Goal: Task Accomplishment & Management: Complete application form

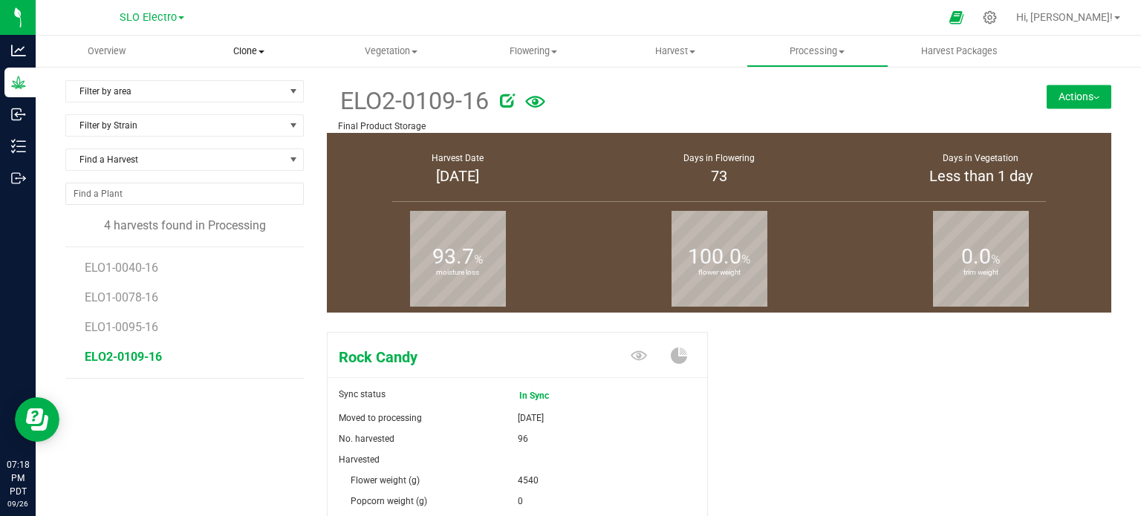
click at [259, 51] on span at bounding box center [262, 52] width 6 height 3
click at [253, 88] on span "Create plants" at bounding box center [230, 89] width 105 height 13
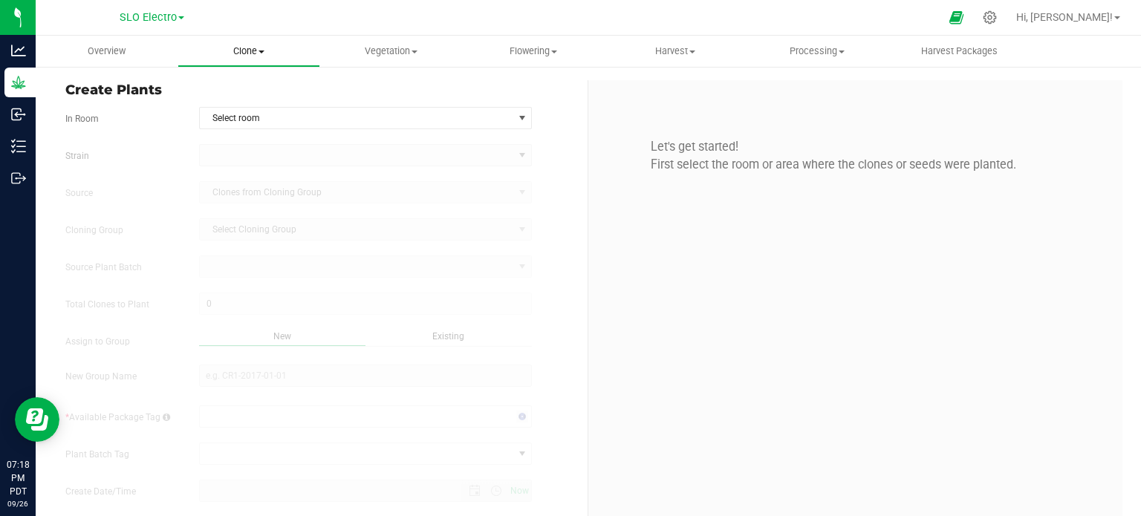
type input "[DATE] 7:18 PM"
click at [259, 48] on span "Clone" at bounding box center [248, 51] width 140 height 13
click at [256, 108] on span "Cloning groups" at bounding box center [234, 107] width 112 height 13
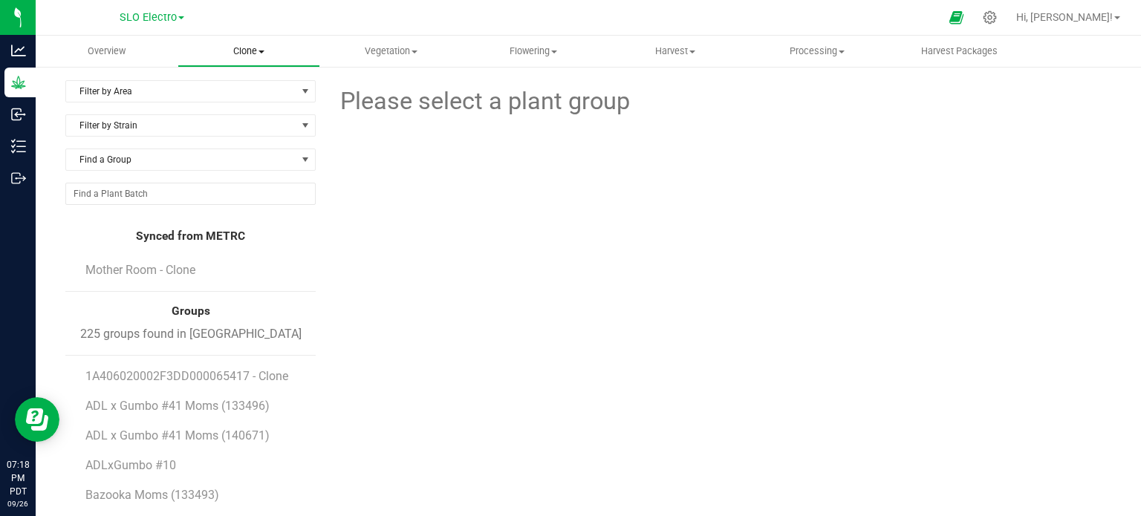
click at [241, 51] on span "Clone" at bounding box center [248, 51] width 140 height 13
click at [249, 87] on span "Create plants" at bounding box center [230, 89] width 105 height 13
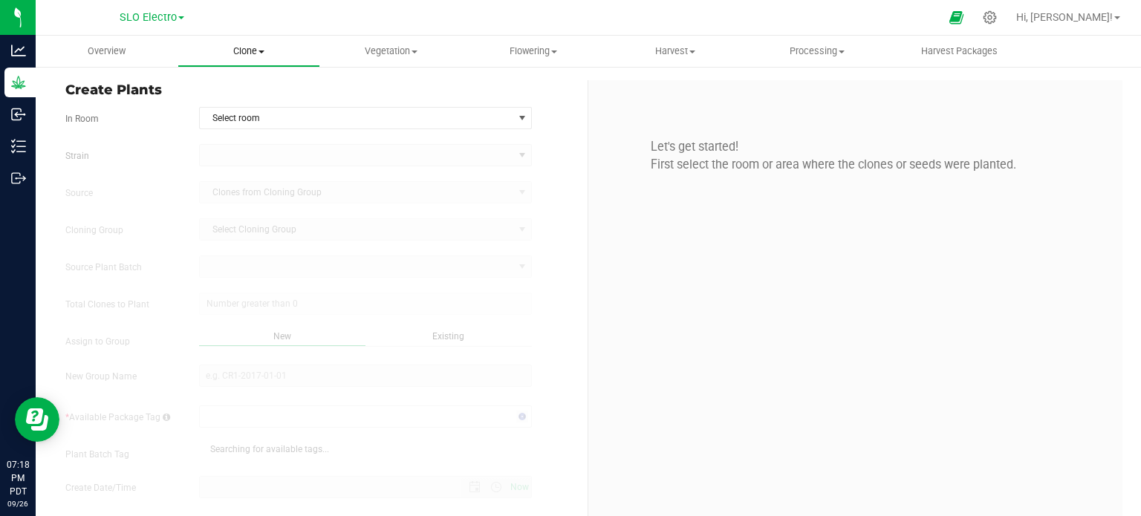
type input "[DATE] 7:18 PM"
click at [248, 53] on span "Clone" at bounding box center [248, 51] width 140 height 13
click at [244, 106] on span "Cloning groups" at bounding box center [234, 107] width 112 height 13
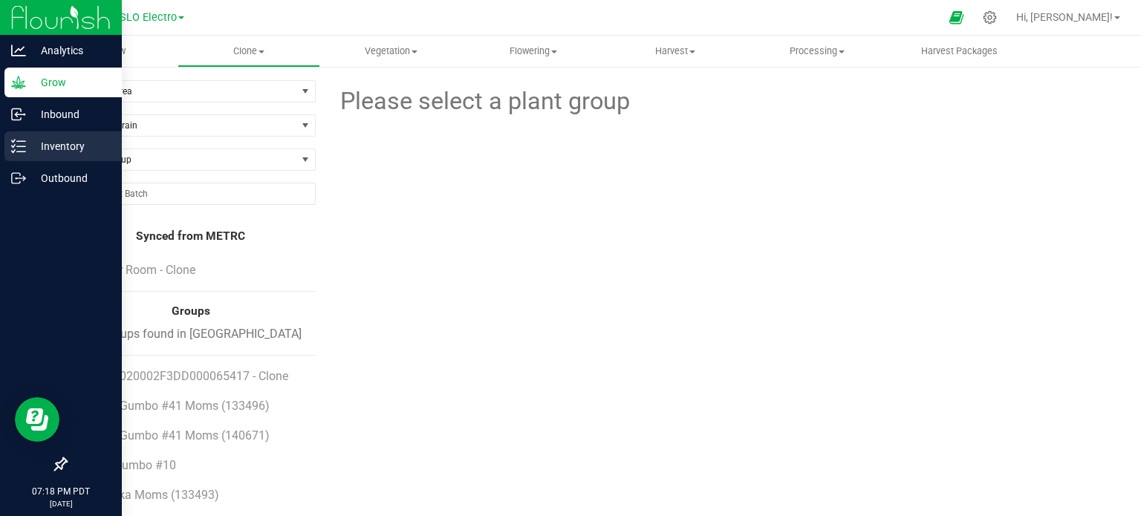
click at [48, 147] on p "Inventory" at bounding box center [70, 146] width 89 height 18
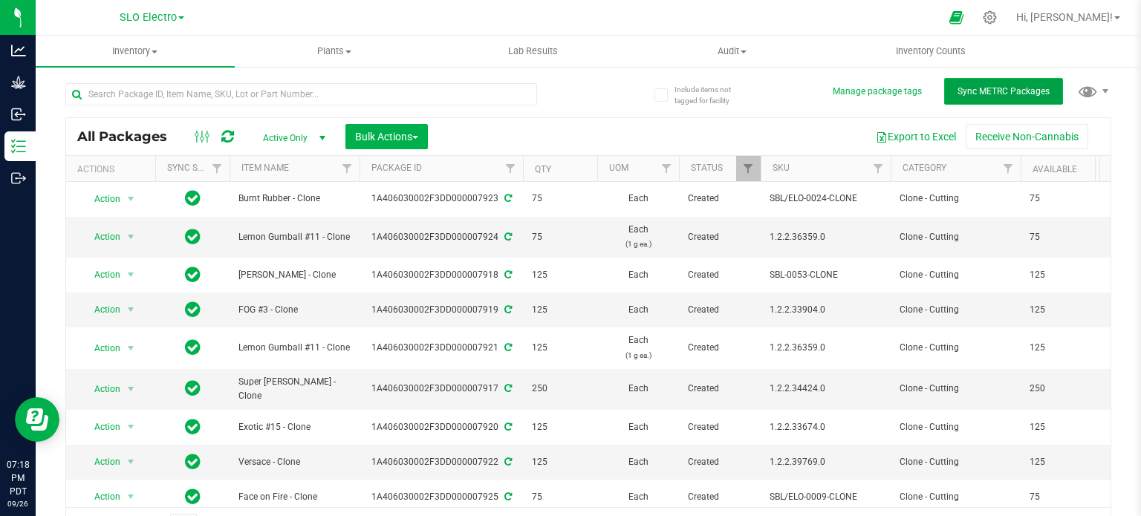
click at [967, 100] on button "Sync METRC Packages" at bounding box center [1003, 91] width 119 height 27
click at [871, 148] on div "All Packages Active Only Active Only Lab Samples Locked All External Internal B…" at bounding box center [588, 136] width 1045 height 37
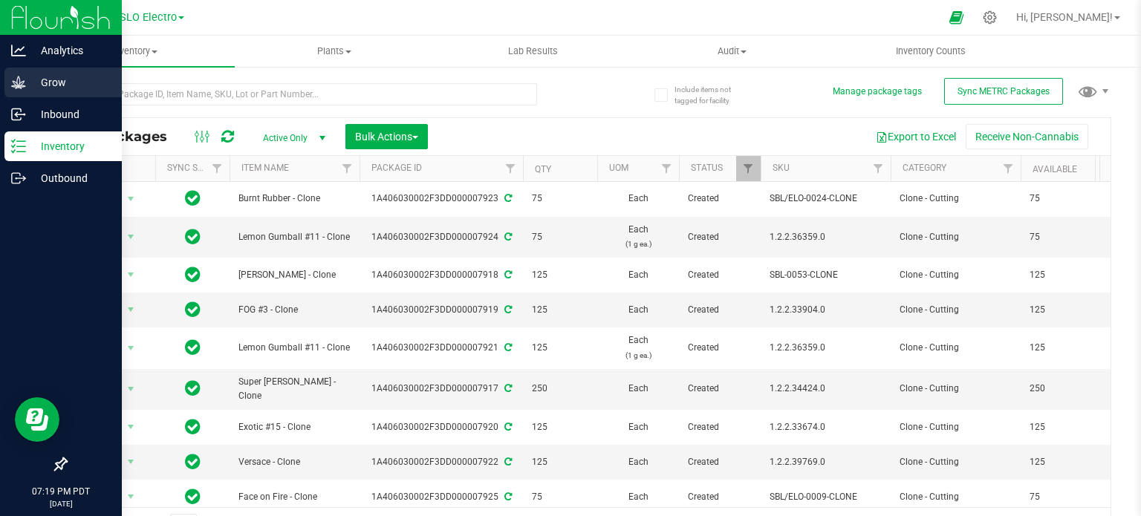
click at [11, 83] on icon at bounding box center [18, 82] width 15 height 15
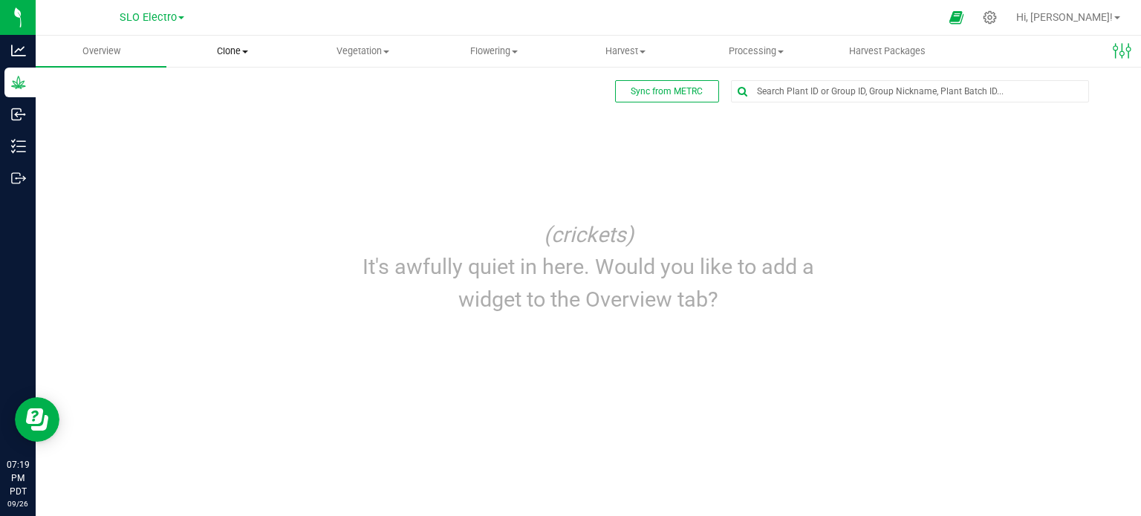
click at [236, 42] on uib-tab-heading "Clone Create plants Cloning groups Cloning plant batches Apply to plants" at bounding box center [231, 51] width 129 height 30
click at [246, 111] on span "Cloning groups" at bounding box center [222, 107] width 112 height 13
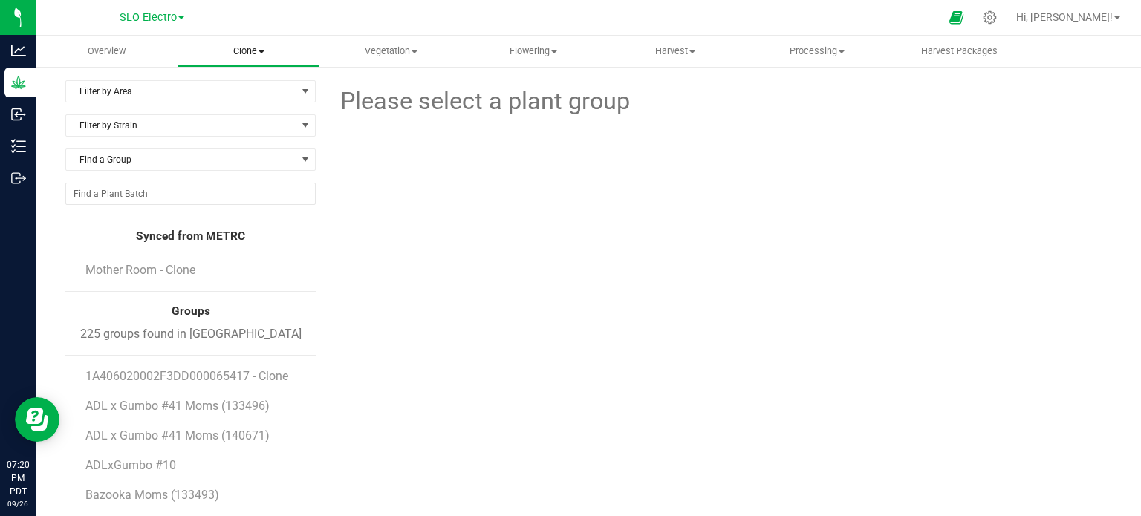
click at [246, 57] on span "Clone" at bounding box center [248, 51] width 140 height 13
click at [251, 86] on span "Create plants" at bounding box center [230, 89] width 105 height 13
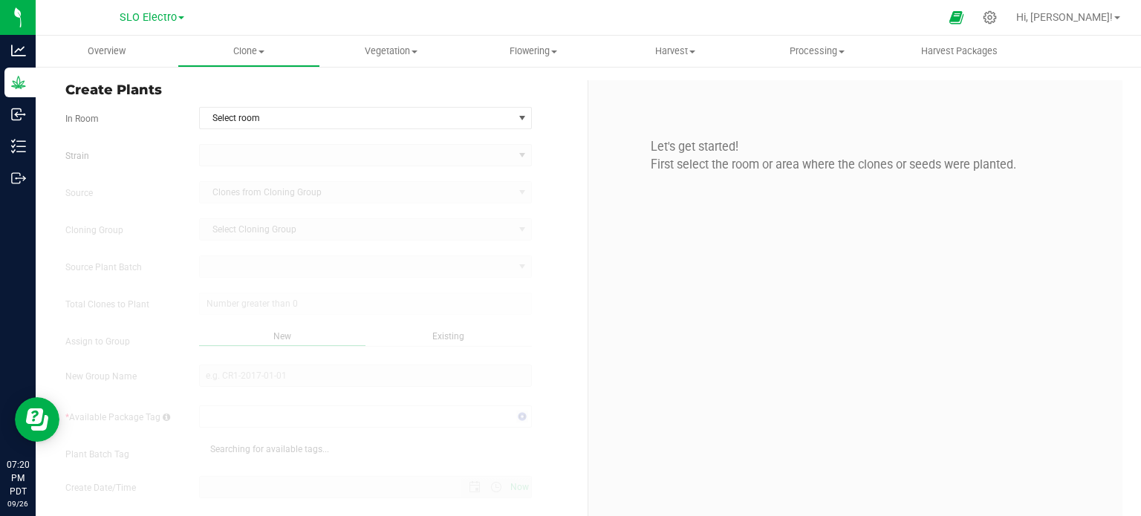
type input "9/26/2025 7:20 PM"
click at [315, 127] on form "In Room Select room Select room Mother Room Veg Room Strain Source Clones from …" at bounding box center [320, 326] width 511 height 439
click at [312, 122] on span "Select room" at bounding box center [357, 118] width 314 height 21
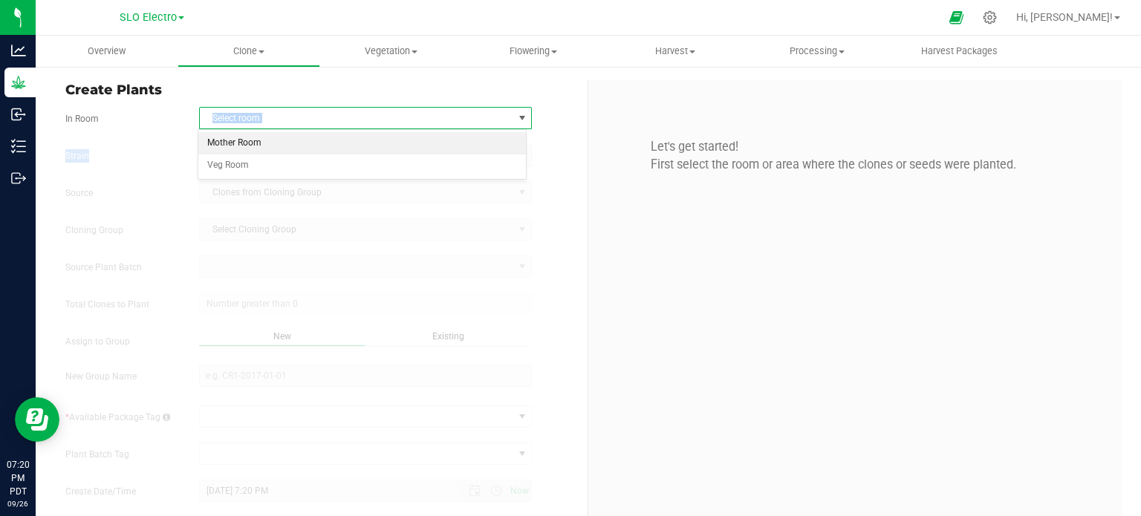
click at [282, 140] on li "Mother Room" at bounding box center [362, 143] width 328 height 22
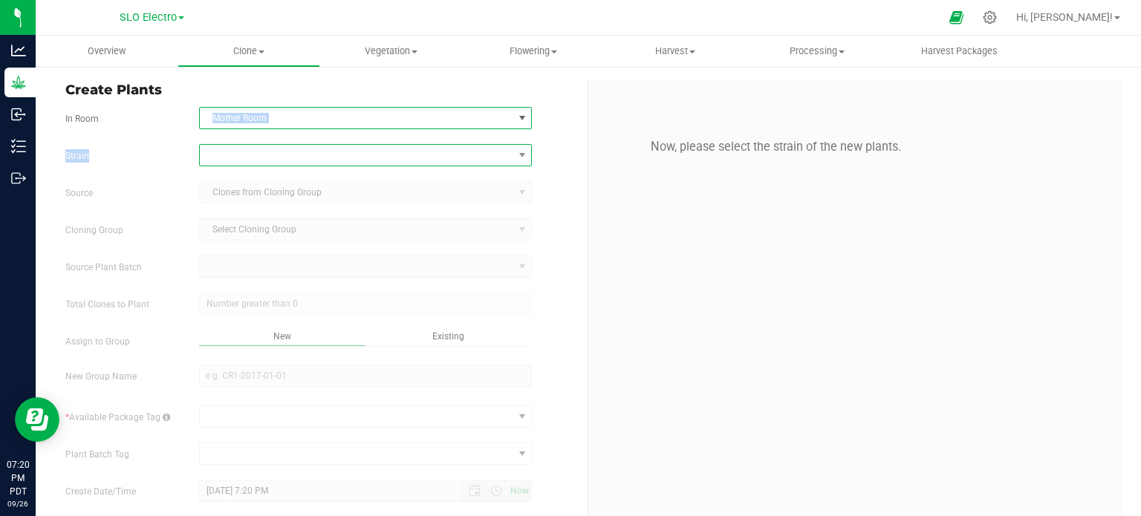
click at [270, 155] on span at bounding box center [357, 155] width 314 height 21
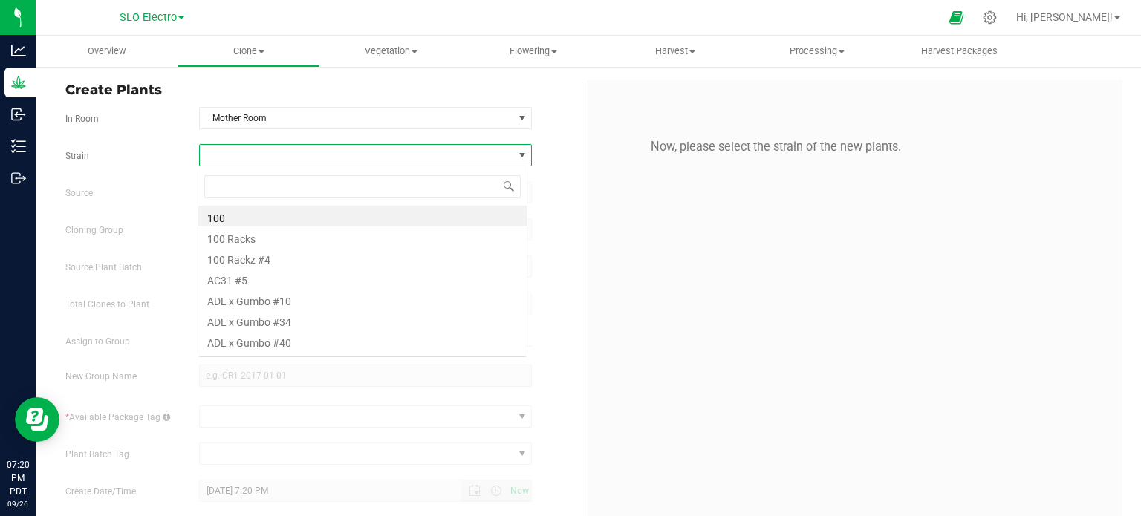
scroll to position [22, 329]
type input "face"
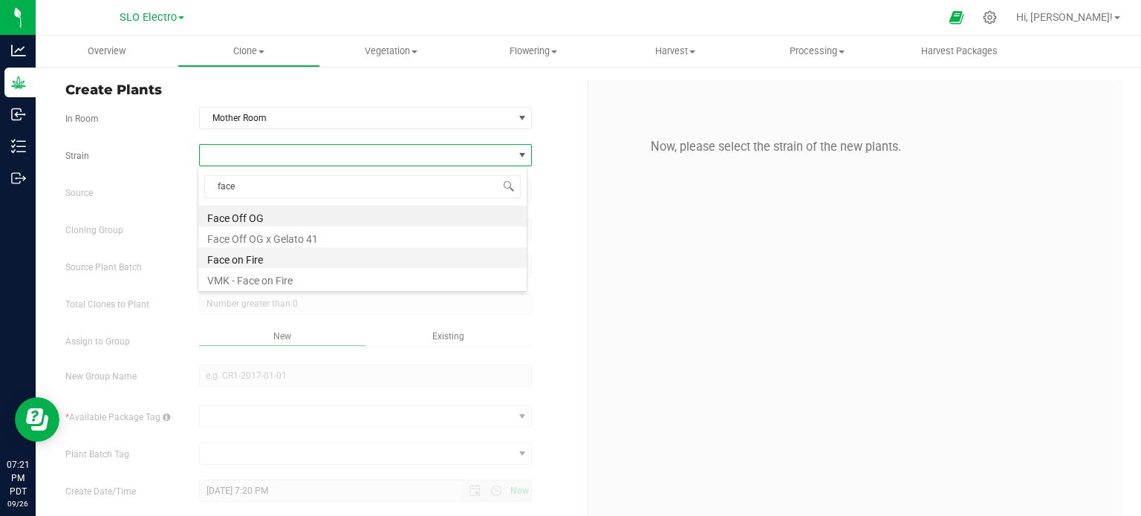
click at [282, 262] on li "Face on Fire" at bounding box center [362, 257] width 328 height 21
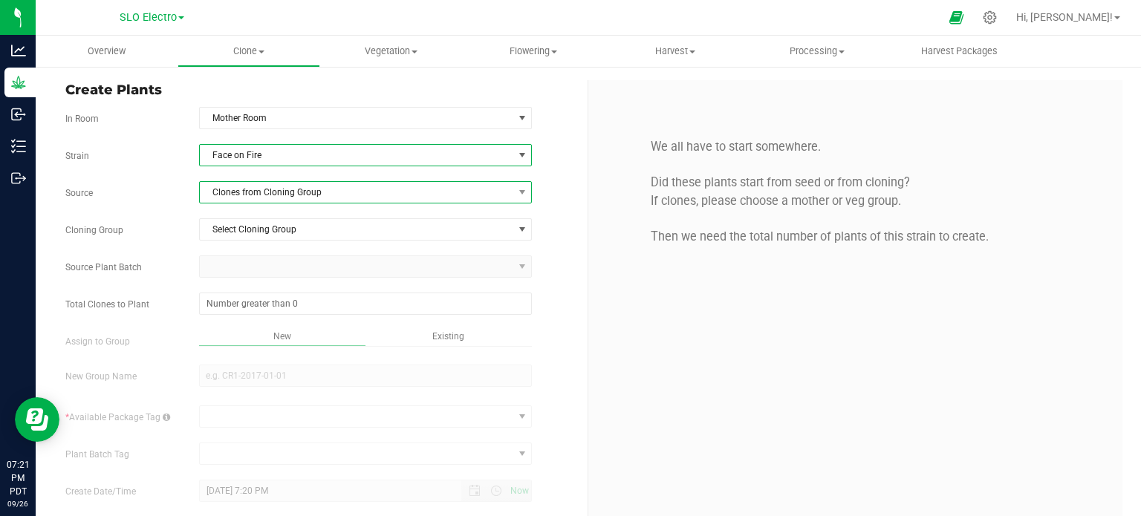
click at [297, 195] on span "Clones from Cloning Group" at bounding box center [357, 192] width 314 height 21
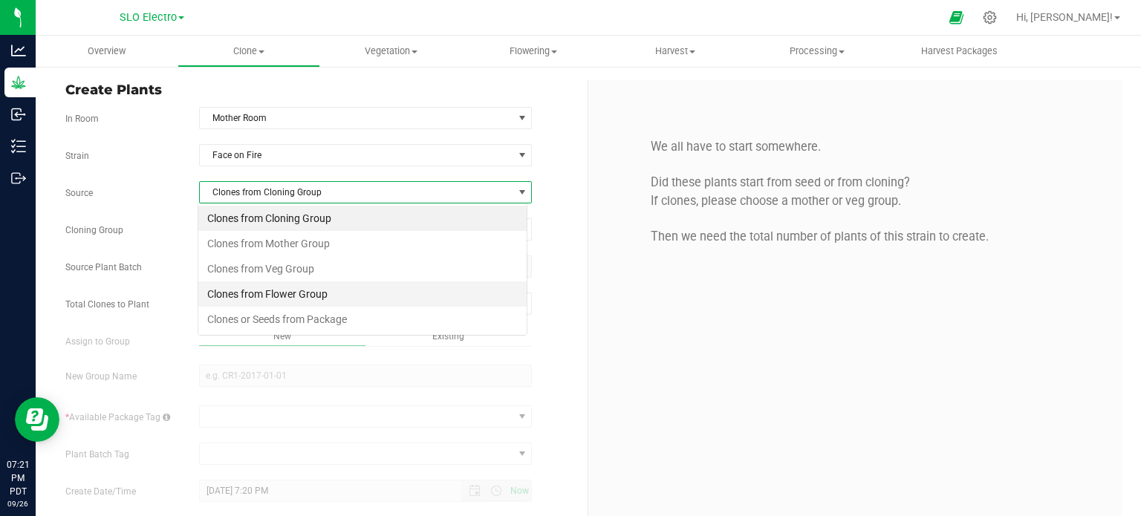
scroll to position [22, 329]
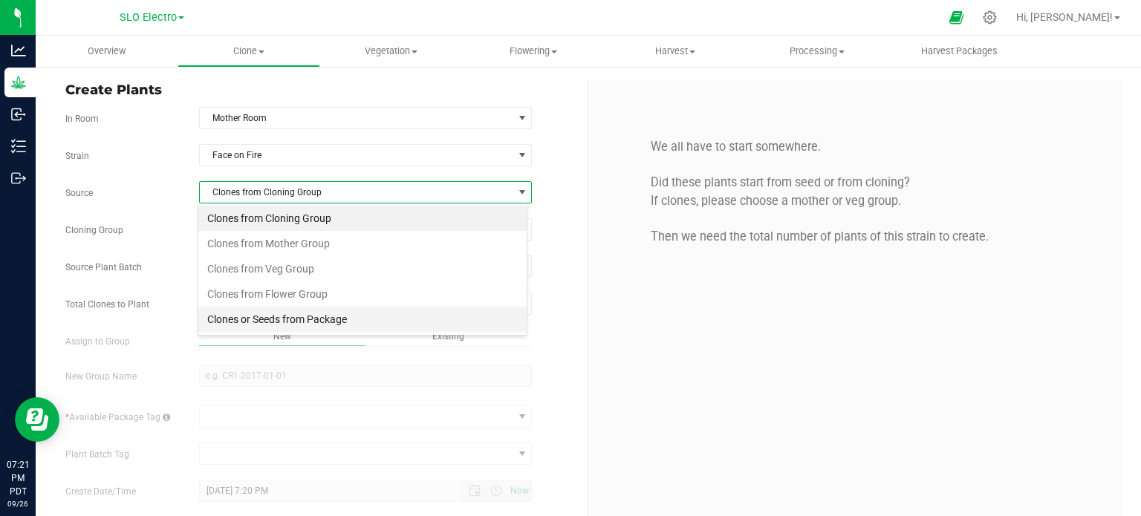
click at [318, 311] on li "Clones or Seeds from Package" at bounding box center [362, 319] width 328 height 25
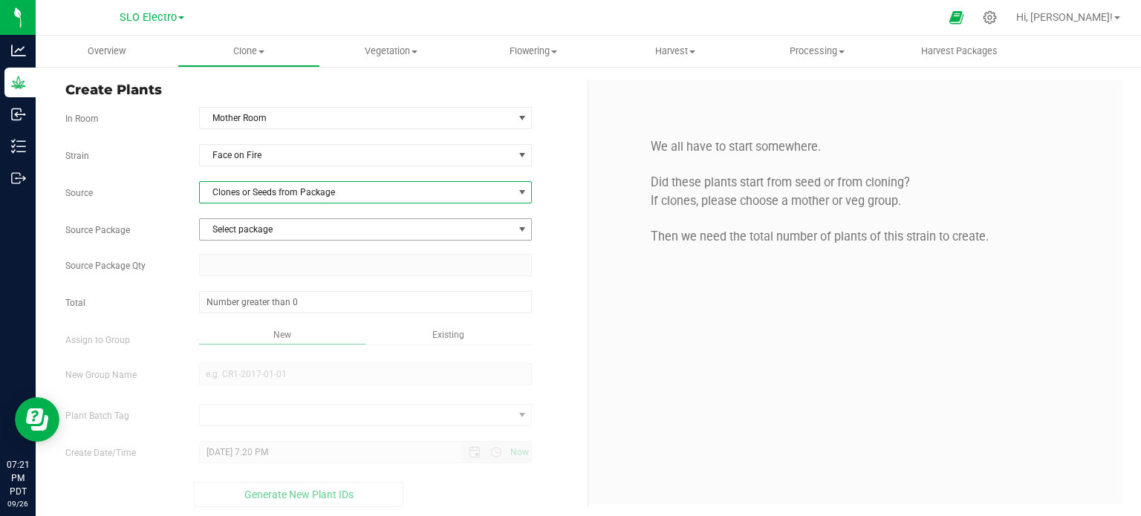
click at [336, 231] on span "Select package" at bounding box center [357, 229] width 314 height 21
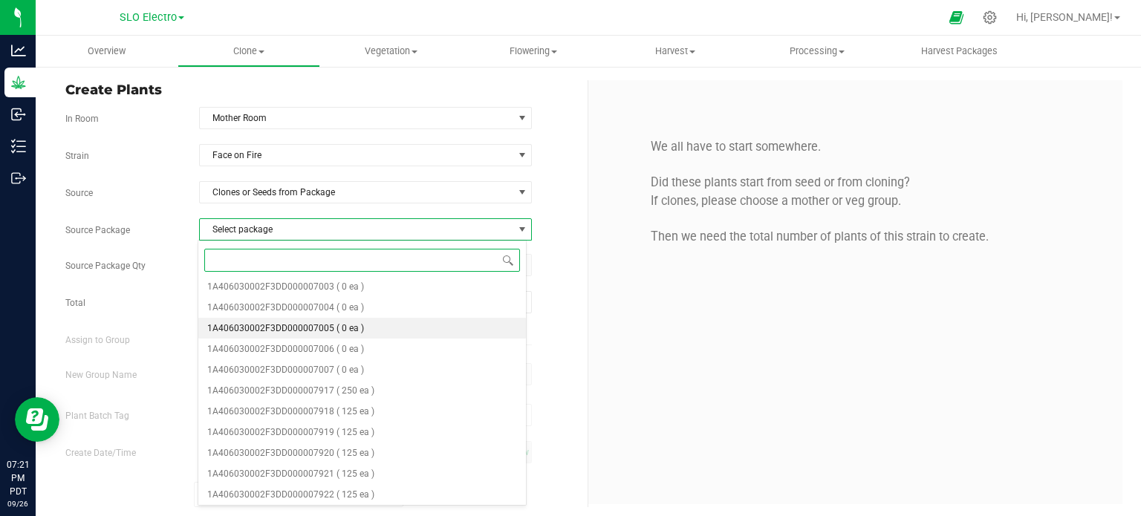
scroll to position [568, 0]
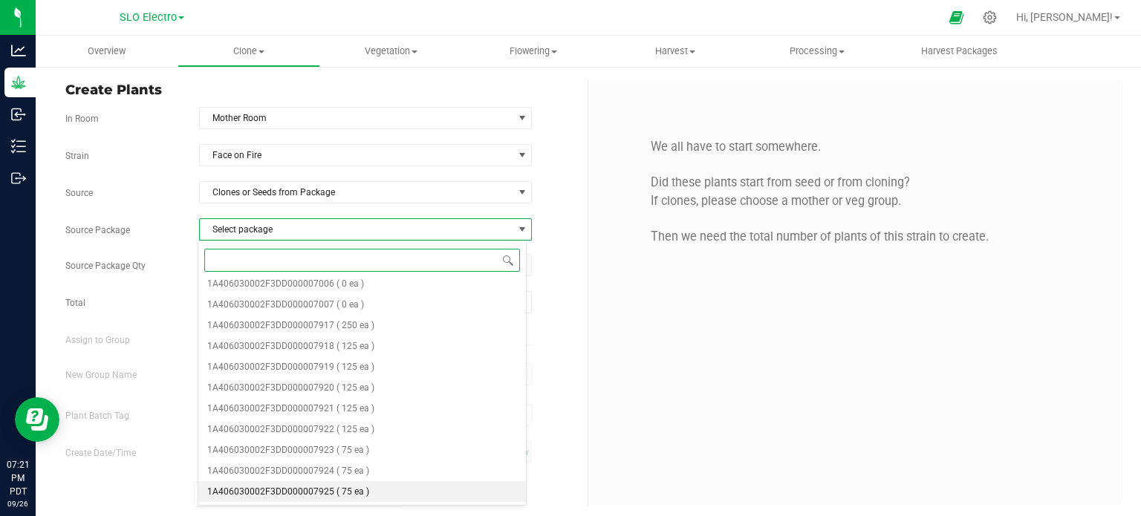
click at [350, 496] on span "( 75 ea )" at bounding box center [353, 492] width 33 height 10
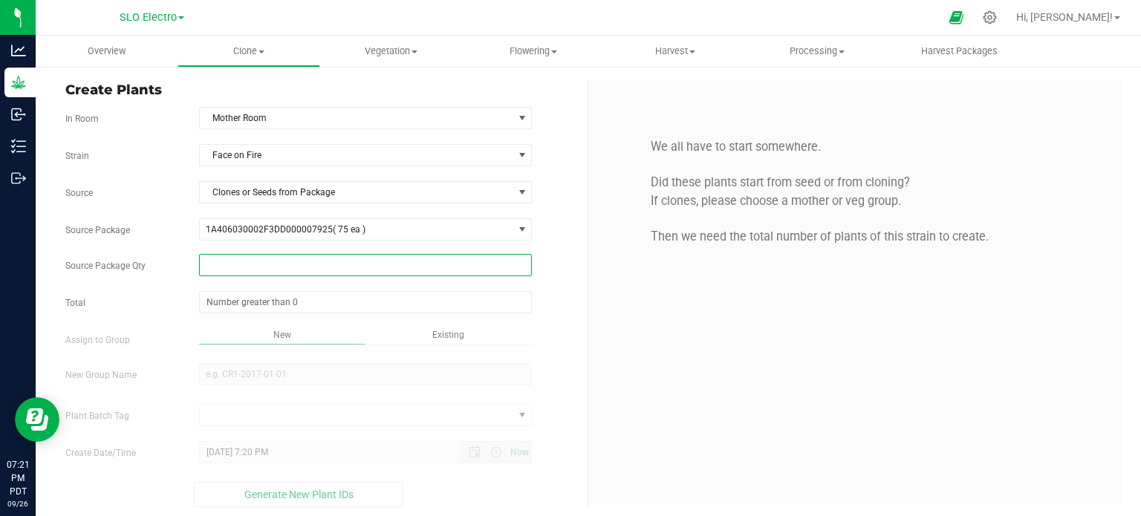
click at [380, 270] on span at bounding box center [366, 265] width 334 height 22
type input "75"
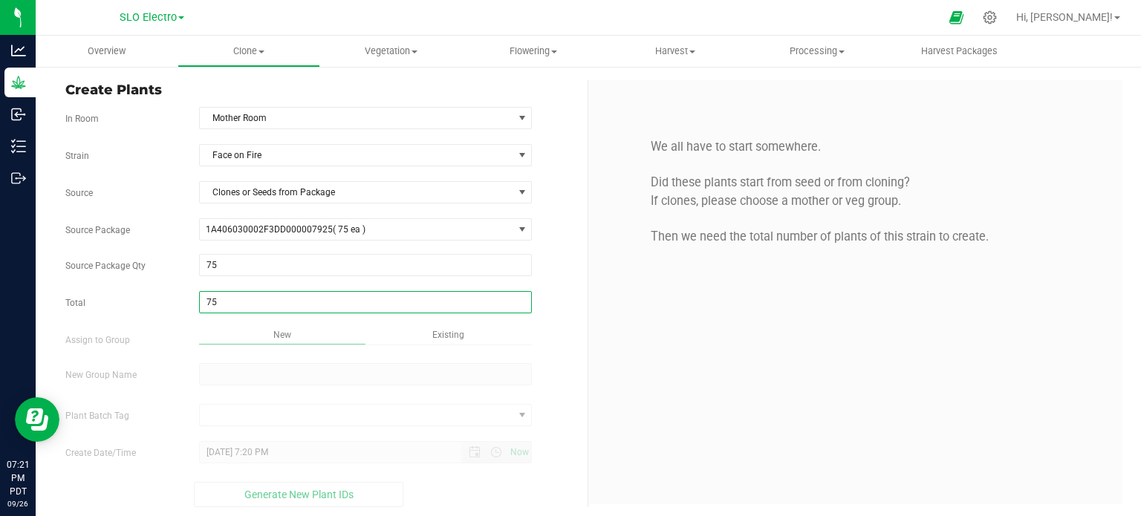
click at [320, 371] on div "Overview Clone Create plants Cloning groups Cloning plant batches Apply to plan…" at bounding box center [589, 276] width 1106 height 481
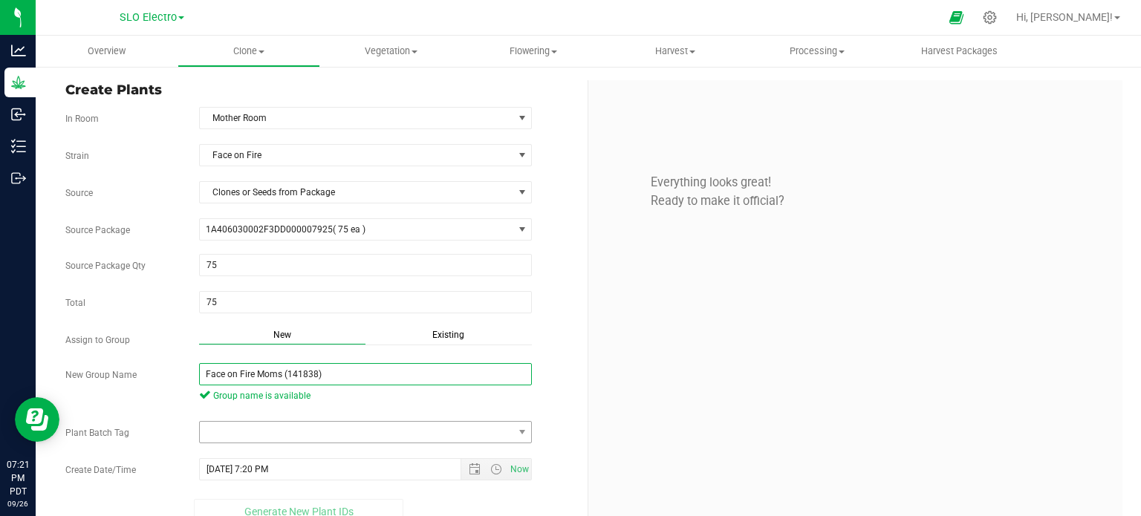
type input "Face on Fire Moms (141838)"
drag, startPoint x: 446, startPoint y: 431, endPoint x: 440, endPoint y: 421, distance: 11.3
click at [447, 431] on span at bounding box center [357, 432] width 314 height 21
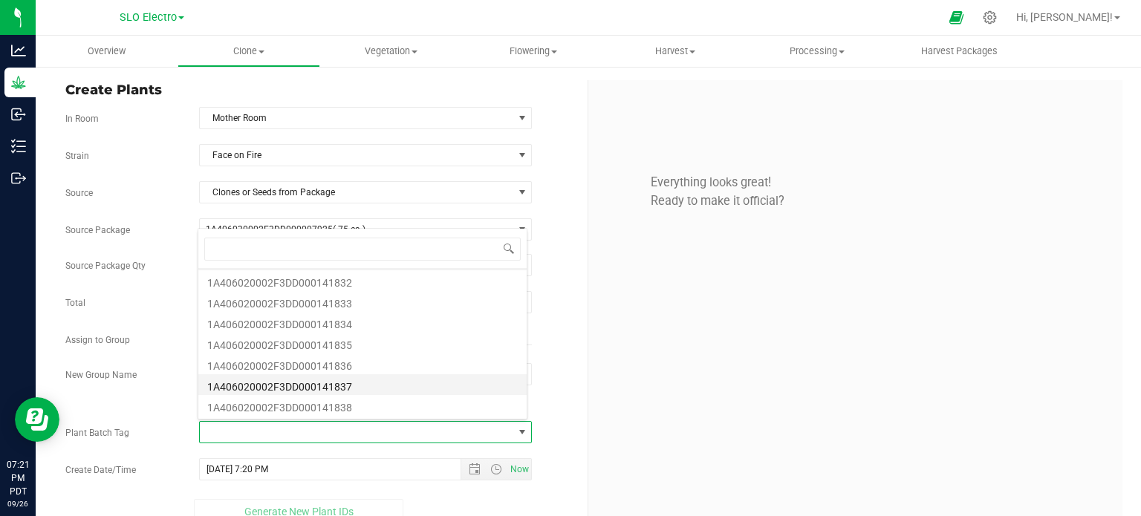
scroll to position [74, 0]
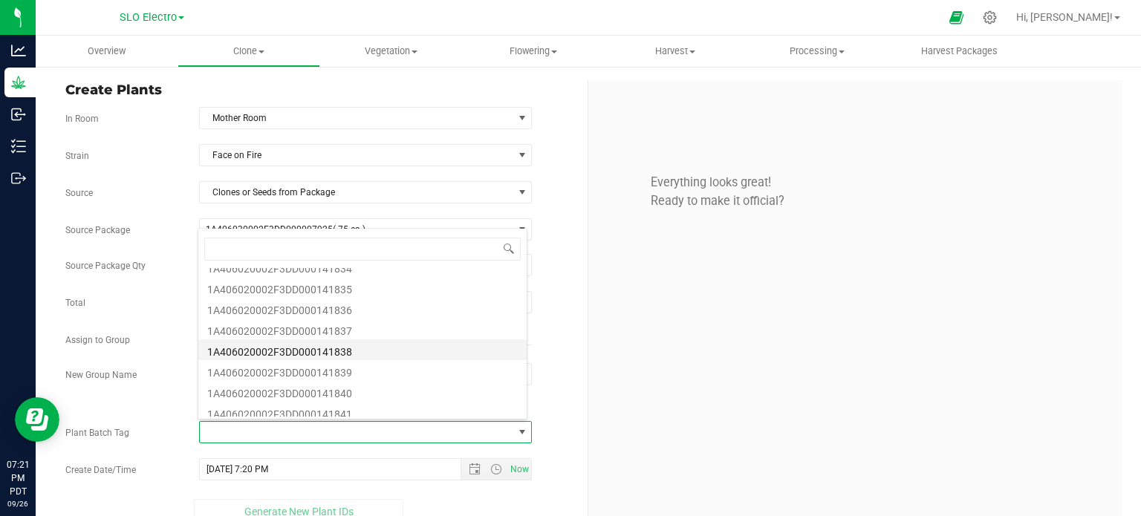
click at [383, 356] on li "1A406020002F3DD000141838" at bounding box center [362, 350] width 328 height 21
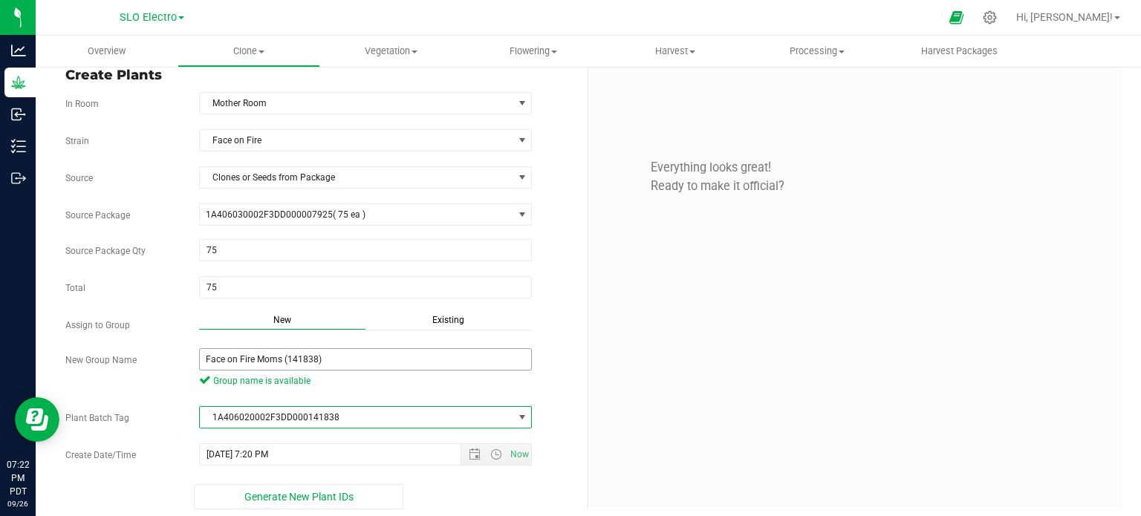
scroll to position [20, 0]
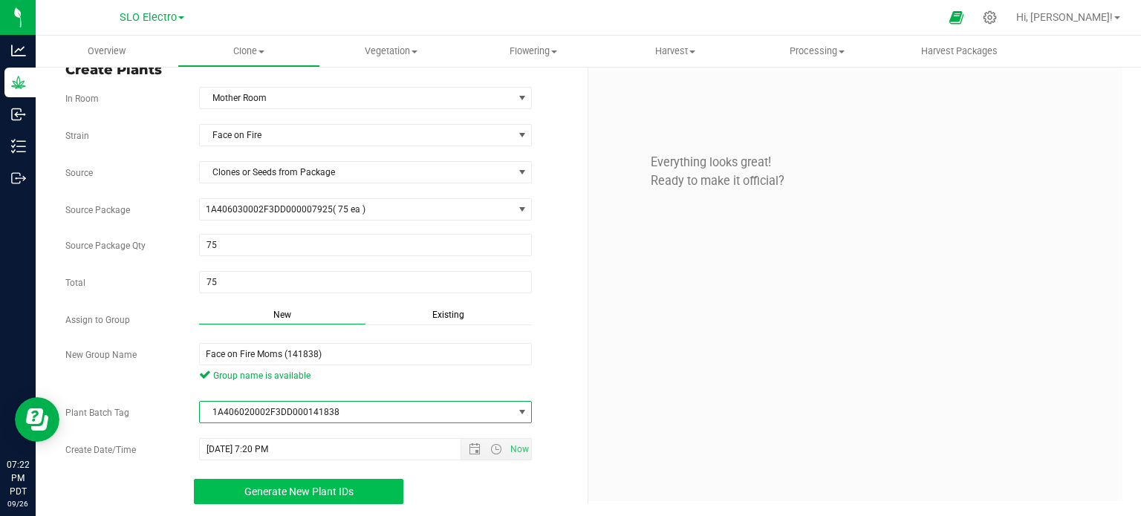
click at [287, 499] on button "Generate New Plant IDs" at bounding box center [299, 491] width 210 height 25
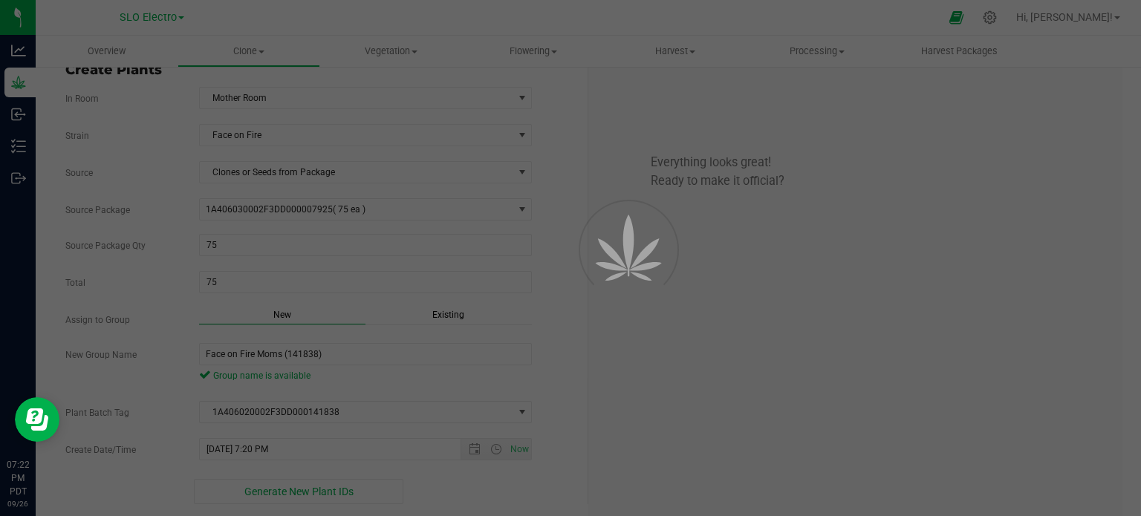
scroll to position [45, 0]
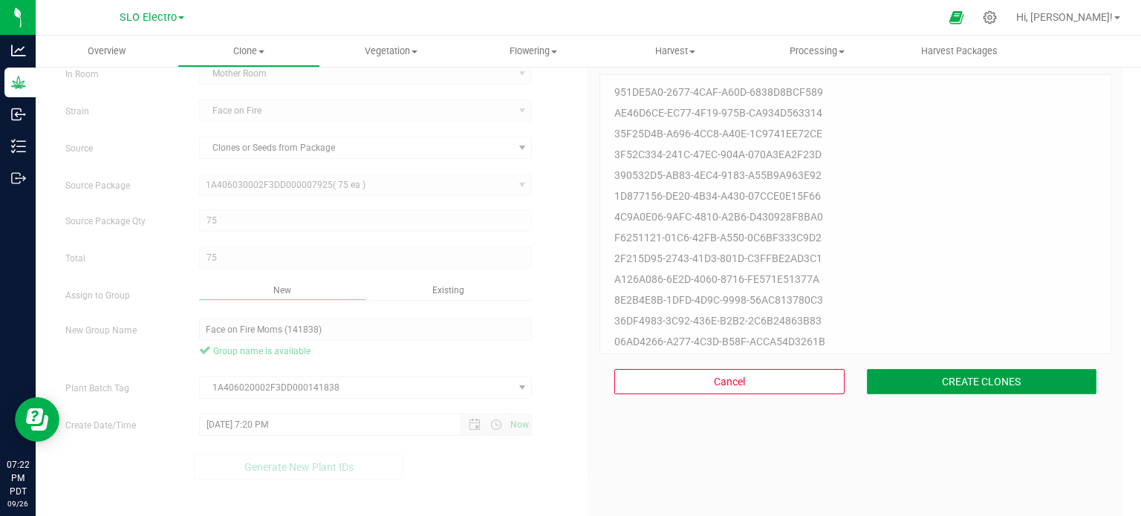
click at [969, 386] on button "CREATE CLONES" at bounding box center [982, 381] width 230 height 25
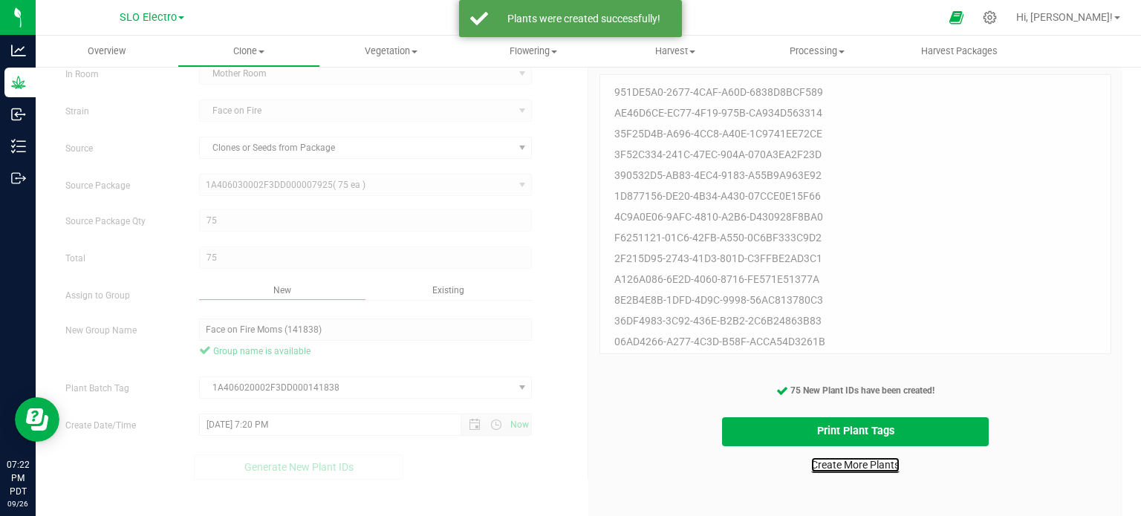
click at [844, 470] on link "Create More Plants" at bounding box center [855, 465] width 88 height 15
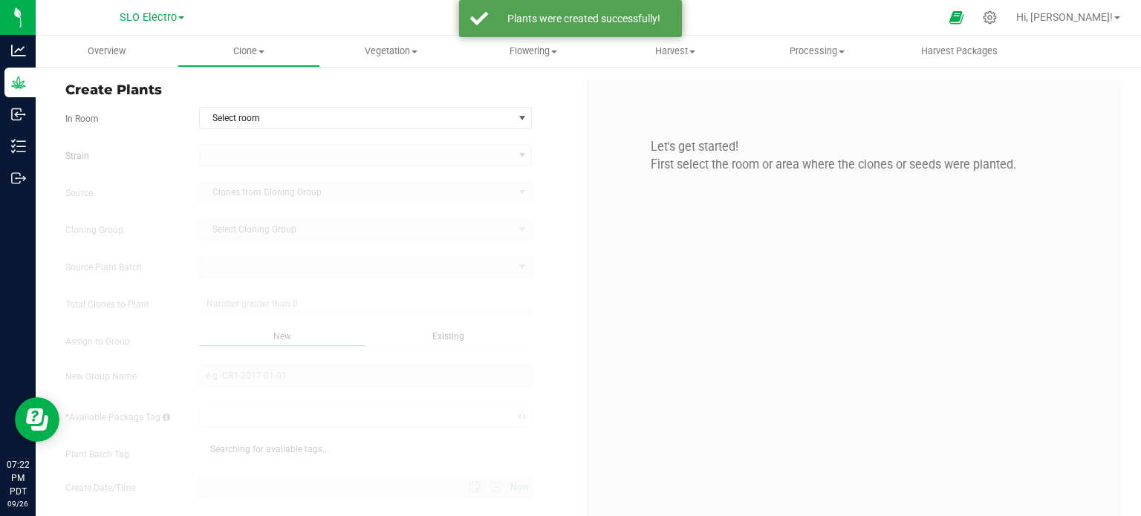
type input "9/26/2025 7:22 PM"
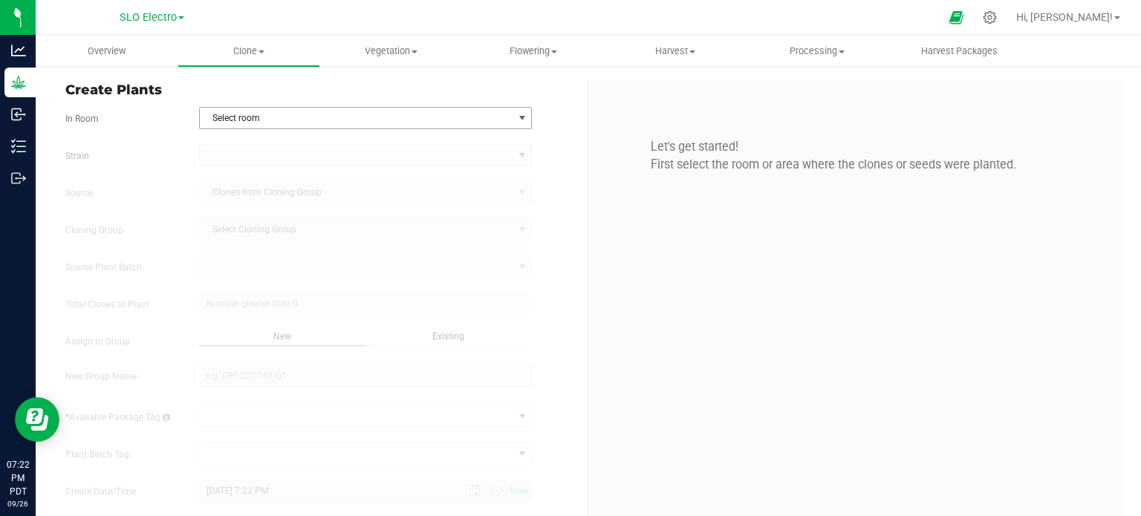
click at [487, 114] on span "Select room" at bounding box center [357, 118] width 314 height 21
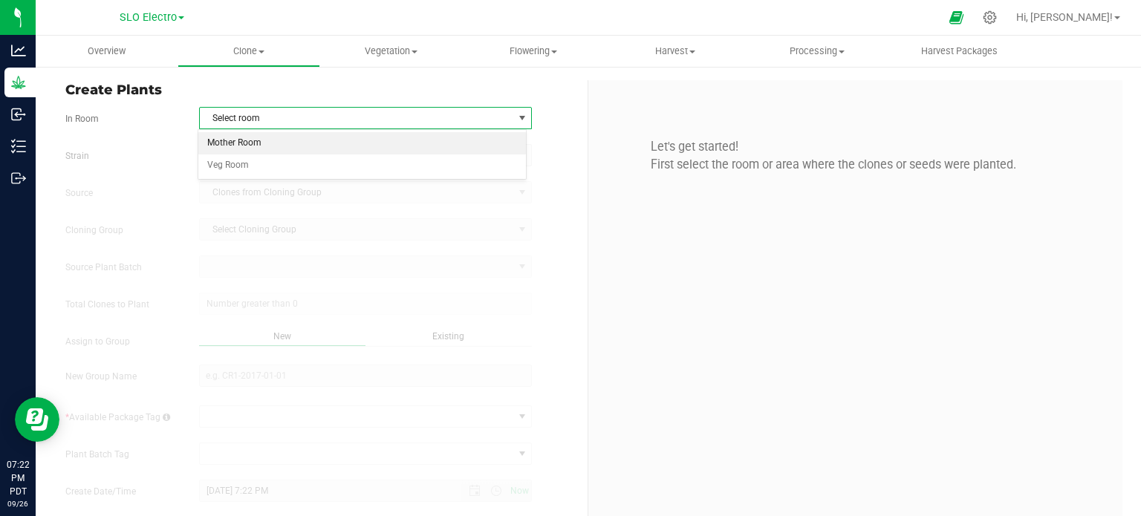
click at [300, 145] on li "Mother Room" at bounding box center [362, 143] width 328 height 22
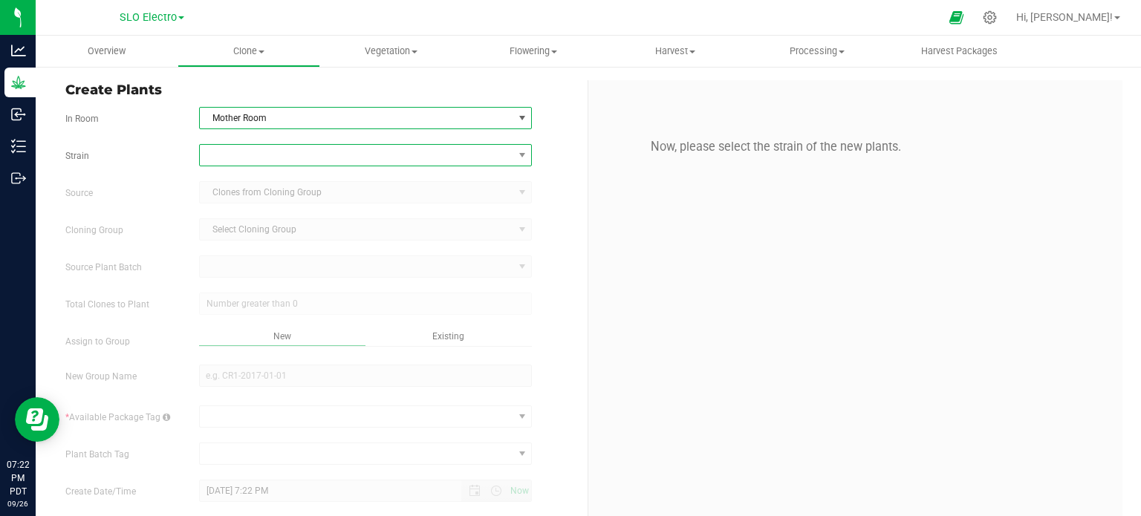
click at [301, 145] on span at bounding box center [357, 155] width 314 height 21
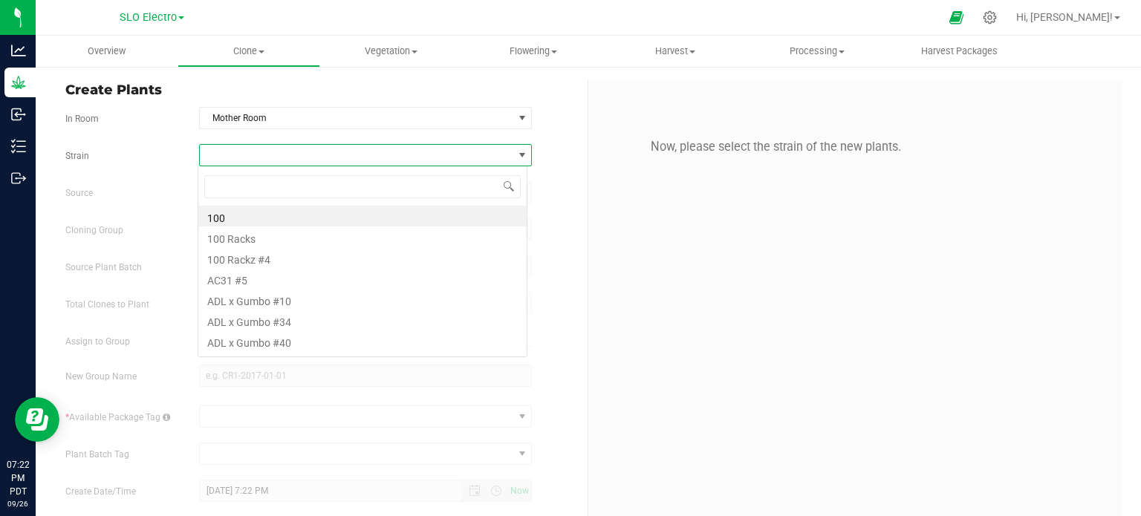
scroll to position [22, 329]
type input "lemon"
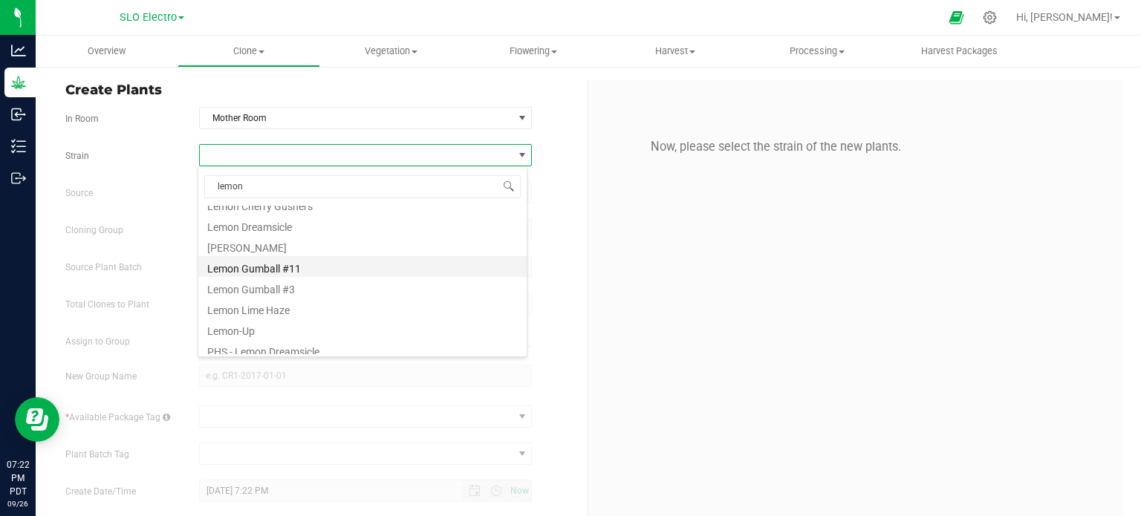
click at [297, 266] on li "Lemon Gumball #11" at bounding box center [362, 266] width 328 height 21
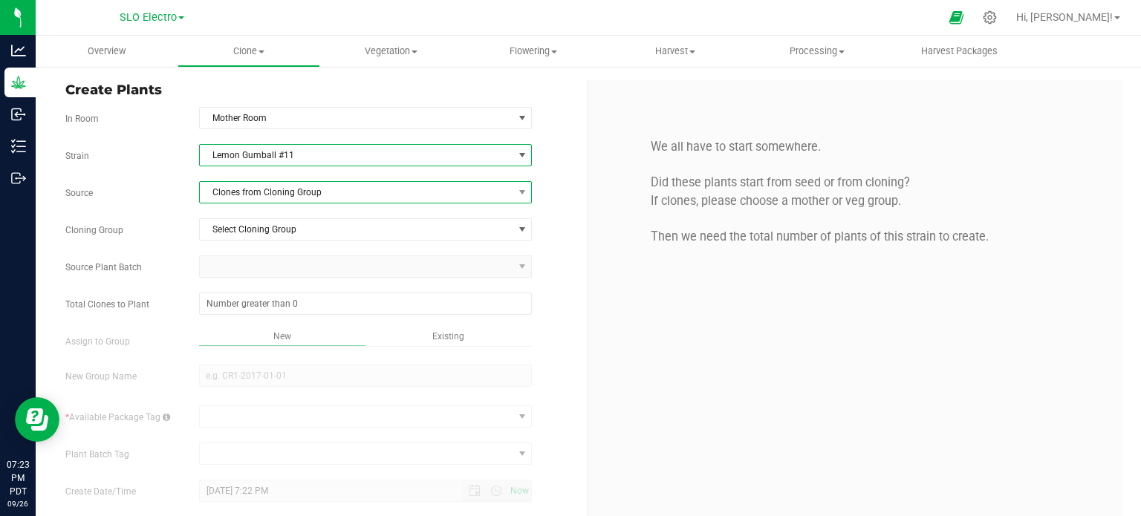
click at [336, 195] on span "Clones from Cloning Group" at bounding box center [357, 192] width 314 height 21
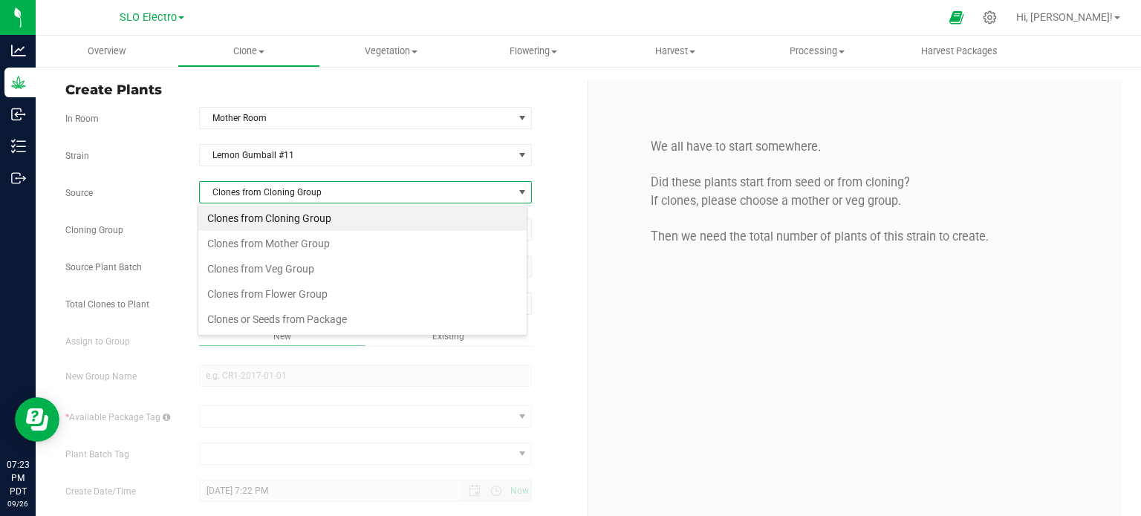
scroll to position [22, 329]
drag, startPoint x: 332, startPoint y: 322, endPoint x: 336, endPoint y: 301, distance: 21.1
click at [333, 322] on li "Clones or Seeds from Package" at bounding box center [362, 319] width 328 height 25
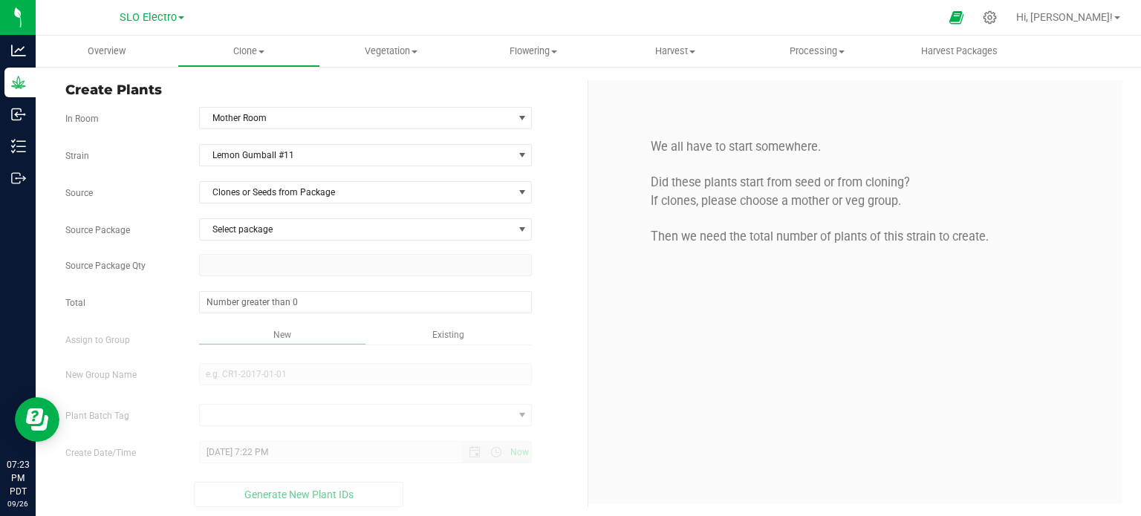
click at [365, 243] on div "Select package 1A406030000A116000003441 1A406030002F3DD000005966 1A406030002F3D…" at bounding box center [366, 236] width 356 height 36
click at [370, 234] on span "Select package" at bounding box center [357, 229] width 314 height 21
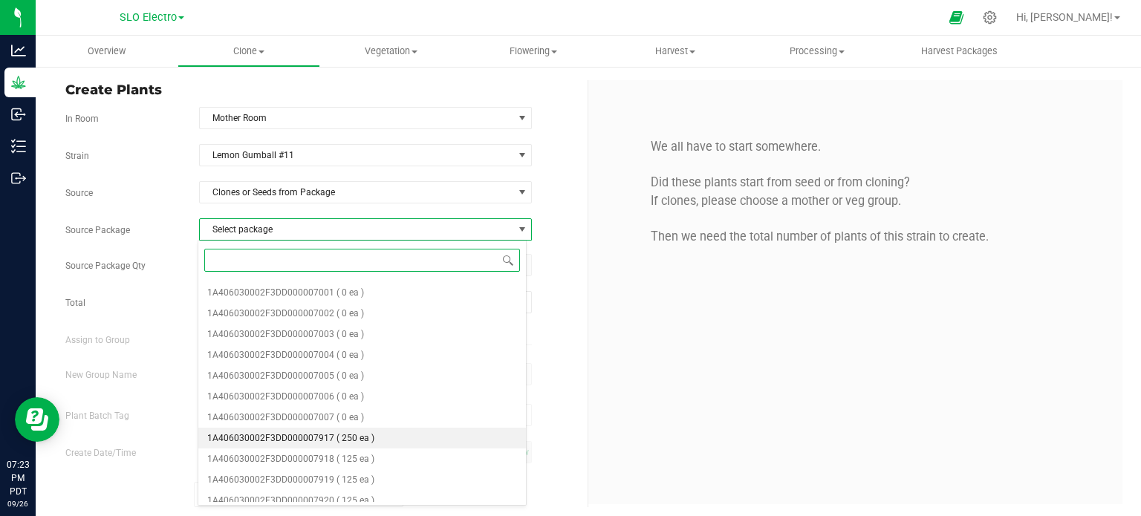
scroll to position [547, 0]
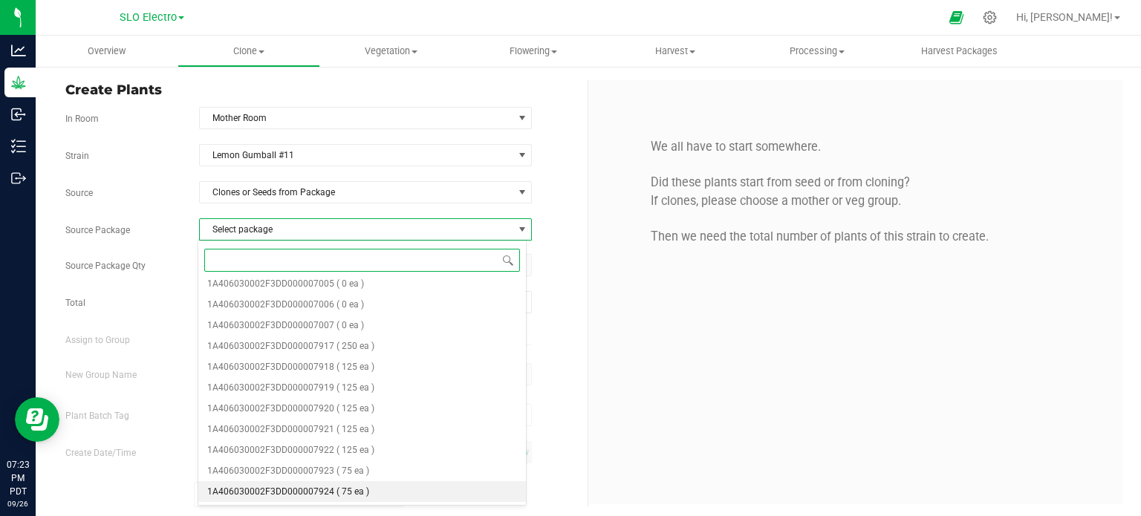
click at [360, 493] on span "( 75 ea )" at bounding box center [353, 492] width 33 height 10
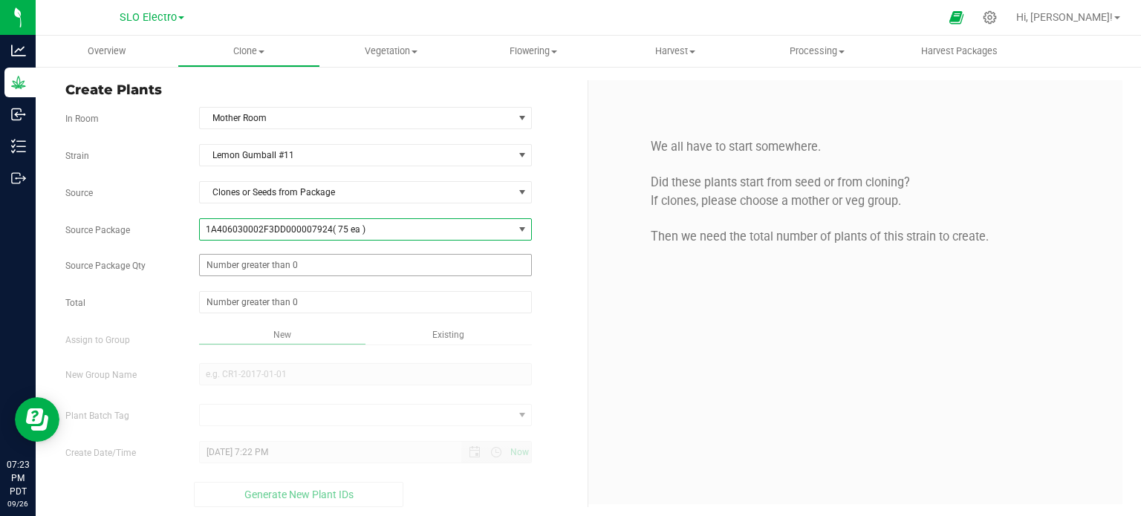
click at [316, 265] on span at bounding box center [366, 265] width 334 height 22
type input "75"
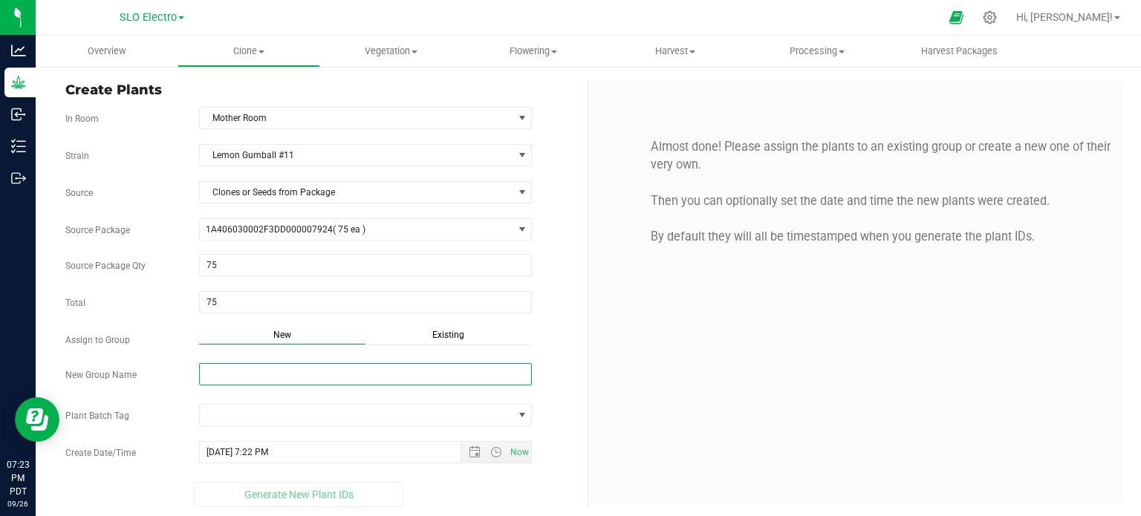
click at [306, 367] on input "New Group Name" at bounding box center [366, 374] width 334 height 22
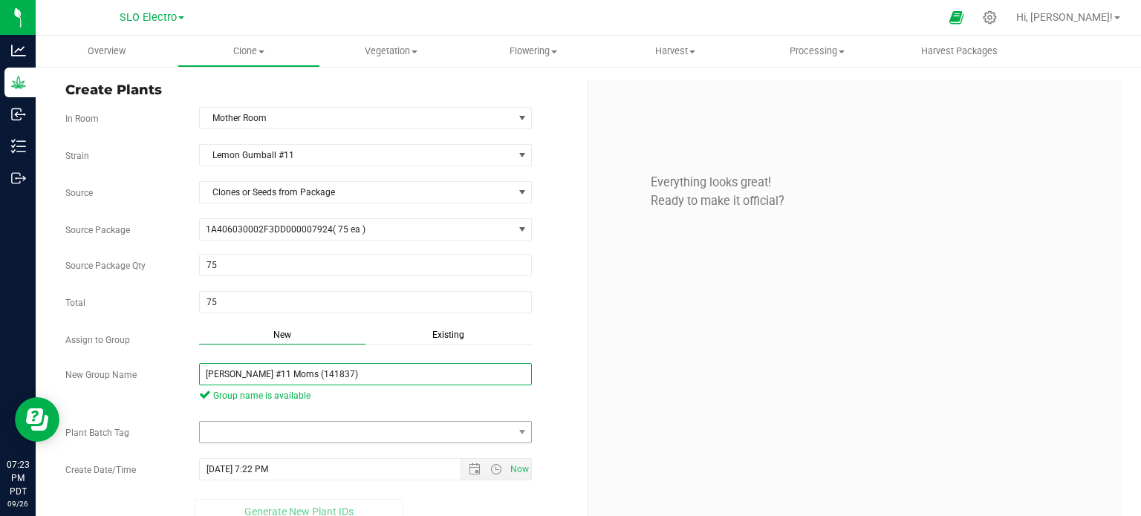
type input "[PERSON_NAME] #11 Moms (141837)"
click at [443, 436] on span at bounding box center [357, 432] width 314 height 21
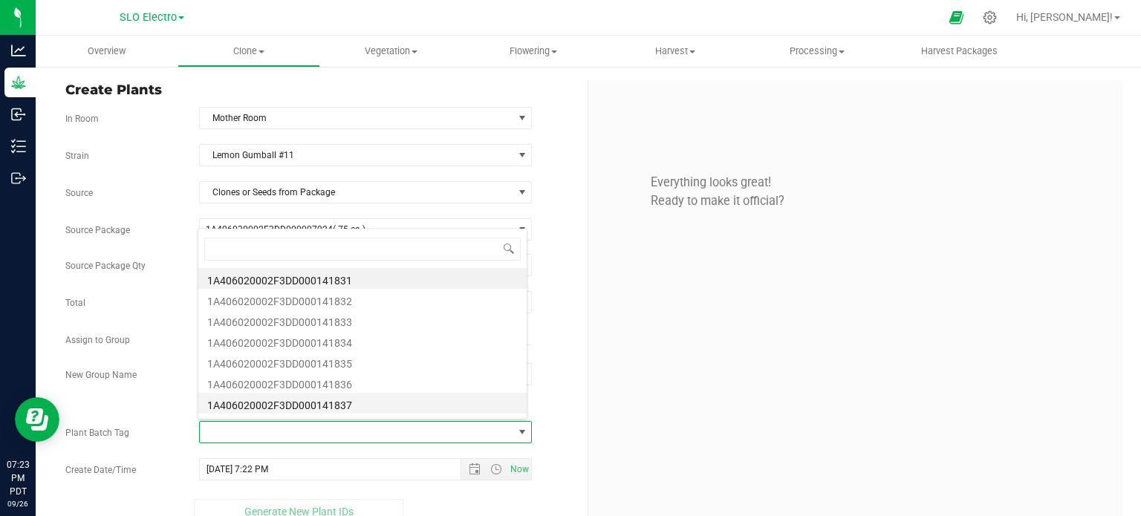
click at [380, 407] on li "1A406020002F3DD000141837" at bounding box center [362, 403] width 328 height 21
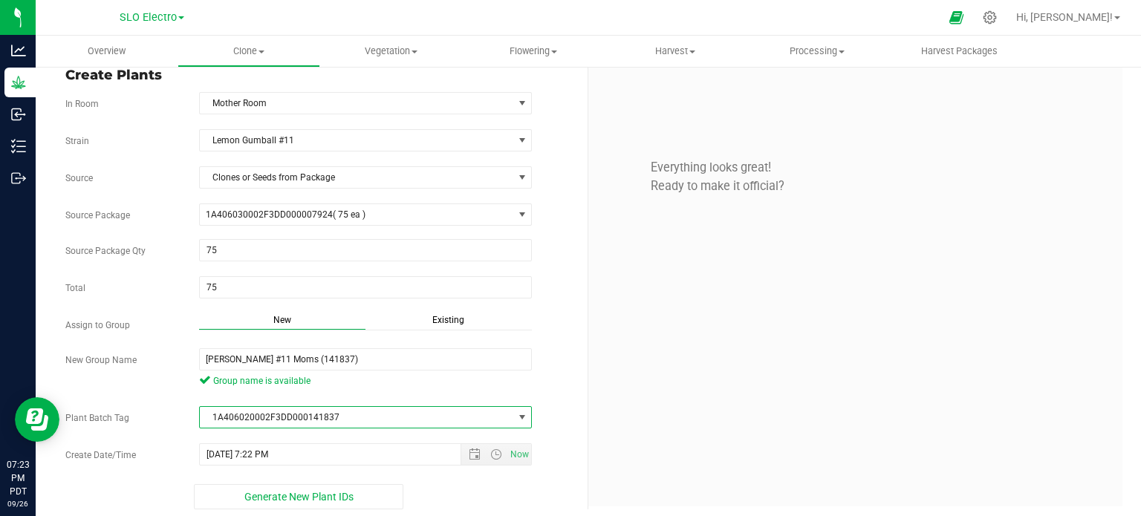
scroll to position [20, 0]
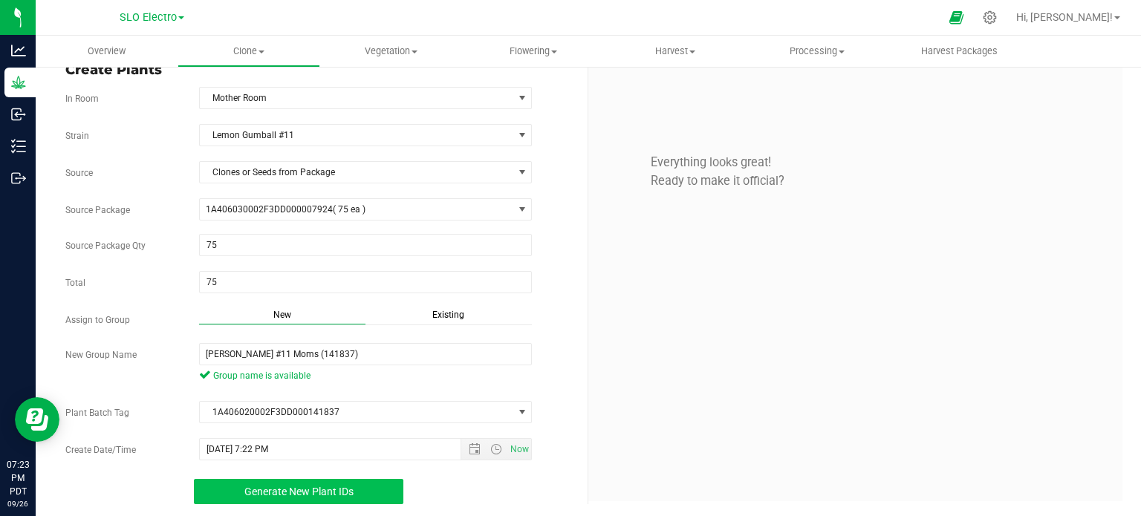
click at [368, 491] on button "Generate New Plant IDs" at bounding box center [299, 491] width 210 height 25
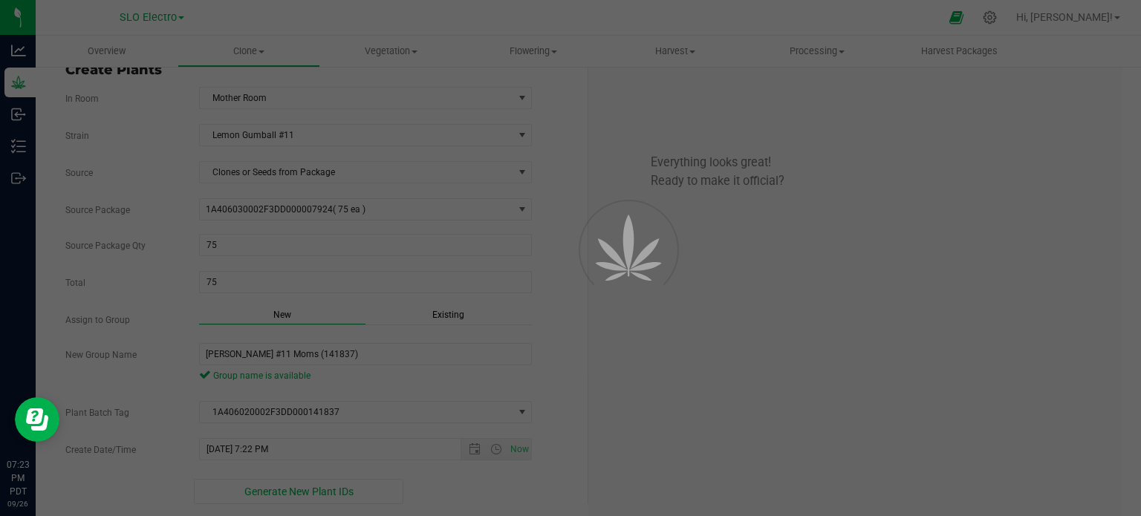
scroll to position [45, 0]
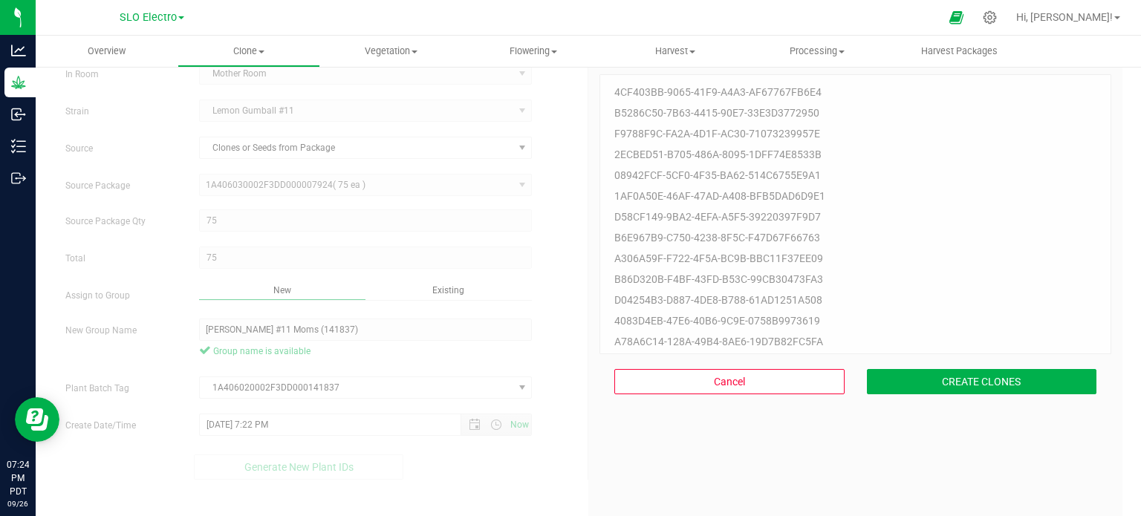
drag, startPoint x: 932, startPoint y: 358, endPoint x: 939, endPoint y: 366, distance: 10.5
click at [935, 362] on div "Cancel CREATE CLONES" at bounding box center [856, 381] width 512 height 55
click at [948, 380] on button "CREATE CLONES" at bounding box center [982, 381] width 230 height 25
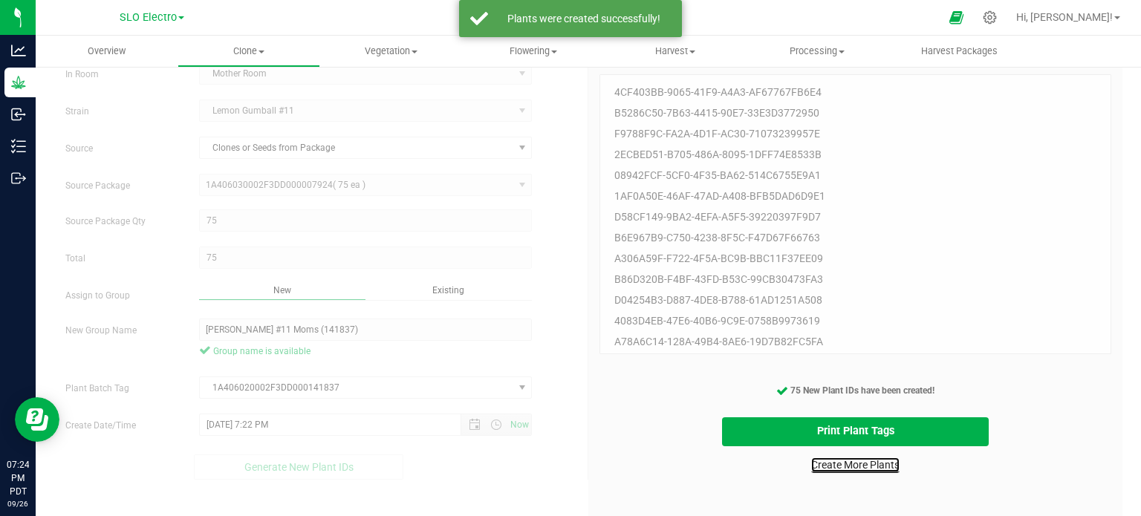
click at [838, 470] on link "Create More Plants" at bounding box center [855, 465] width 88 height 15
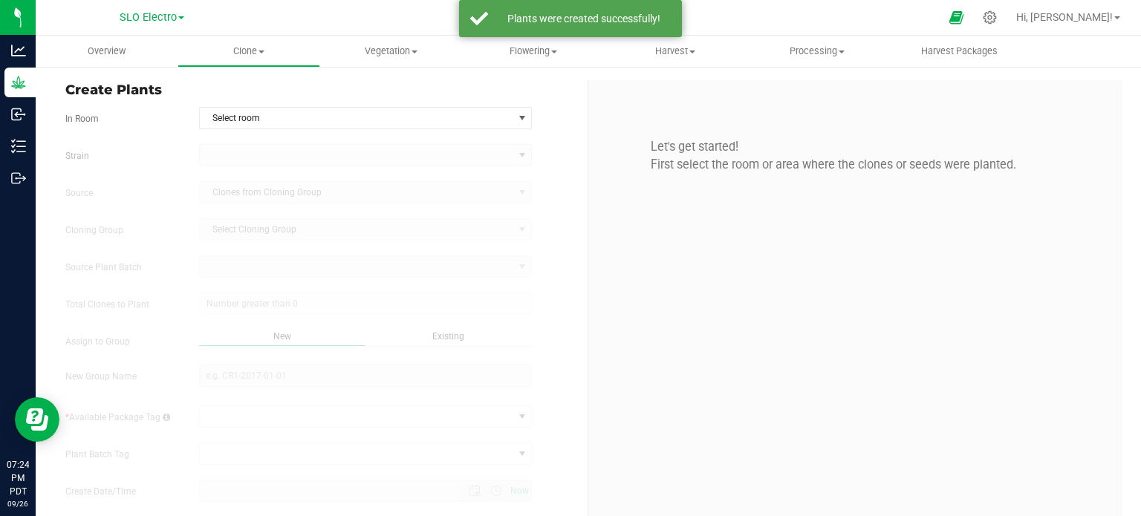
type input "9/26/2025 7:24 PM"
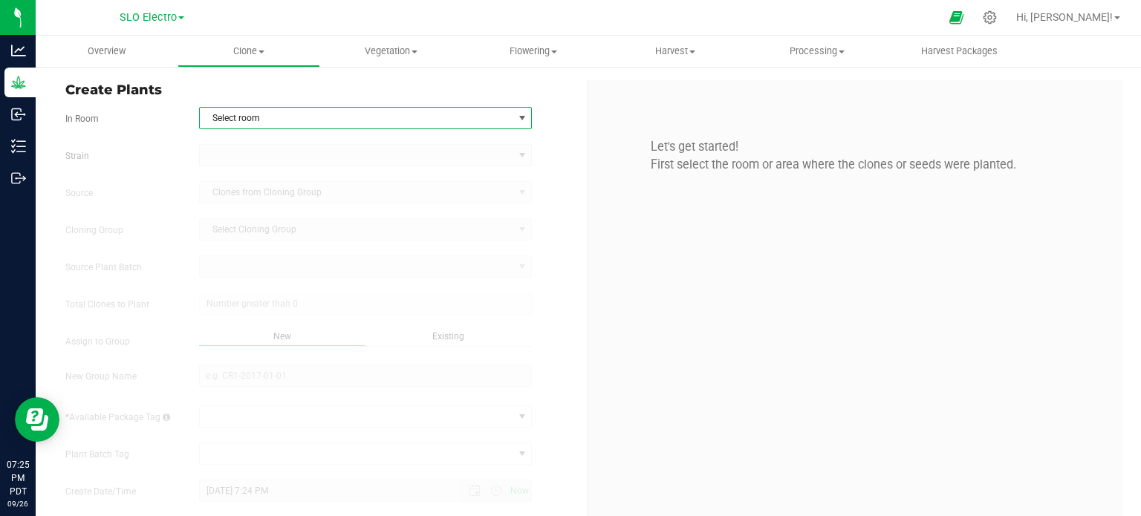
click at [520, 116] on span "select" at bounding box center [522, 118] width 12 height 12
click at [357, 139] on li "Mother Room" at bounding box center [362, 143] width 328 height 22
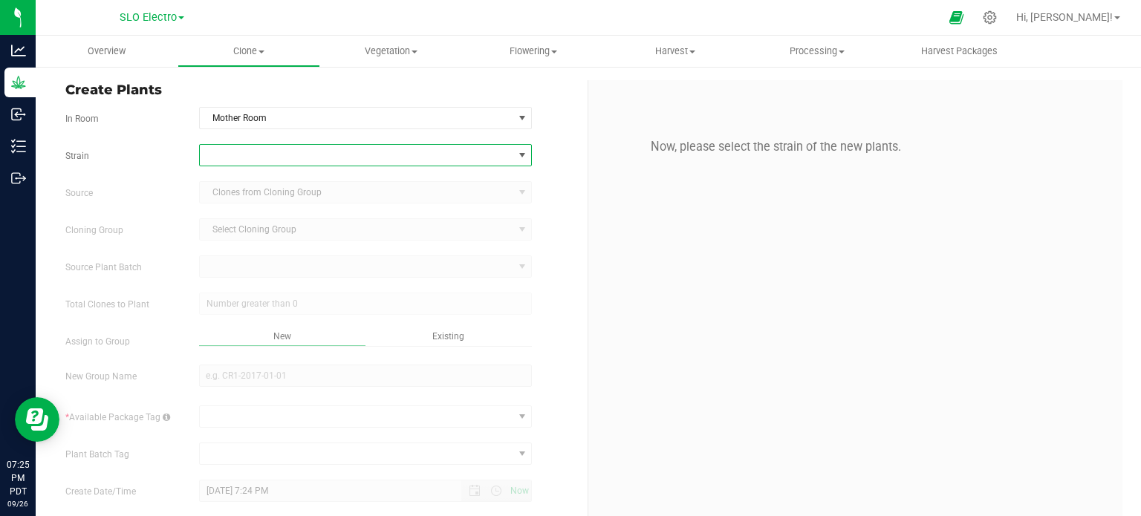
click at [273, 157] on span at bounding box center [357, 155] width 314 height 21
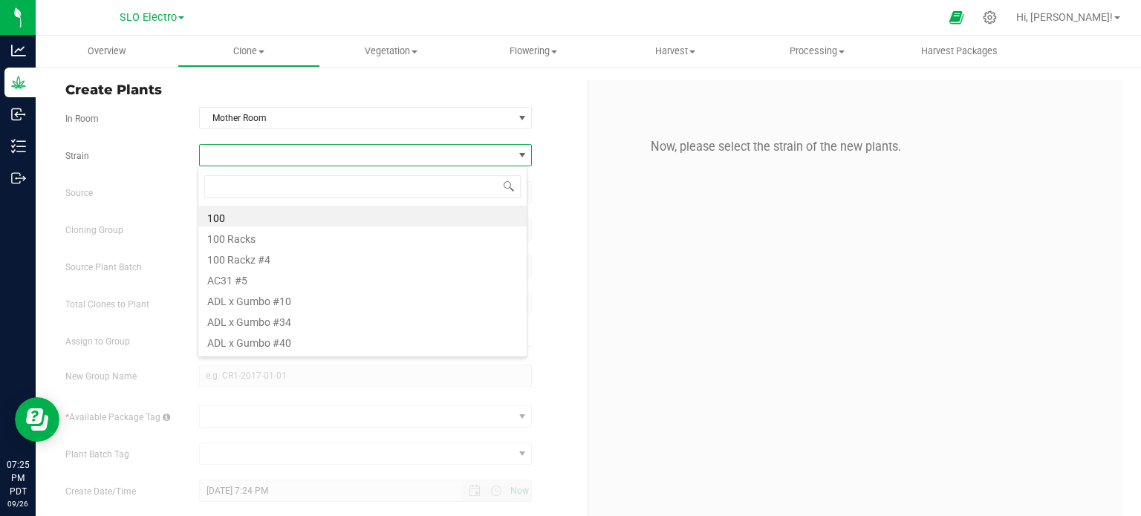
scroll to position [22, 329]
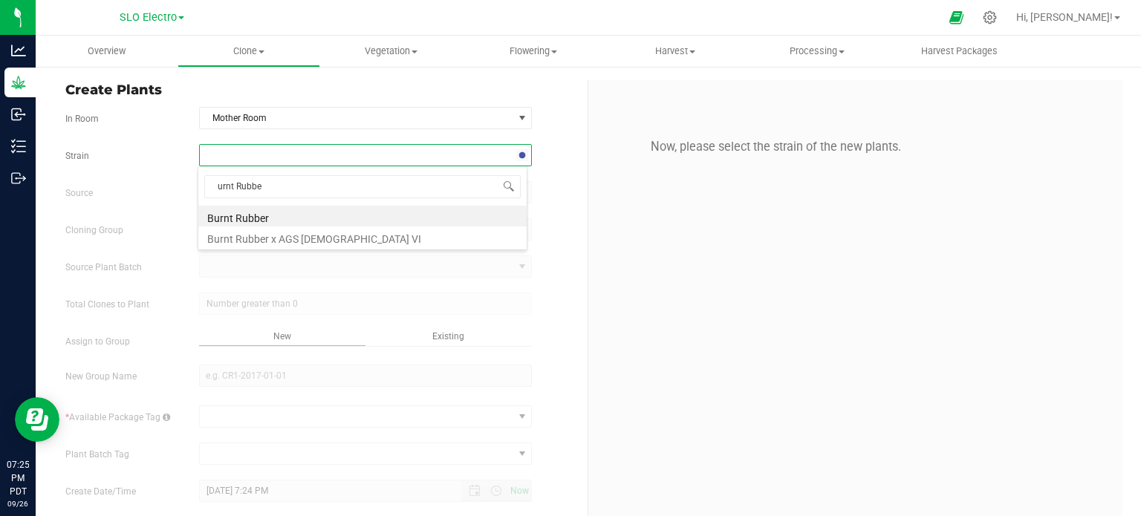
type input "urnt Rubber"
click at [233, 219] on li "Burnt Rubber" at bounding box center [362, 216] width 328 height 21
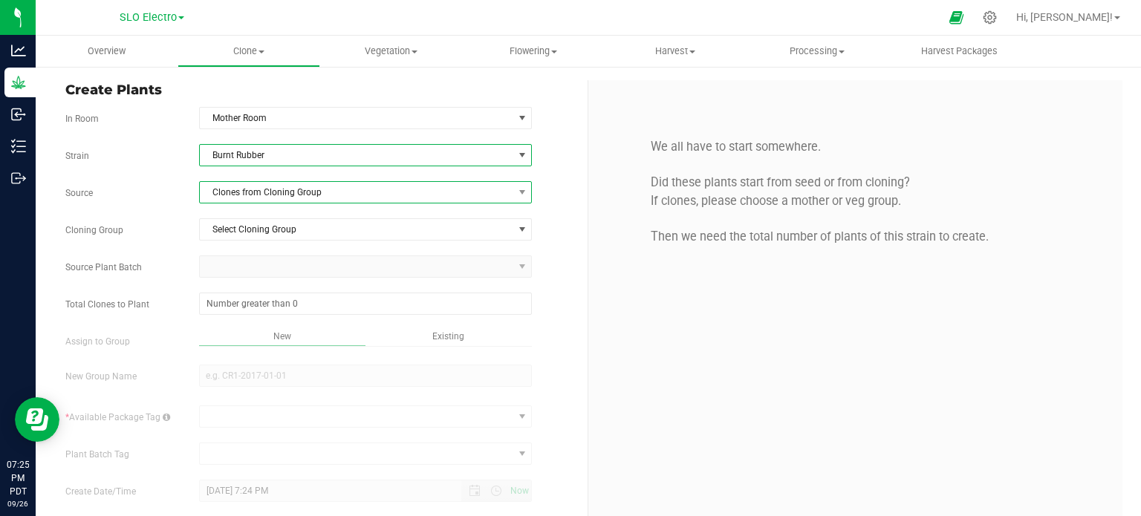
click at [271, 182] on span "Clones from Cloning Group" at bounding box center [357, 192] width 314 height 21
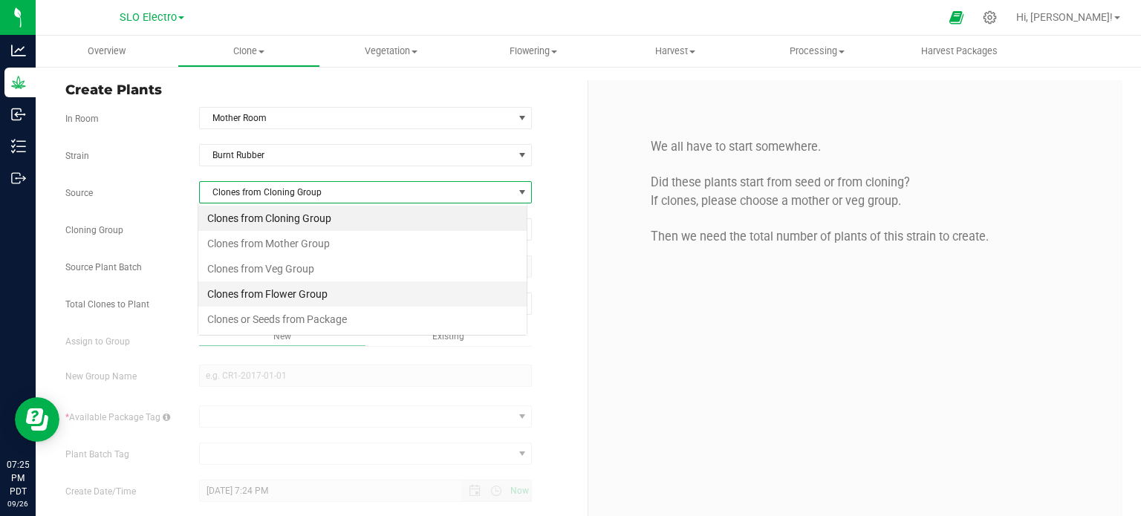
scroll to position [22, 329]
drag, startPoint x: 334, startPoint y: 326, endPoint x: 325, endPoint y: 297, distance: 30.1
click at [333, 326] on li "Clones or Seeds from Package" at bounding box center [362, 319] width 328 height 25
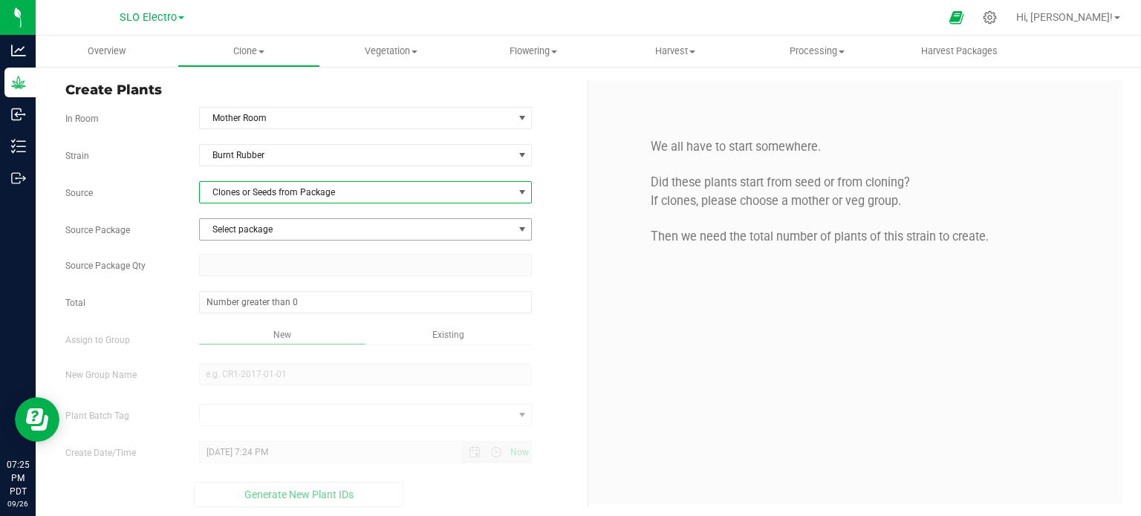
drag, startPoint x: 339, startPoint y: 228, endPoint x: 341, endPoint y: 236, distance: 8.5
click at [340, 228] on span "Select package" at bounding box center [357, 229] width 314 height 21
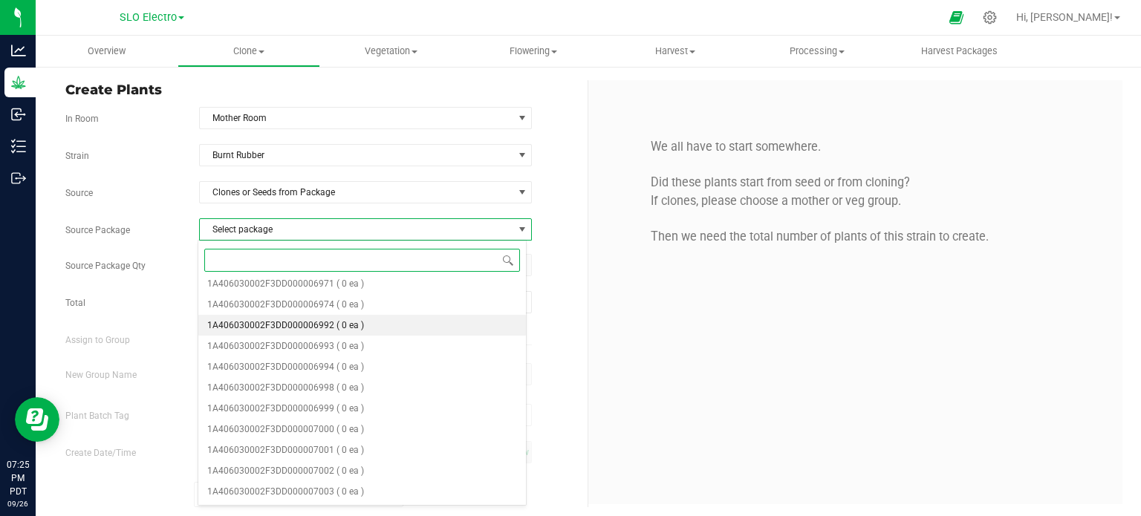
scroll to position [526, 0]
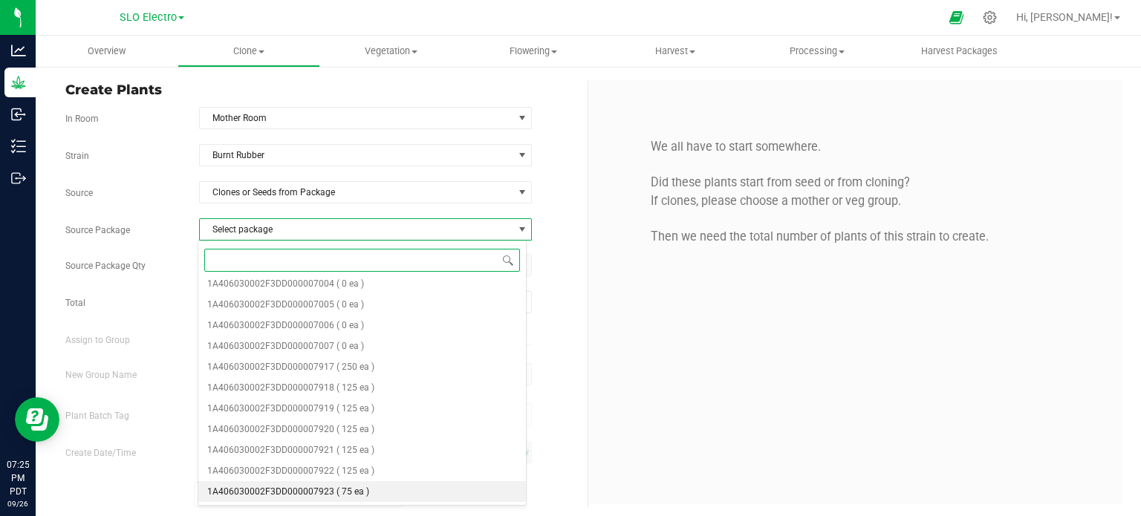
click at [374, 497] on li "1A406030002F3DD000007923 ( 75 ea )" at bounding box center [362, 491] width 328 height 21
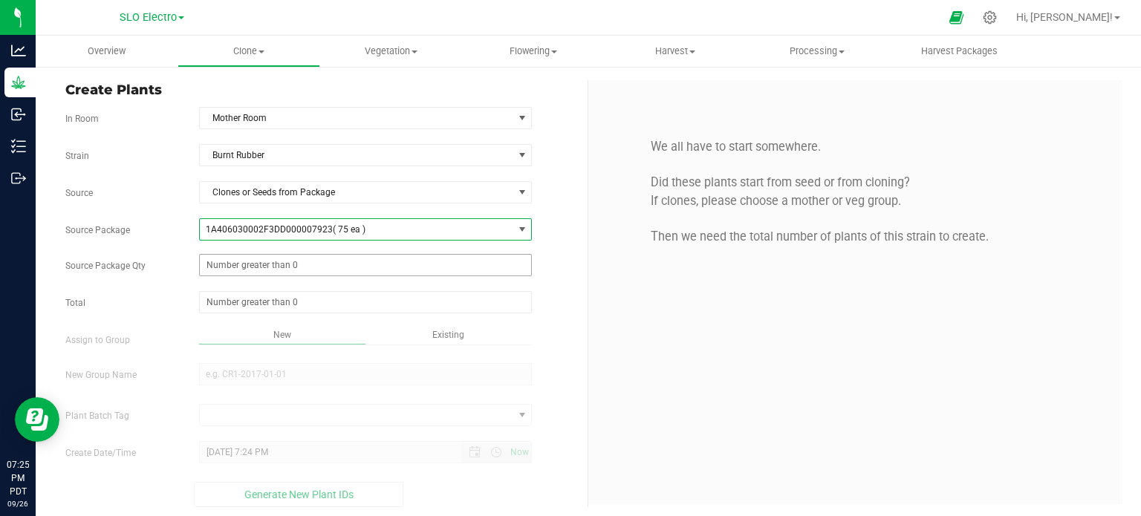
click at [337, 271] on span at bounding box center [366, 265] width 334 height 22
type input "75"
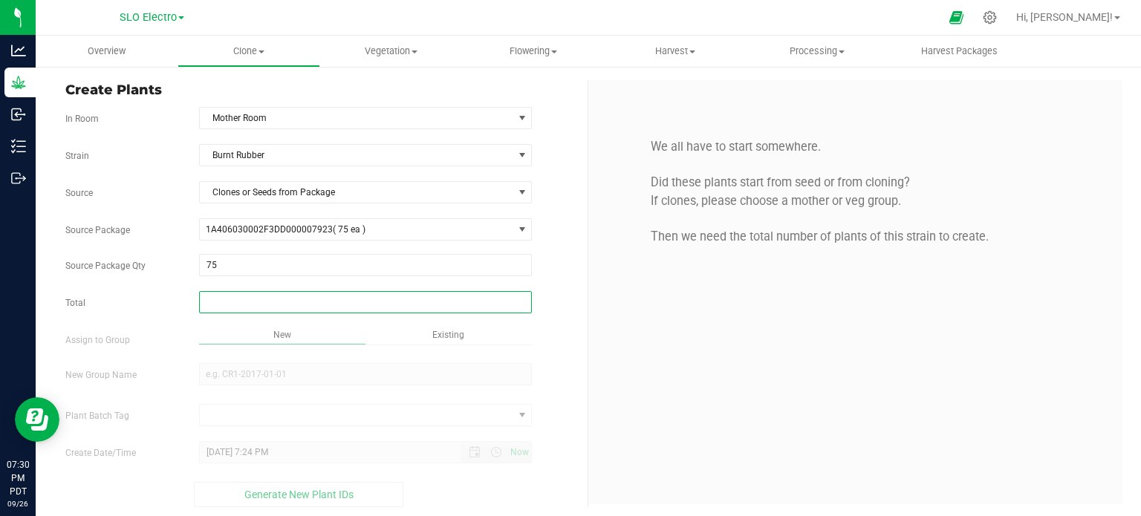
click at [367, 301] on span at bounding box center [366, 302] width 334 height 22
type input "75"
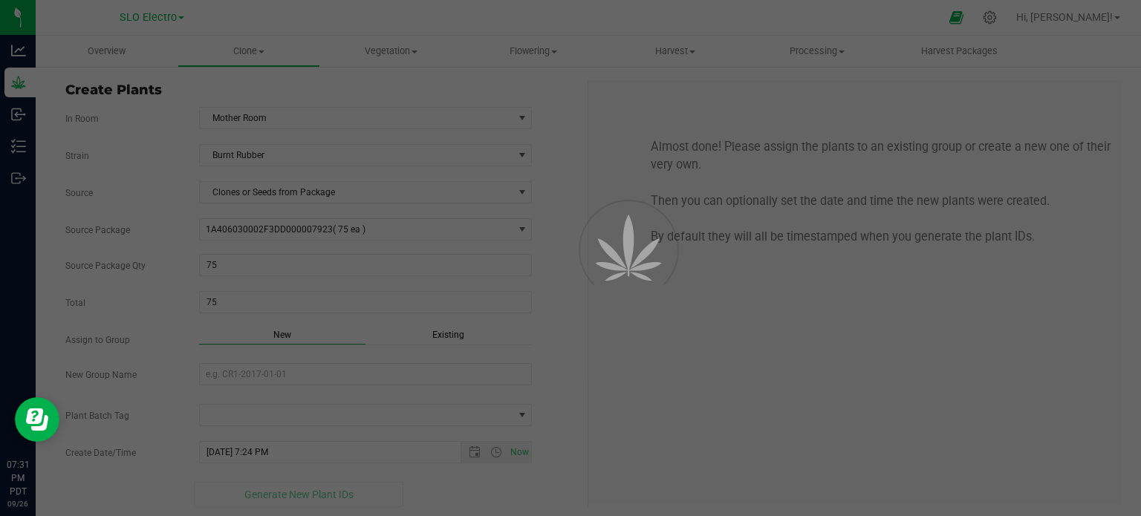
click at [597, 346] on div "Overview Clone Create plants Cloning groups Cloning plant batches Apply to plan…" at bounding box center [589, 276] width 1106 height 481
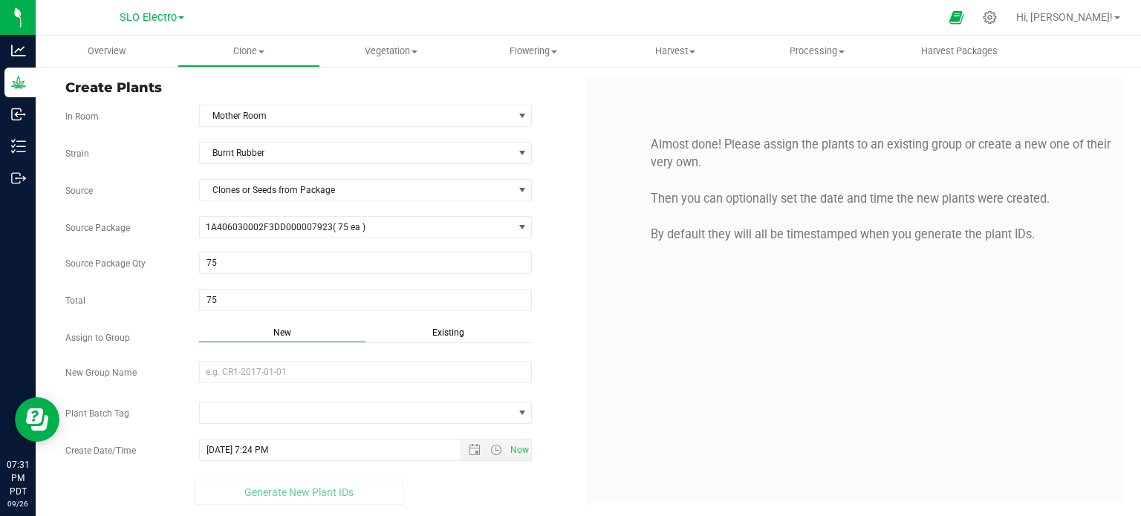
scroll to position [3, 0]
click at [265, 366] on input "New Group Name" at bounding box center [366, 371] width 334 height 22
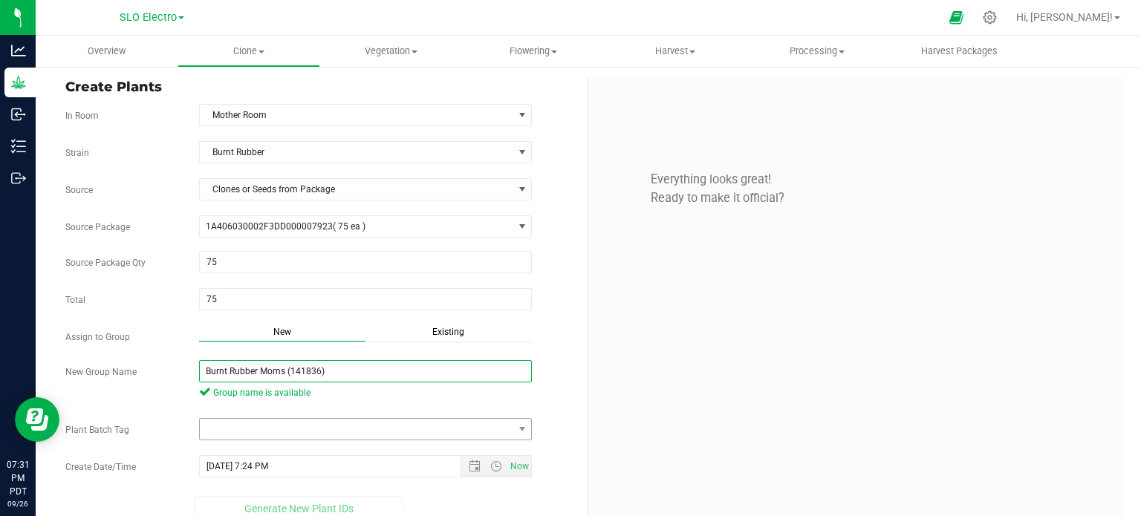
type input "Burnt Rubber Moms (141836)"
click at [361, 432] on span at bounding box center [357, 429] width 314 height 21
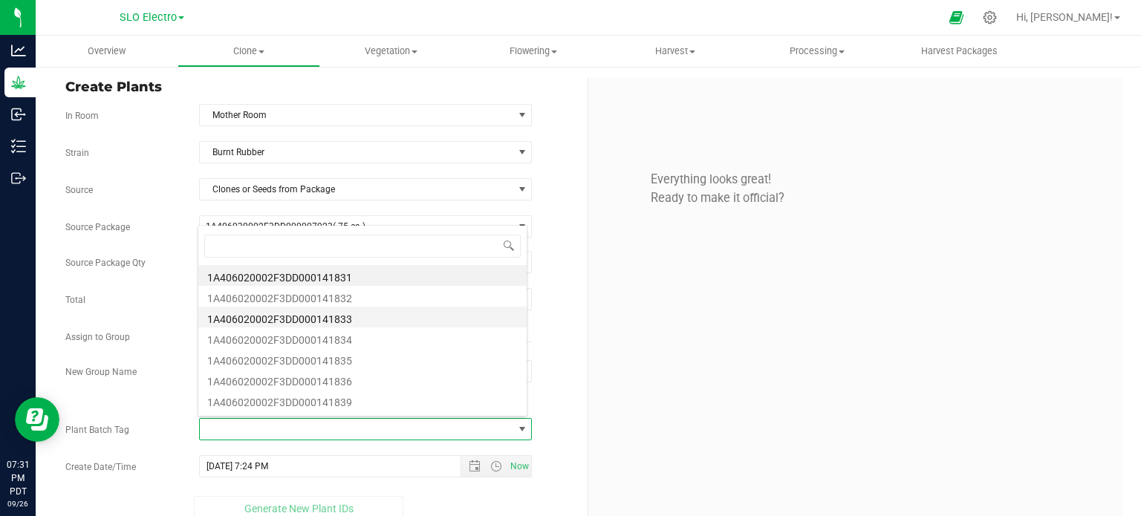
scroll to position [22, 326]
click at [346, 282] on li "1A406020002F3DD000141831" at bounding box center [362, 275] width 328 height 21
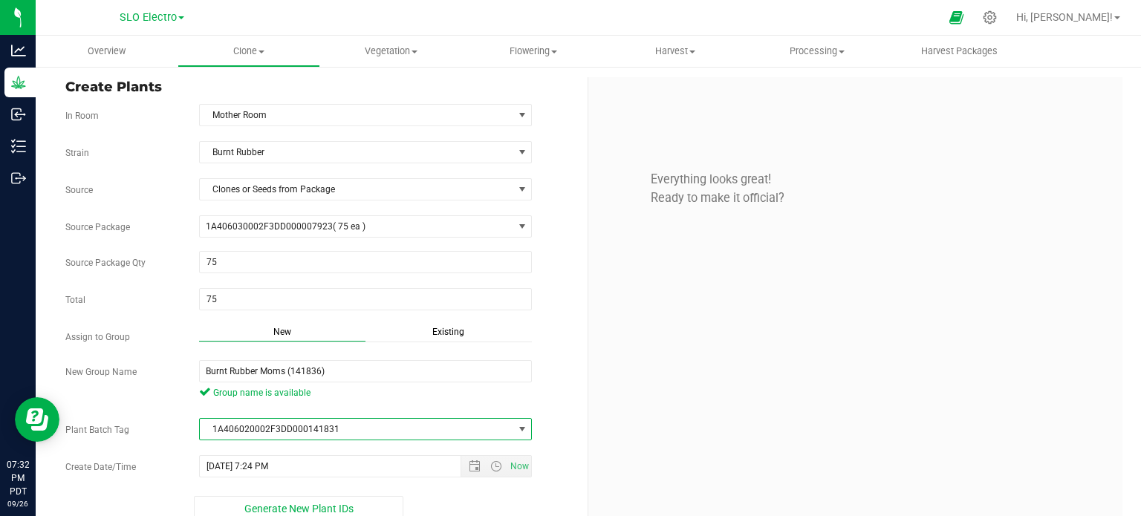
click at [476, 433] on span "1A406020002F3DD000141831" at bounding box center [357, 429] width 314 height 21
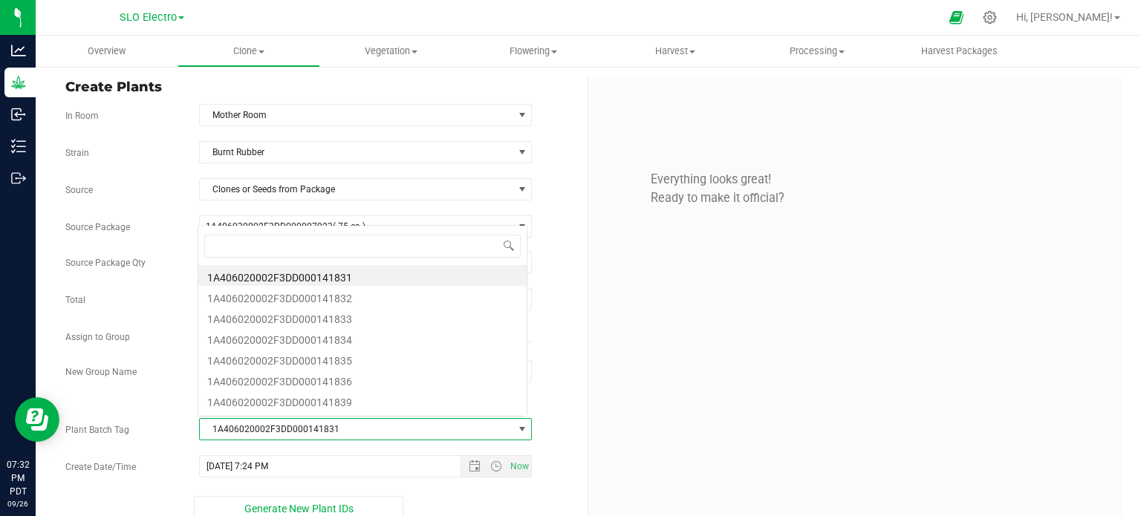
scroll to position [22, 326]
click at [380, 377] on li "1A406020002F3DD000141836" at bounding box center [362, 379] width 328 height 21
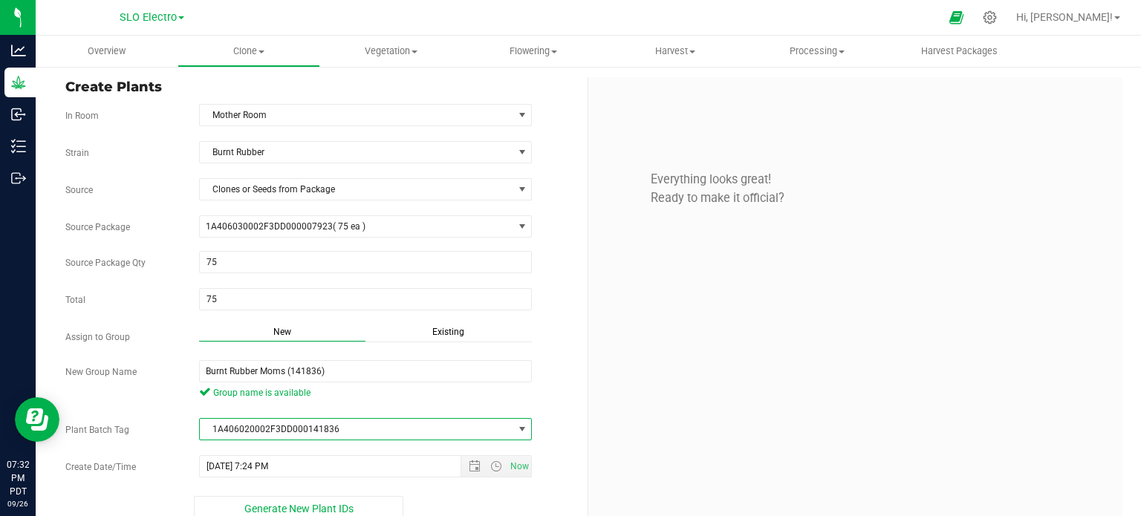
click at [778, 369] on div "Everything looks great! Ready to make it official?" at bounding box center [855, 297] width 534 height 441
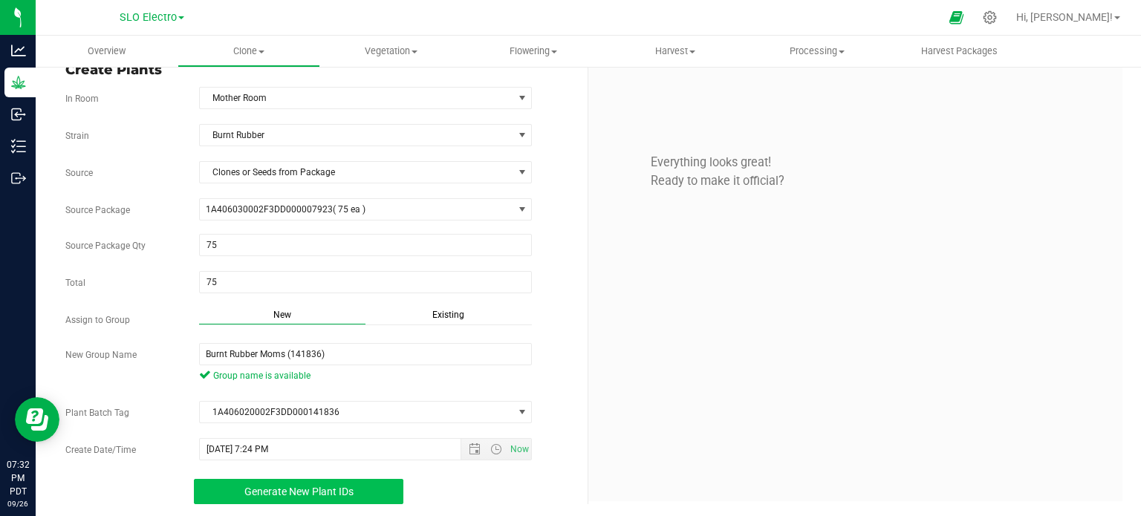
click at [289, 493] on span "Generate New Plant IDs" at bounding box center [298, 492] width 109 height 12
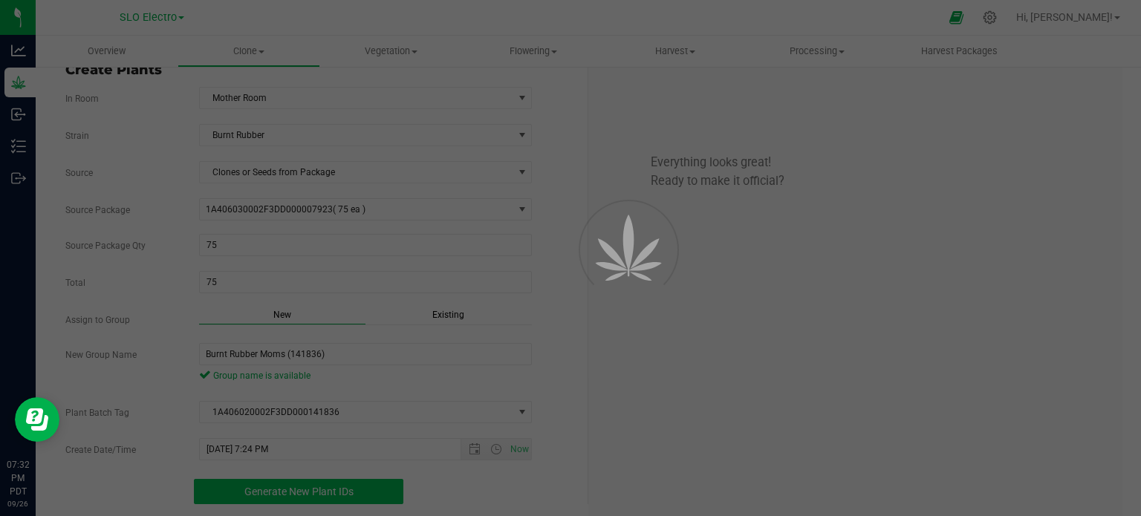
scroll to position [45, 0]
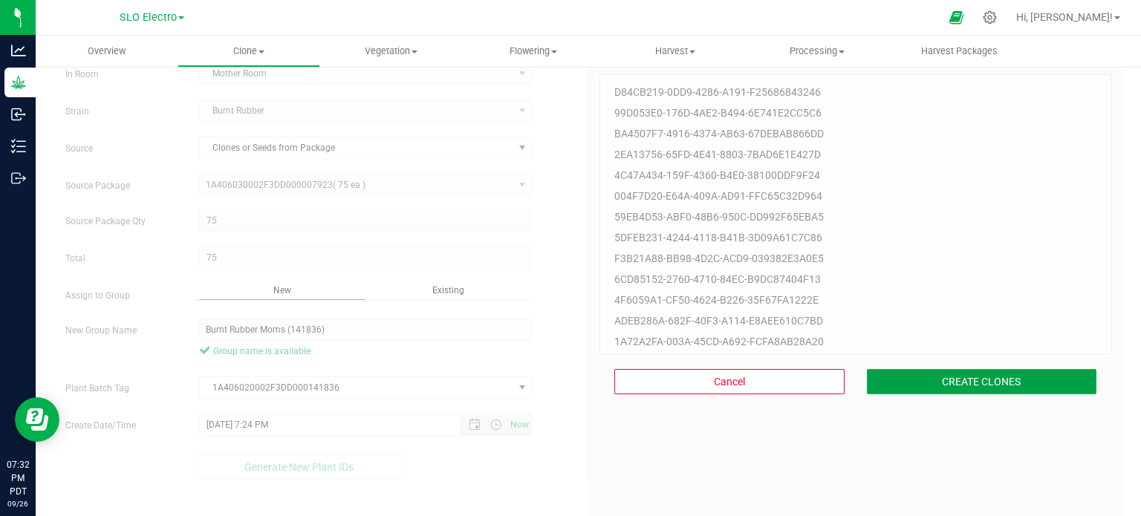
drag, startPoint x: 948, startPoint y: 370, endPoint x: 991, endPoint y: 377, distance: 43.7
click at [953, 370] on button "CREATE CLONES" at bounding box center [982, 381] width 230 height 25
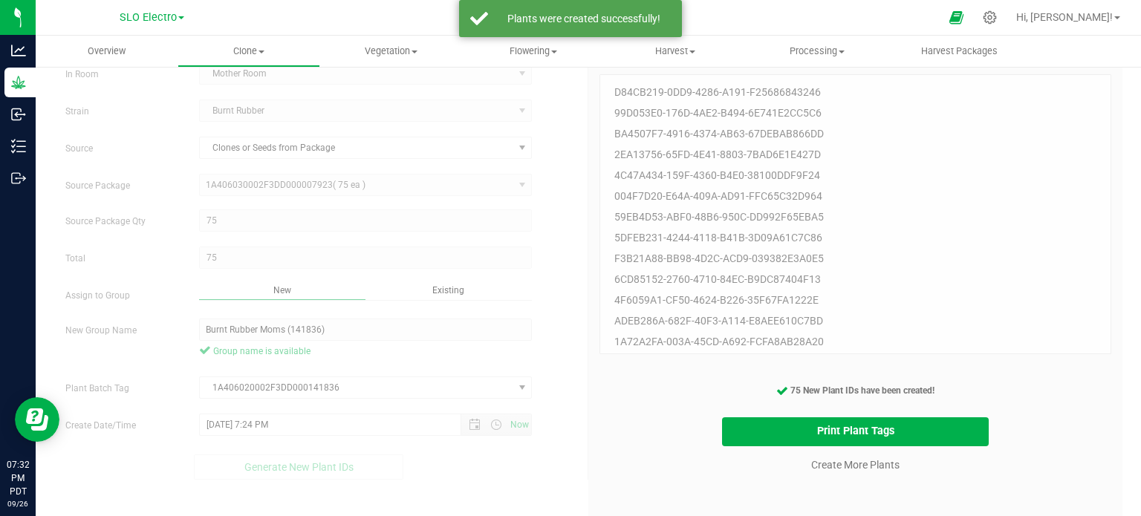
click at [859, 473] on cancel-button "Create More Plants" at bounding box center [856, 465] width 102 height 26
click at [866, 469] on link "Create More Plants" at bounding box center [855, 465] width 88 height 15
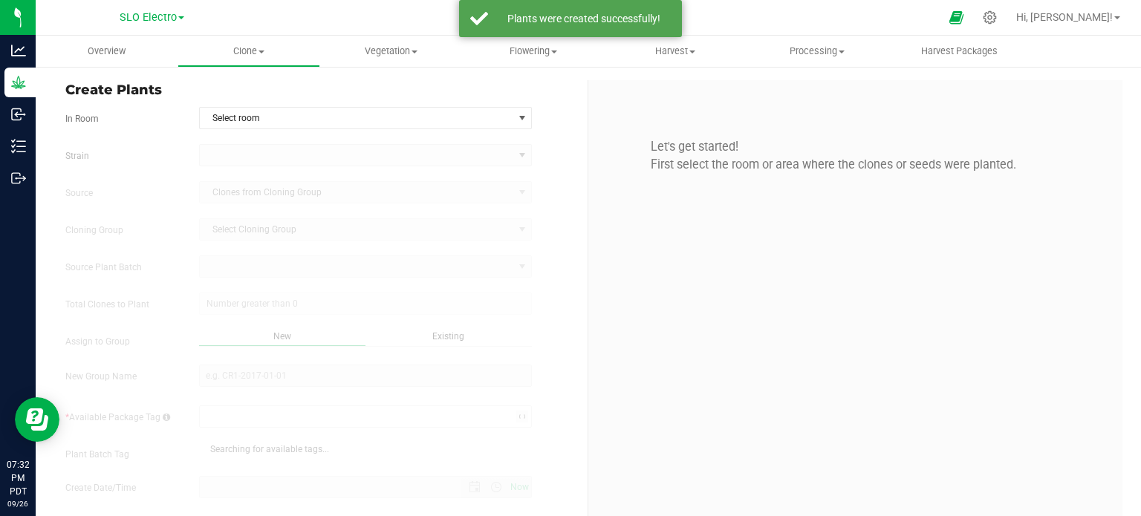
type input "9/26/2025 7:32 PM"
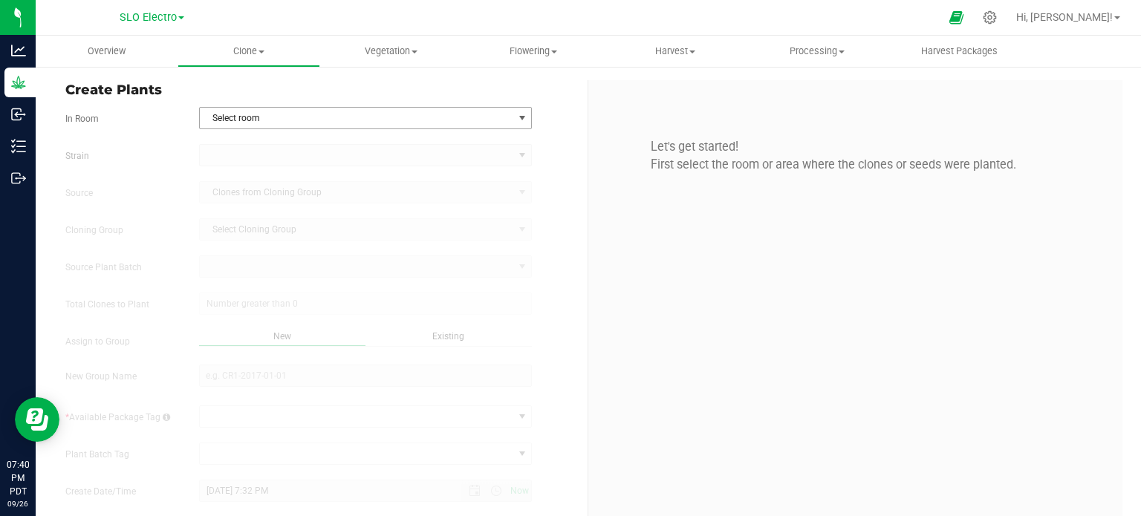
click at [505, 120] on span "Select room" at bounding box center [357, 118] width 314 height 21
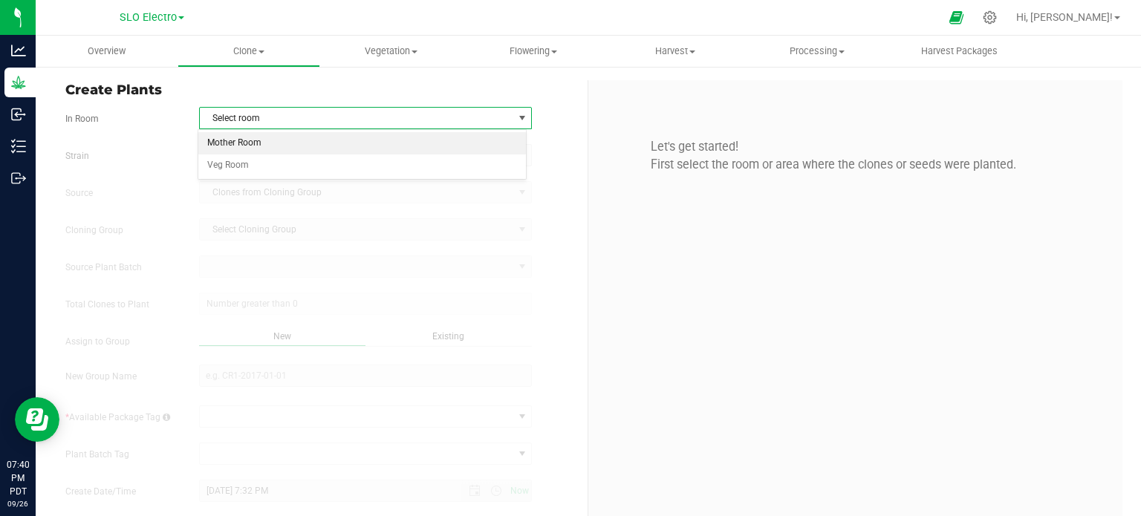
click at [296, 144] on li "Mother Room" at bounding box center [362, 143] width 328 height 22
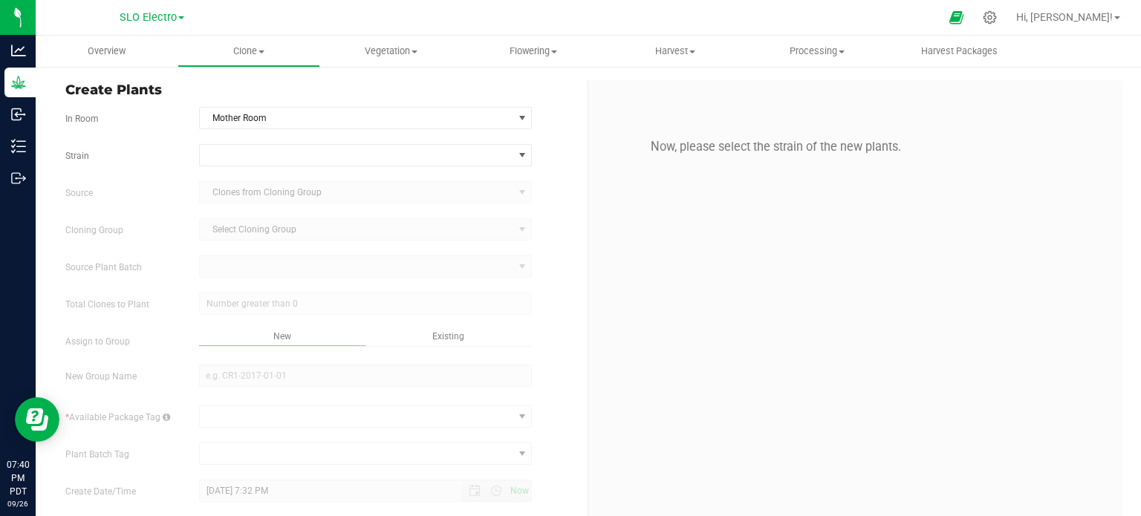
click at [307, 142] on form "In Room Mother Room Select room Mother Room Veg Room Strain Source Clones from …" at bounding box center [320, 326] width 511 height 439
click at [307, 149] on span at bounding box center [357, 155] width 314 height 21
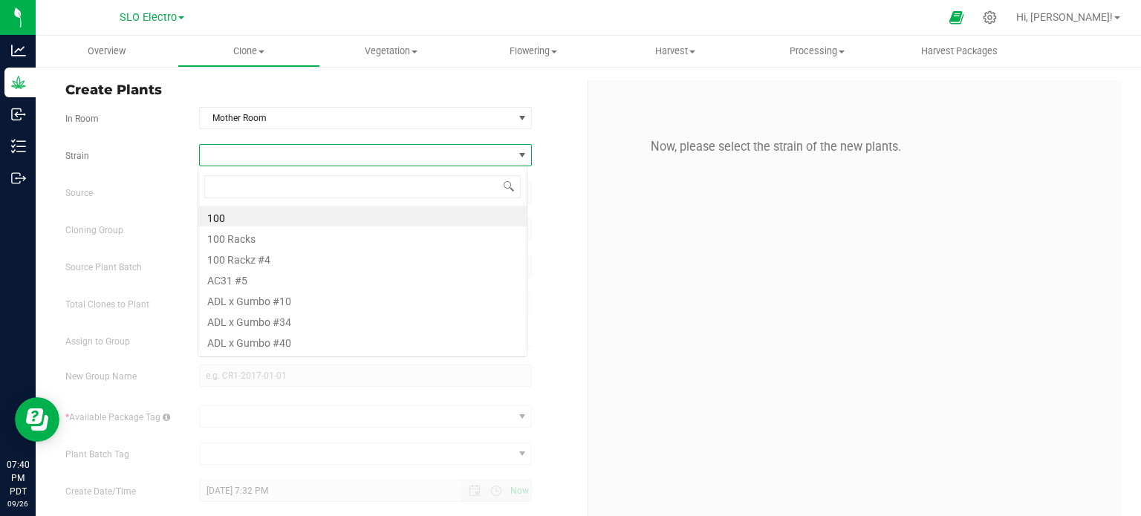
scroll to position [22, 329]
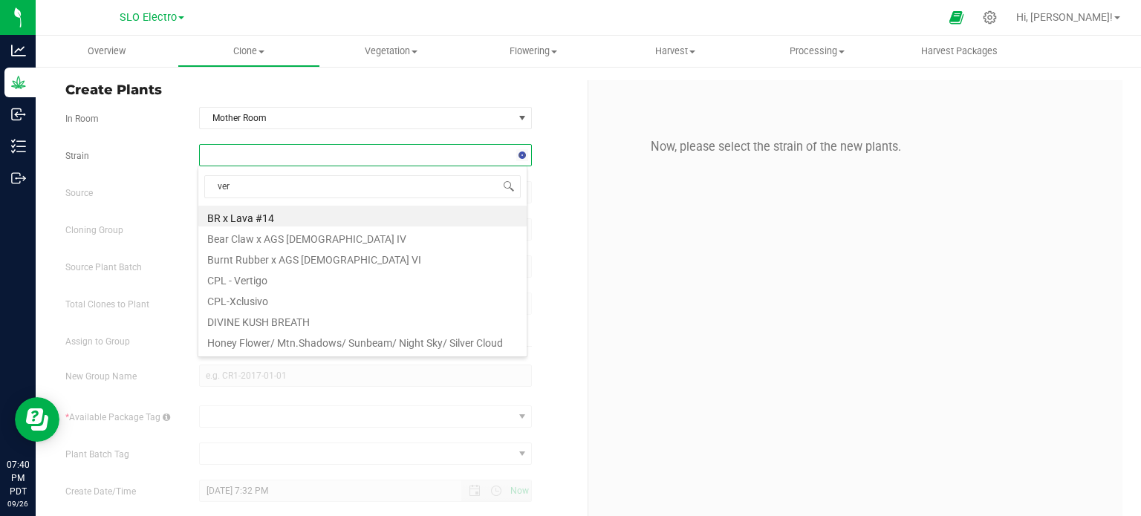
type input "vers"
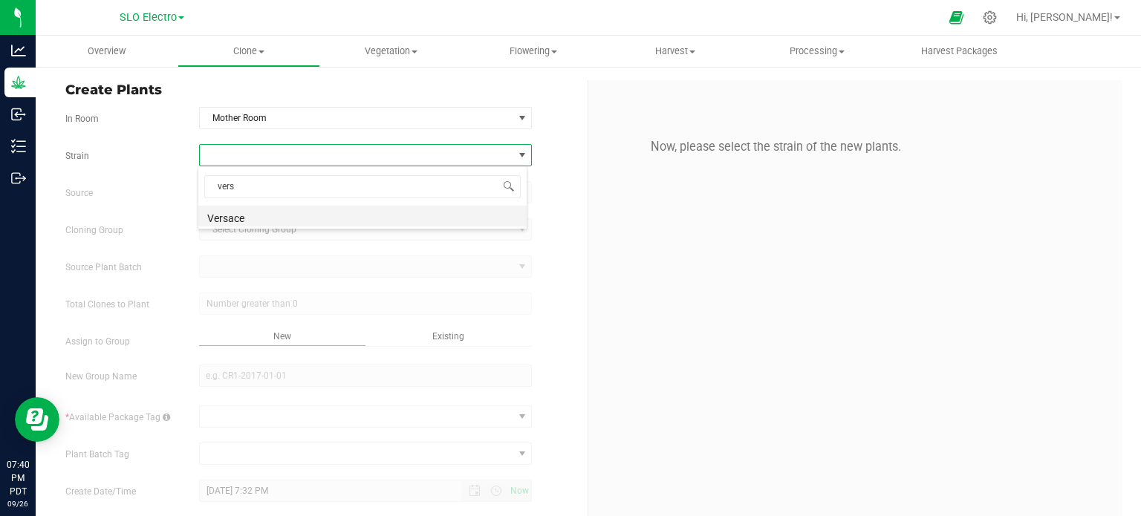
click at [264, 215] on li "Versace" at bounding box center [362, 216] width 328 height 21
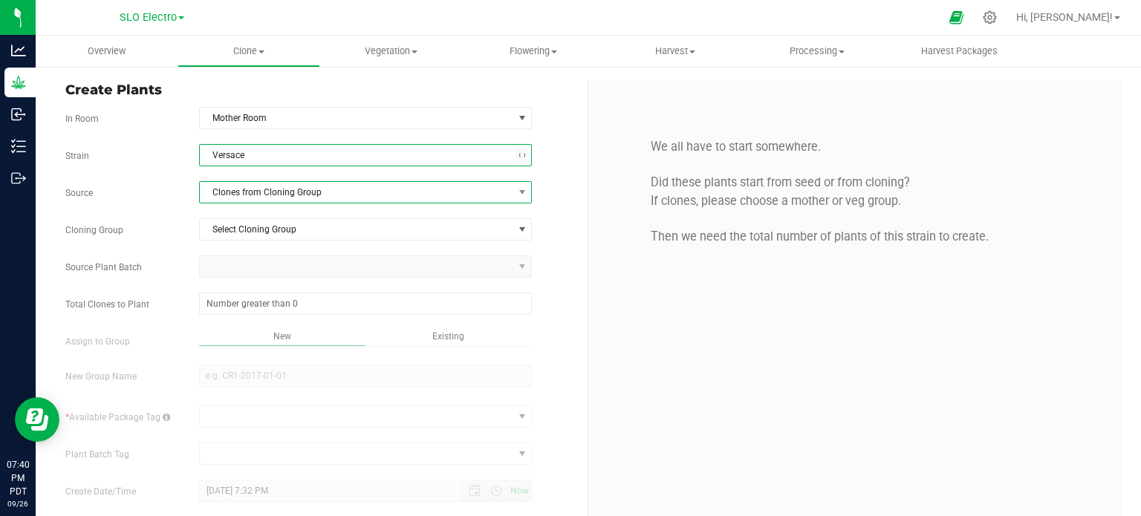
click at [294, 193] on span "Clones from Cloning Group" at bounding box center [357, 192] width 314 height 21
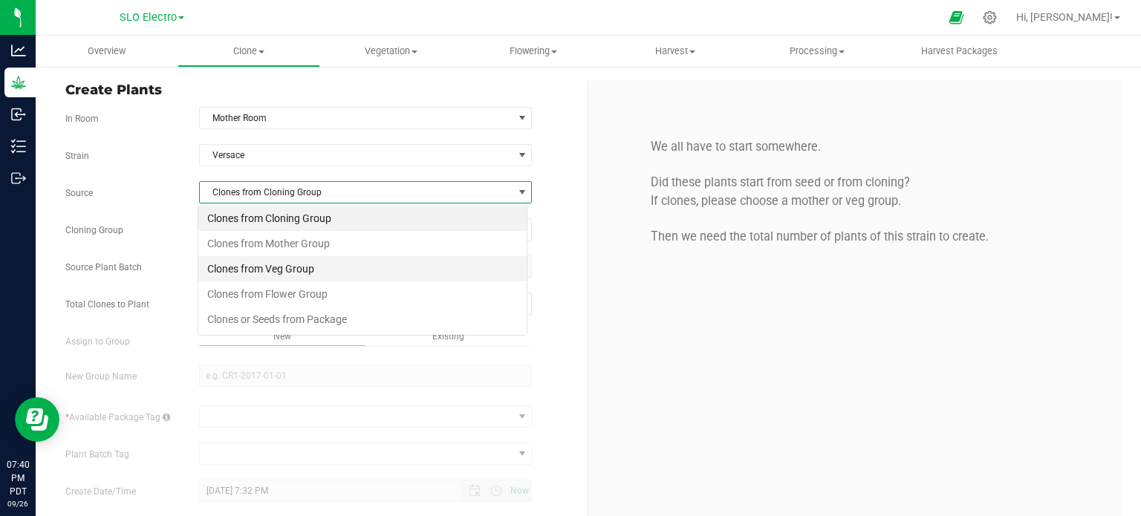
scroll to position [22, 329]
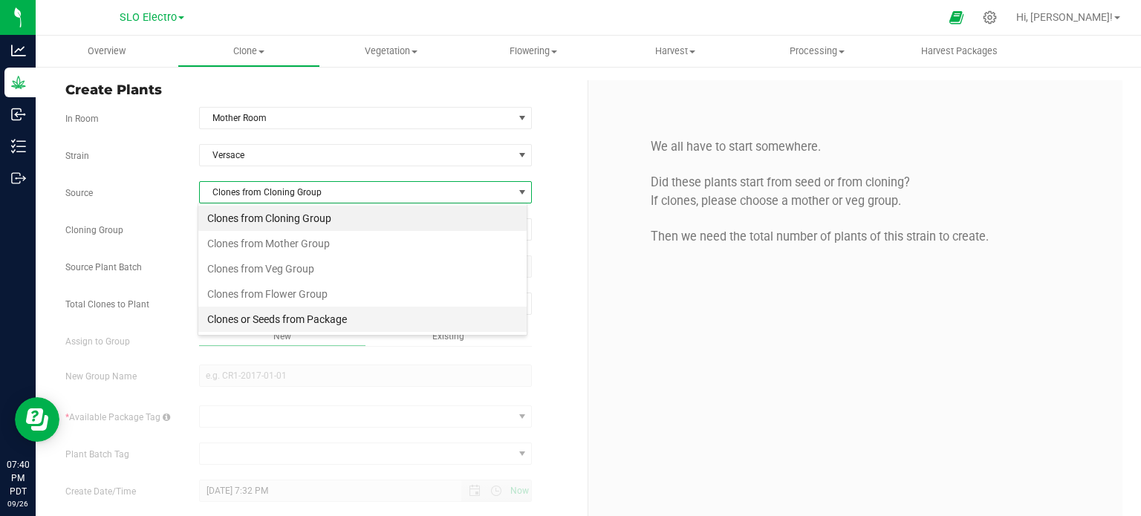
click at [299, 316] on li "Clones or Seeds from Package" at bounding box center [362, 319] width 328 height 25
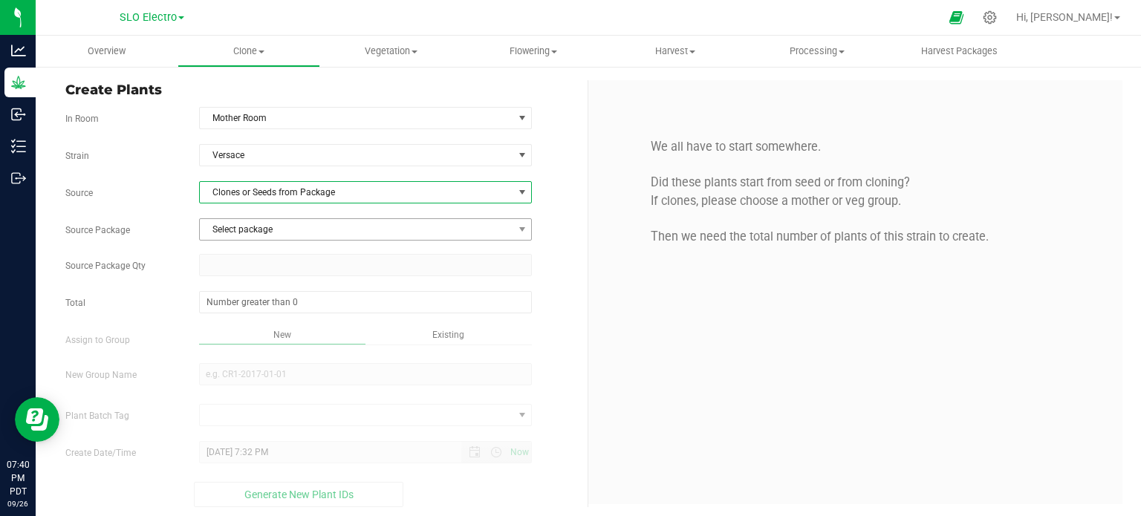
click at [322, 228] on span "Select package" at bounding box center [357, 229] width 314 height 21
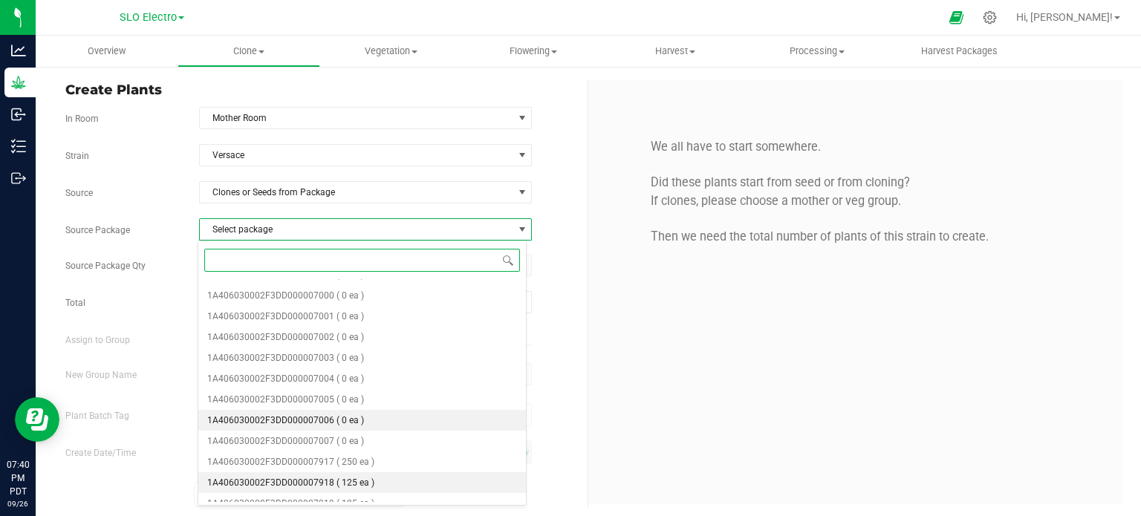
scroll to position [505, 0]
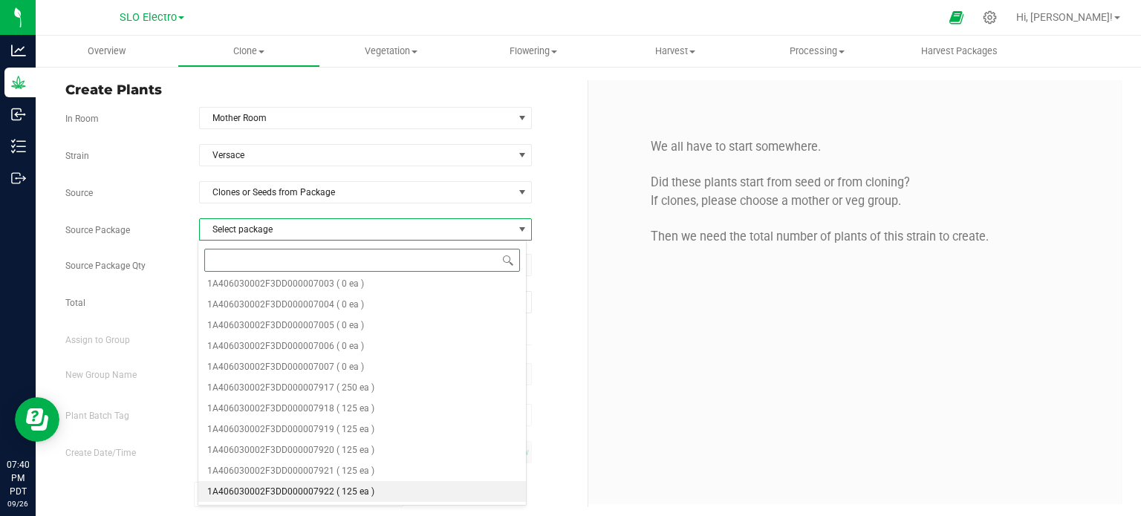
click at [365, 493] on span "( 125 ea )" at bounding box center [356, 492] width 38 height 10
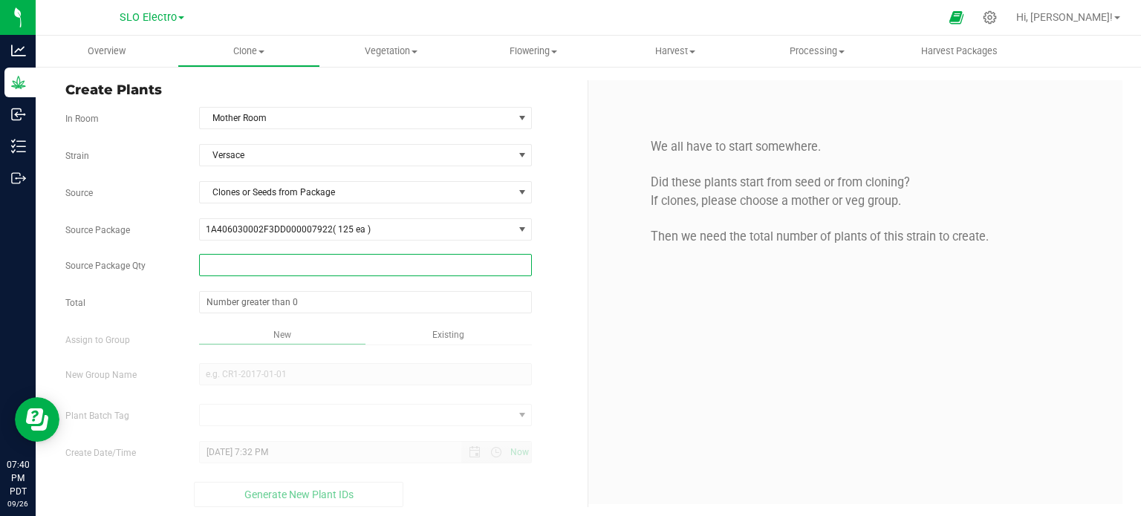
click at [423, 267] on span at bounding box center [366, 265] width 334 height 22
type input "100"
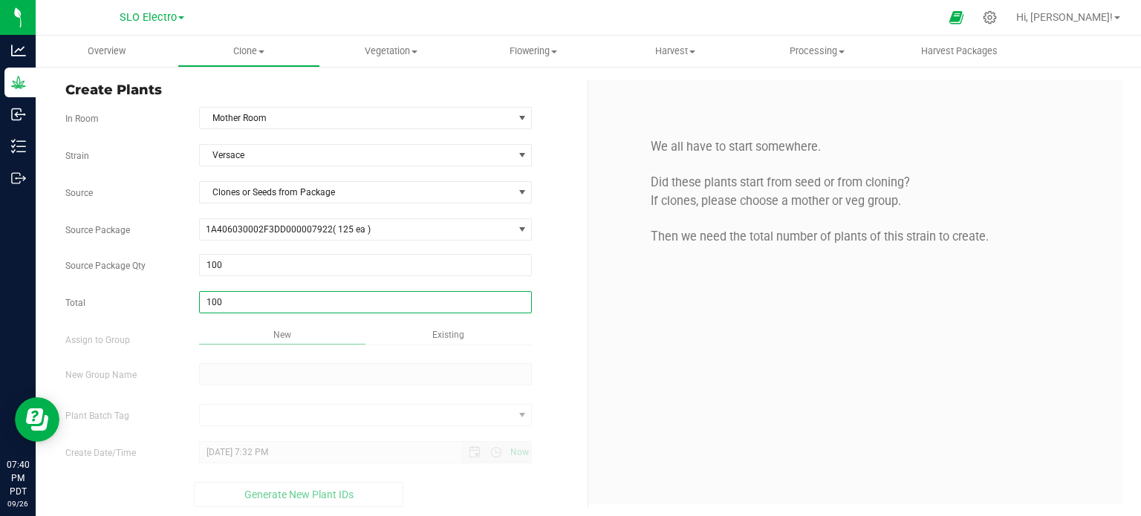
click at [270, 374] on input "New Group Name" at bounding box center [366, 374] width 334 height 22
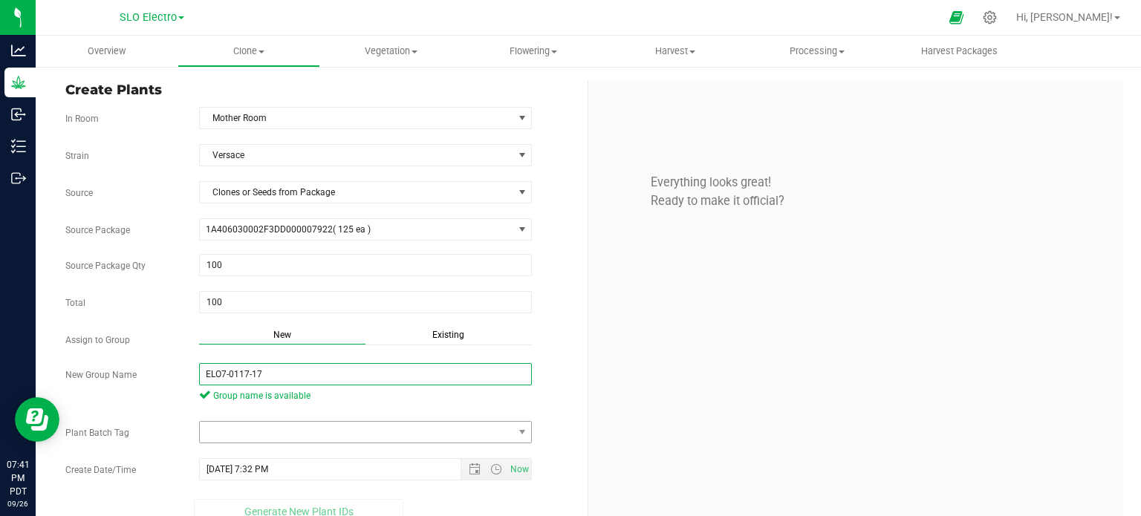
type input "ELO7-0117-17"
click at [524, 429] on span at bounding box center [522, 432] width 19 height 21
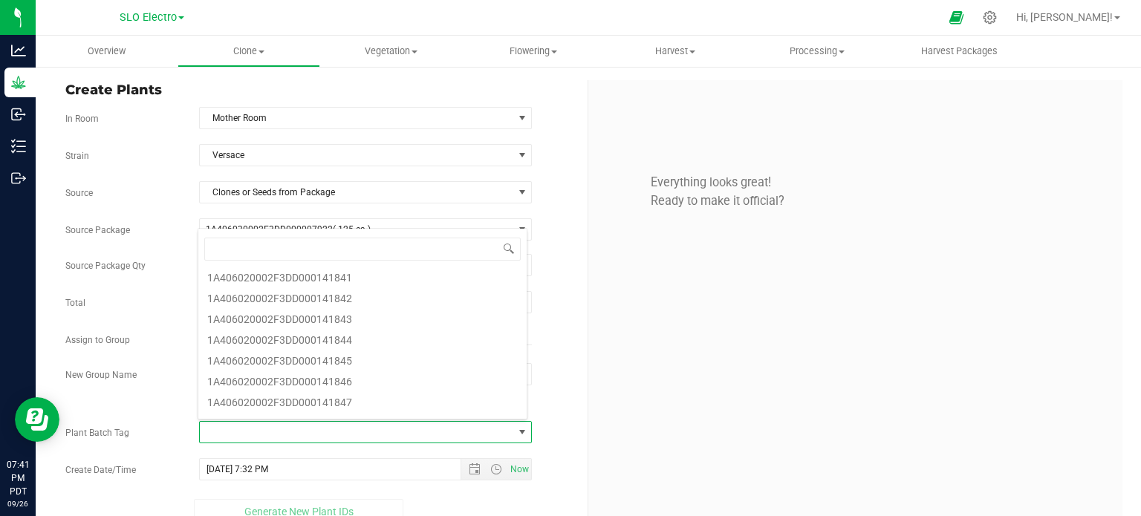
scroll to position [74, 0]
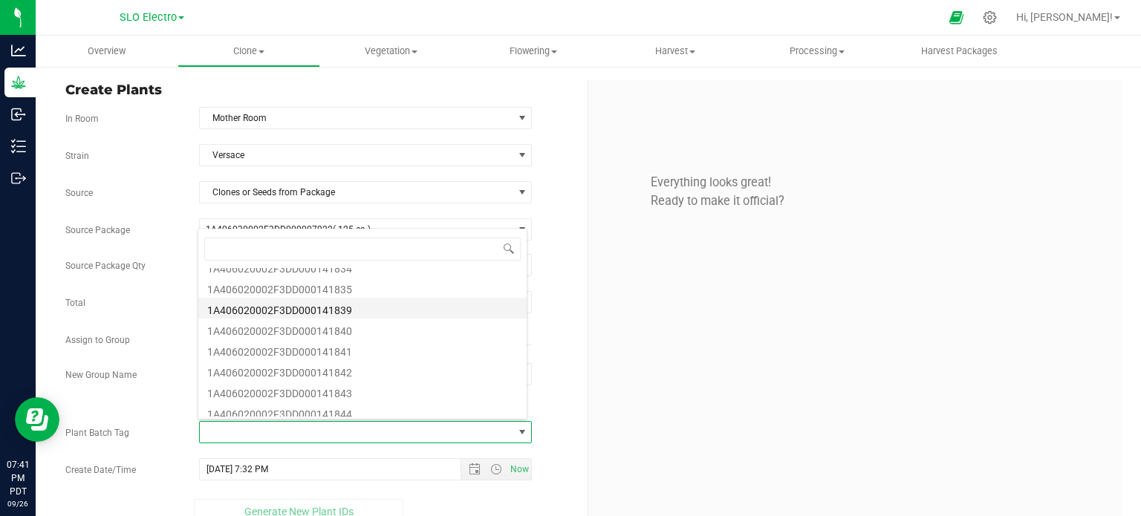
click at [380, 314] on li "1A406020002F3DD000141839" at bounding box center [362, 308] width 328 height 21
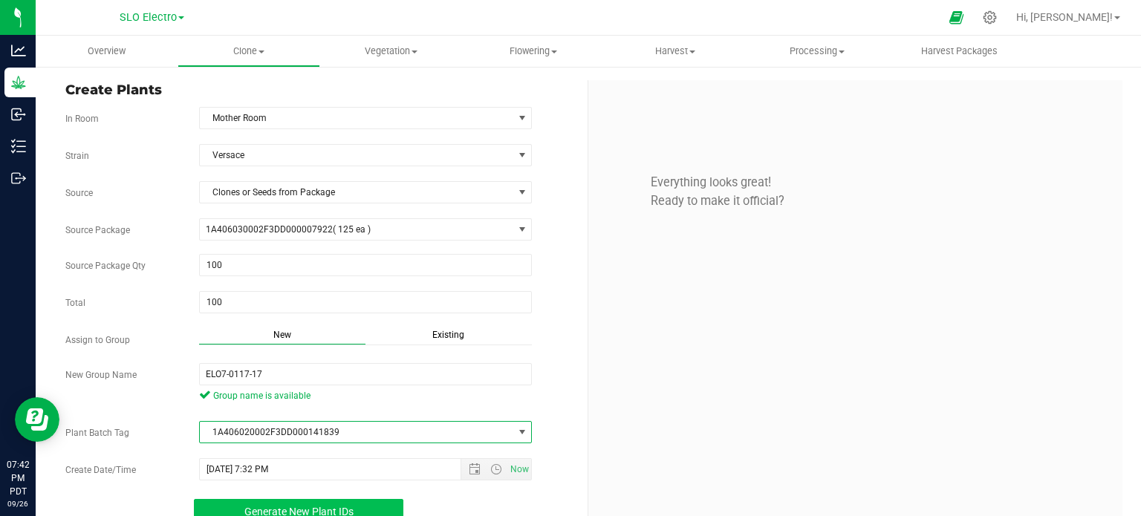
scroll to position [20, 0]
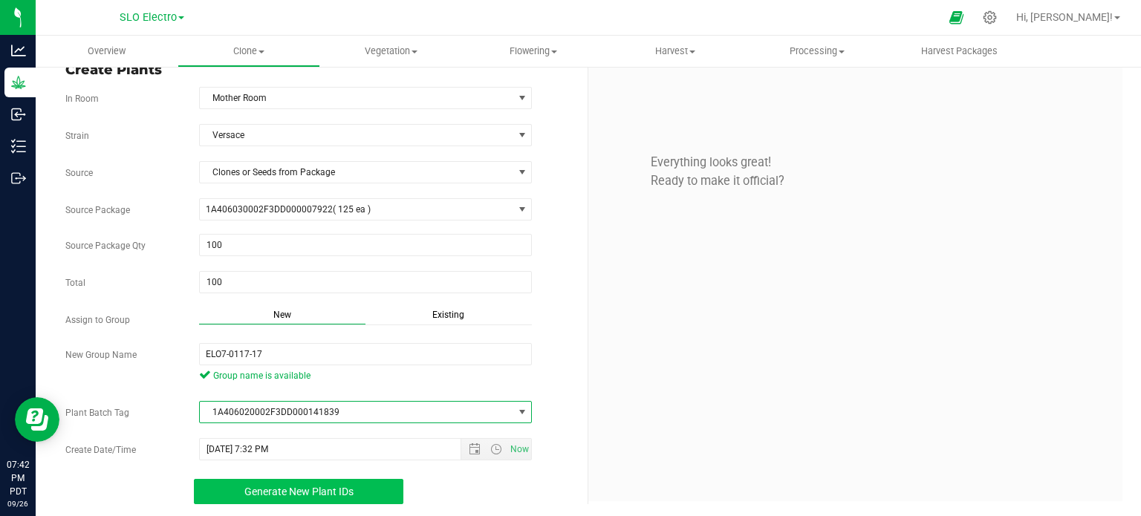
click at [317, 499] on div "Create Plants In Room Mother Room Select room Mother Room Veg Room Strain Versa…" at bounding box center [589, 282] width 1106 height 474
click at [323, 493] on span "Generate New Plant IDs" at bounding box center [298, 492] width 109 height 12
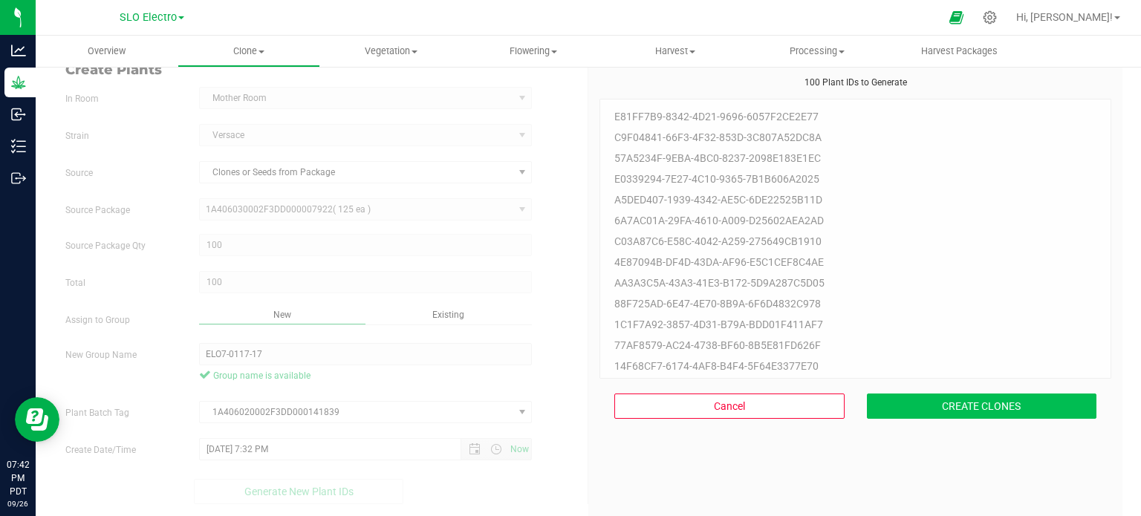
scroll to position [45, 0]
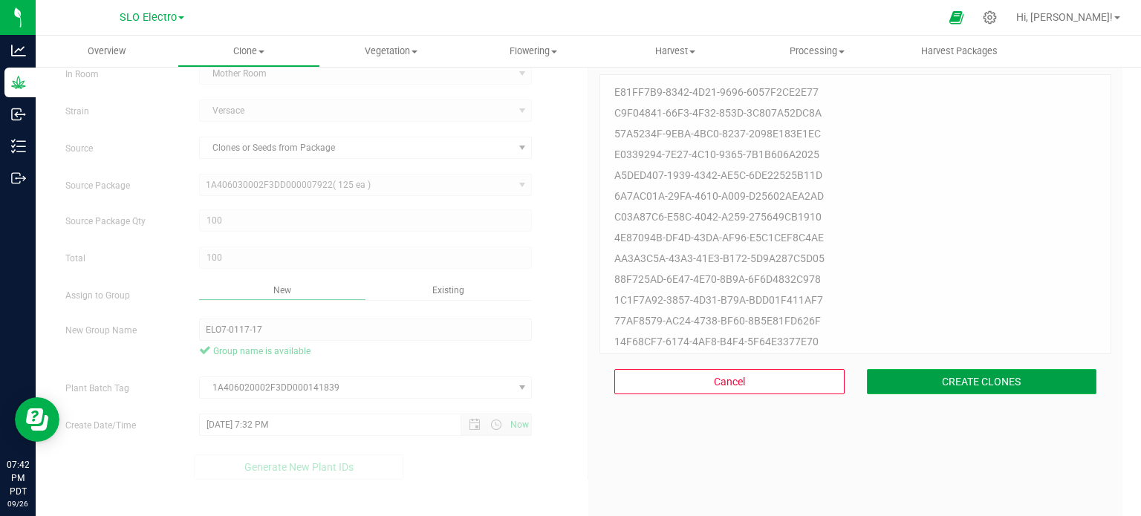
click at [935, 381] on button "CREATE CLONES" at bounding box center [982, 381] width 230 height 25
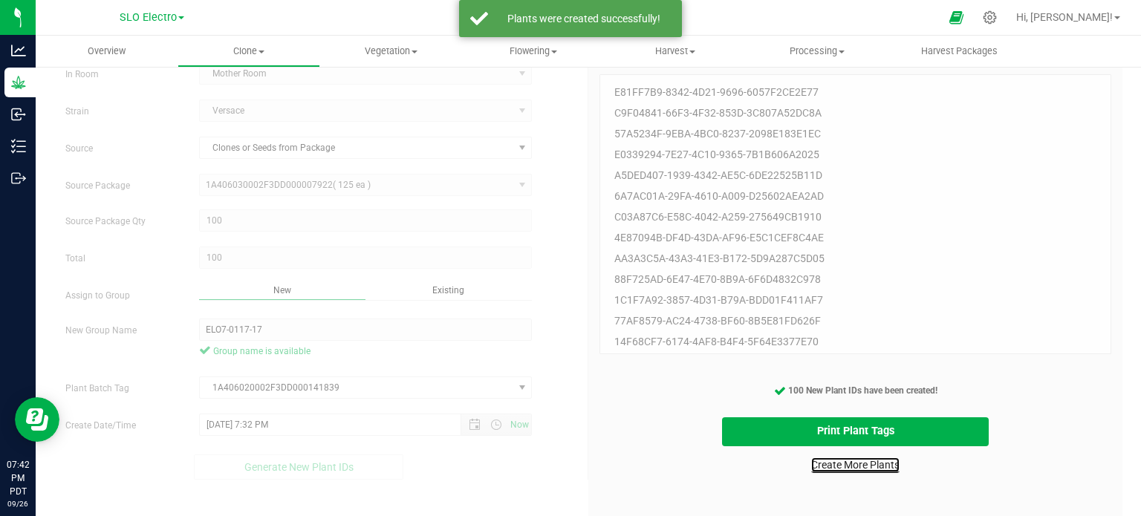
click at [835, 467] on link "Create More Plants" at bounding box center [855, 465] width 88 height 15
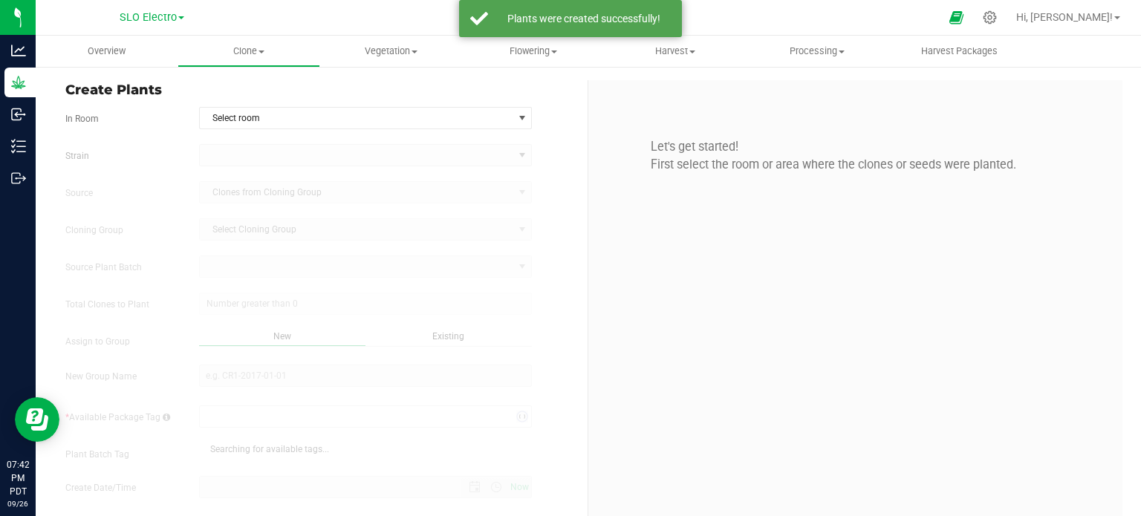
type input "9/26/2025 7:42 PM"
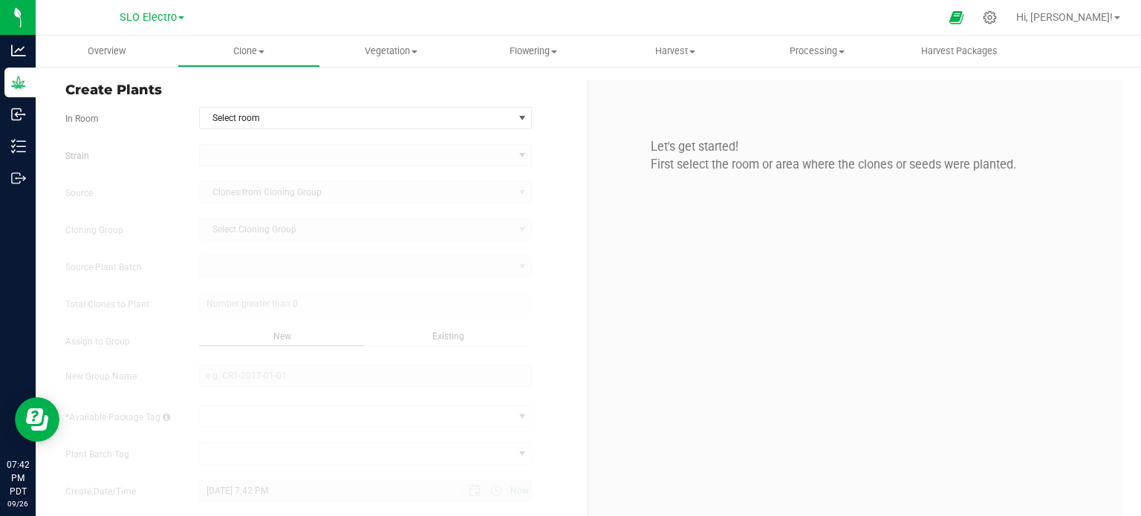
click at [519, 104] on div "Create Plants In Room Select room Select room Mother Room Veg Room Strain Sourc…" at bounding box center [321, 313] width 534 height 466
click at [491, 118] on span "Select room" at bounding box center [357, 118] width 314 height 21
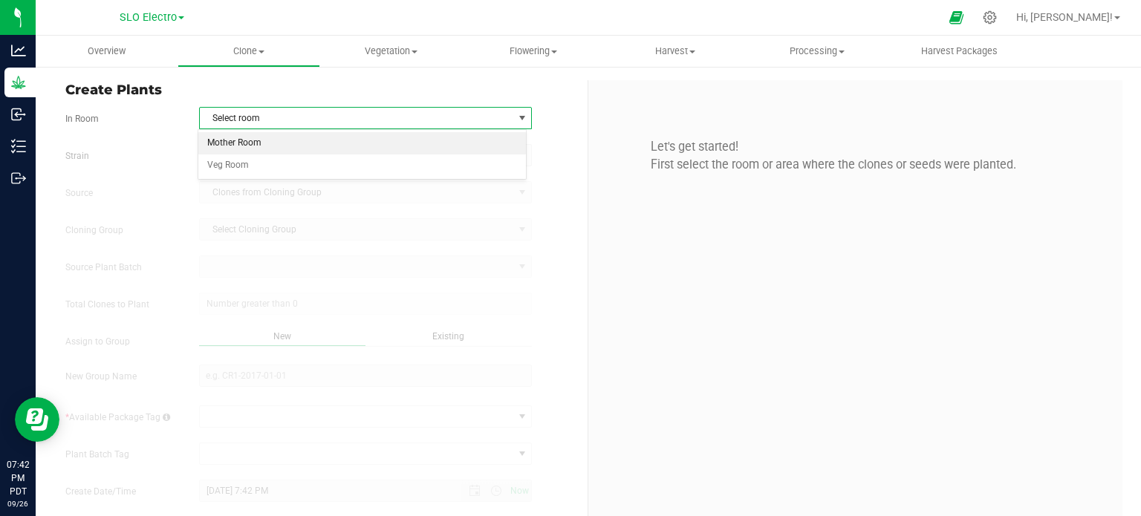
click at [240, 134] on li "Mother Room" at bounding box center [362, 143] width 328 height 22
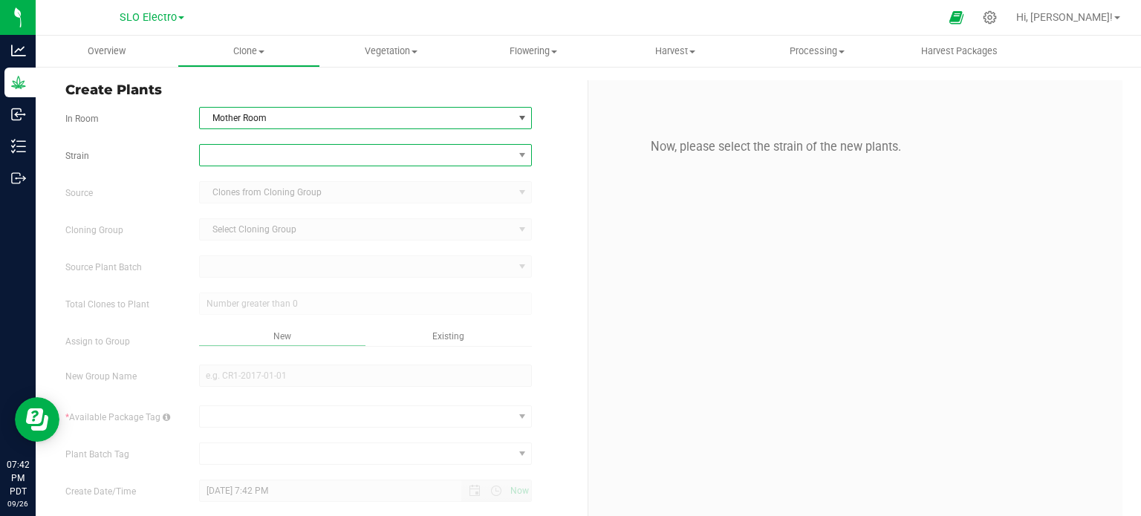
click at [244, 145] on span at bounding box center [357, 155] width 314 height 21
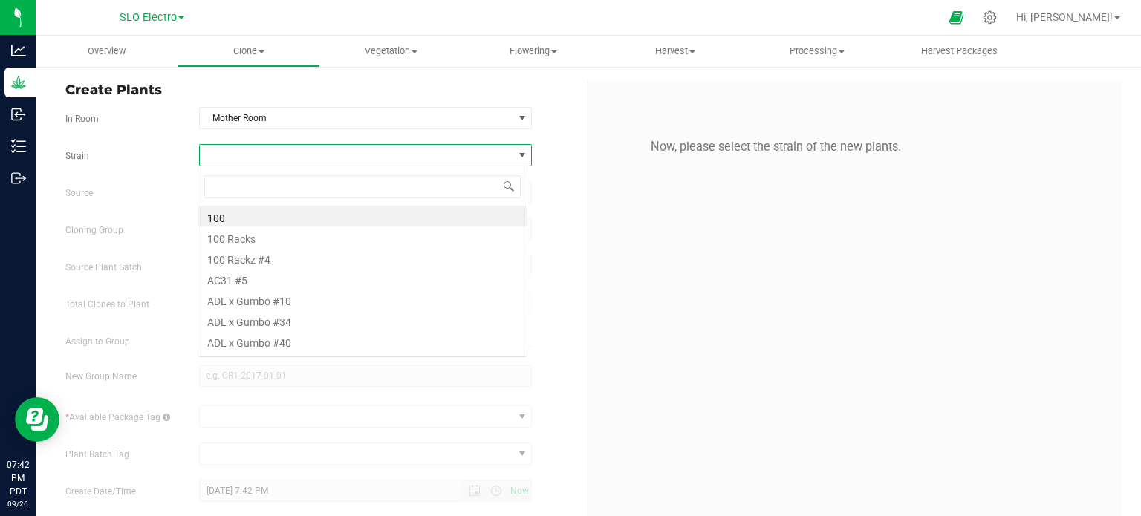
scroll to position [22, 329]
type input "versa"
click at [258, 215] on li "Versace" at bounding box center [362, 216] width 328 height 21
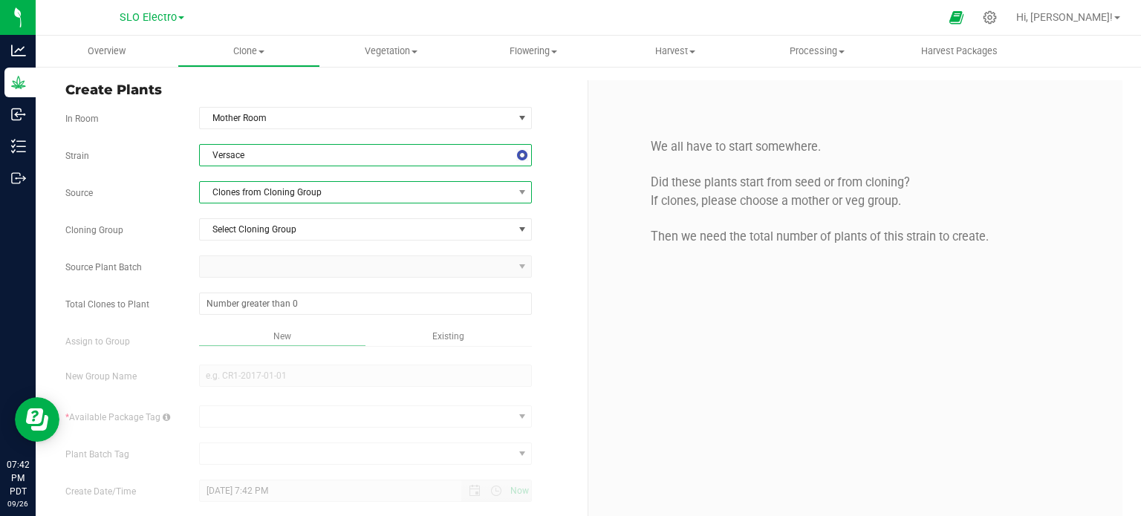
click at [274, 187] on span "Clones from Cloning Group" at bounding box center [357, 192] width 314 height 21
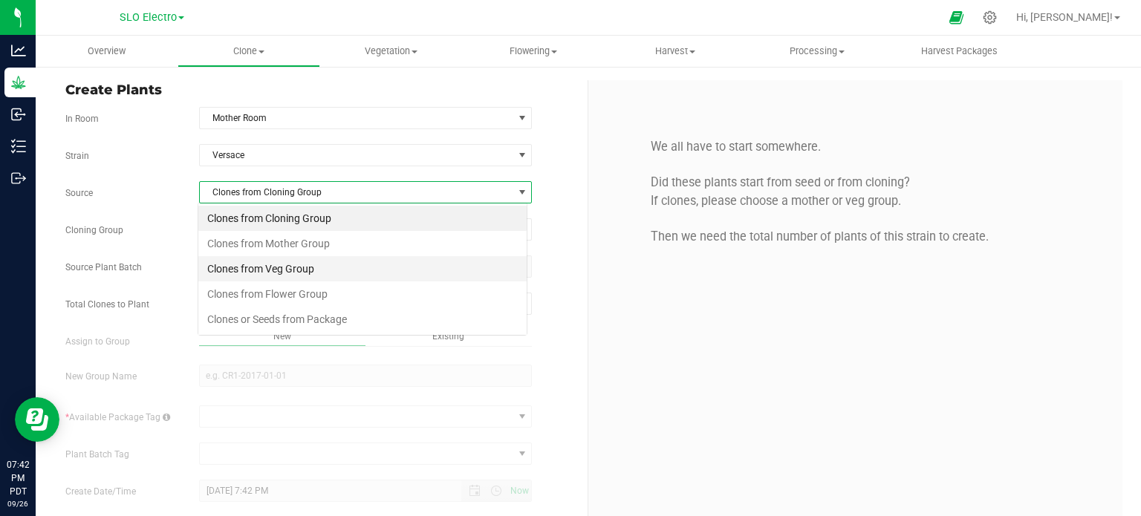
scroll to position [22, 329]
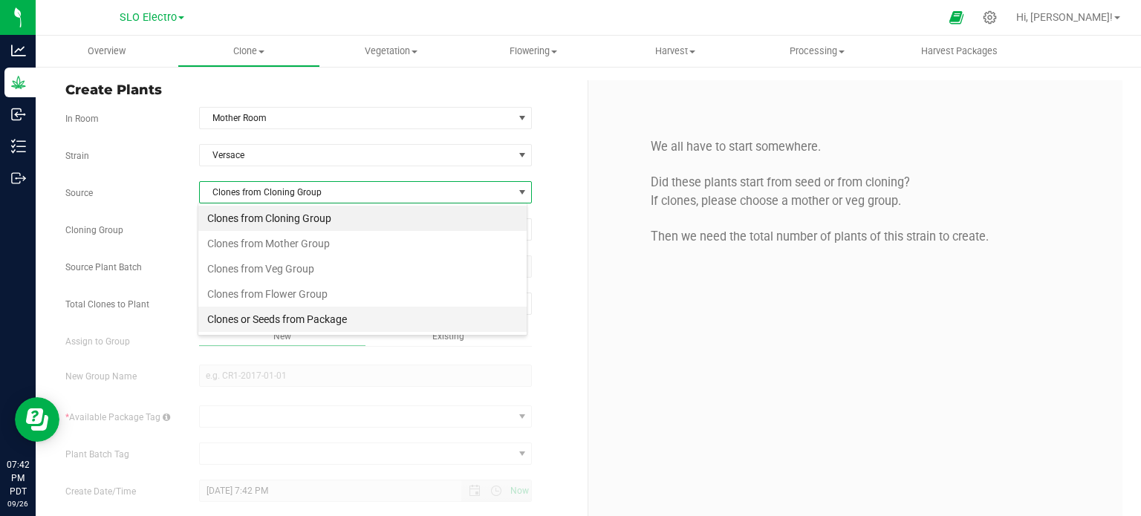
click at [294, 316] on li "Clones or Seeds from Package" at bounding box center [362, 319] width 328 height 25
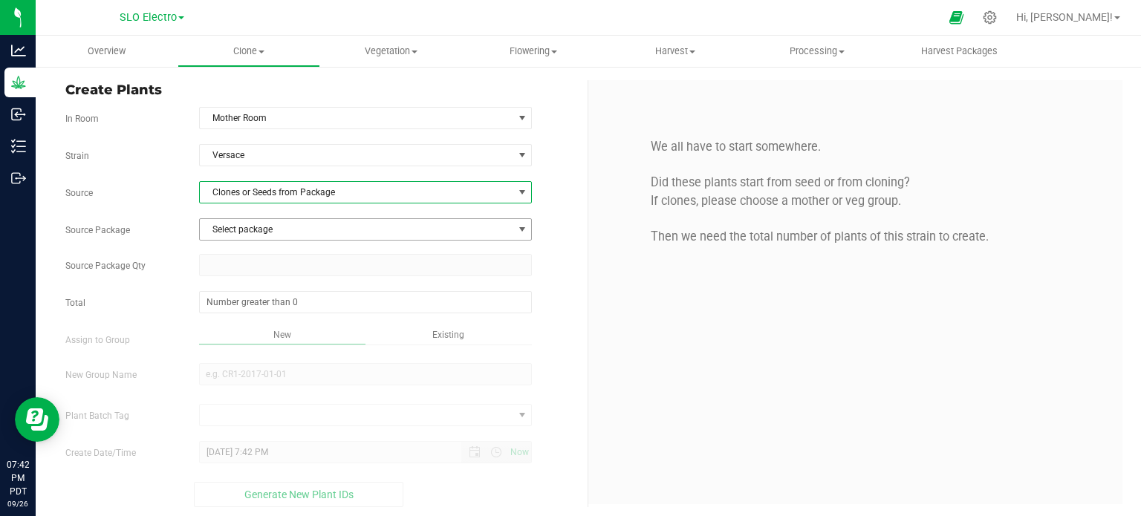
click at [293, 221] on span "Select package" at bounding box center [357, 229] width 314 height 21
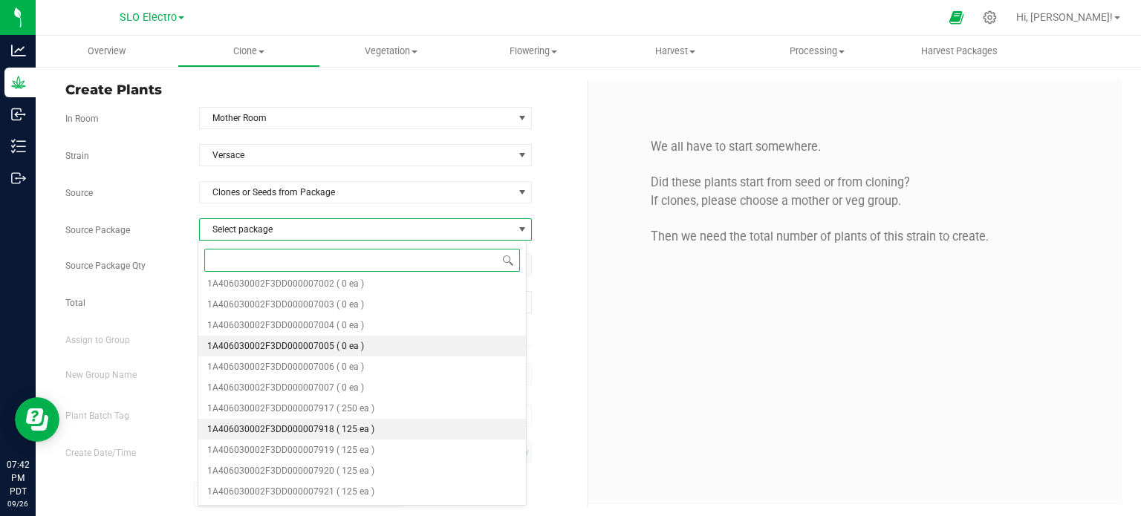
scroll to position [505, 0]
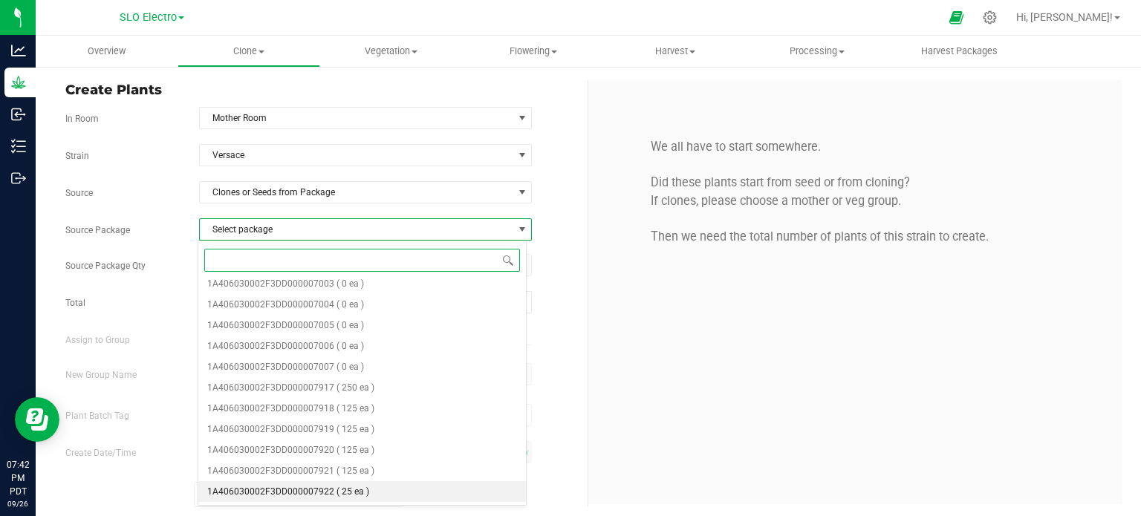
click at [363, 497] on span "( 25 ea )" at bounding box center [353, 492] width 33 height 10
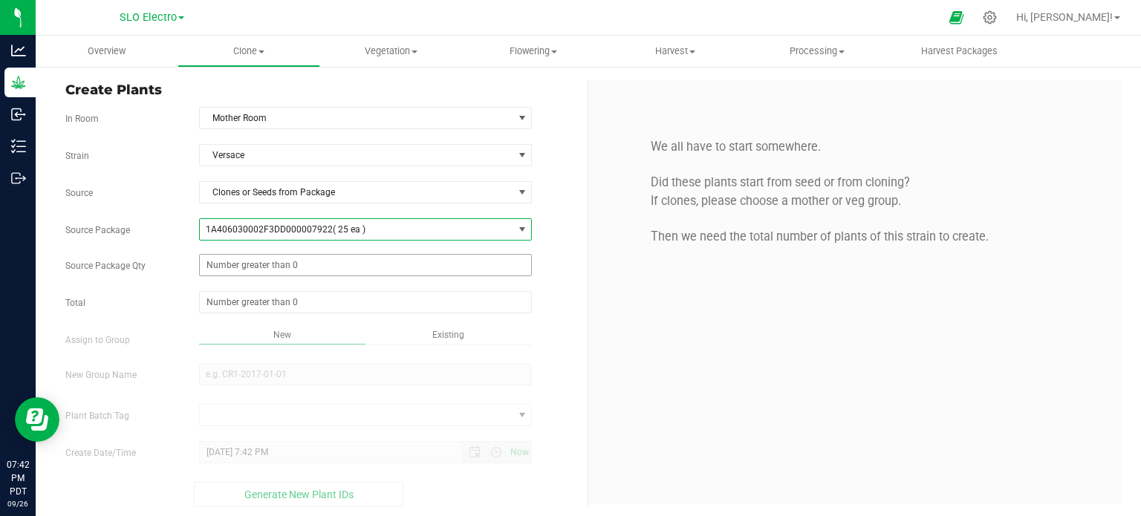
click at [372, 270] on span at bounding box center [366, 265] width 334 height 22
type input "25"
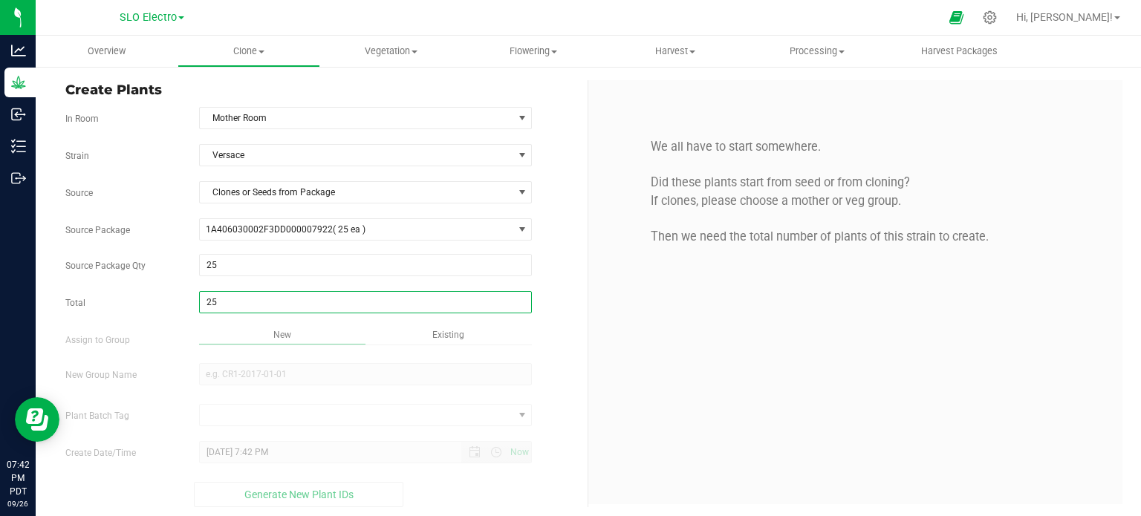
type input "25"
click at [452, 340] on div "Overview Clone Create plants Cloning groups Cloning plant batches Apply to plan…" at bounding box center [589, 276] width 1106 height 481
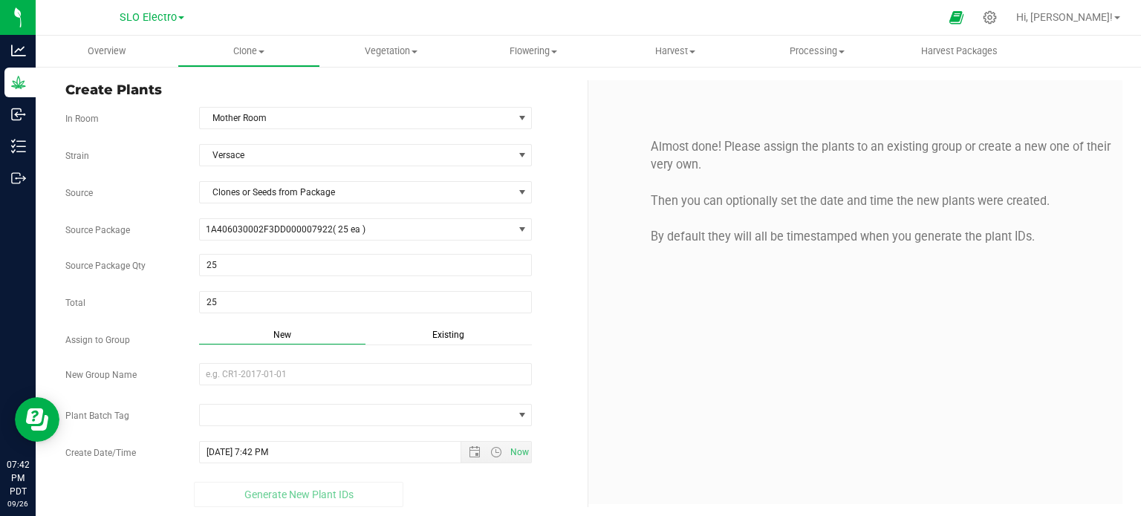
click at [438, 322] on div "Strain Versace Source Clones or Seeds from Package Source Package 1A406030002F3…" at bounding box center [320, 325] width 511 height 363
click at [440, 330] on span "Existing" at bounding box center [448, 335] width 32 height 10
click at [432, 367] on span "Select Plant Group" at bounding box center [357, 374] width 314 height 21
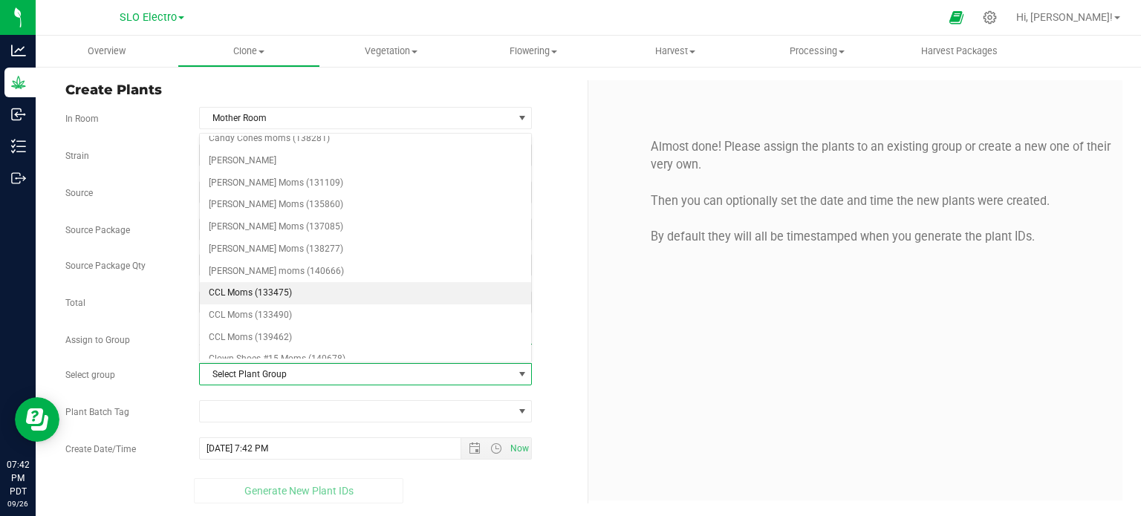
scroll to position [297, 0]
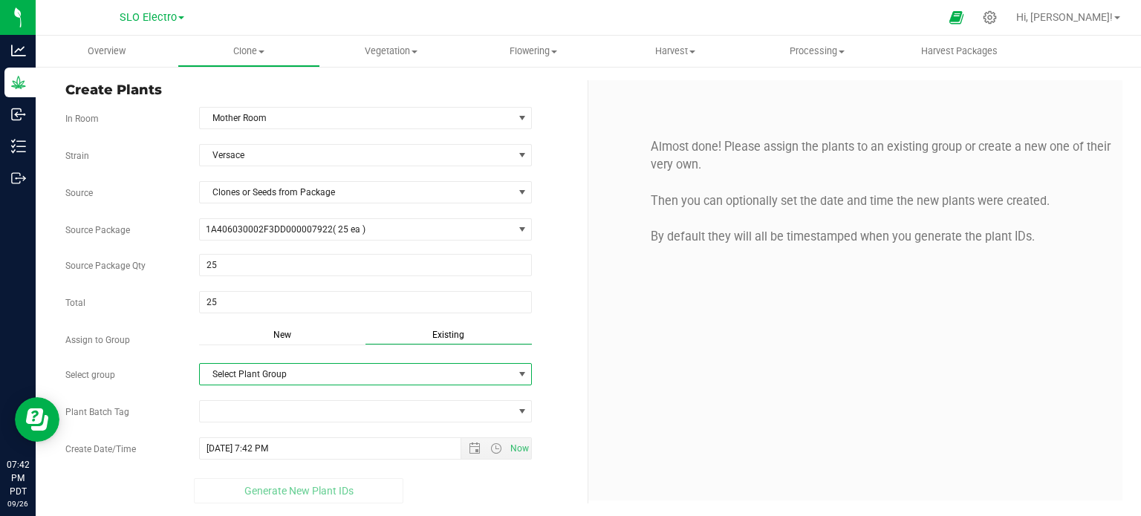
click at [431, 383] on div "Strain Versace Source Clones or Seeds from Package Source Package 1A406030002F3…" at bounding box center [320, 324] width 511 height 360
click at [430, 377] on span "Select Plant Group" at bounding box center [357, 374] width 314 height 21
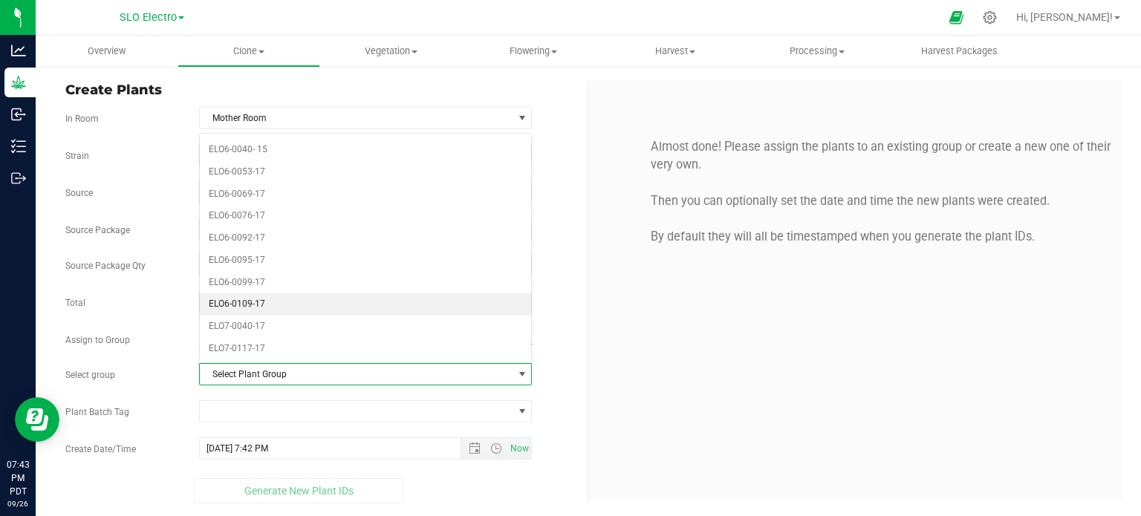
scroll to position [2006, 0]
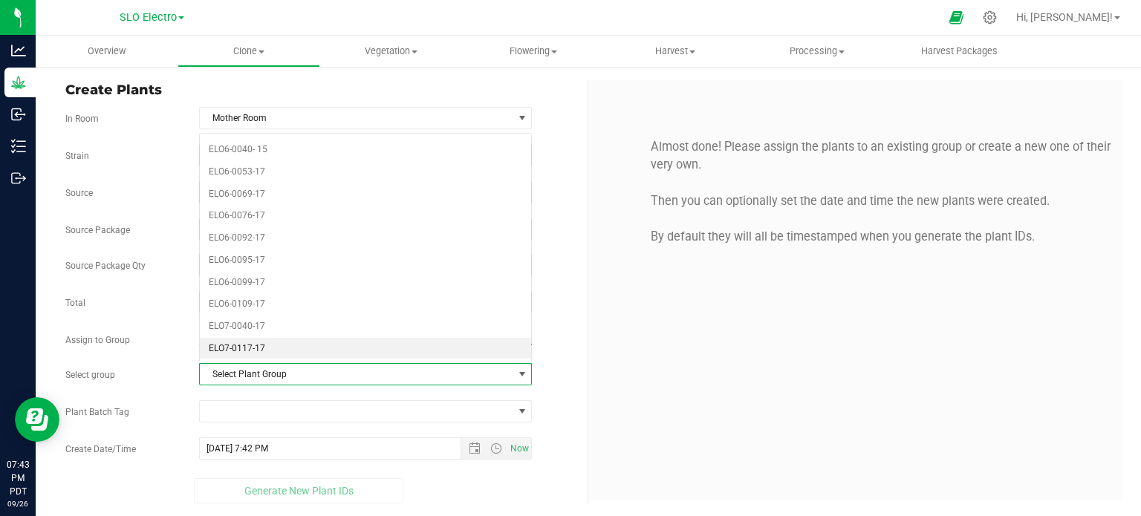
click at [267, 338] on li "ELO7-0117-17" at bounding box center [366, 349] width 332 height 22
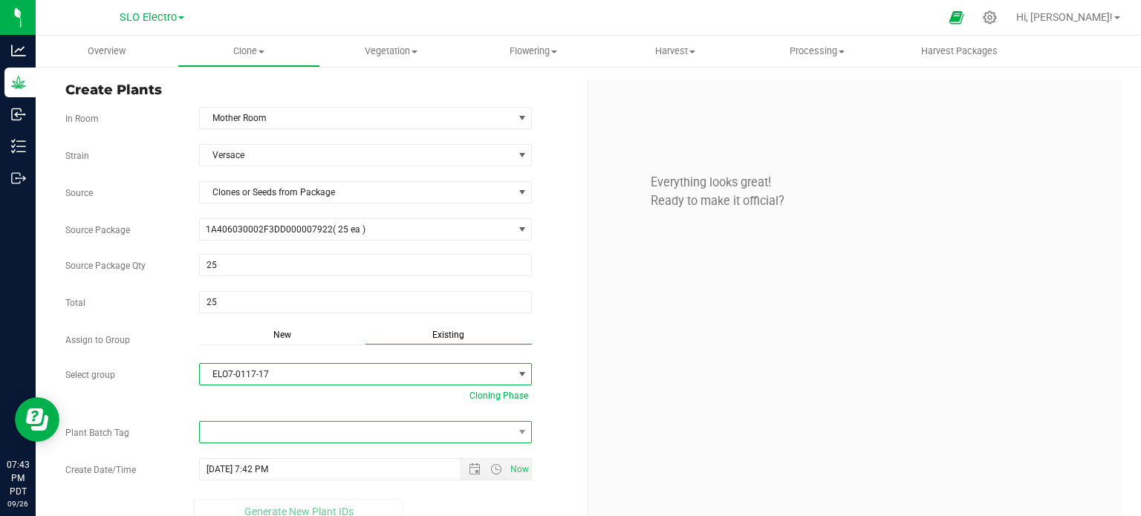
click at [356, 432] on span at bounding box center [357, 432] width 314 height 21
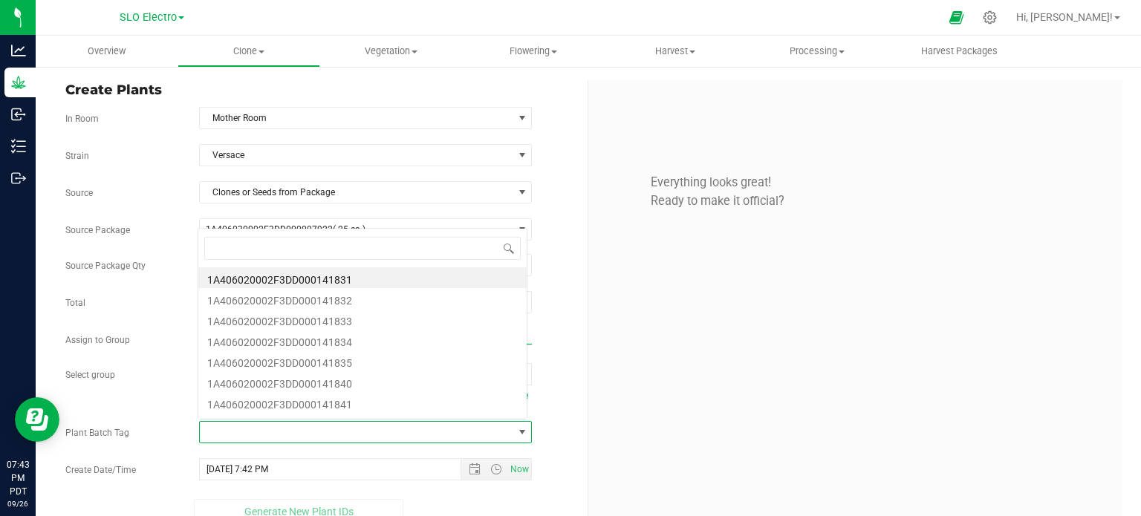
scroll to position [22, 326]
click at [373, 383] on li "1A406020002F3DD000141840" at bounding box center [362, 382] width 328 height 21
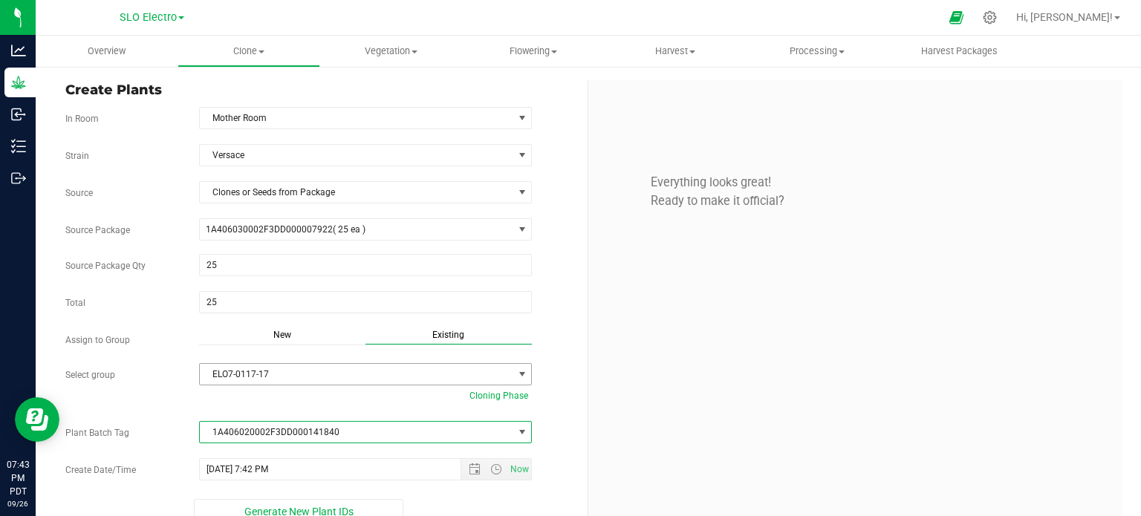
scroll to position [20, 0]
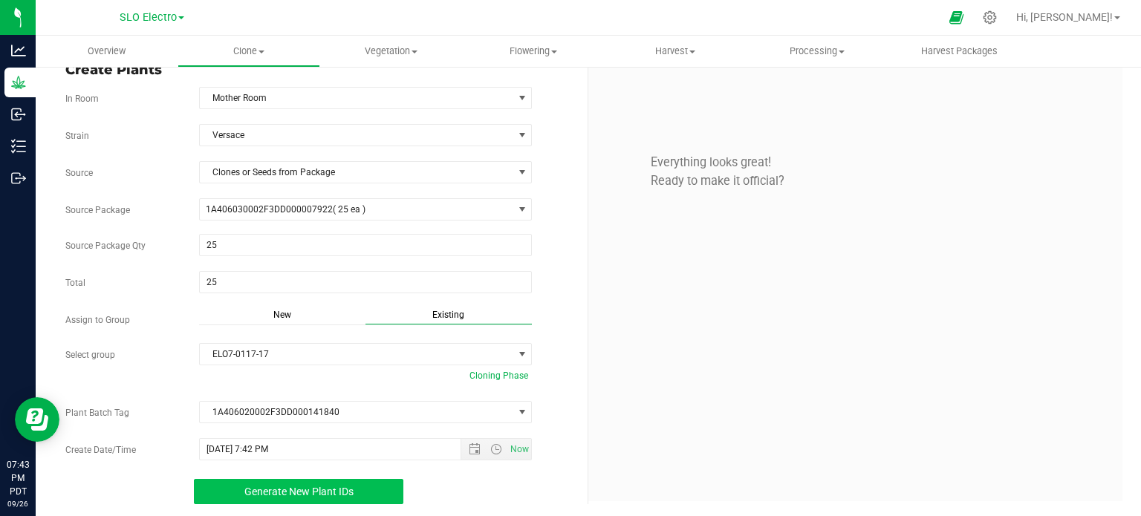
click at [307, 500] on button "Generate New Plant IDs" at bounding box center [299, 491] width 210 height 25
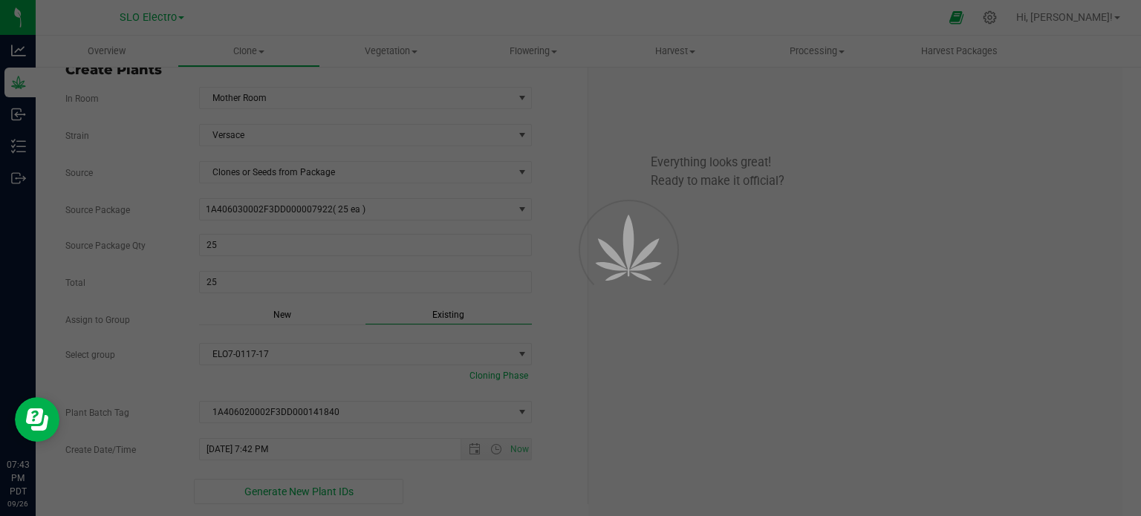
scroll to position [45, 0]
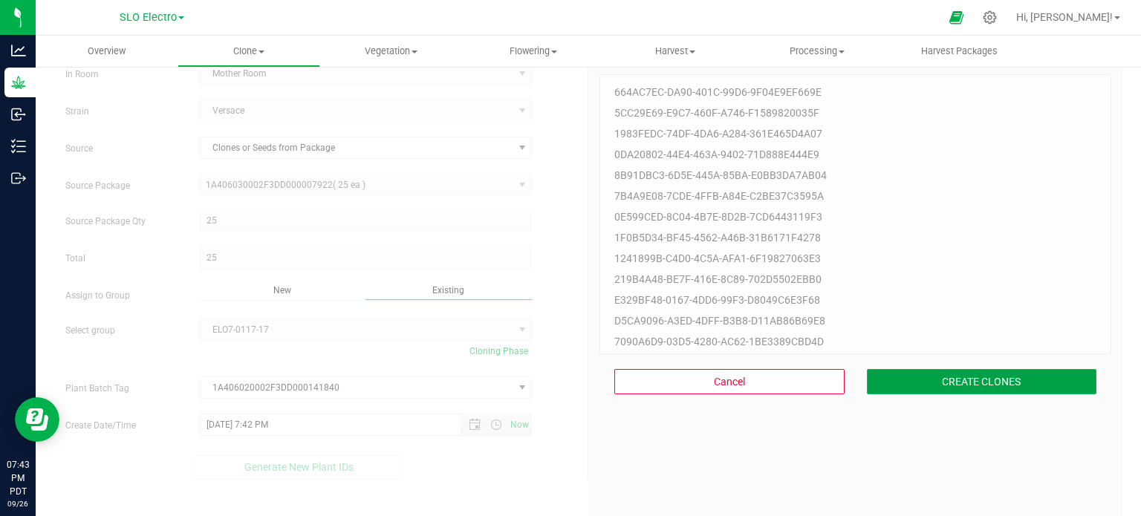
click at [1004, 389] on button "CREATE CLONES" at bounding box center [982, 381] width 230 height 25
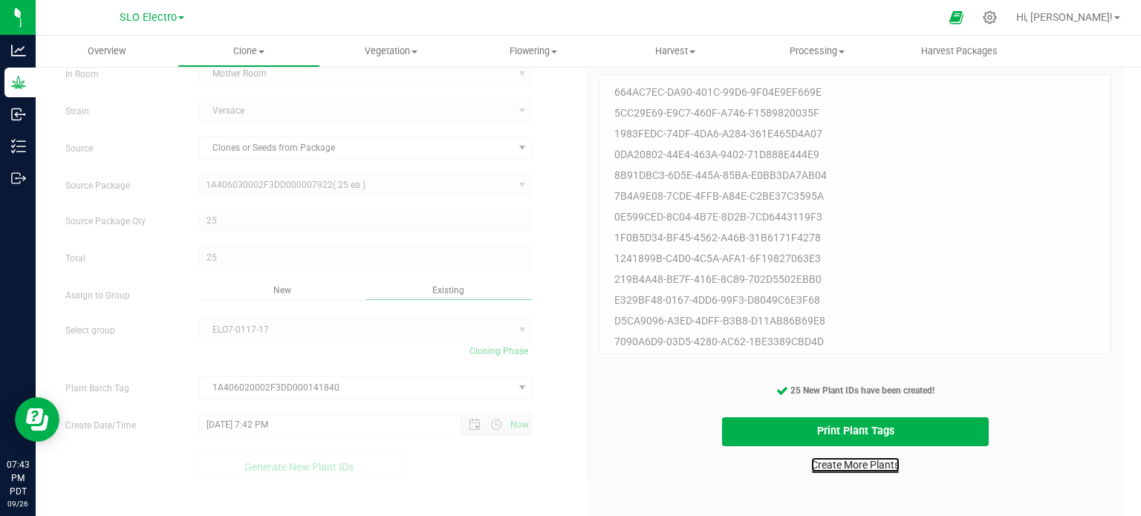
click at [861, 467] on link "Create More Plants" at bounding box center [855, 465] width 88 height 15
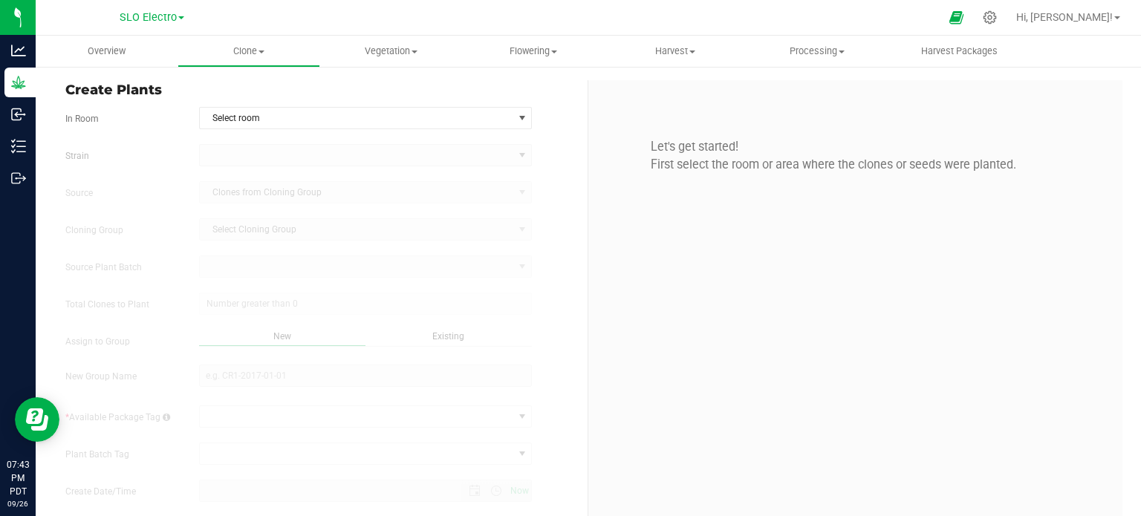
type input "9/26/2025 7:43 PM"
drag, startPoint x: 732, startPoint y: 472, endPoint x: 479, endPoint y: 551, distance: 265.6
drag, startPoint x: 479, startPoint y: 551, endPoint x: 974, endPoint y: 389, distance: 521.6
click at [964, 378] on div "Let's get started! First select the room or area where the clones or seeds were…" at bounding box center [855, 311] width 534 height 463
click at [342, 122] on span "Select room" at bounding box center [357, 118] width 314 height 21
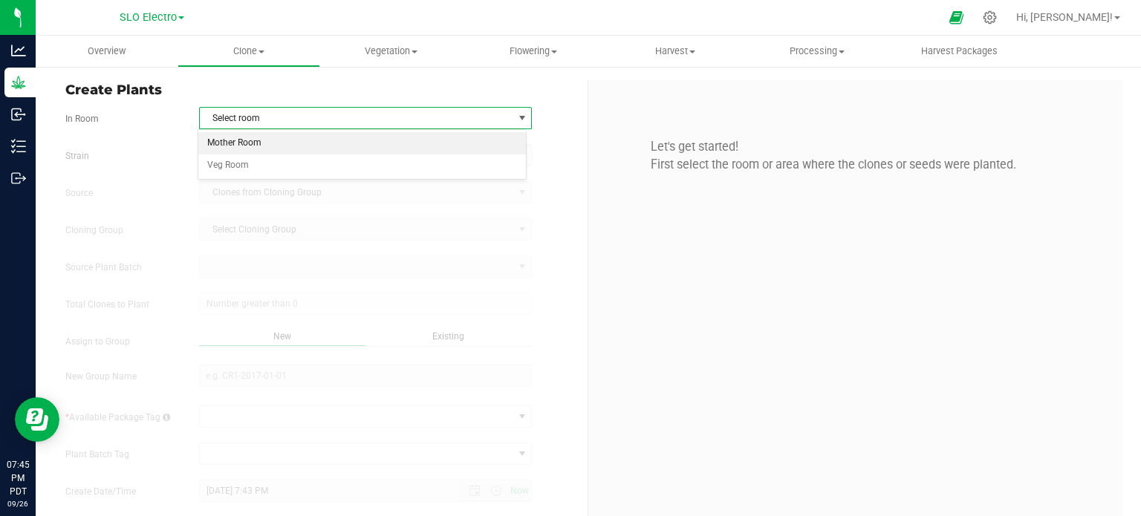
click at [340, 146] on li "Mother Room" at bounding box center [362, 143] width 328 height 22
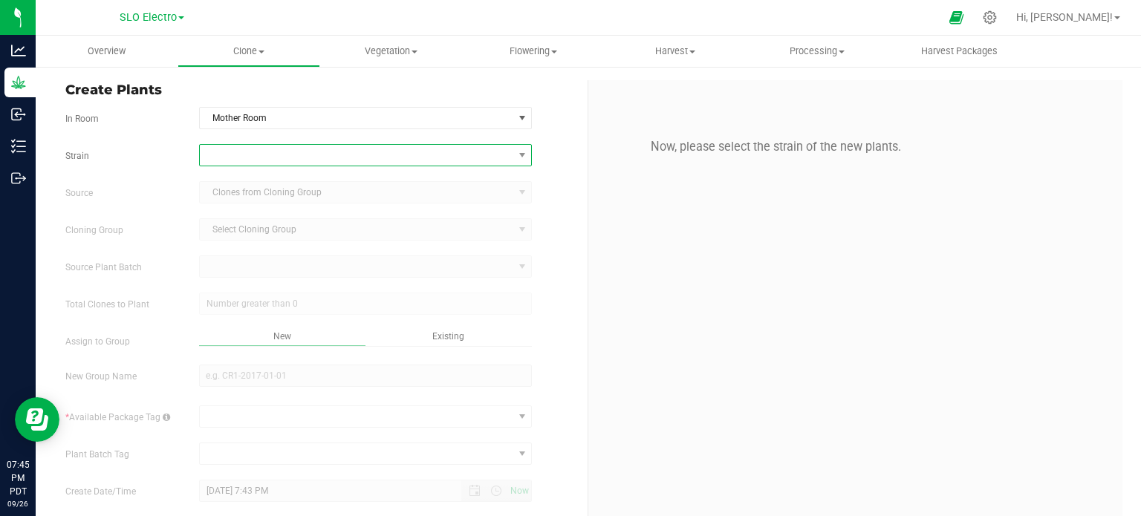
click at [337, 154] on span at bounding box center [357, 155] width 314 height 21
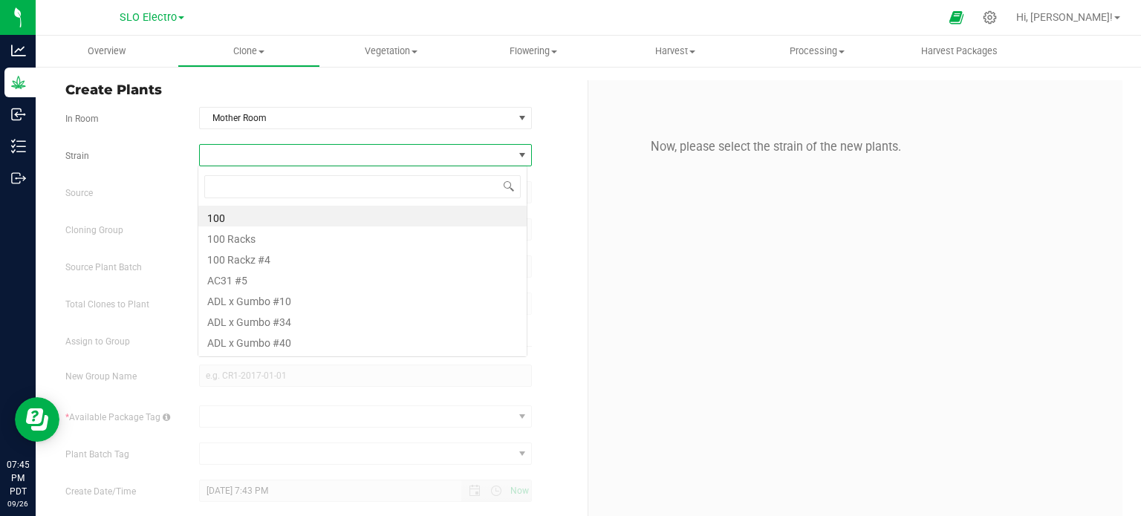
scroll to position [22, 329]
type input "lemo"
click at [285, 340] on li "Lemon Gumball #11" at bounding box center [362, 341] width 328 height 21
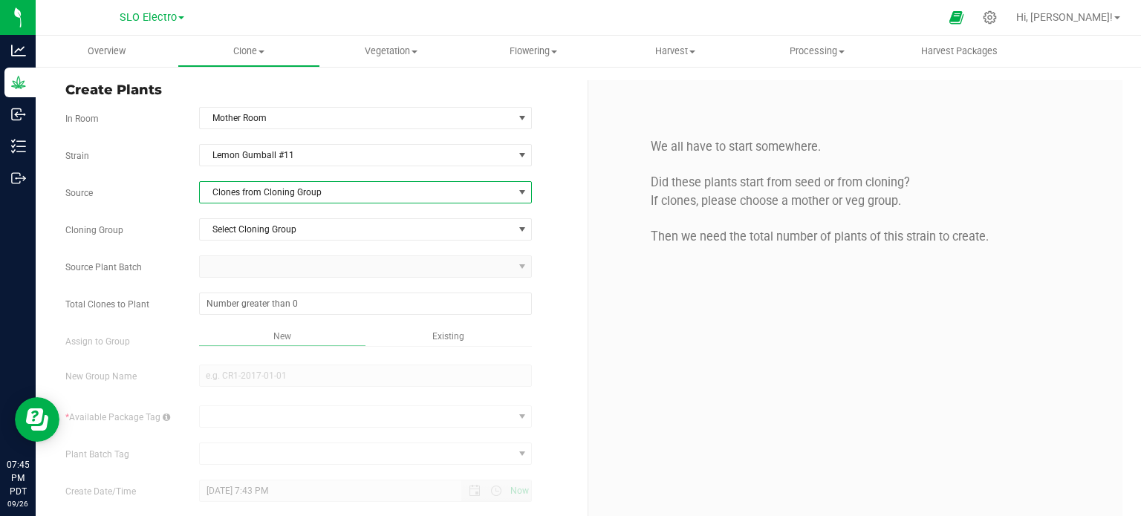
click at [348, 195] on span "Clones from Cloning Group" at bounding box center [357, 192] width 314 height 21
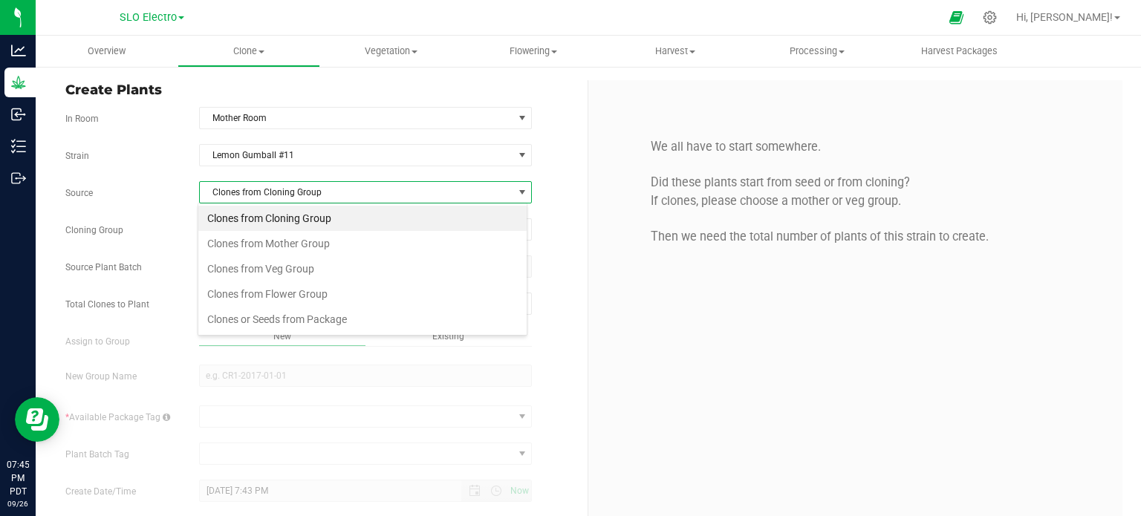
scroll to position [22, 329]
click at [320, 308] on li "Clones or Seeds from Package" at bounding box center [362, 319] width 328 height 25
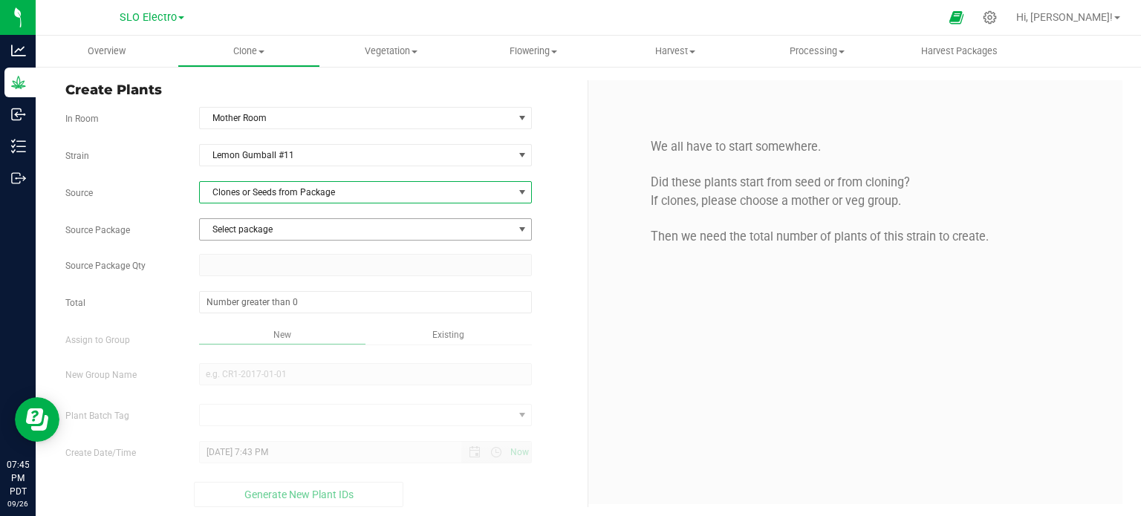
click at [336, 224] on span "Select package" at bounding box center [357, 229] width 314 height 21
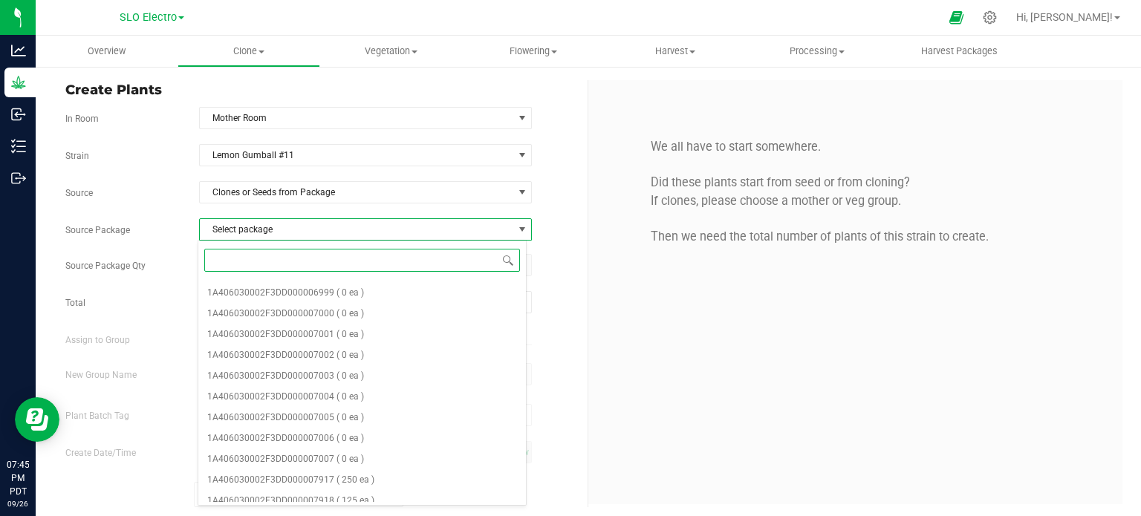
scroll to position [484, 0]
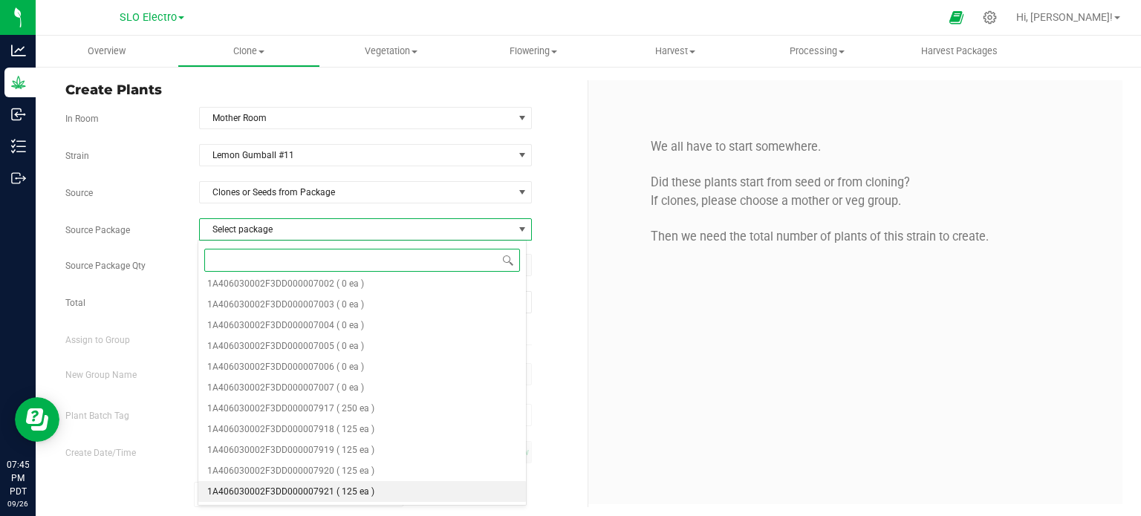
click at [378, 496] on li "1A406030002F3DD000007921 ( 125 ea )" at bounding box center [362, 491] width 328 height 21
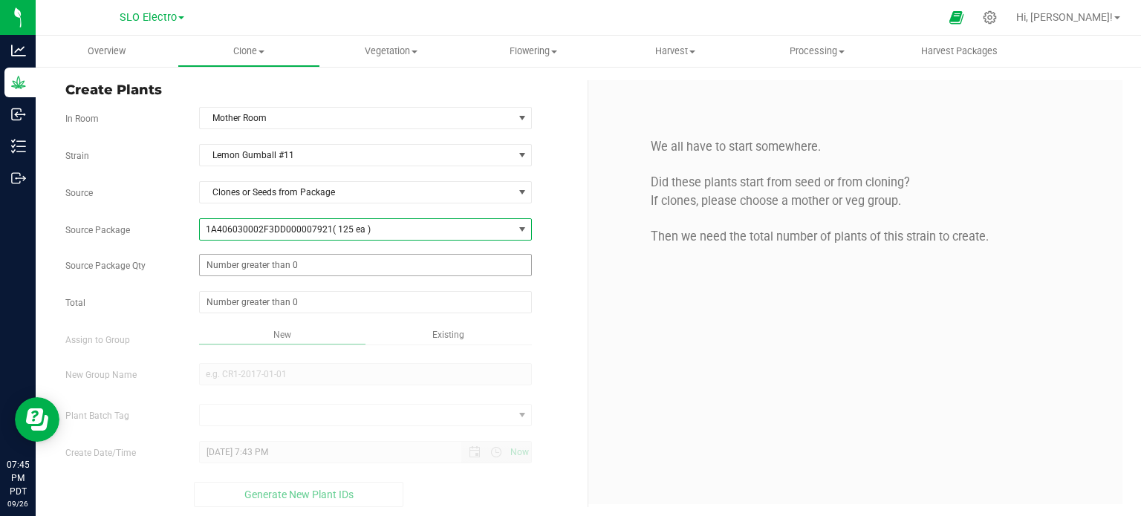
click at [398, 256] on span at bounding box center [366, 265] width 334 height 22
type input "100"
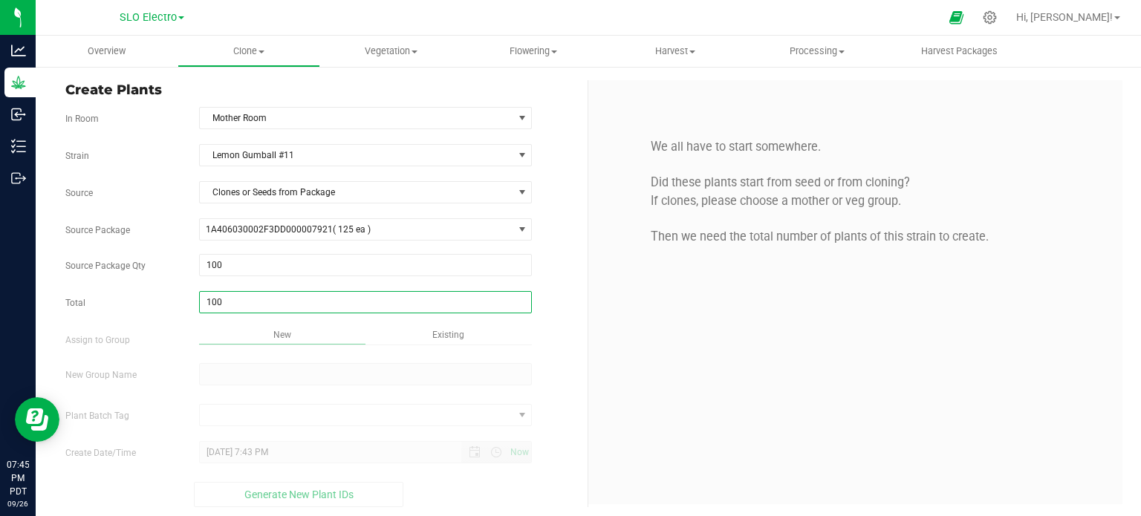
type input "100"
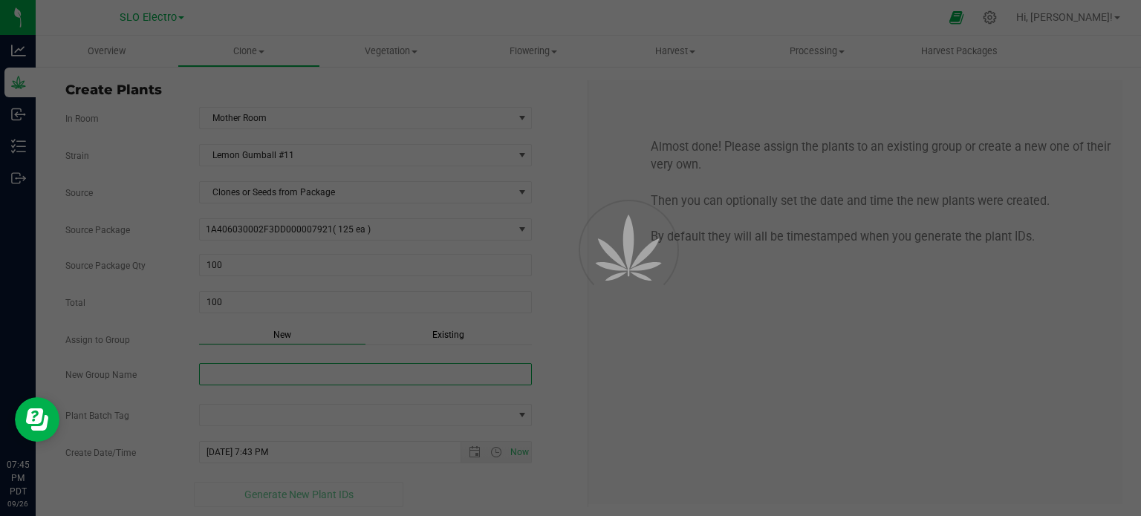
click at [331, 377] on input "New Group Name" at bounding box center [366, 374] width 334 height 22
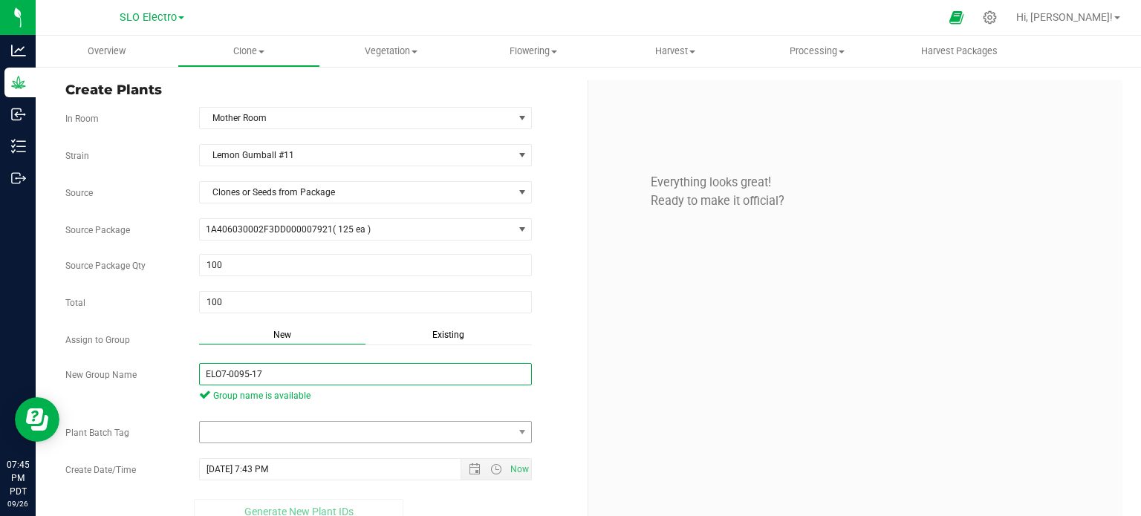
type input "ELO7-0095-17"
click at [365, 436] on span at bounding box center [357, 432] width 314 height 21
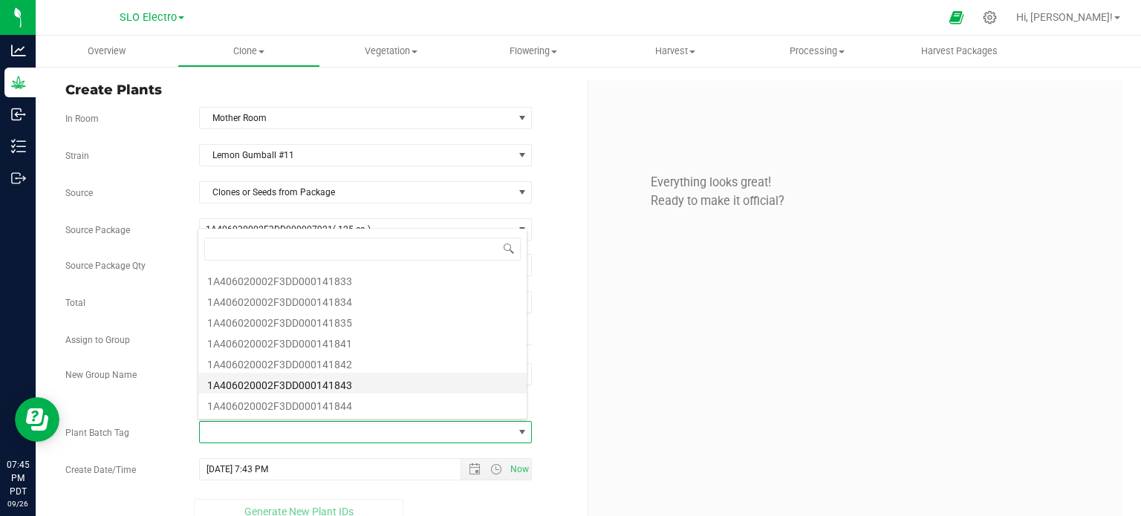
scroll to position [74, 0]
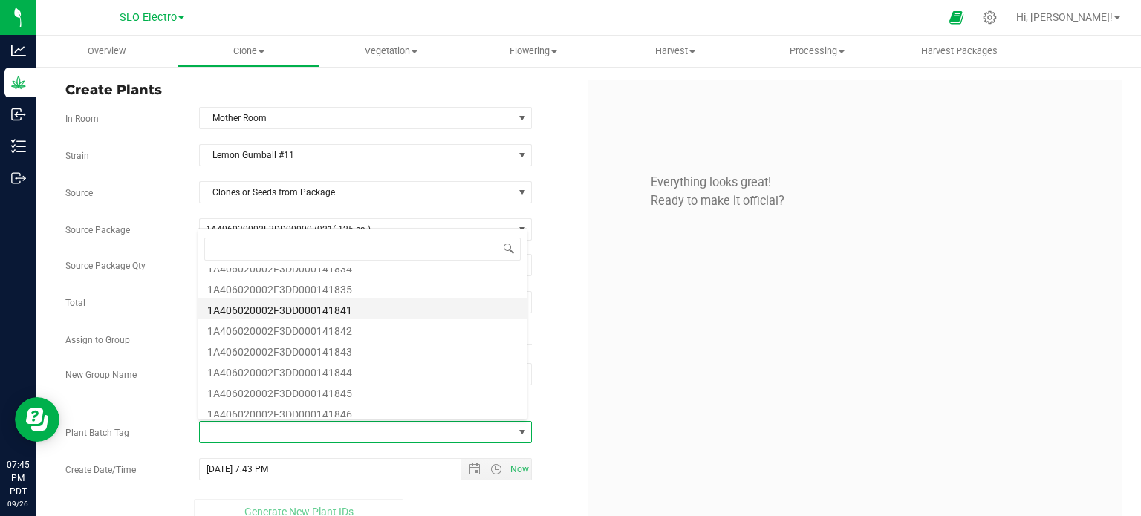
click at [374, 311] on li "1A406020002F3DD000141841" at bounding box center [362, 308] width 328 height 21
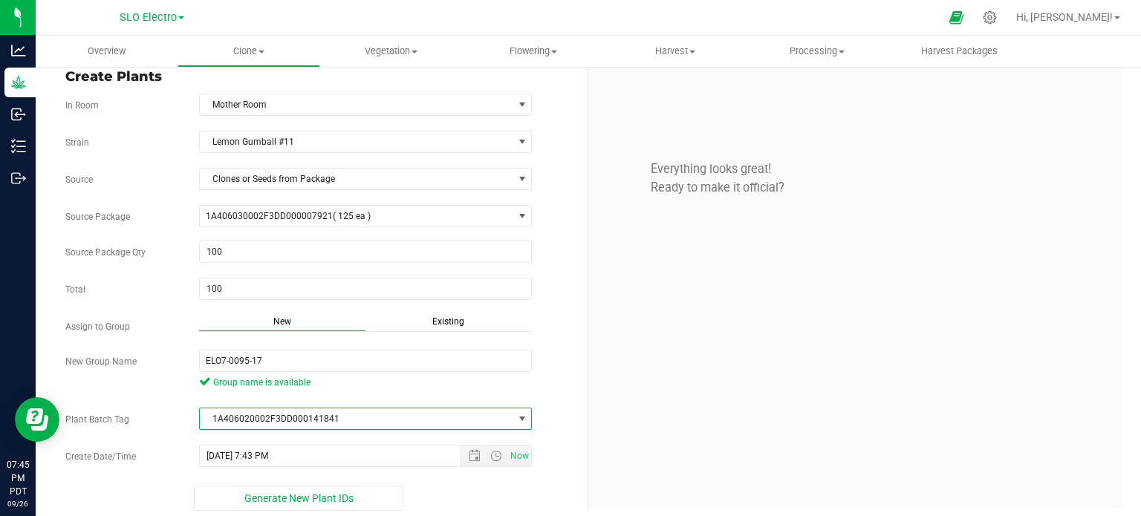
scroll to position [20, 0]
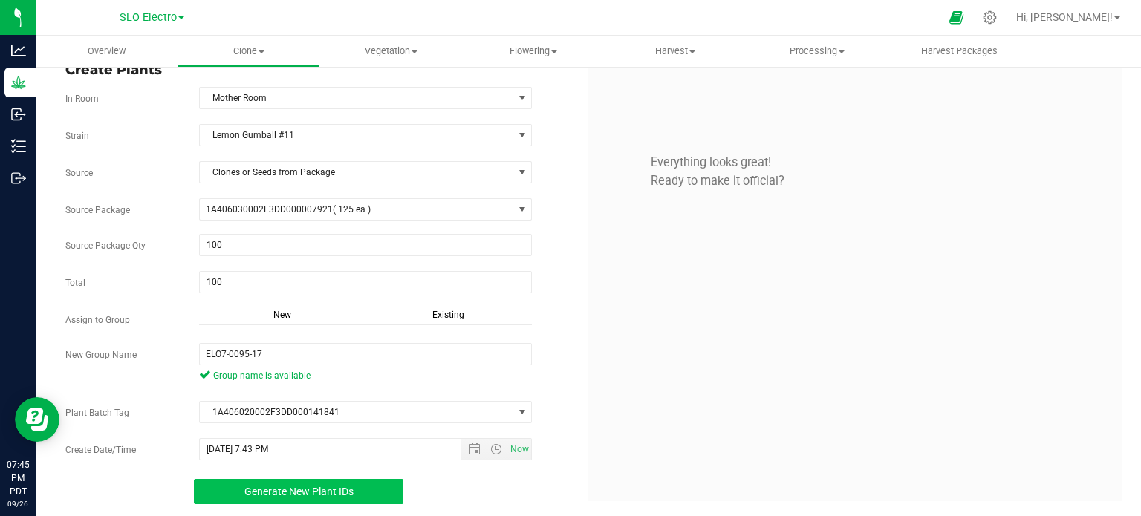
click at [321, 497] on button "Generate New Plant IDs" at bounding box center [299, 491] width 210 height 25
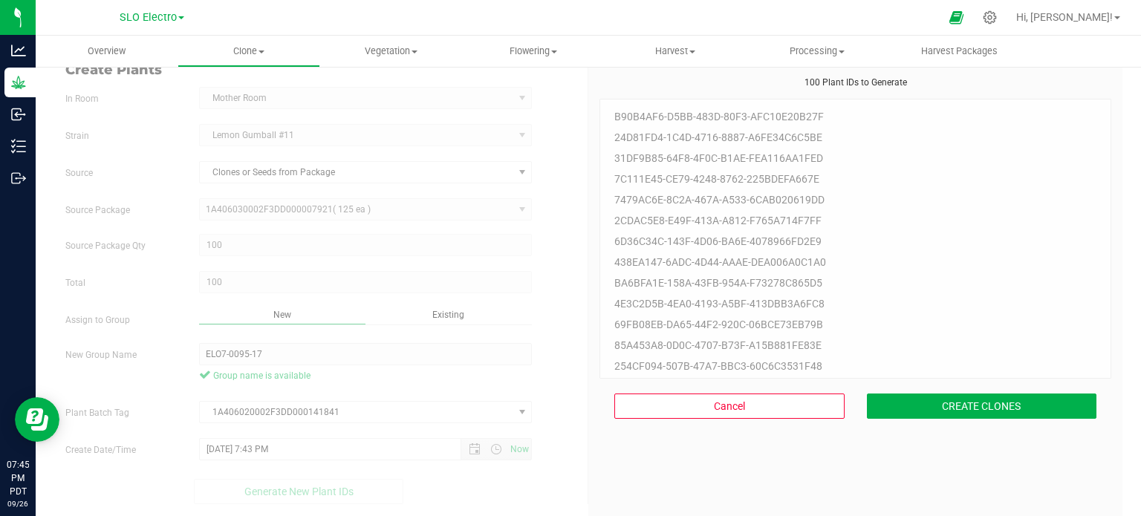
scroll to position [45, 0]
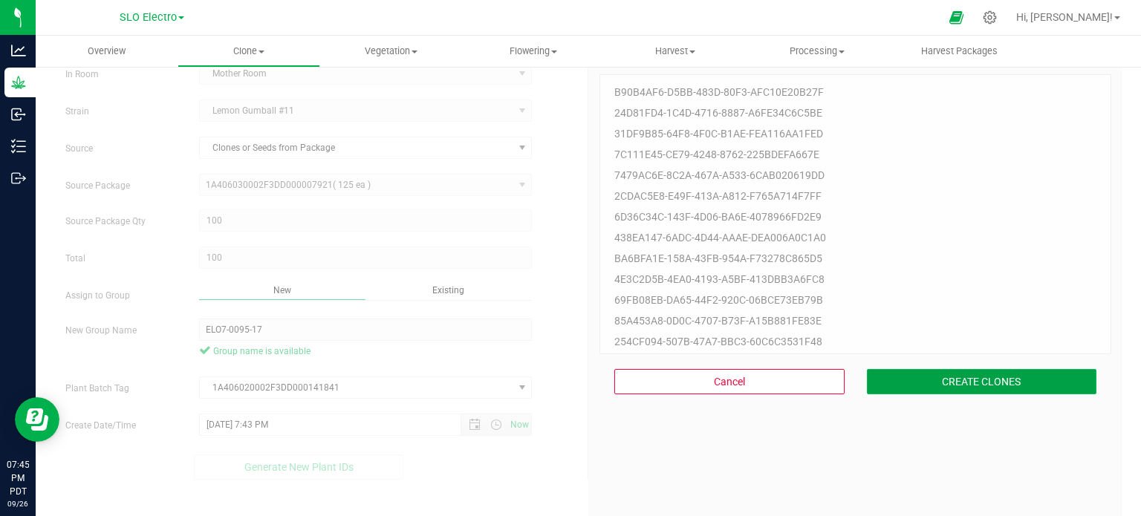
click at [936, 386] on button "CREATE CLONES" at bounding box center [982, 381] width 230 height 25
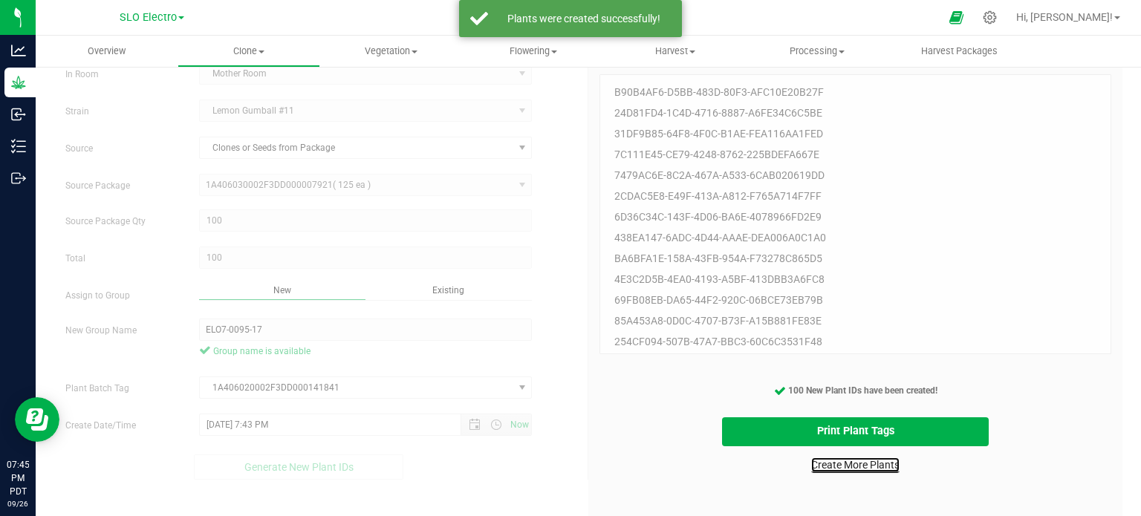
click at [854, 469] on link "Create More Plants" at bounding box center [855, 465] width 88 height 15
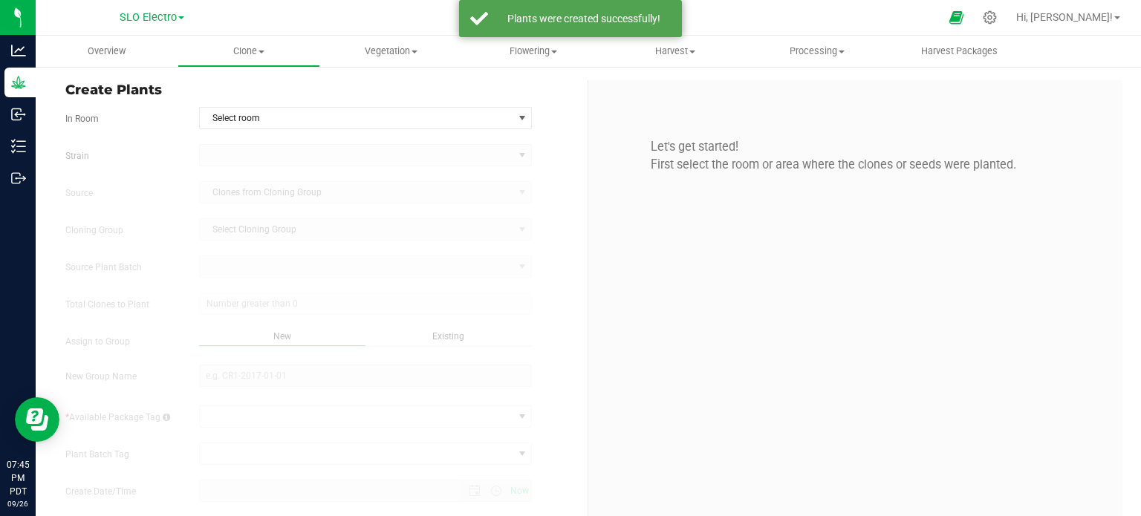
type input "9/26/2025 7:45 PM"
click at [392, 109] on span "Select room" at bounding box center [357, 118] width 314 height 21
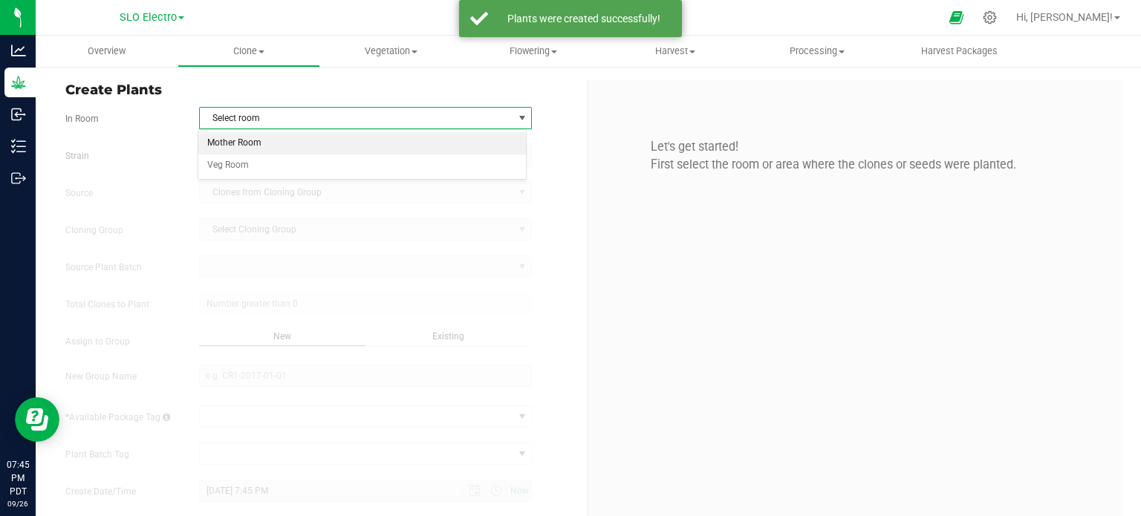
click at [333, 149] on li "Mother Room" at bounding box center [362, 143] width 328 height 22
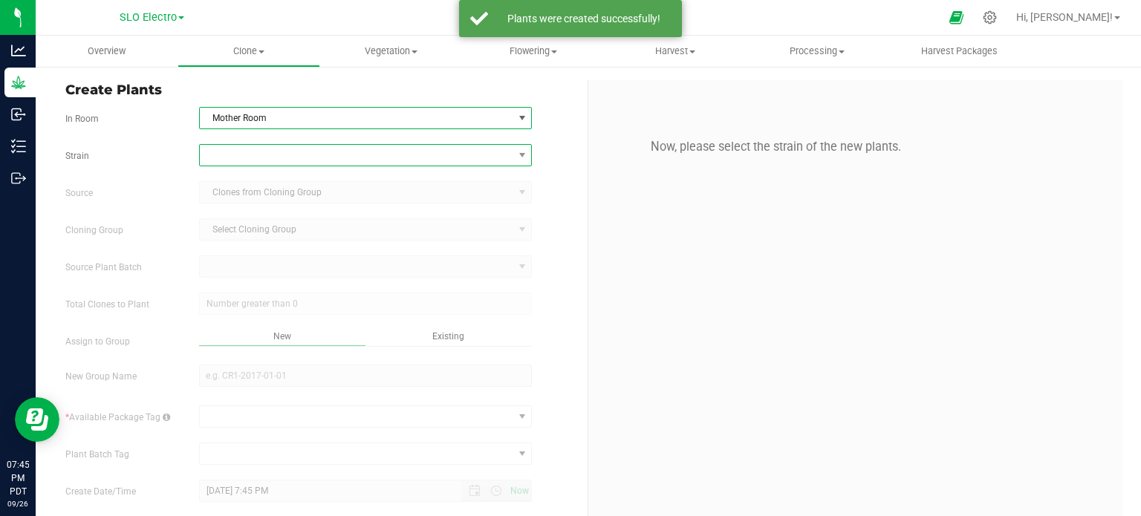
click at [334, 158] on span at bounding box center [357, 155] width 314 height 21
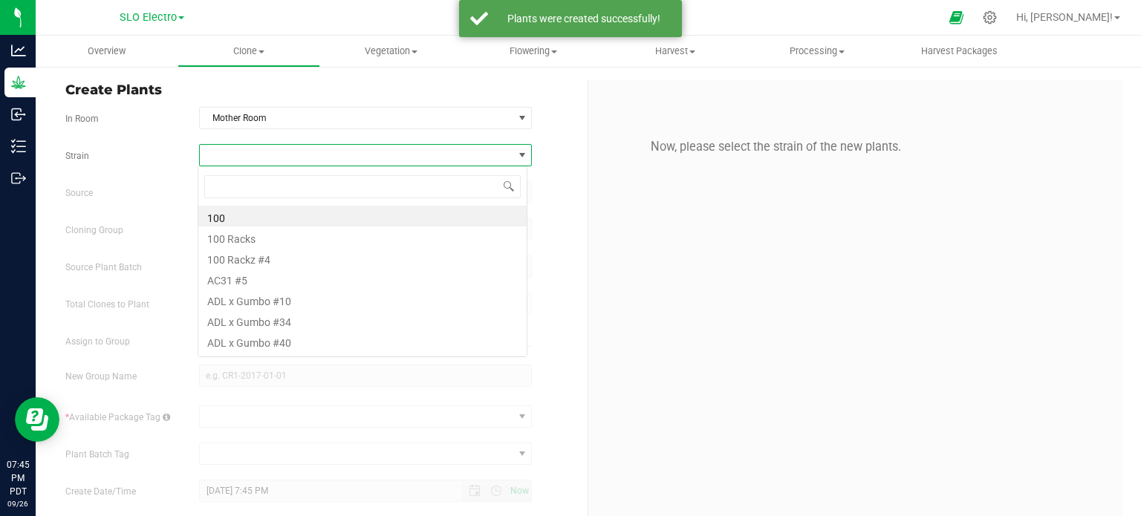
scroll to position [22, 329]
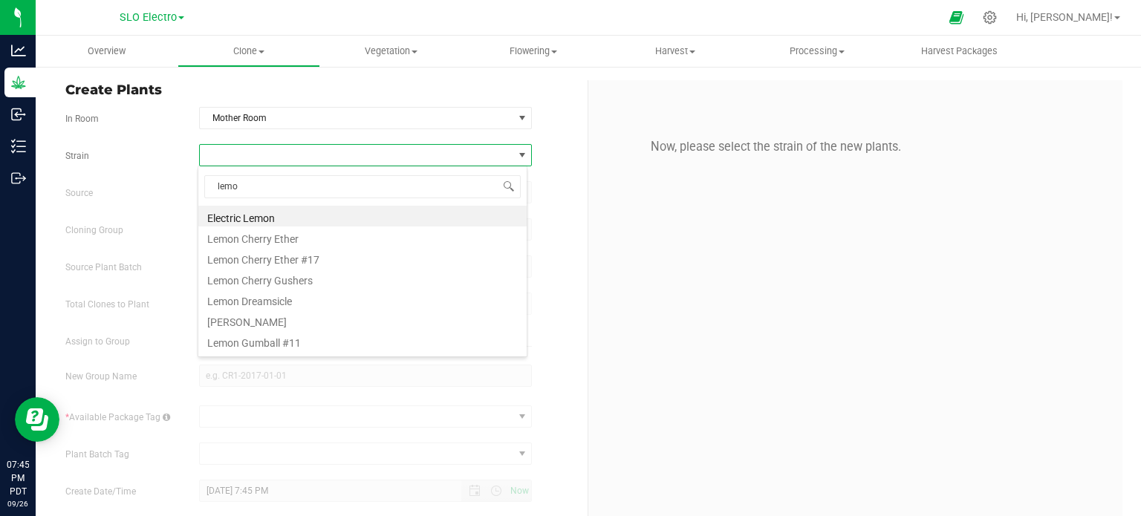
type input "lemon"
click at [318, 341] on li "Lemon Gumball #11" at bounding box center [362, 341] width 328 height 21
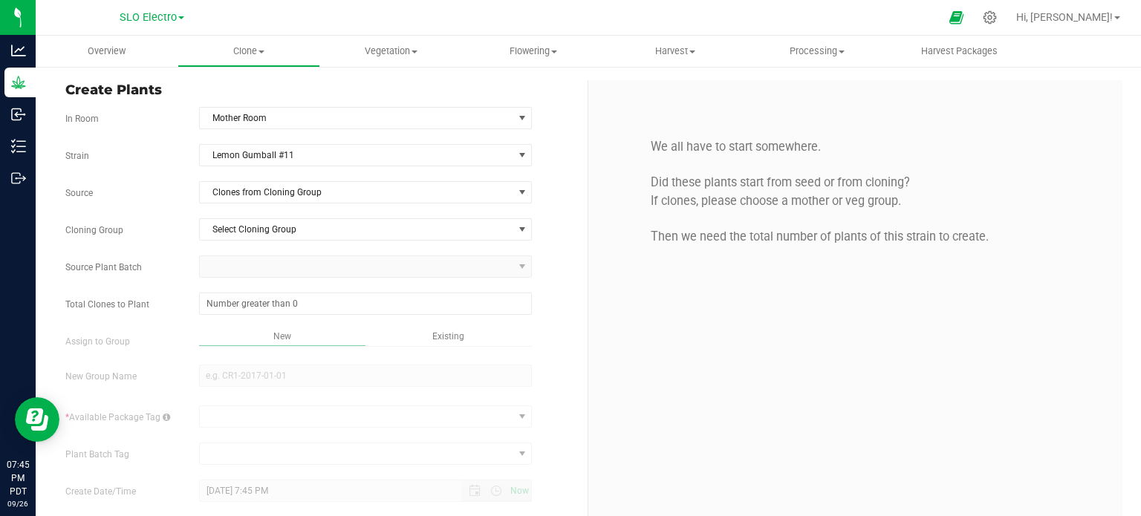
click at [380, 204] on div "Strain Lemon Gumball #11 Source Clones from Cloning Group Cloning Group Select …" at bounding box center [320, 345] width 511 height 402
click at [395, 202] on div "Strain Lemon Gumball #11 Source Clones from Cloning Group Cloning Group Select …" at bounding box center [320, 345] width 511 height 402
click at [413, 195] on span "Clones from Cloning Group" at bounding box center [357, 192] width 314 height 21
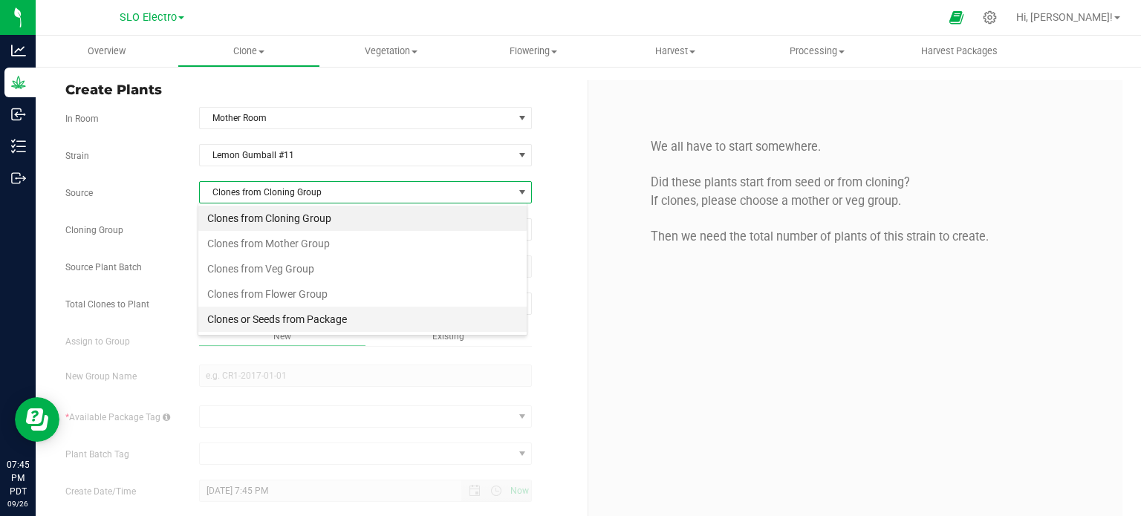
scroll to position [22, 329]
click at [352, 316] on li "Clones or Seeds from Package" at bounding box center [362, 319] width 328 height 25
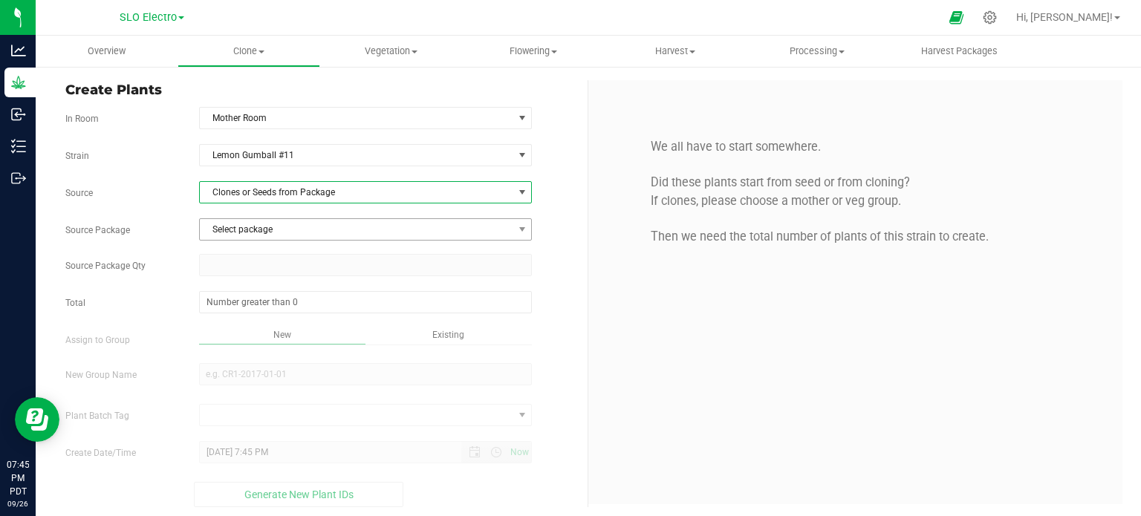
click at [394, 236] on span "Select package" at bounding box center [357, 229] width 314 height 21
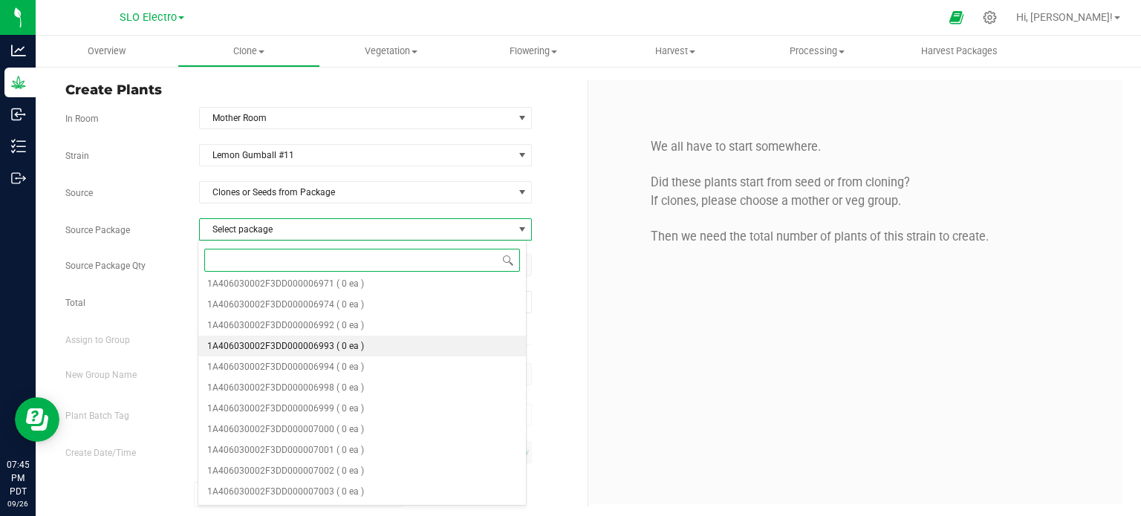
scroll to position [484, 0]
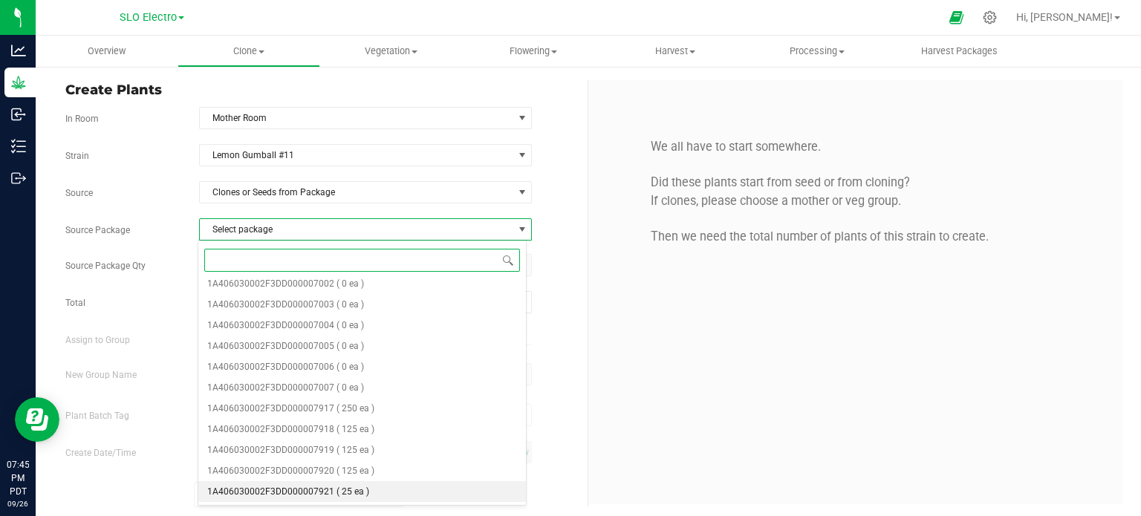
click at [344, 490] on span "( 25 ea )" at bounding box center [353, 492] width 33 height 10
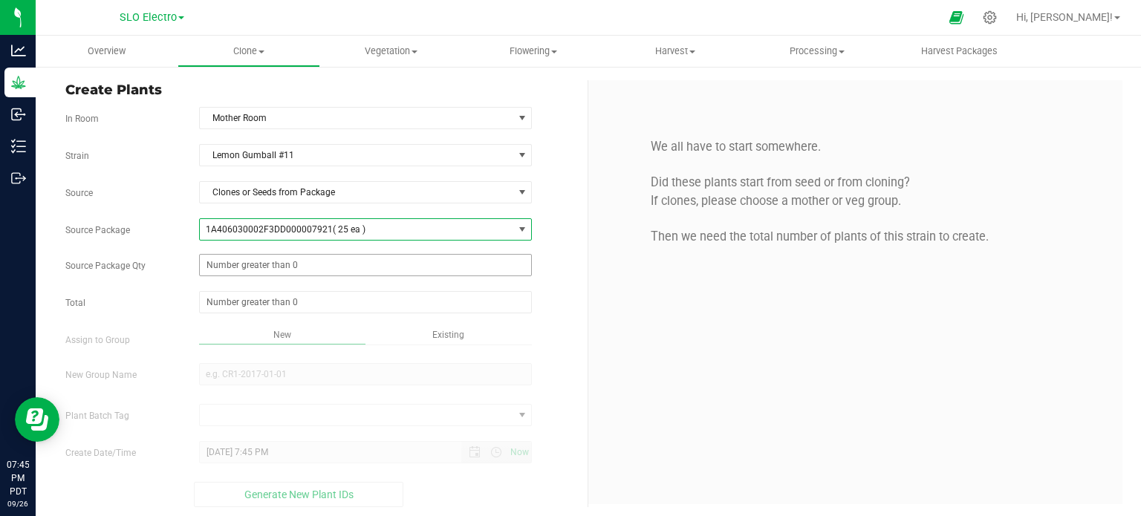
click at [353, 270] on span at bounding box center [366, 265] width 334 height 22
type input "25"
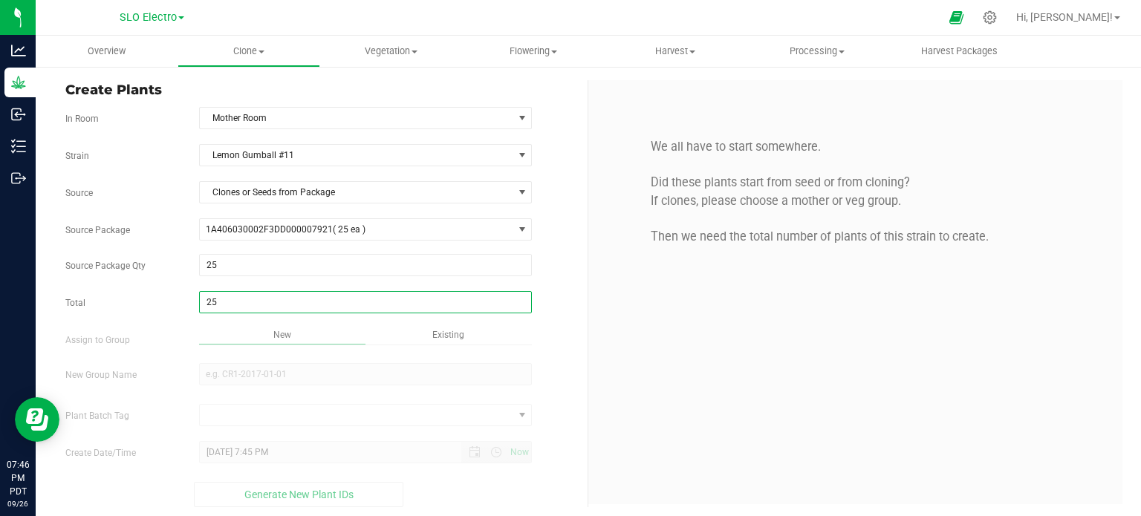
type input "25"
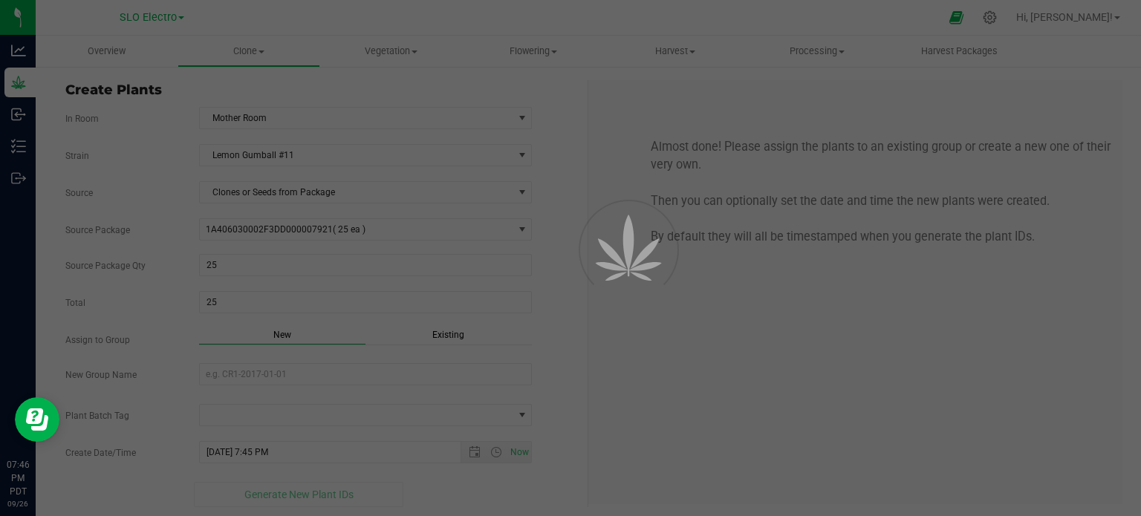
click at [471, 340] on div "Overview Clone Create plants Cloning groups Cloning plant batches Apply to plan…" at bounding box center [589, 276] width 1106 height 481
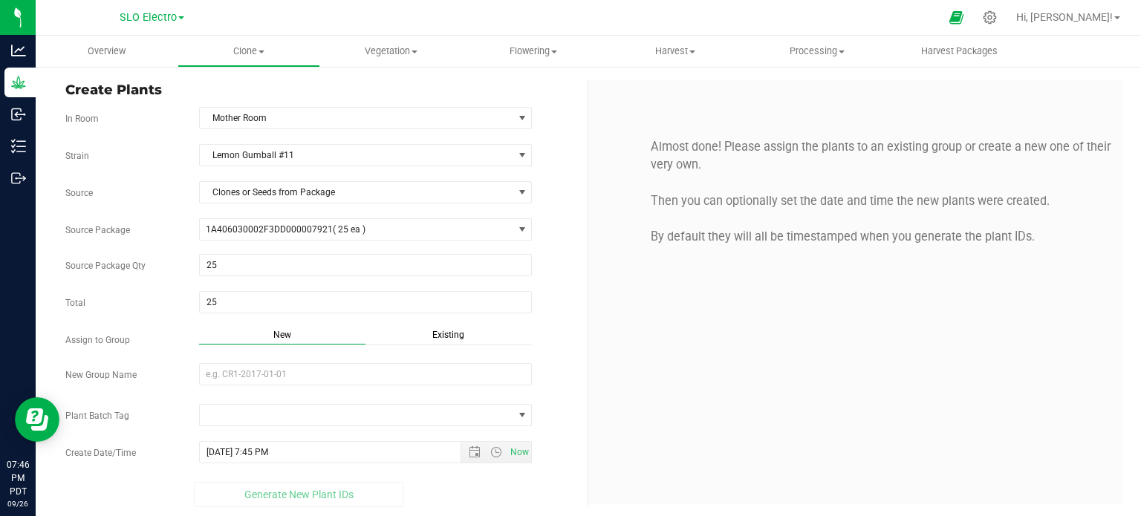
click at [421, 334] on div "Existing" at bounding box center [449, 336] width 166 height 17
click at [424, 369] on span "Select Plant Group" at bounding box center [357, 374] width 314 height 21
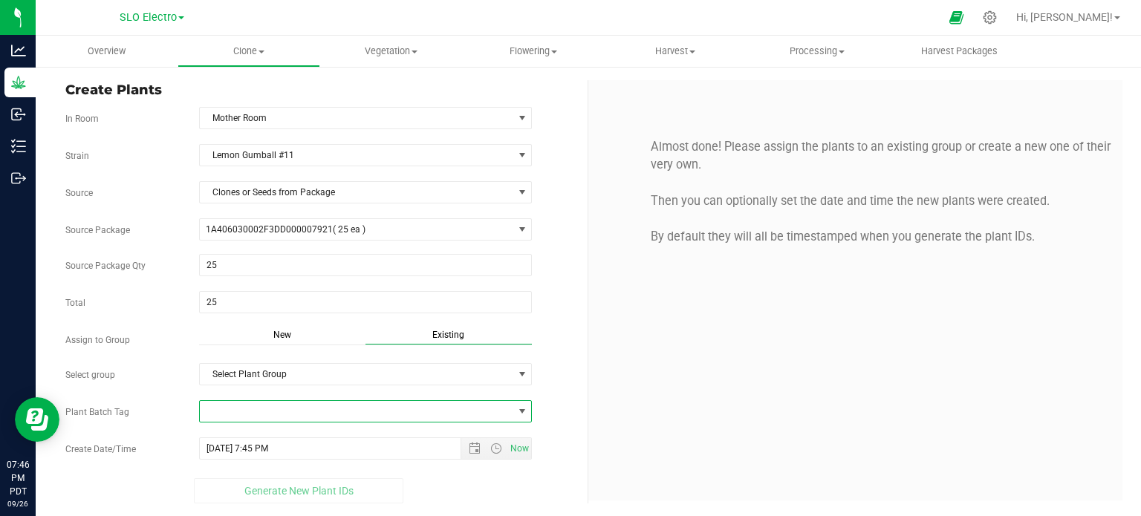
drag, startPoint x: 418, startPoint y: 415, endPoint x: 408, endPoint y: 415, distance: 10.4
click at [418, 413] on span at bounding box center [357, 411] width 314 height 21
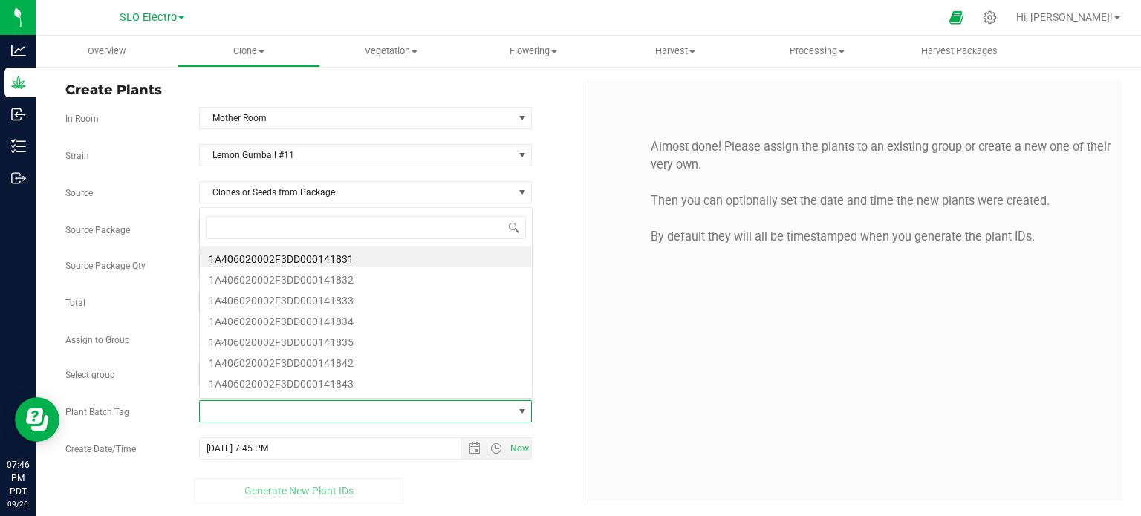
scroll to position [22, 329]
click at [643, 351] on div "Almost done! Please assign the plants to an existing group or create a new one …" at bounding box center [855, 290] width 534 height 421
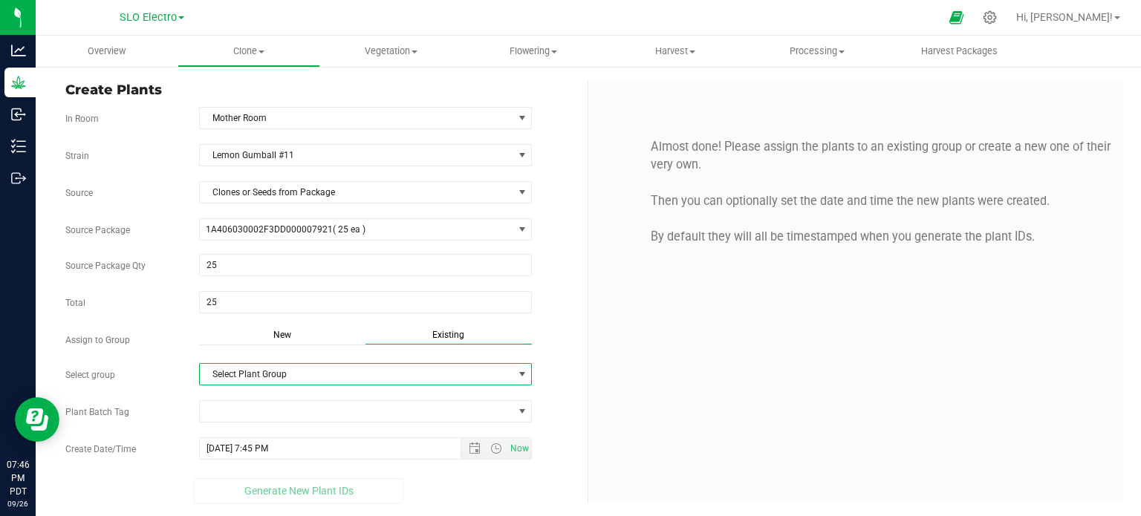
click at [404, 366] on span "Select Plant Group" at bounding box center [357, 374] width 314 height 21
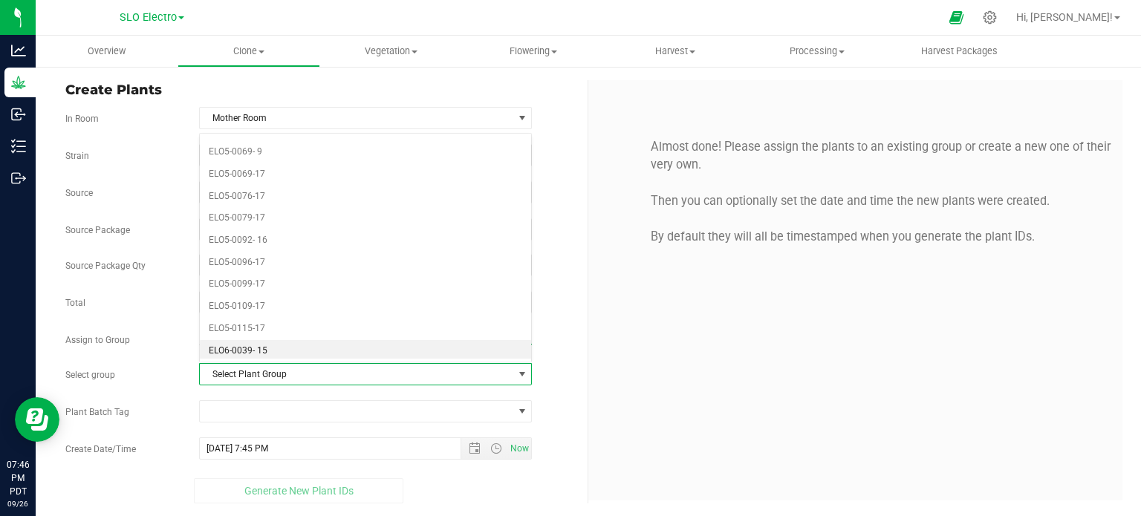
scroll to position [2006, 0]
click at [269, 338] on li "ELO7-0095-17" at bounding box center [366, 349] width 332 height 22
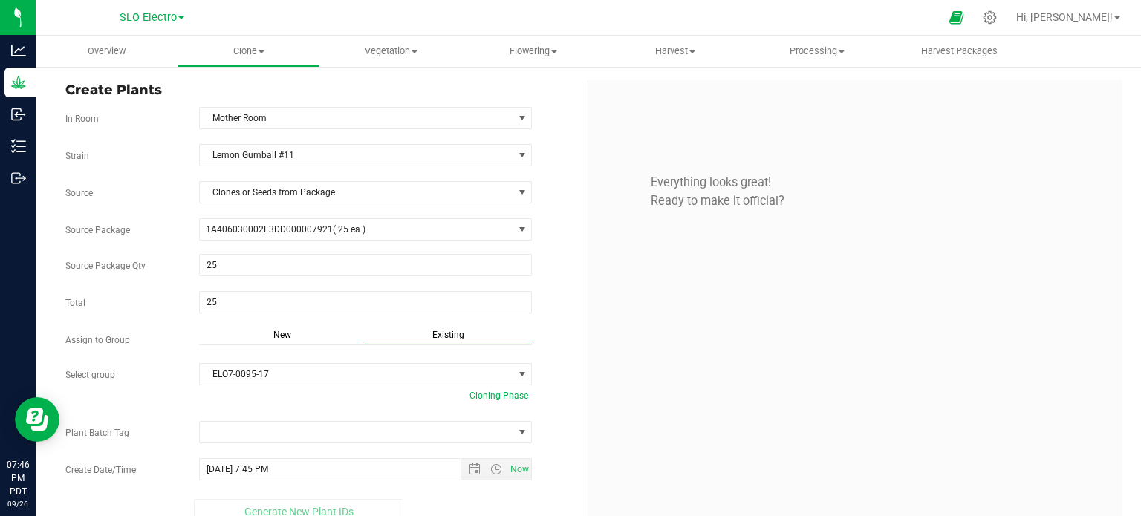
click at [308, 412] on div "Strain Lemon Gumball #11 Source Clones or Seeds from Package Source Package 1A4…" at bounding box center [320, 334] width 511 height 380
click at [311, 424] on span at bounding box center [357, 432] width 314 height 21
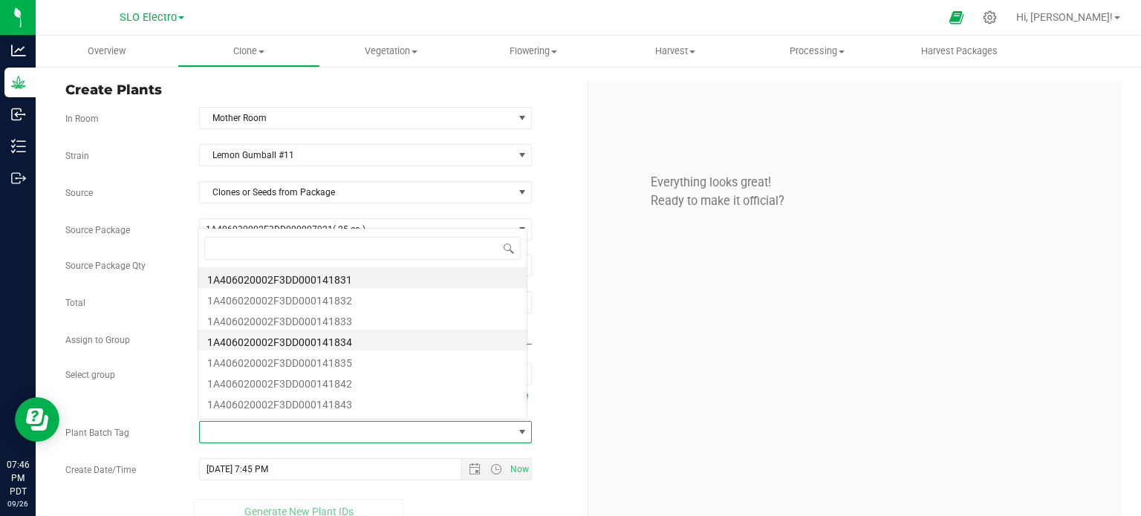
scroll to position [22, 326]
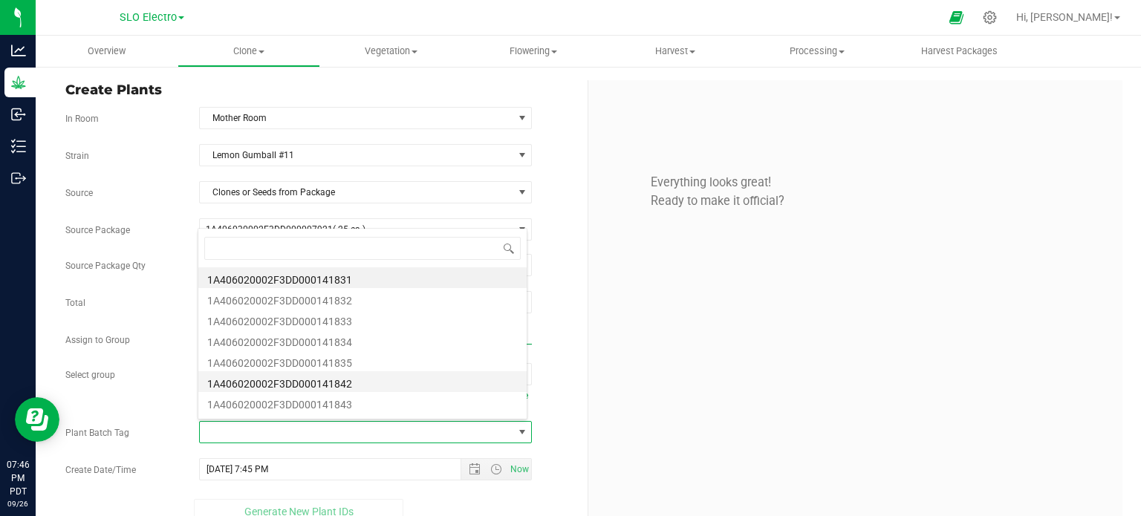
click at [375, 386] on li "1A406020002F3DD000141842" at bounding box center [362, 382] width 328 height 21
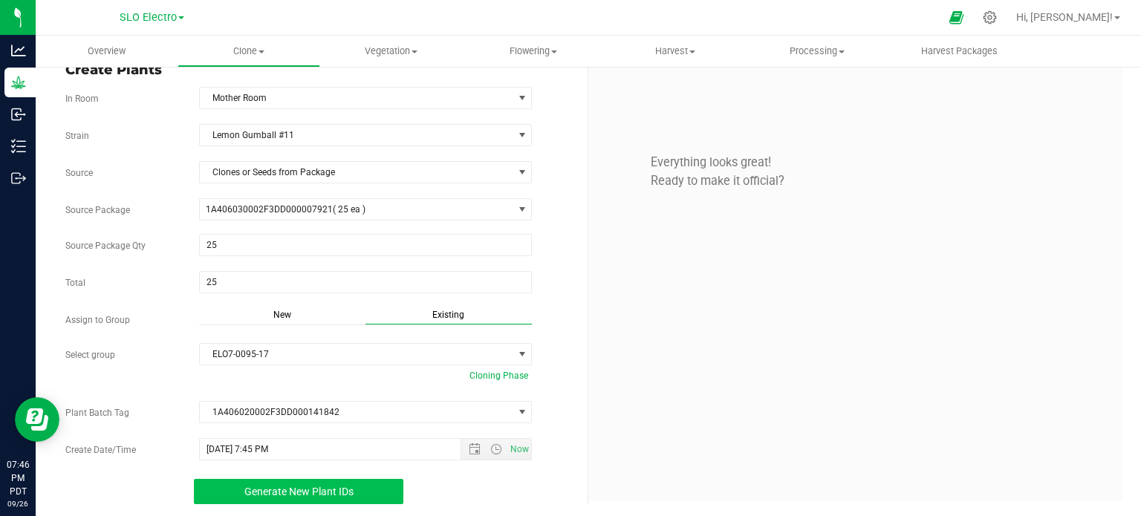
click at [316, 493] on span "Generate New Plant IDs" at bounding box center [298, 492] width 109 height 12
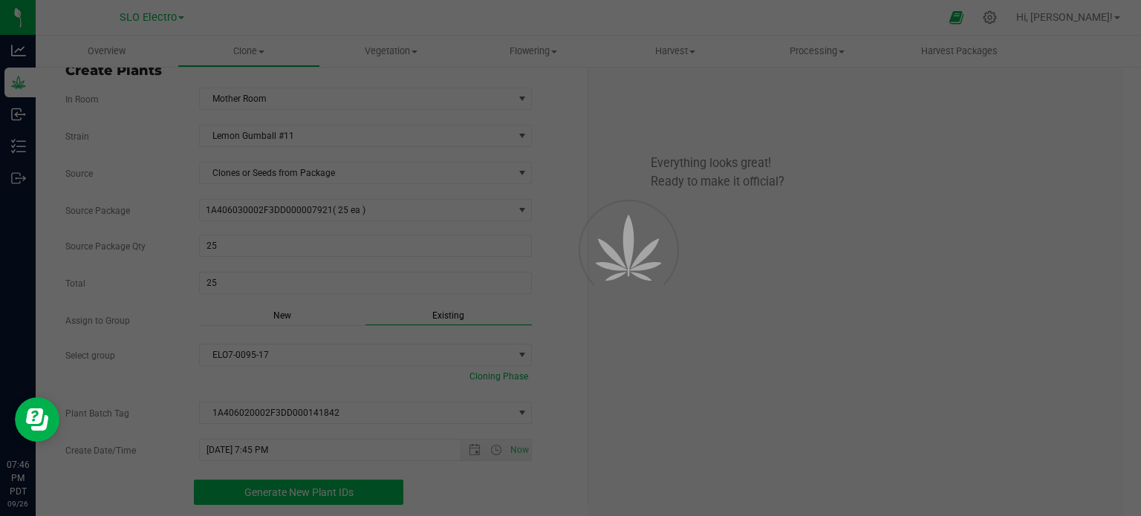
scroll to position [45, 0]
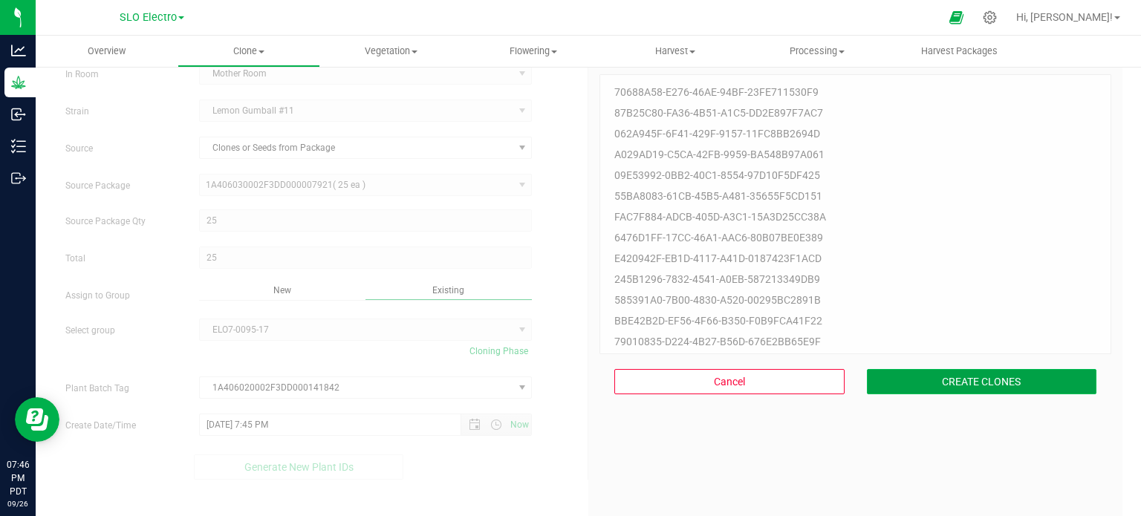
click at [971, 380] on button "CREATE CLONES" at bounding box center [982, 381] width 230 height 25
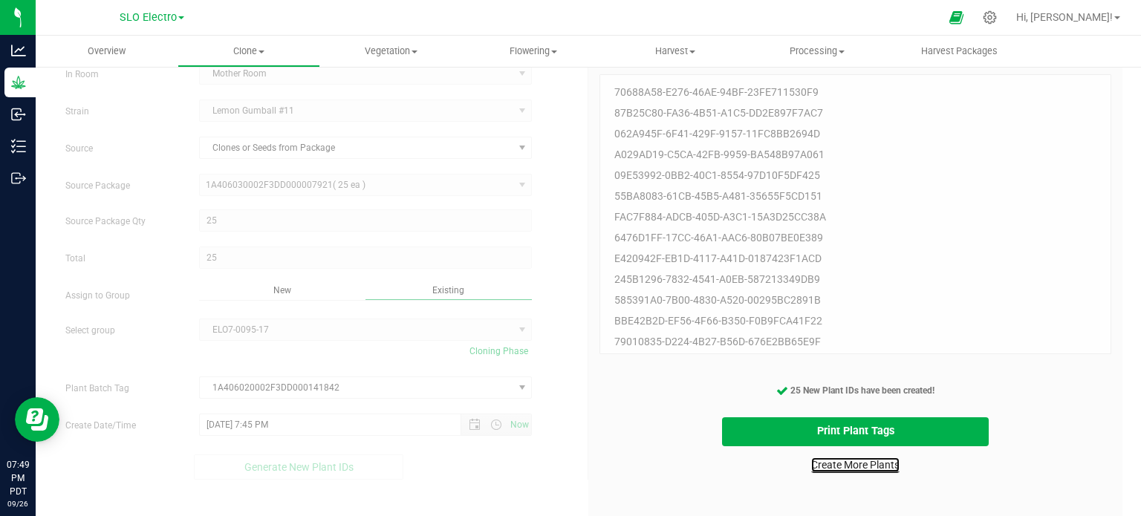
click at [883, 469] on link "Create More Plants" at bounding box center [855, 465] width 88 height 15
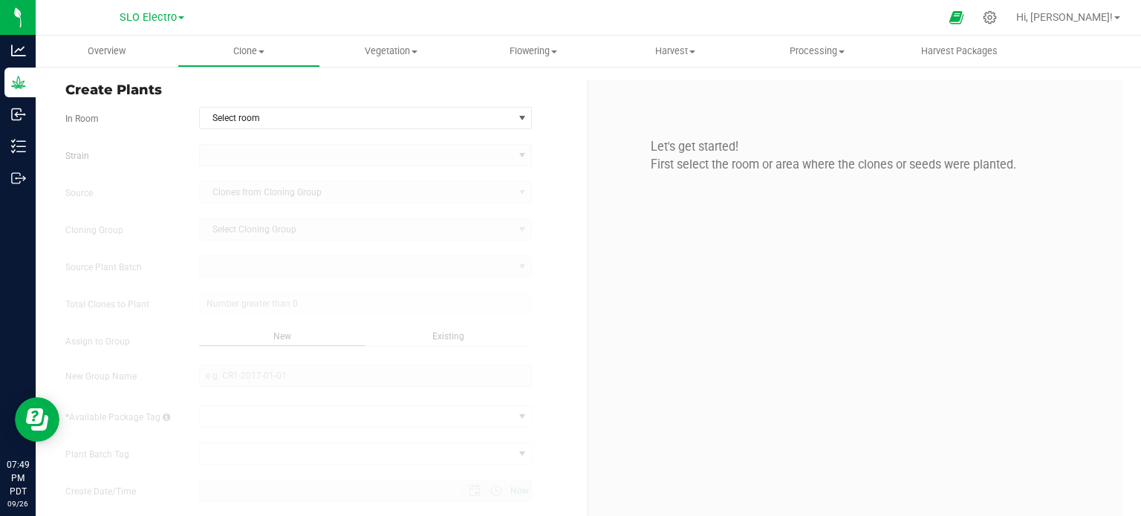
type input "9/26/2025 7:49 PM"
click at [451, 117] on span "Select room" at bounding box center [357, 118] width 314 height 21
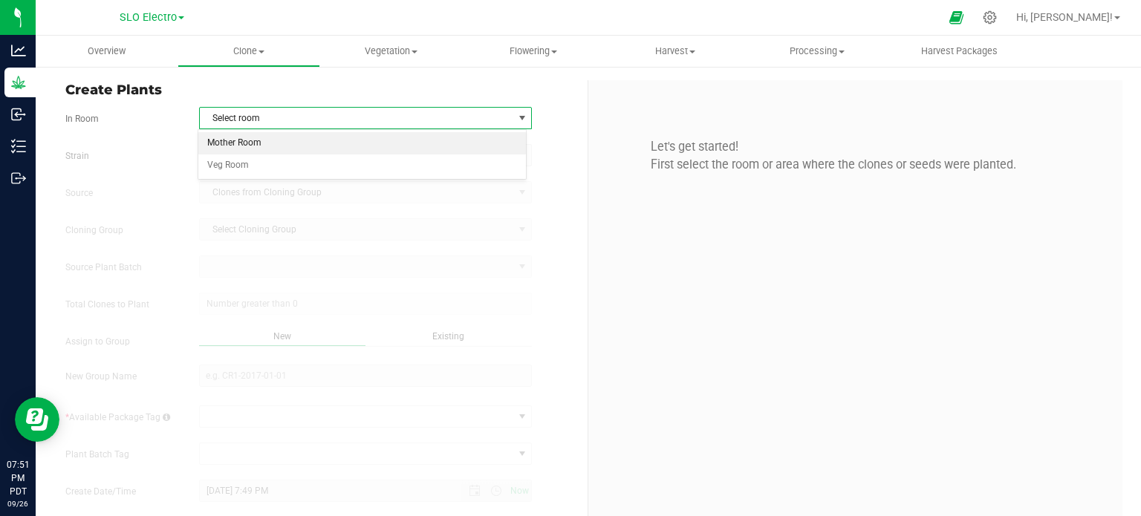
click at [265, 146] on li "Mother Room" at bounding box center [362, 143] width 328 height 22
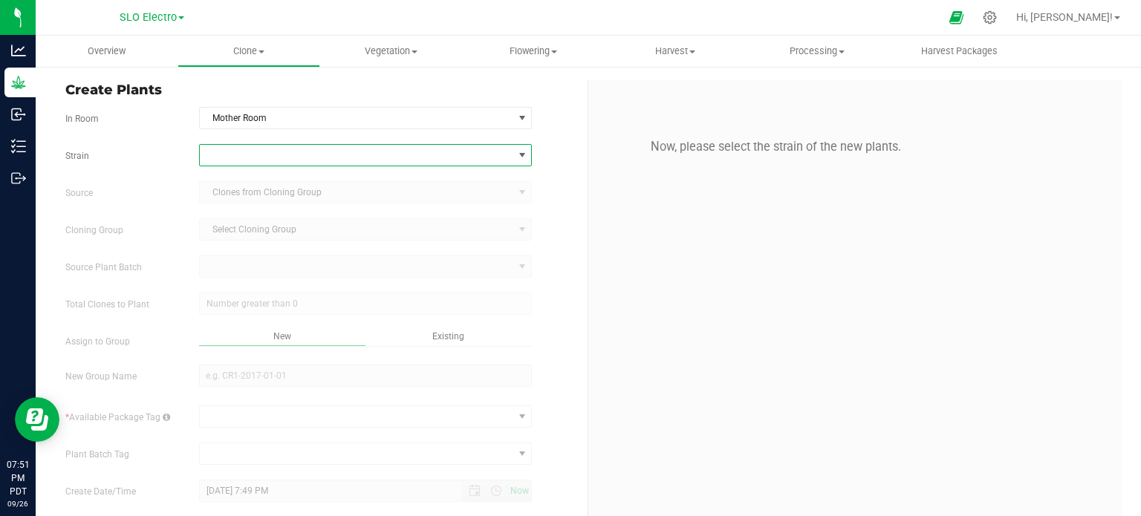
click at [288, 157] on span at bounding box center [357, 155] width 314 height 21
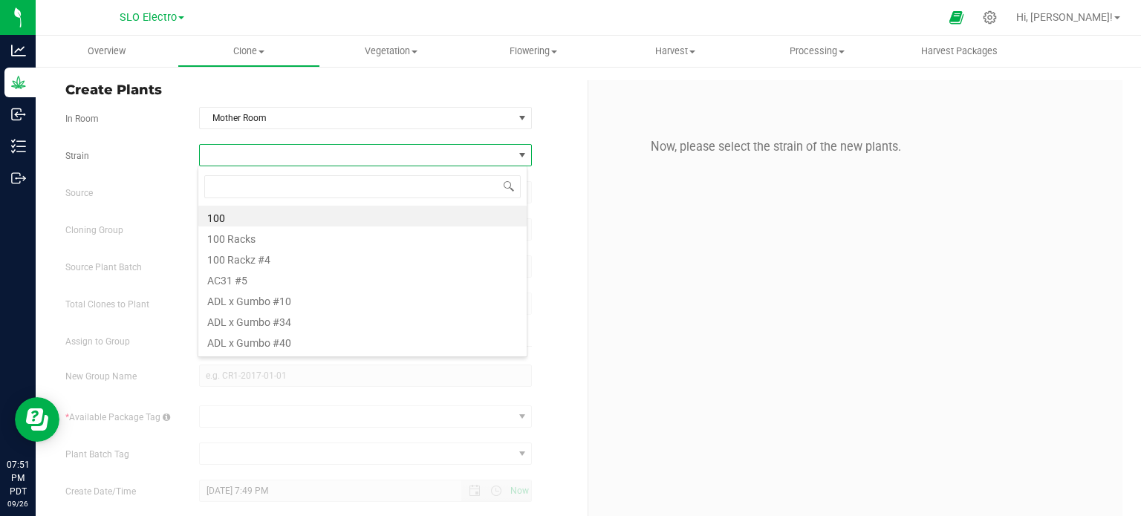
scroll to position [22, 329]
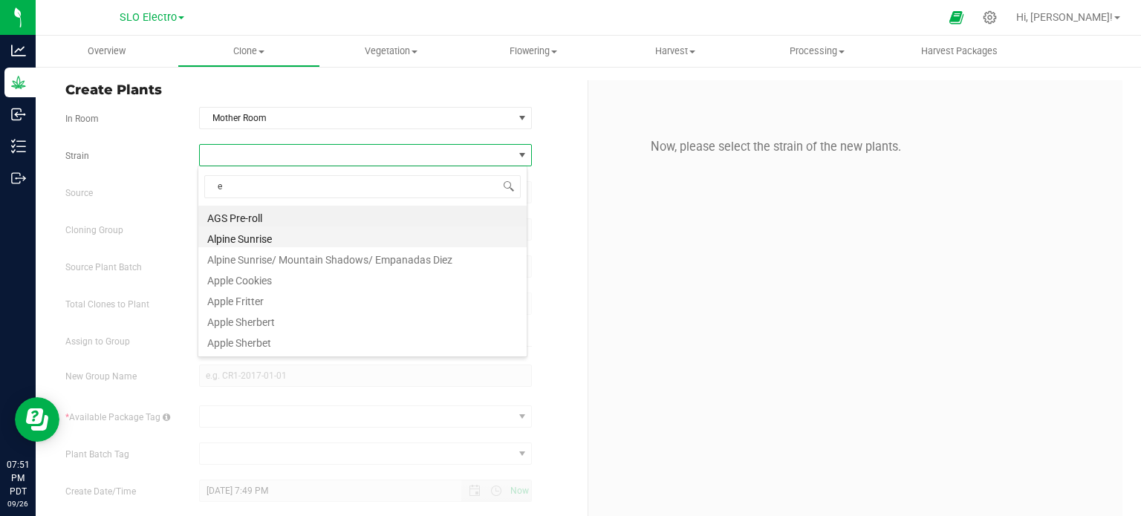
type input "ex"
click at [297, 237] on li "Exotic #15" at bounding box center [362, 237] width 328 height 21
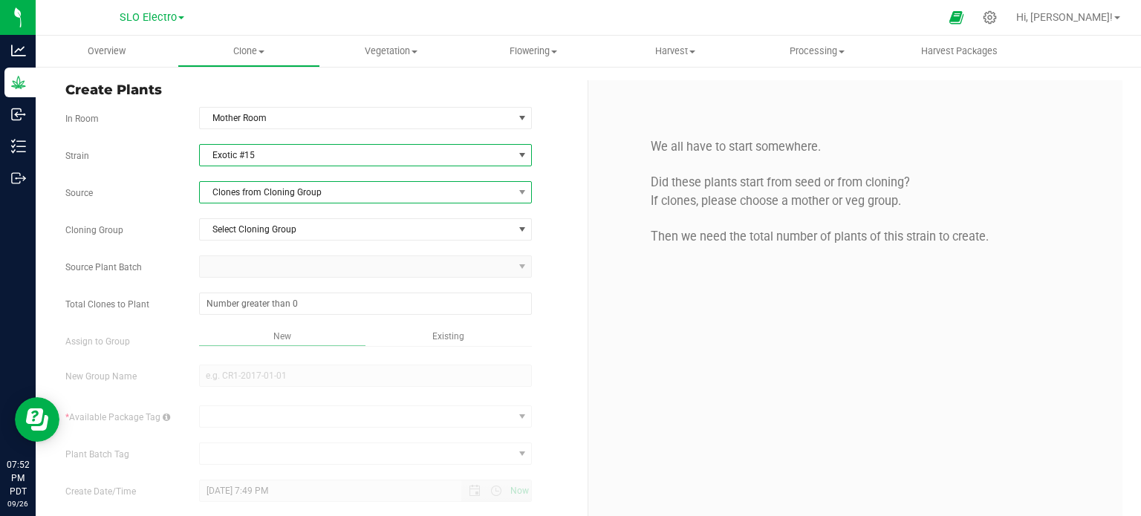
click at [319, 195] on span "Clones from Cloning Group" at bounding box center [357, 192] width 314 height 21
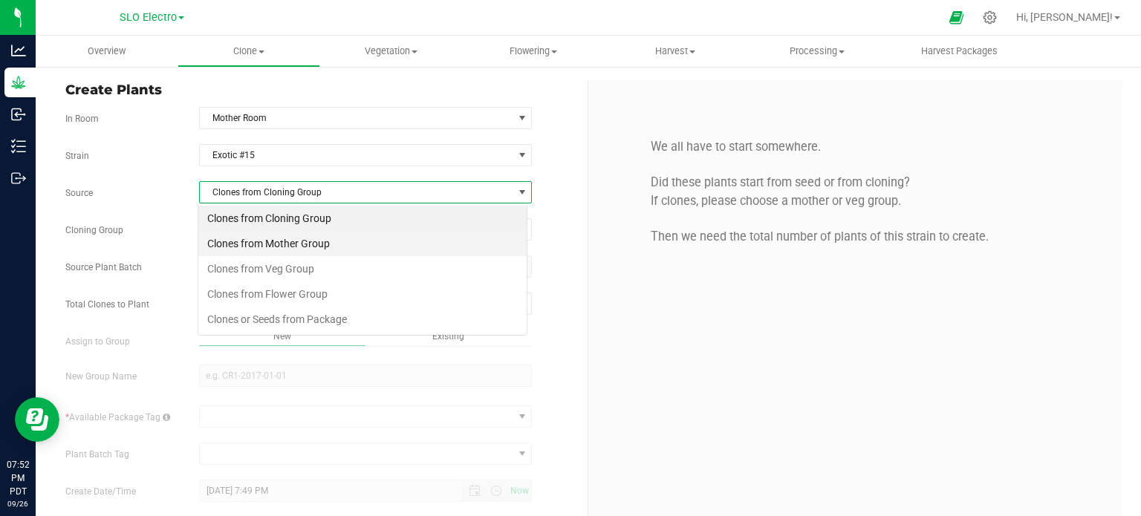
scroll to position [22, 329]
click at [314, 318] on li "Clones or Seeds from Package" at bounding box center [362, 319] width 328 height 25
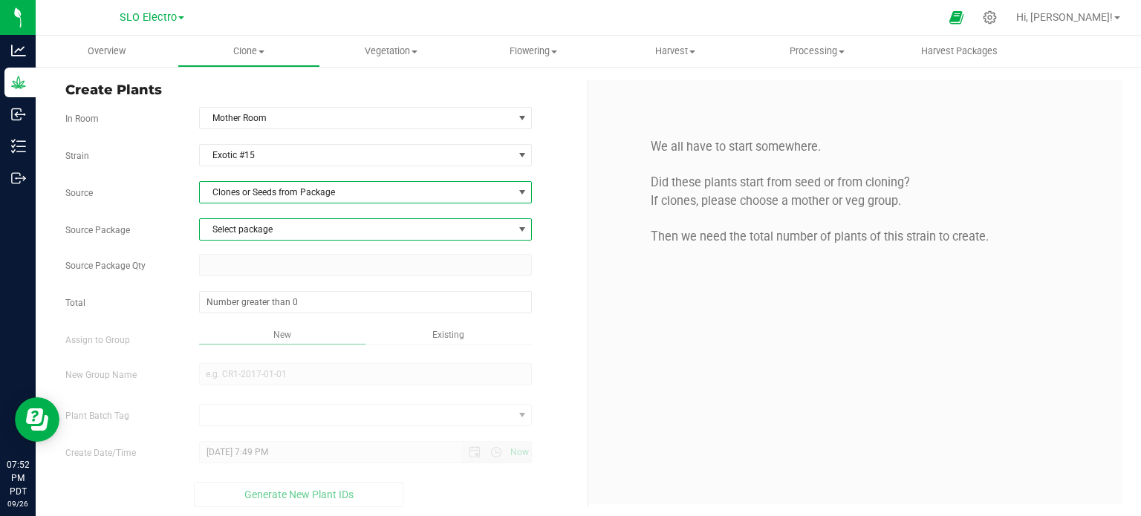
click at [370, 221] on span "Select package" at bounding box center [357, 229] width 314 height 21
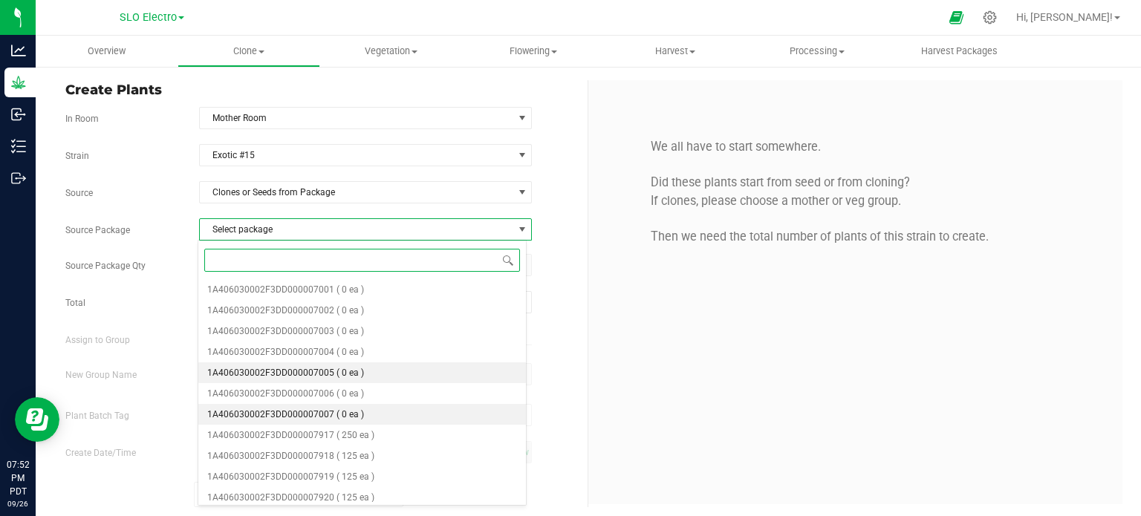
scroll to position [464, 0]
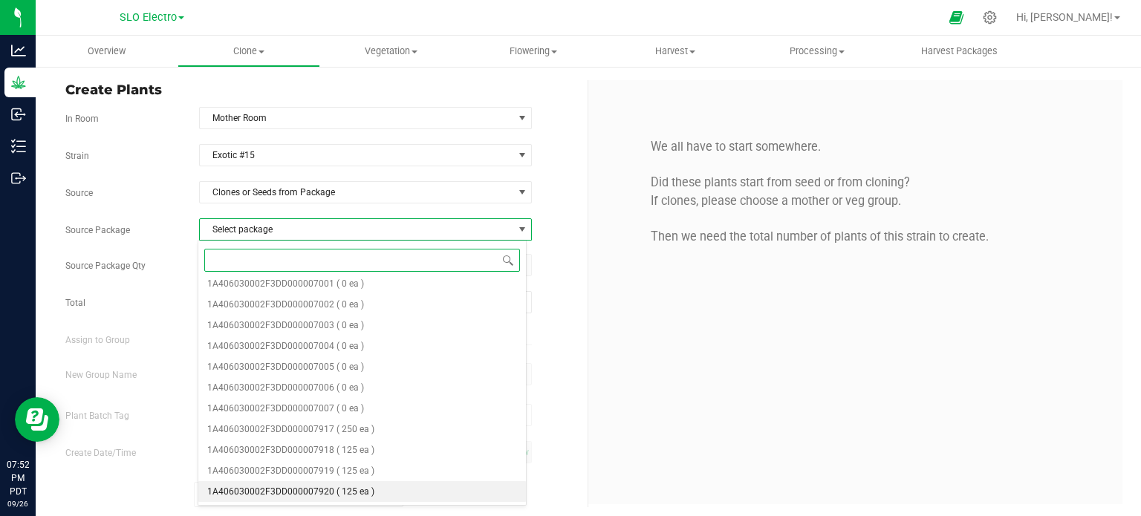
click at [363, 497] on span "( 125 ea )" at bounding box center [356, 492] width 38 height 10
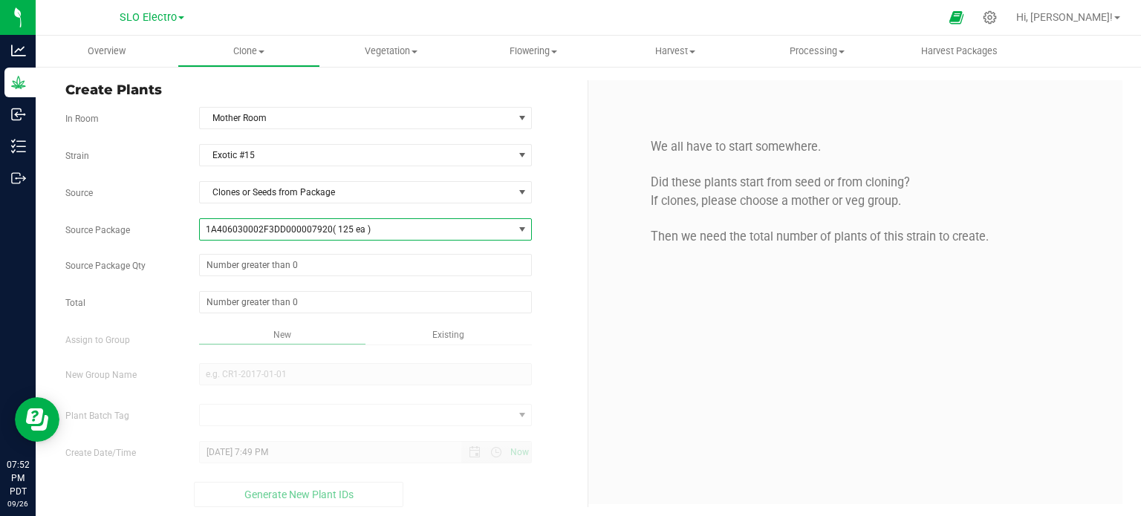
click at [363, 249] on div "1A406030002F3DD000007920 ( 125 ea ) 1A406030000A116000003441 1A406030002F3DD000…" at bounding box center [366, 236] width 356 height 36
click at [363, 259] on span at bounding box center [366, 265] width 334 height 22
type input "100"
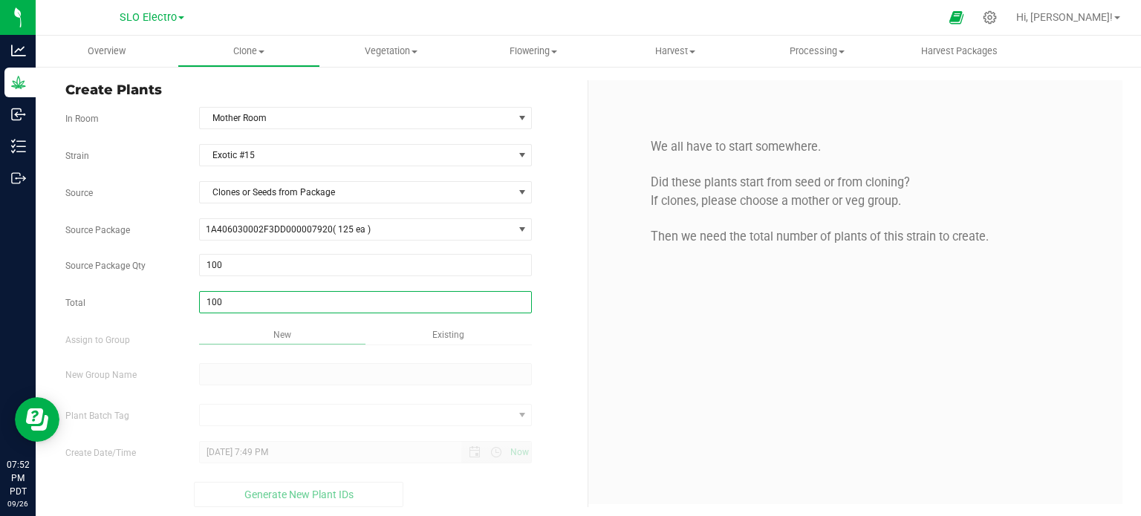
type input "100"
click at [267, 374] on input "New Group Name" at bounding box center [366, 374] width 334 height 22
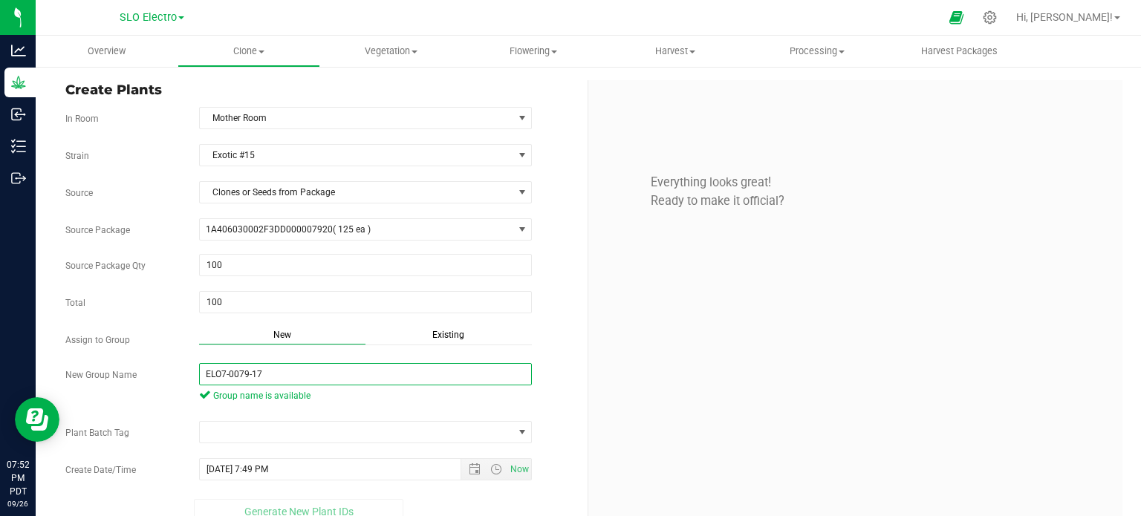
type input "ELO7-0079-17"
click at [455, 442] on div "Strain Exotic #15 Source Clones or Seeds from Package Source Package 1A40603000…" at bounding box center [320, 334] width 511 height 380
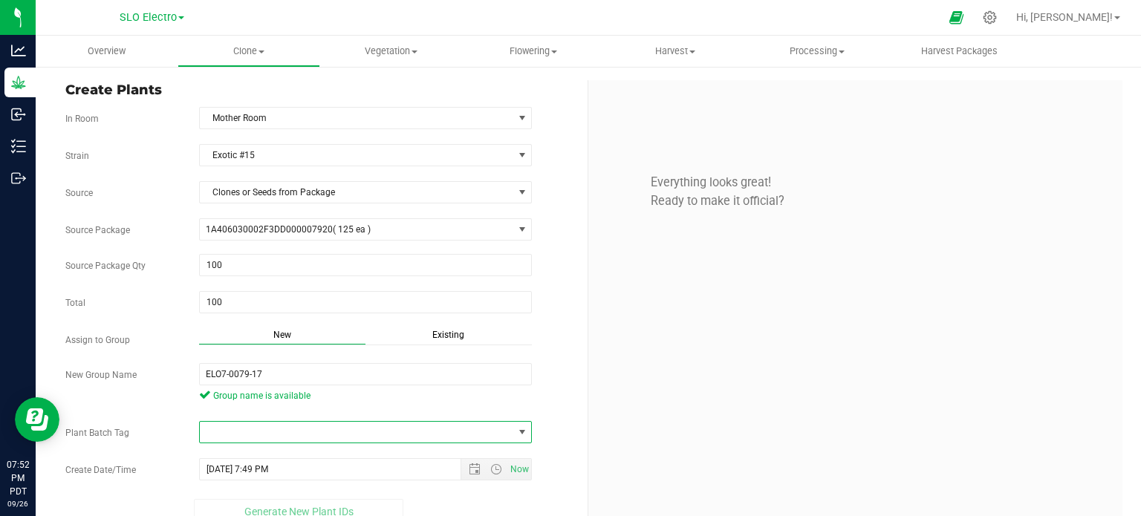
click at [381, 438] on span at bounding box center [357, 432] width 314 height 21
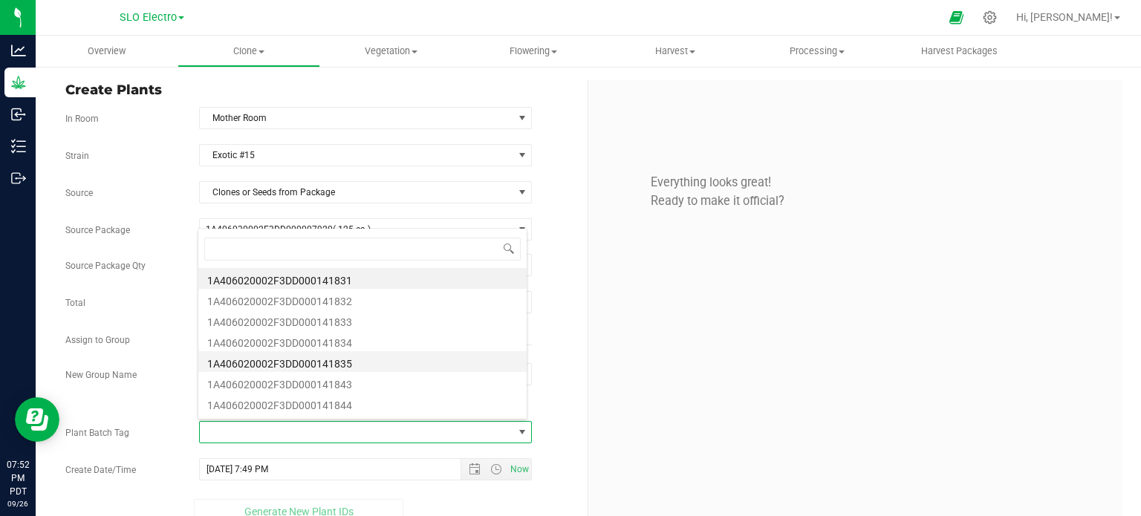
scroll to position [74, 0]
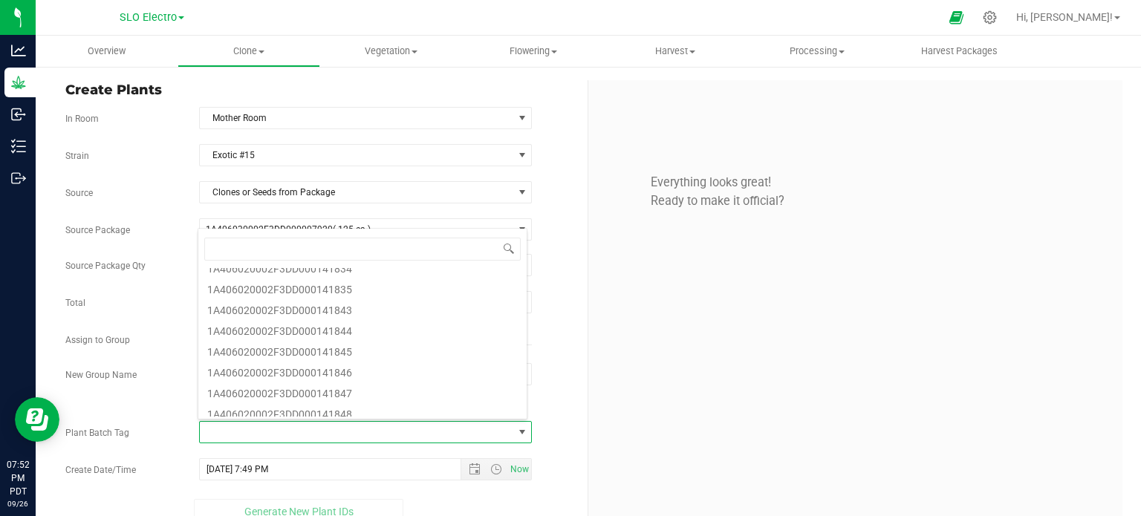
click at [348, 312] on li "1A406020002F3DD000141843" at bounding box center [362, 308] width 328 height 21
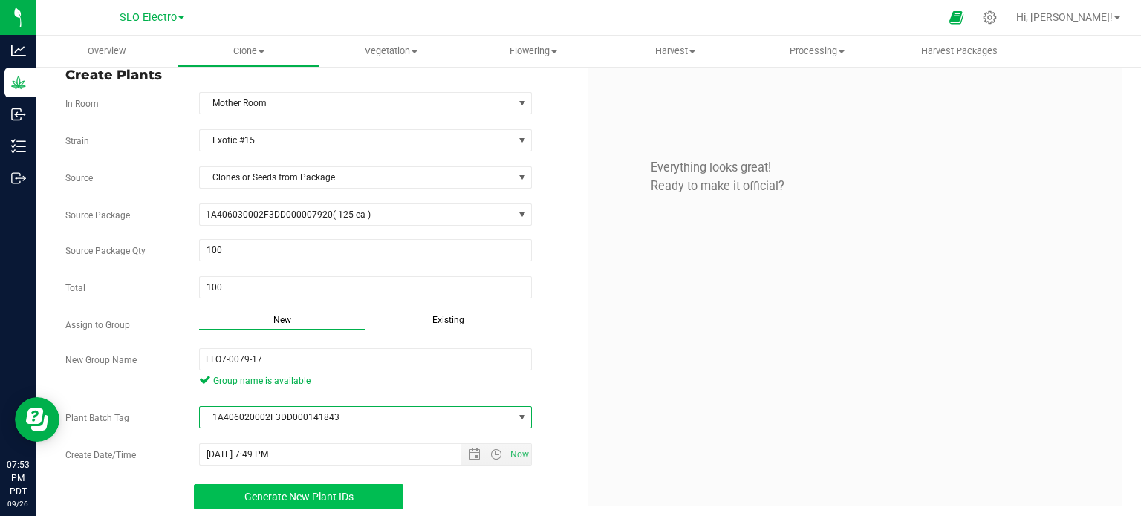
scroll to position [20, 0]
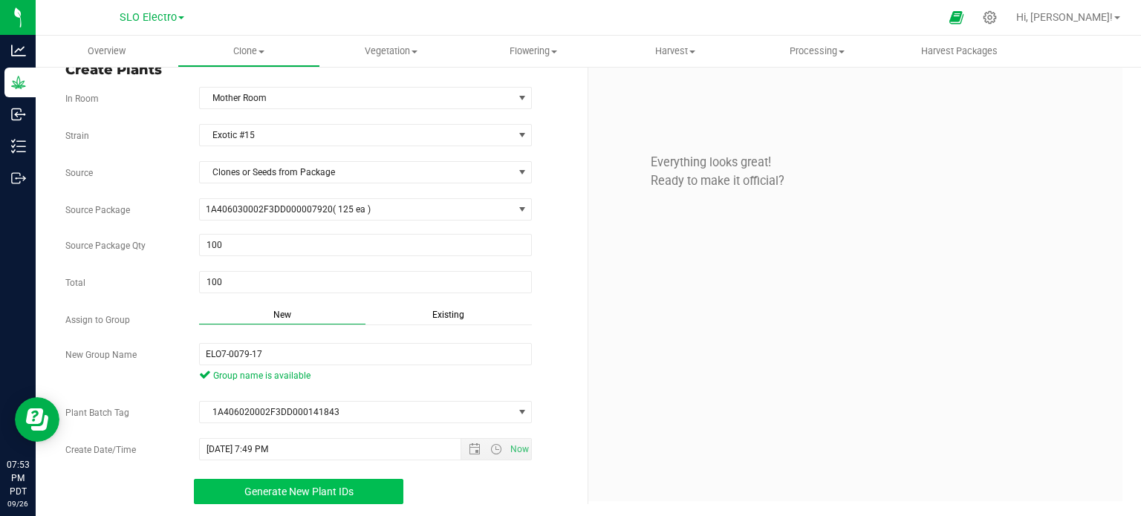
click at [322, 496] on button "Generate New Plant IDs" at bounding box center [299, 491] width 210 height 25
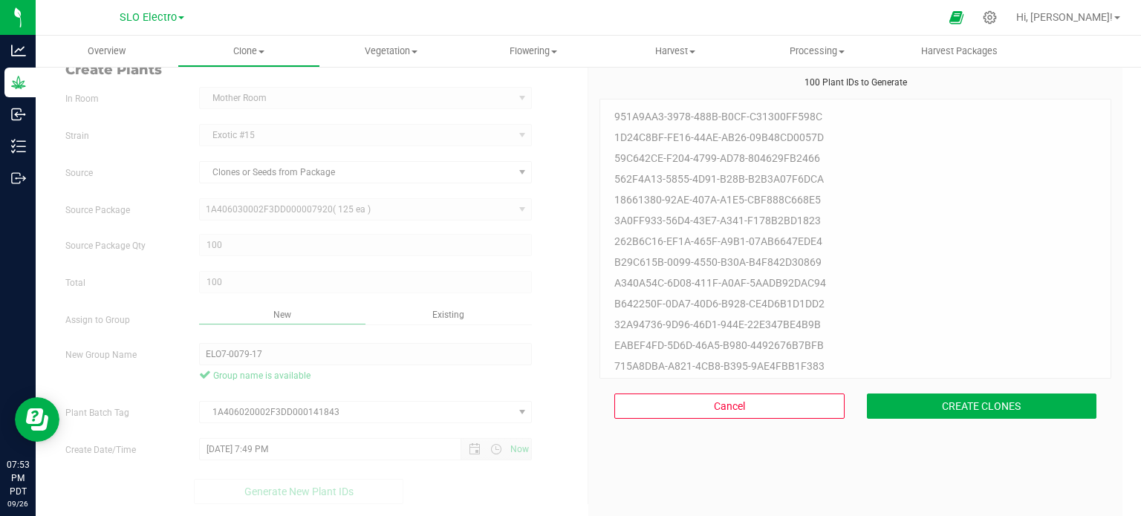
scroll to position [45, 0]
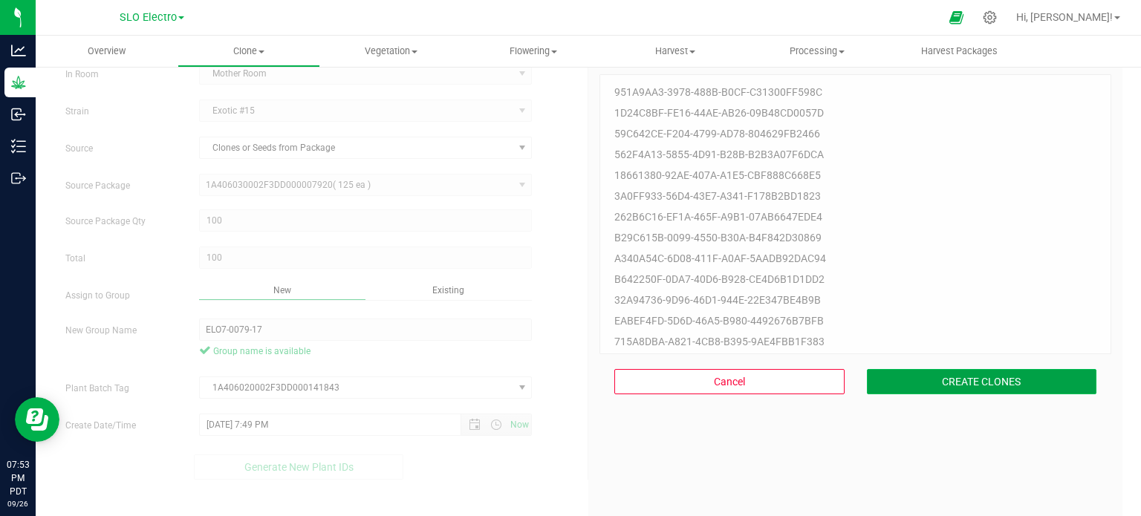
click at [987, 386] on button "CREATE CLONES" at bounding box center [982, 381] width 230 height 25
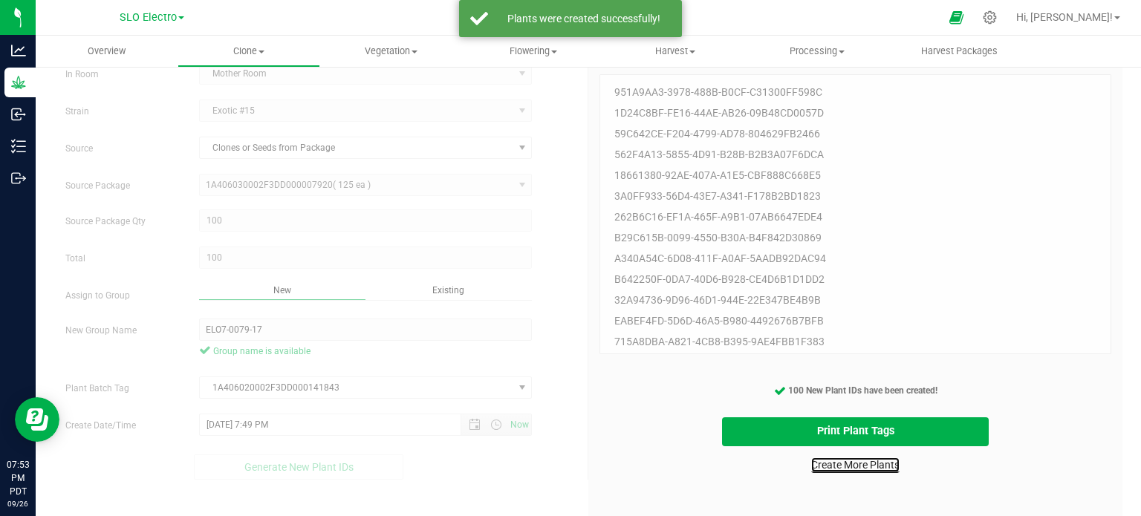
click at [856, 462] on link "Create More Plants" at bounding box center [855, 465] width 88 height 15
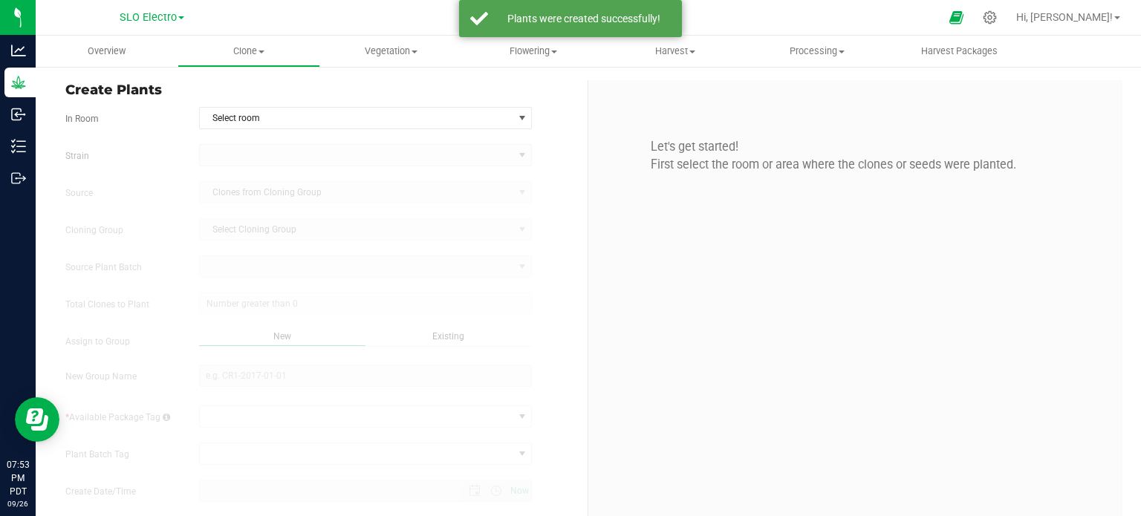
type input "9/26/2025 7:53 PM"
click at [423, 121] on span "Select room" at bounding box center [357, 118] width 314 height 21
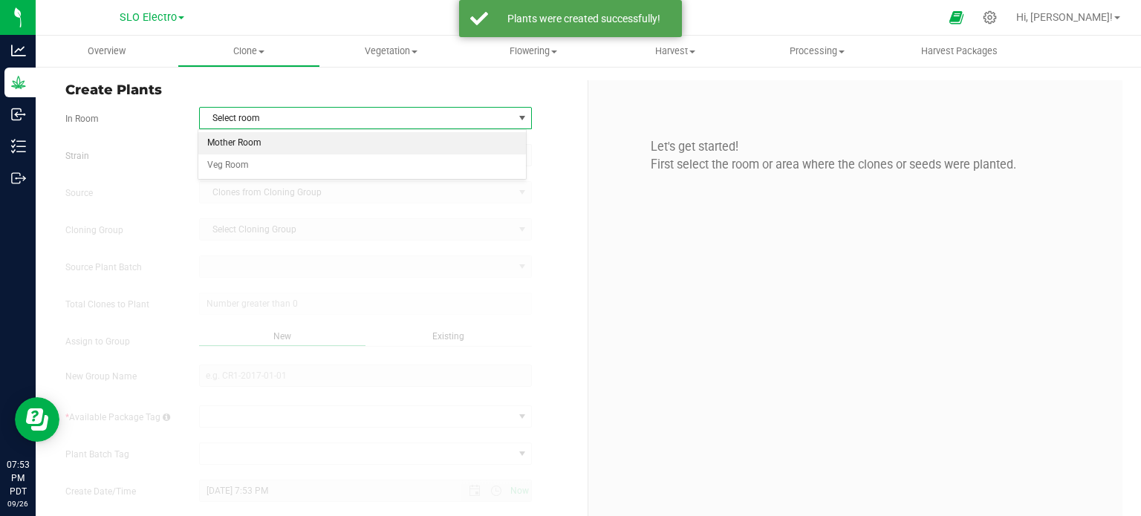
click at [250, 139] on li "Mother Room" at bounding box center [362, 143] width 328 height 22
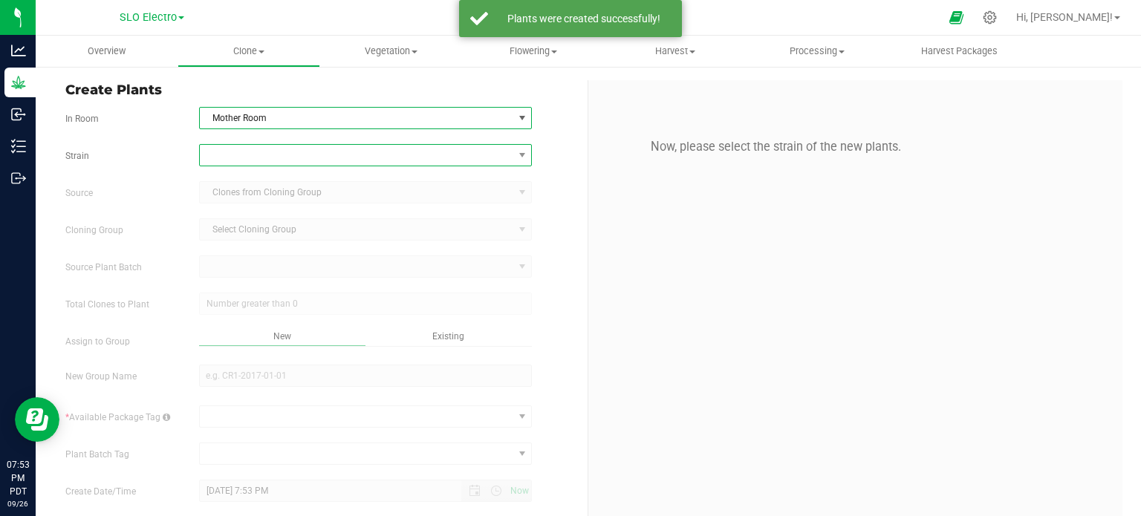
click at [308, 158] on span at bounding box center [357, 155] width 314 height 21
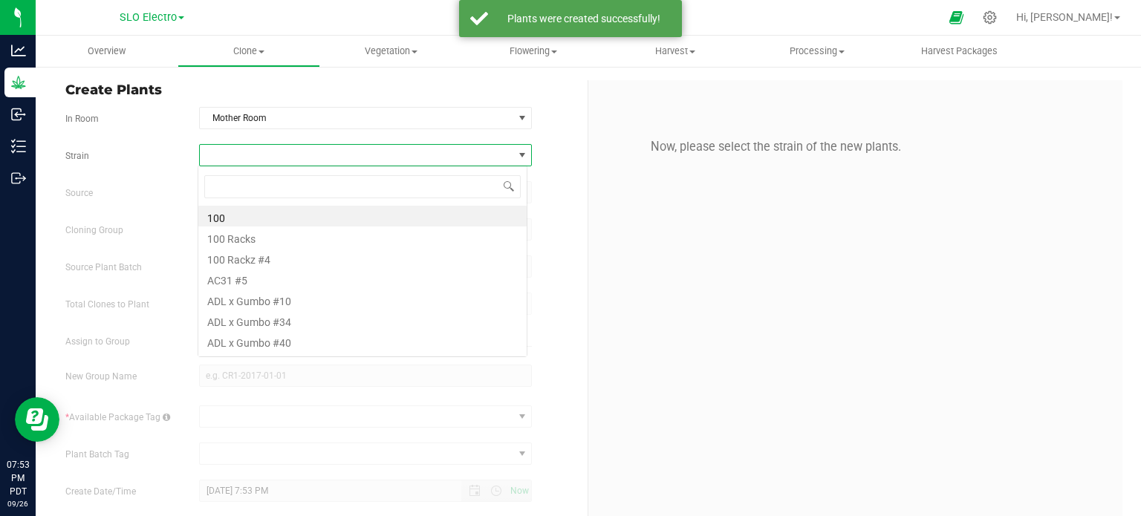
scroll to position [22, 329]
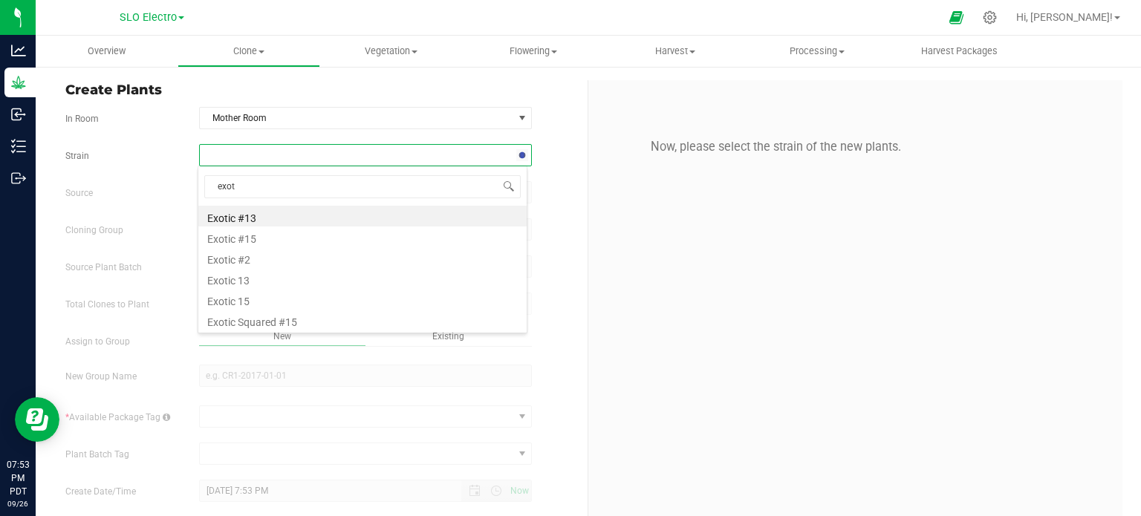
type input "exoti"
click at [274, 237] on li "Exotic #15" at bounding box center [362, 237] width 328 height 21
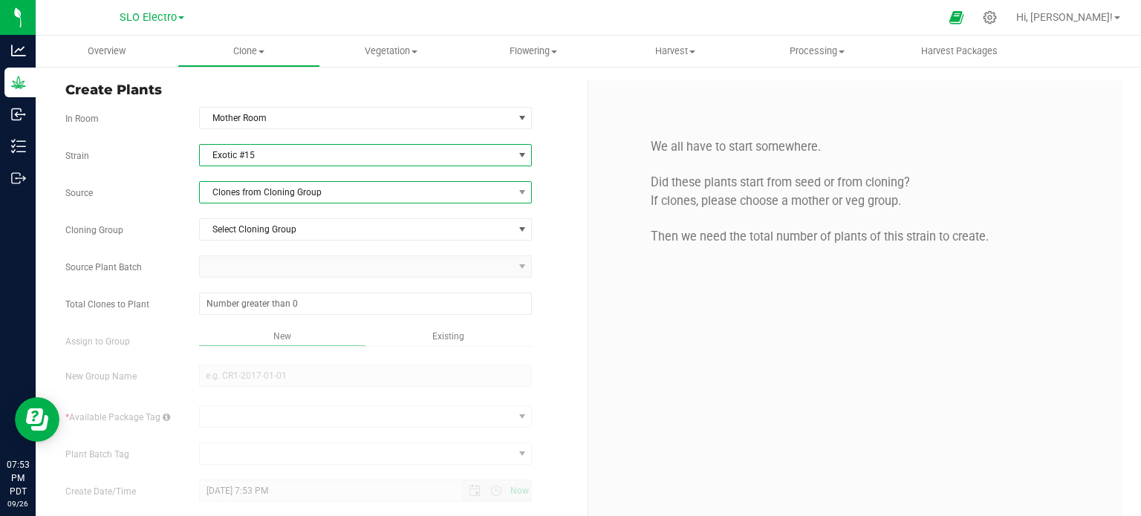
click at [338, 195] on span "Clones from Cloning Group" at bounding box center [357, 192] width 314 height 21
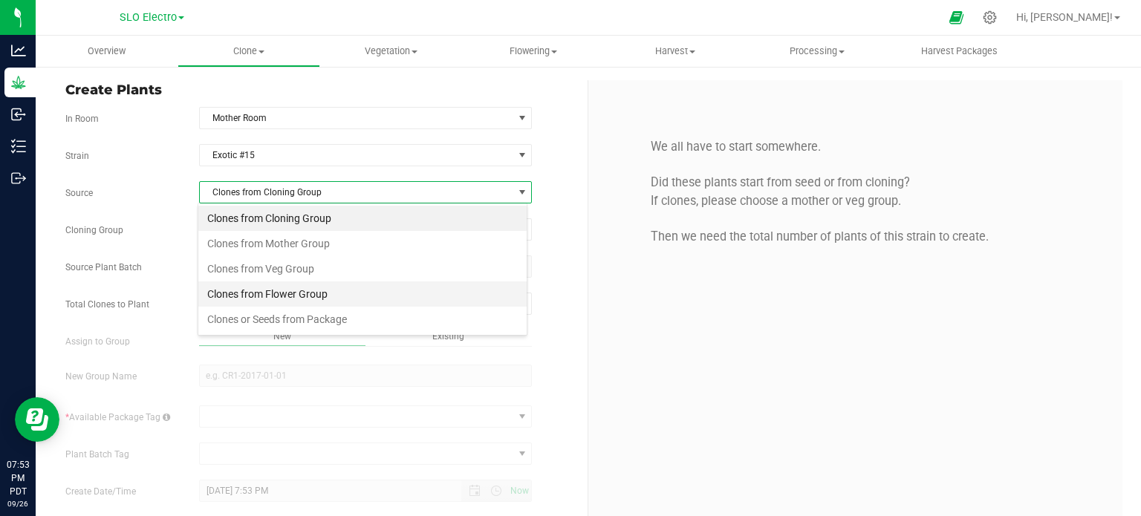
scroll to position [22, 329]
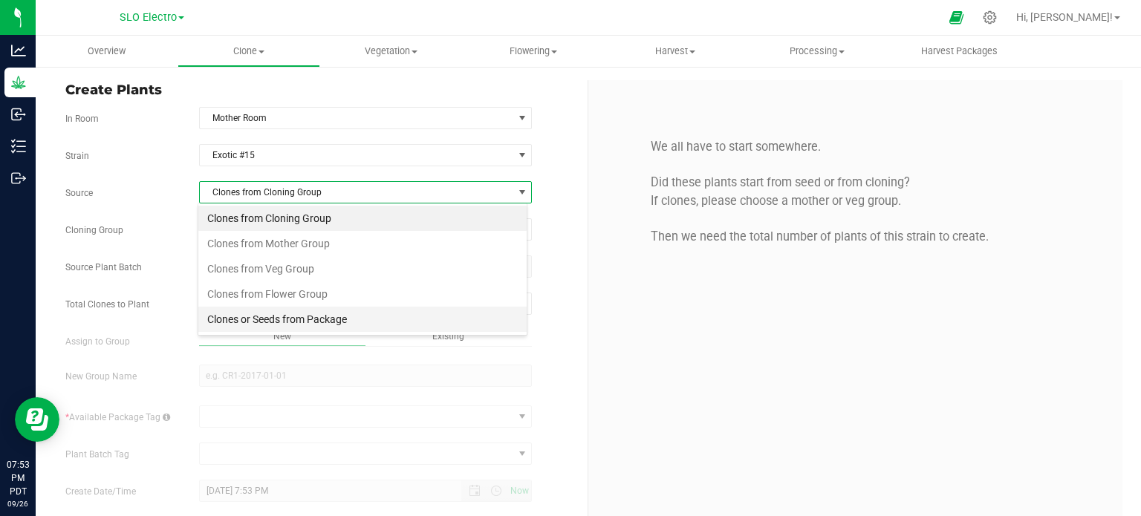
click at [316, 327] on li "Clones or Seeds from Package" at bounding box center [362, 319] width 328 height 25
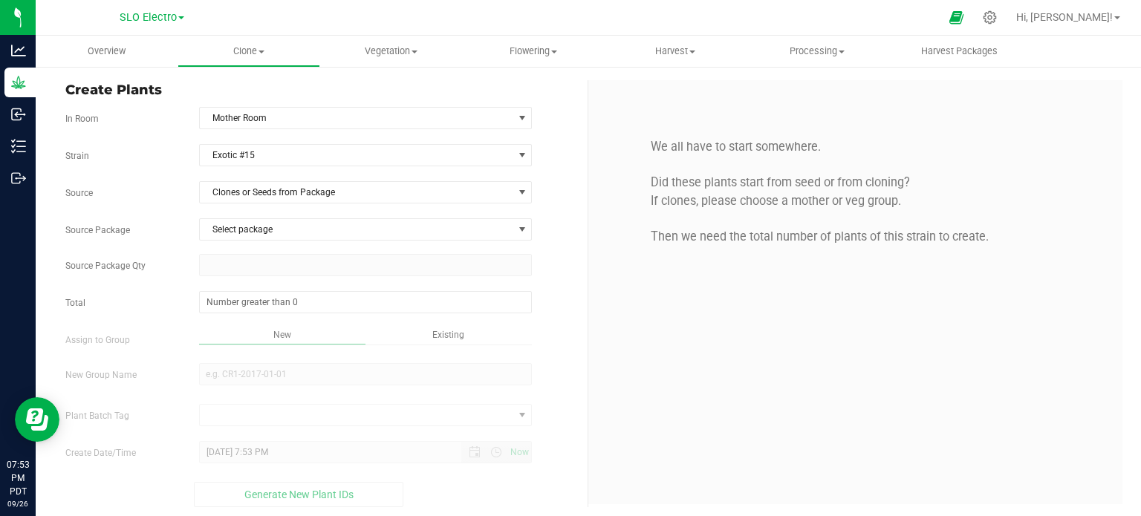
click at [352, 216] on div "Strain Exotic #15 Source Clones or Seeds from Package Source Package Select pac…" at bounding box center [320, 325] width 511 height 363
click at [345, 235] on span "Select package" at bounding box center [357, 229] width 314 height 21
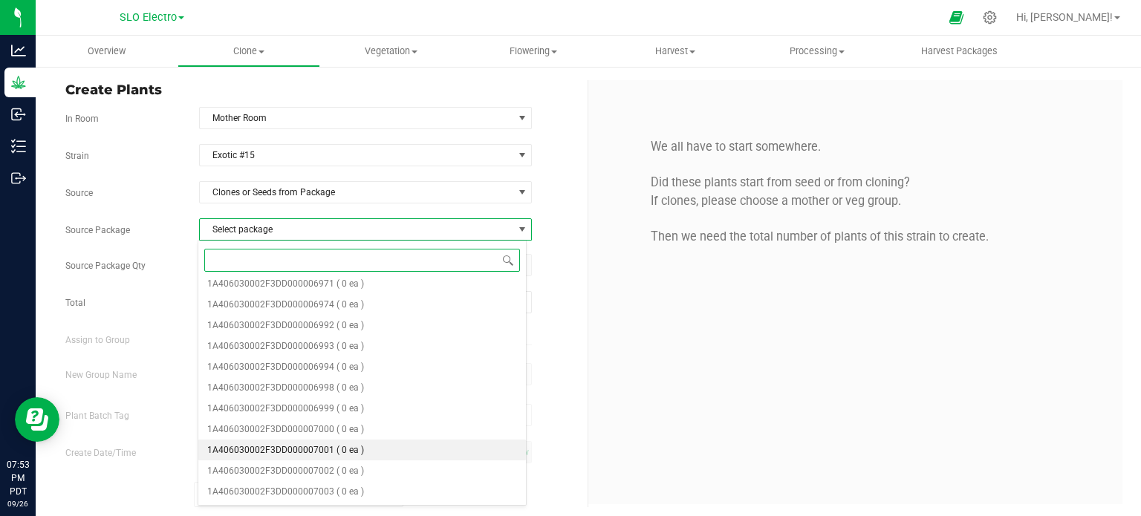
scroll to position [464, 0]
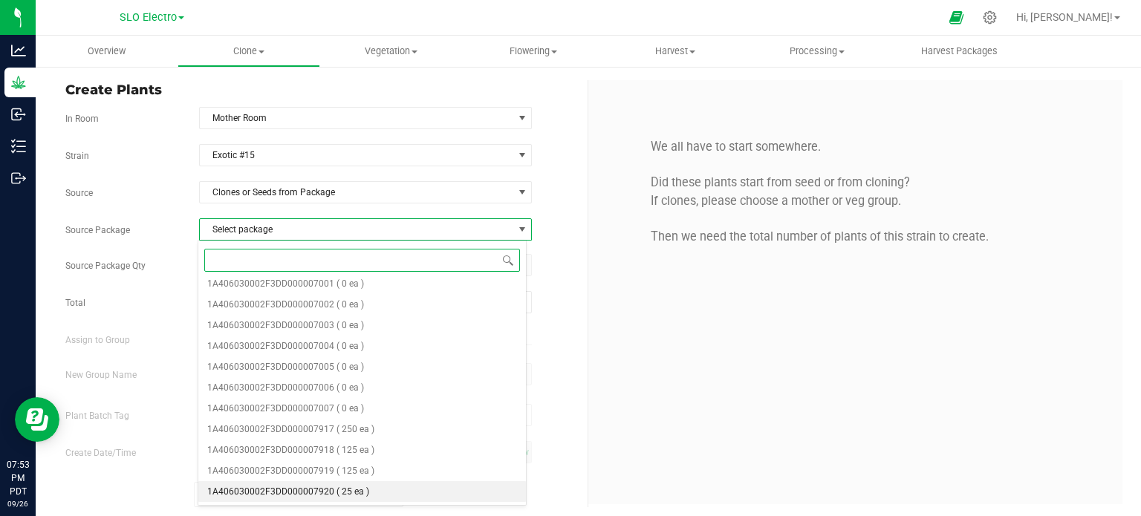
click at [389, 489] on li "1A406030002F3DD000007920 ( 25 ea )" at bounding box center [362, 491] width 328 height 21
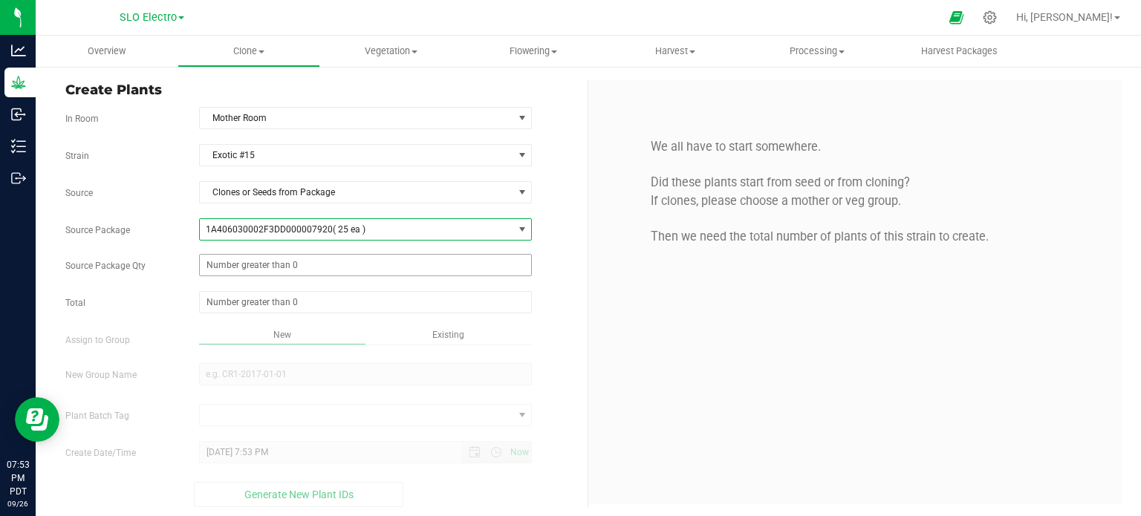
click at [416, 270] on span at bounding box center [366, 265] width 334 height 22
type input "25"
click at [308, 329] on div "New" at bounding box center [282, 336] width 166 height 17
click at [315, 305] on span at bounding box center [366, 302] width 334 height 22
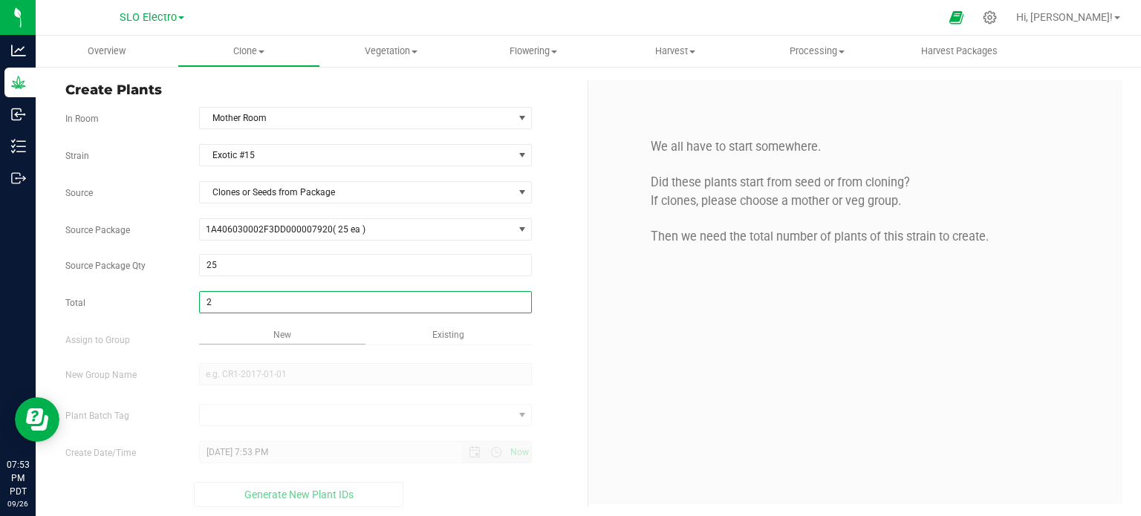
type input "25"
drag, startPoint x: 710, startPoint y: 436, endPoint x: 678, endPoint y: 399, distance: 49.0
click at [697, 418] on div "We all have to start somewhere. Did these plants start from seed or from clonin…" at bounding box center [855, 292] width 534 height 424
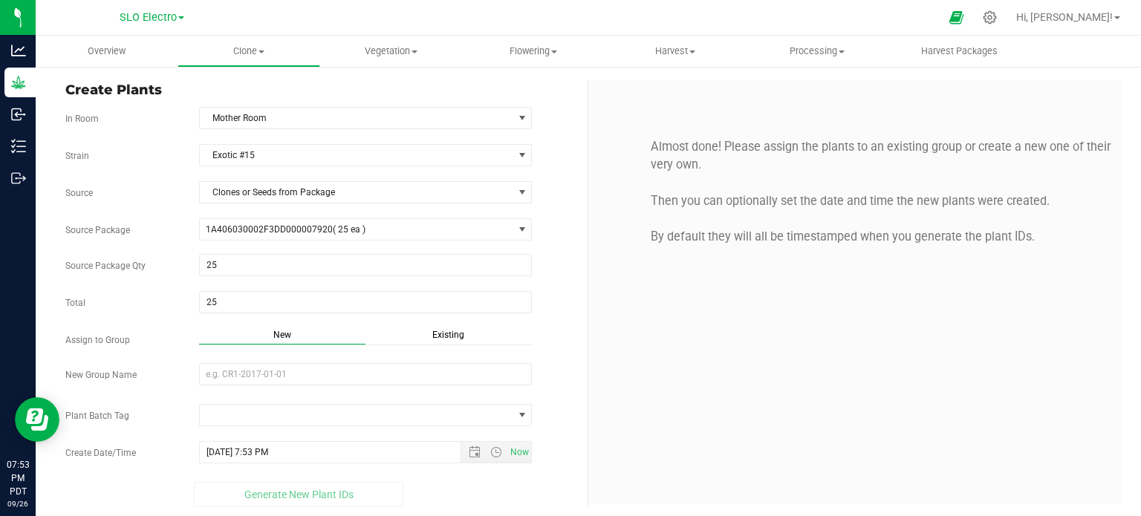
click at [455, 332] on span "Existing" at bounding box center [448, 335] width 32 height 10
click at [299, 369] on span "Select Plant Group" at bounding box center [357, 374] width 314 height 21
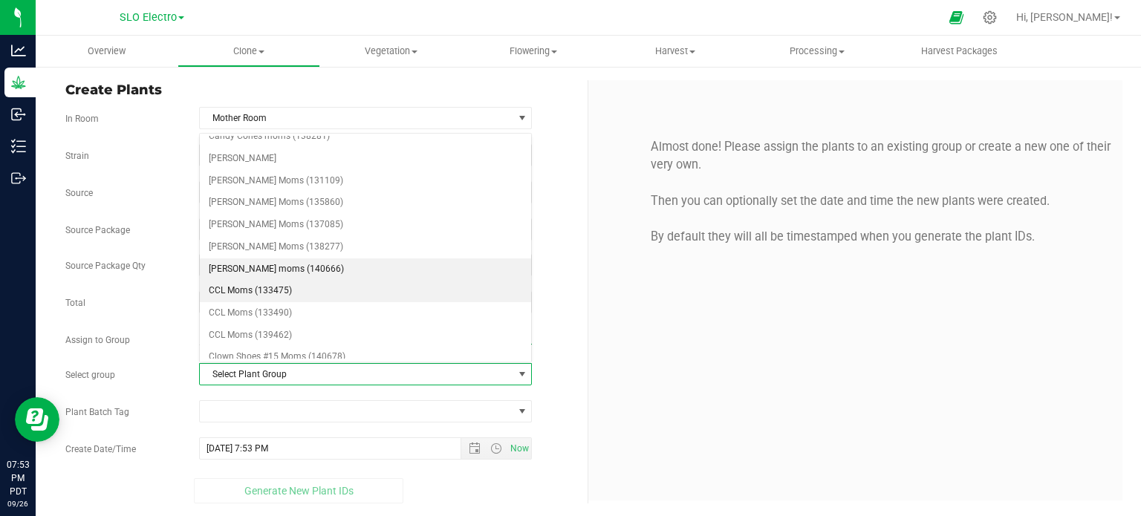
scroll to position [669, 0]
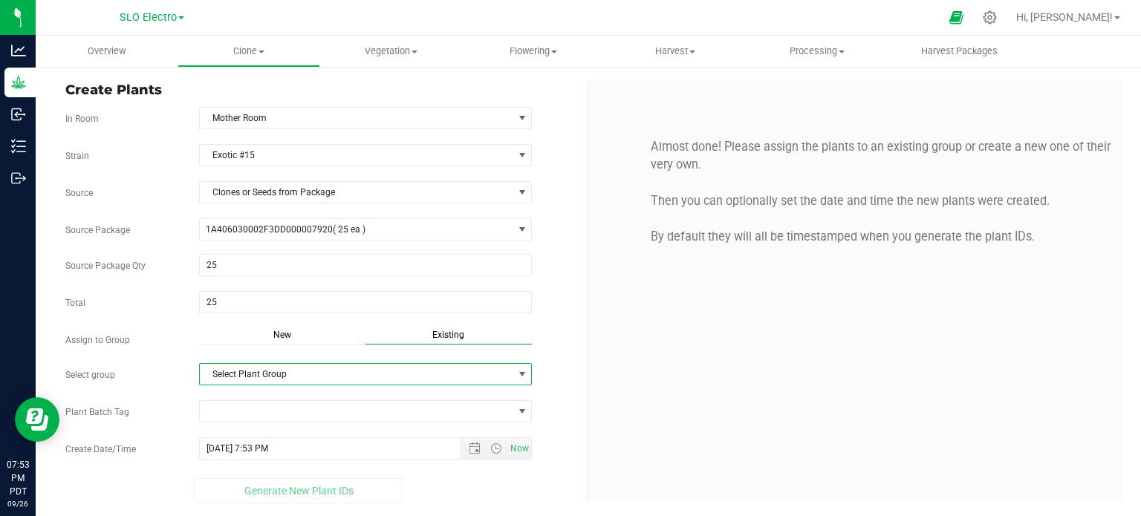
click at [322, 369] on span "Select Plant Group" at bounding box center [357, 374] width 314 height 21
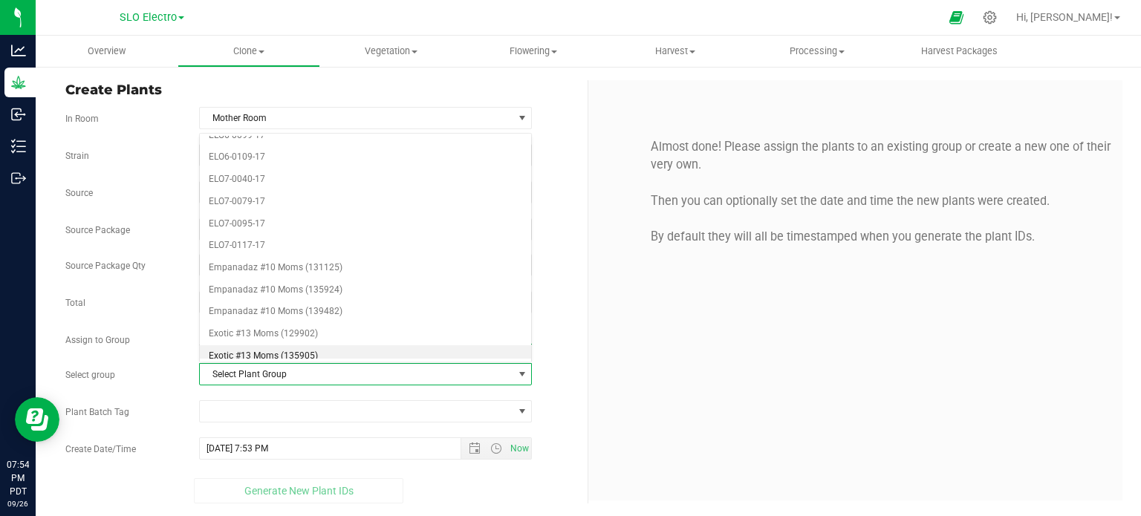
scroll to position [2155, 0]
click at [294, 189] on li "ELO7-0079-17" at bounding box center [366, 200] width 332 height 22
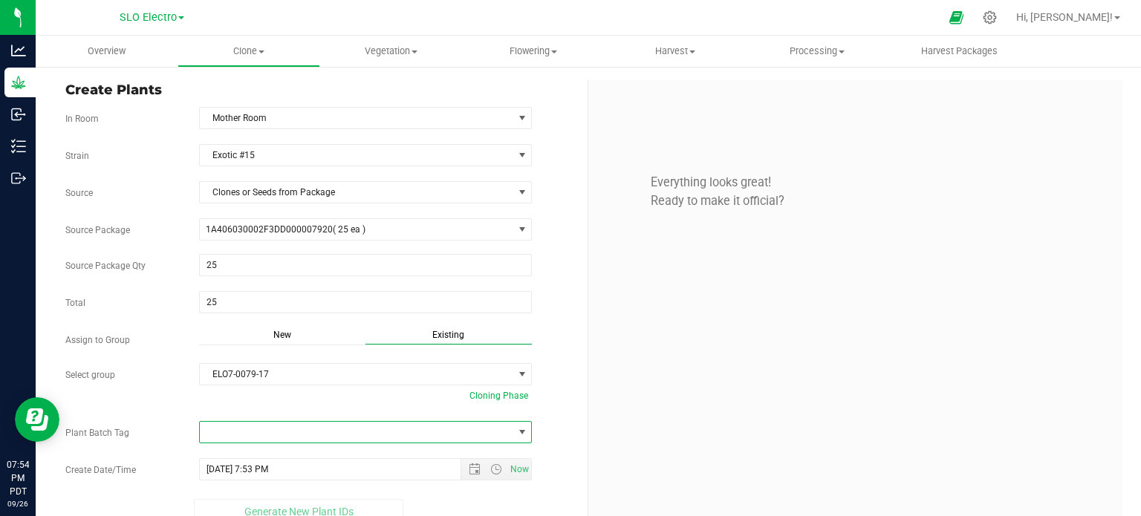
click at [306, 429] on span at bounding box center [357, 432] width 314 height 21
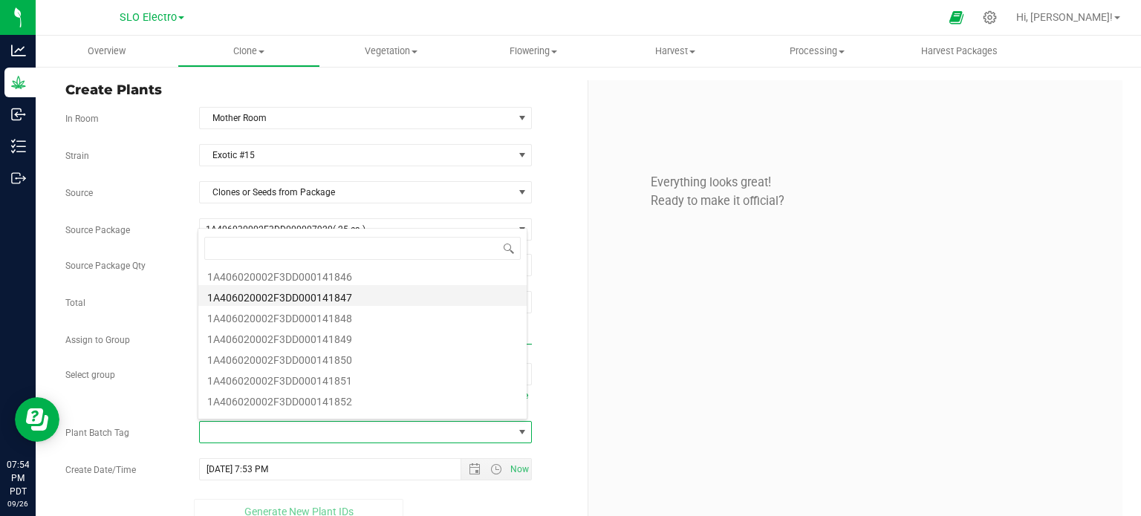
scroll to position [74, 0]
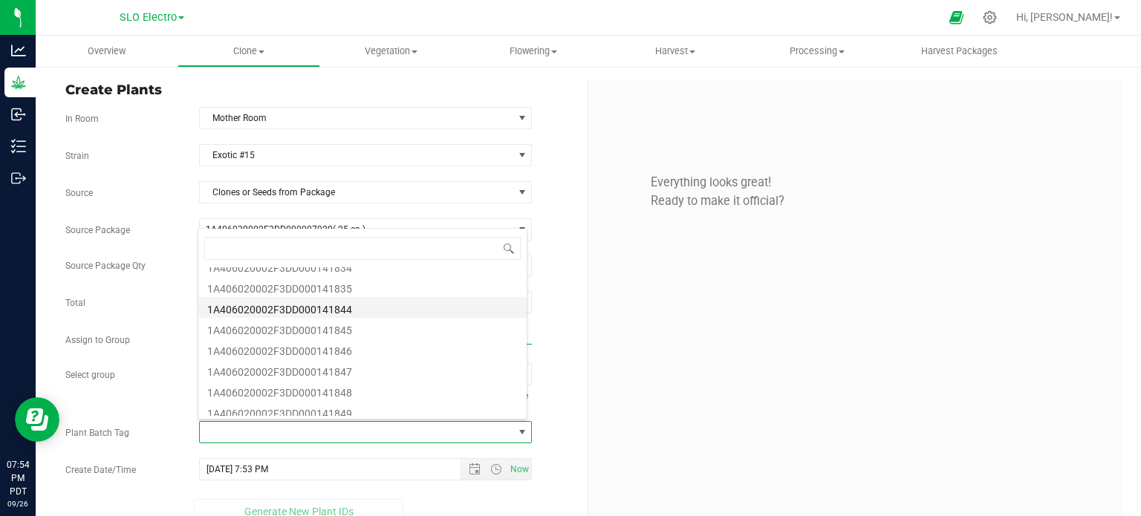
click at [408, 308] on li "1A406020002F3DD000141844" at bounding box center [362, 307] width 328 height 21
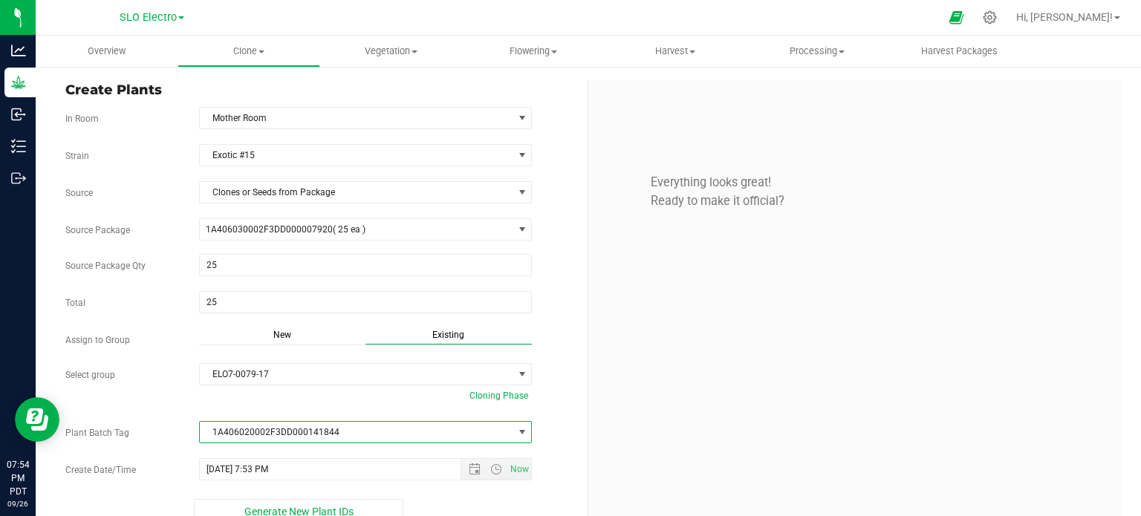
scroll to position [20, 0]
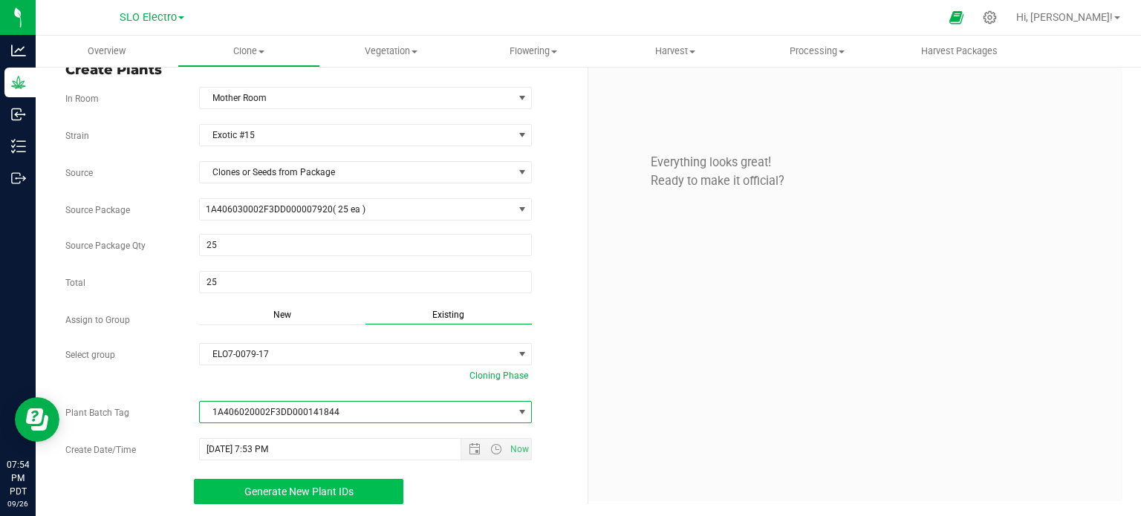
click at [340, 488] on span "Generate New Plant IDs" at bounding box center [298, 492] width 109 height 12
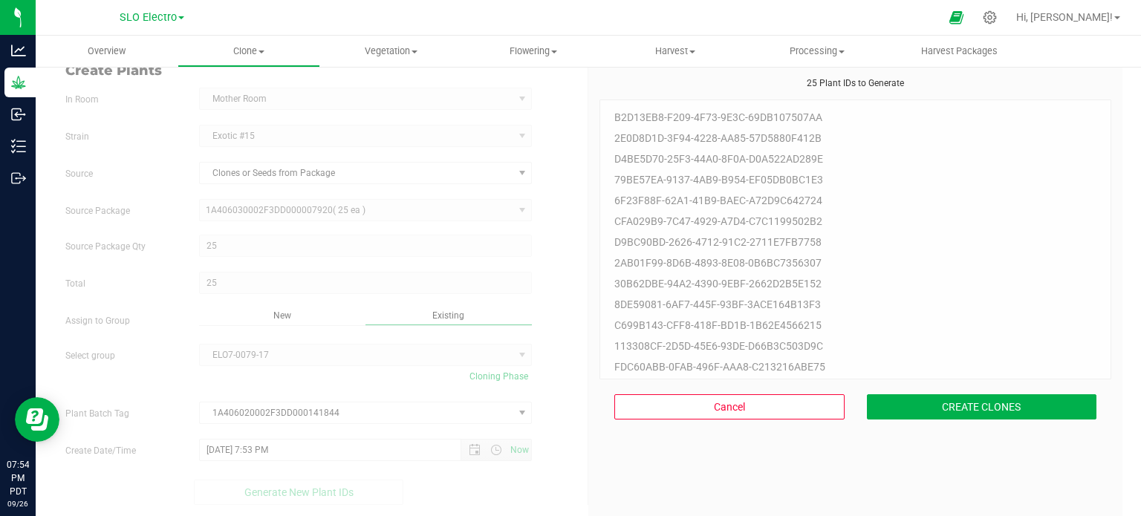
scroll to position [45, 0]
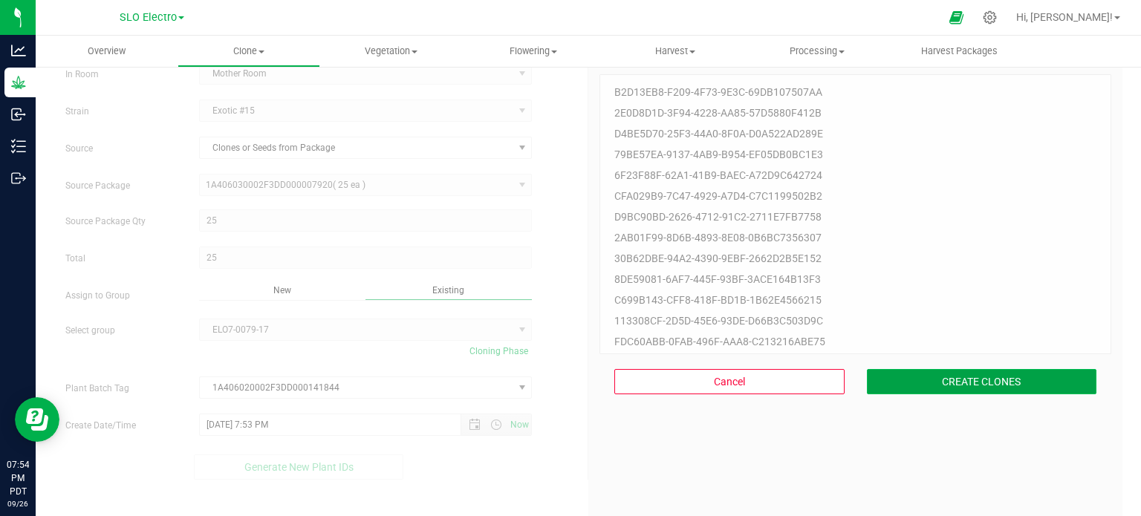
click at [955, 371] on button "CREATE CLONES" at bounding box center [982, 381] width 230 height 25
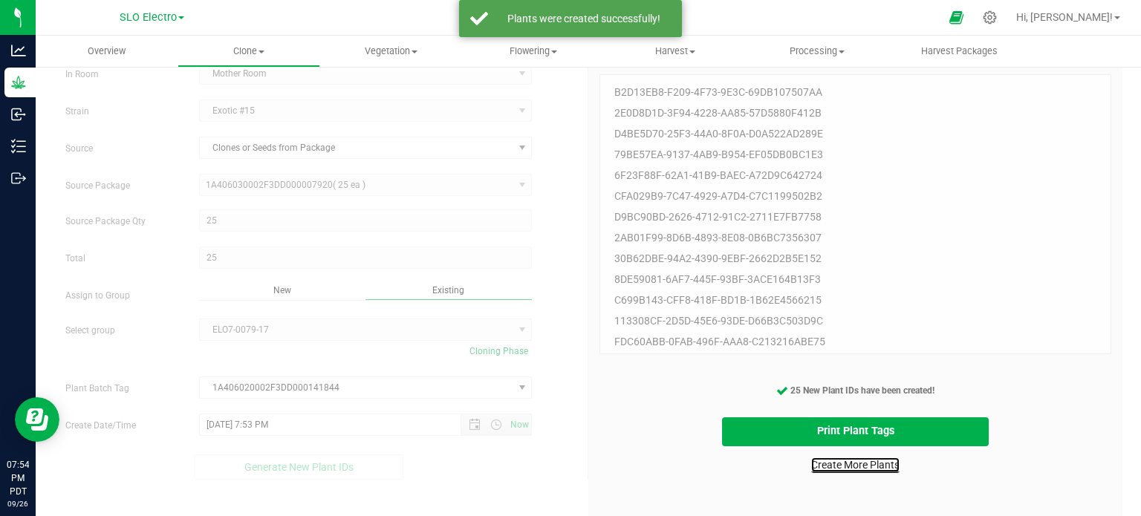
click at [846, 459] on link "Create More Plants" at bounding box center [855, 465] width 88 height 15
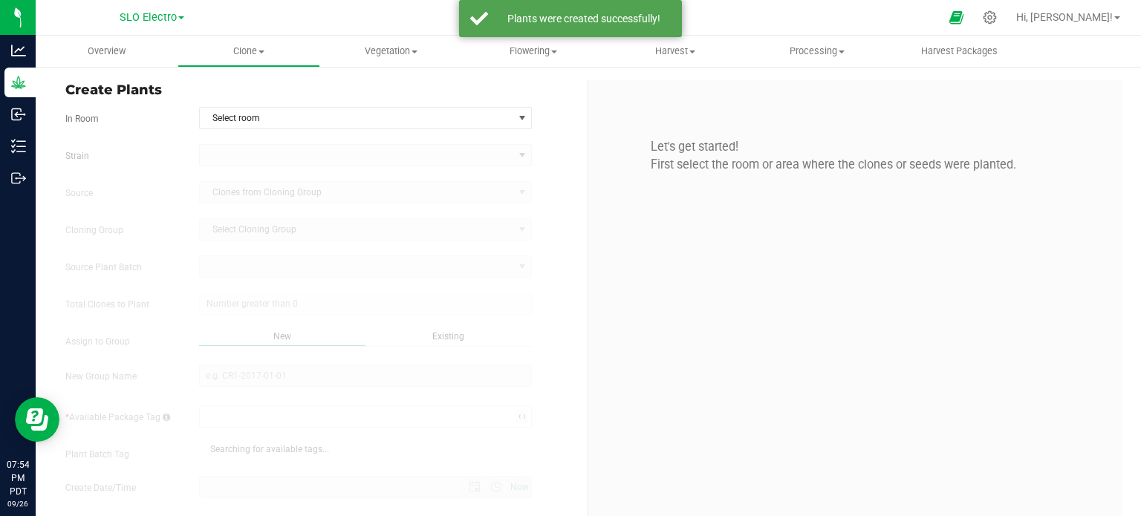
type input "9/26/2025 7:54 PM"
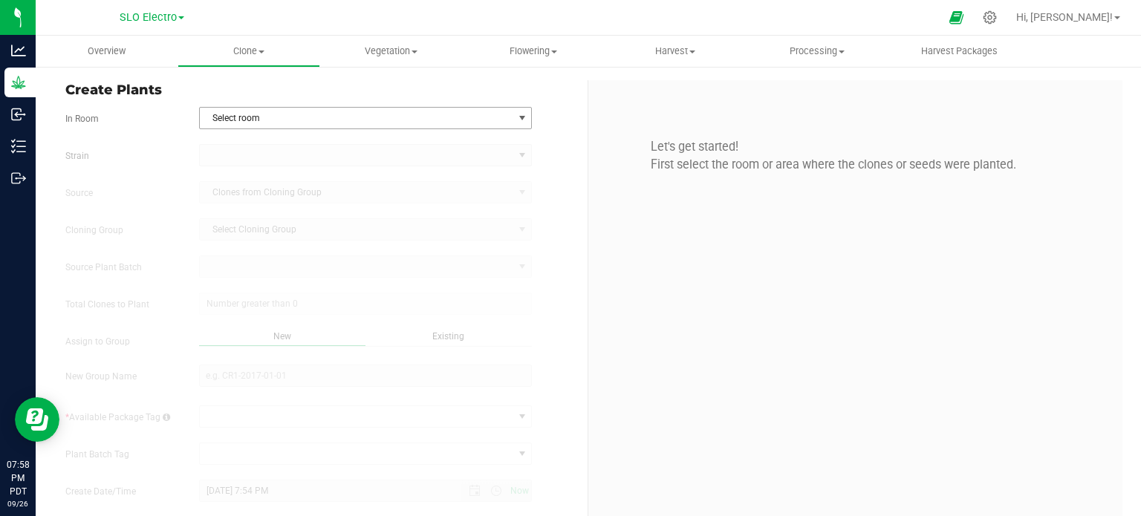
click at [487, 116] on span "Select room" at bounding box center [357, 118] width 314 height 21
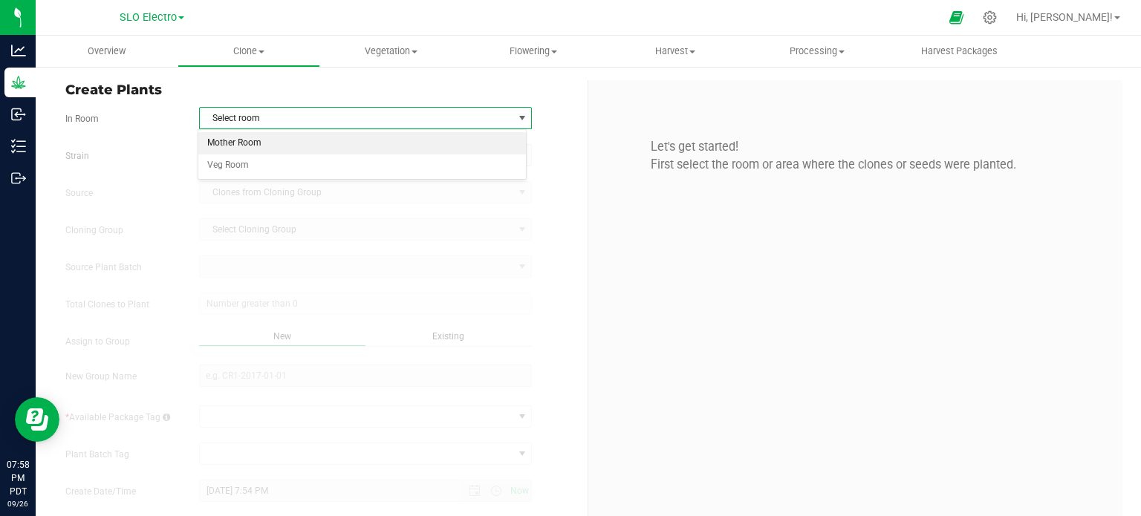
click at [348, 140] on li "Mother Room" at bounding box center [362, 143] width 328 height 22
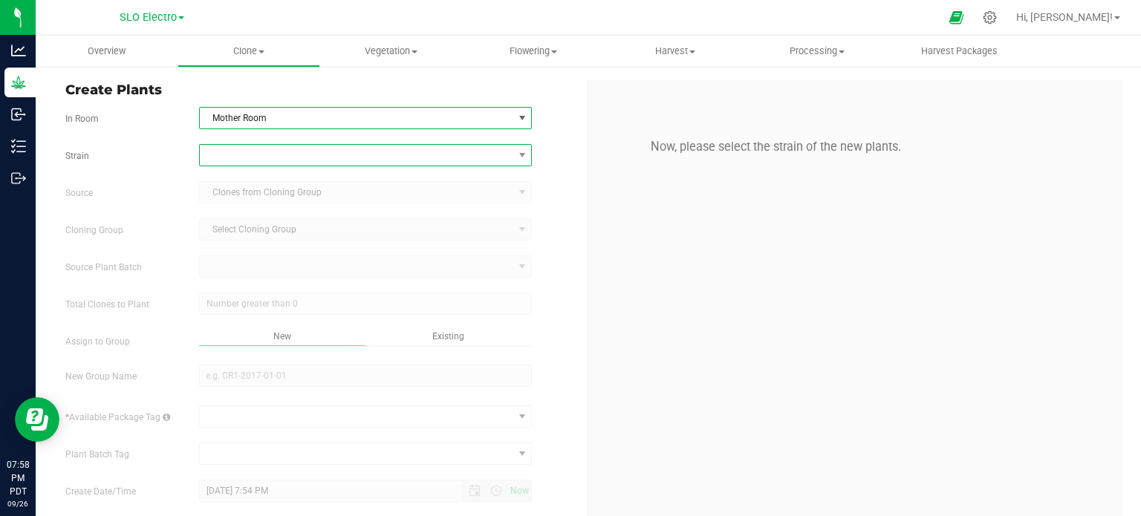
click at [333, 158] on span at bounding box center [357, 155] width 314 height 21
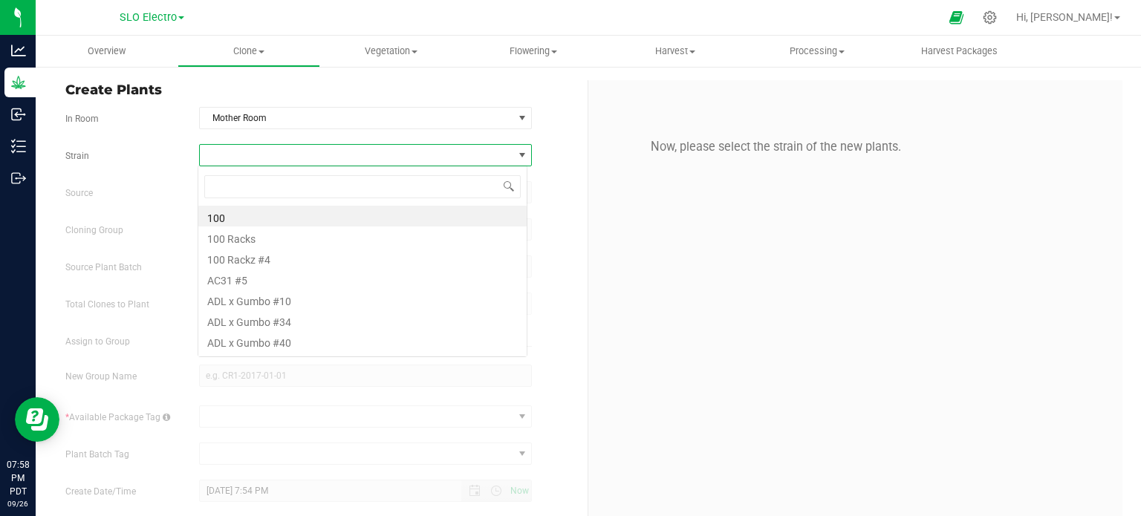
scroll to position [22, 329]
type input "fog"
click at [294, 219] on li "FOG 3" at bounding box center [362, 216] width 328 height 21
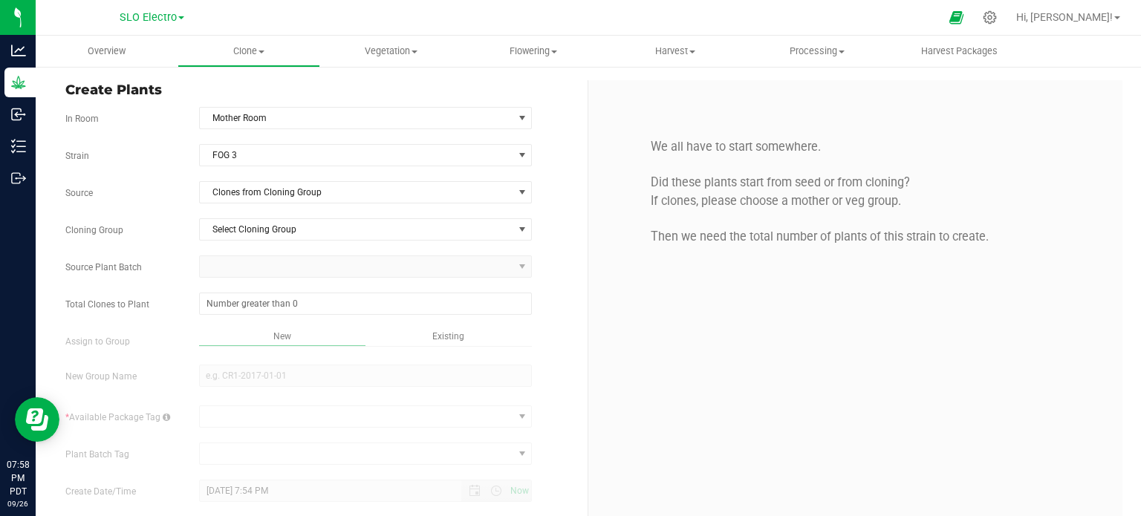
click at [332, 204] on div "Strain FOG 3 Source Clones from Cloning Group Cloning Group Select Cloning Grou…" at bounding box center [320, 345] width 511 height 402
click at [357, 195] on span "Clones from Cloning Group" at bounding box center [357, 192] width 314 height 21
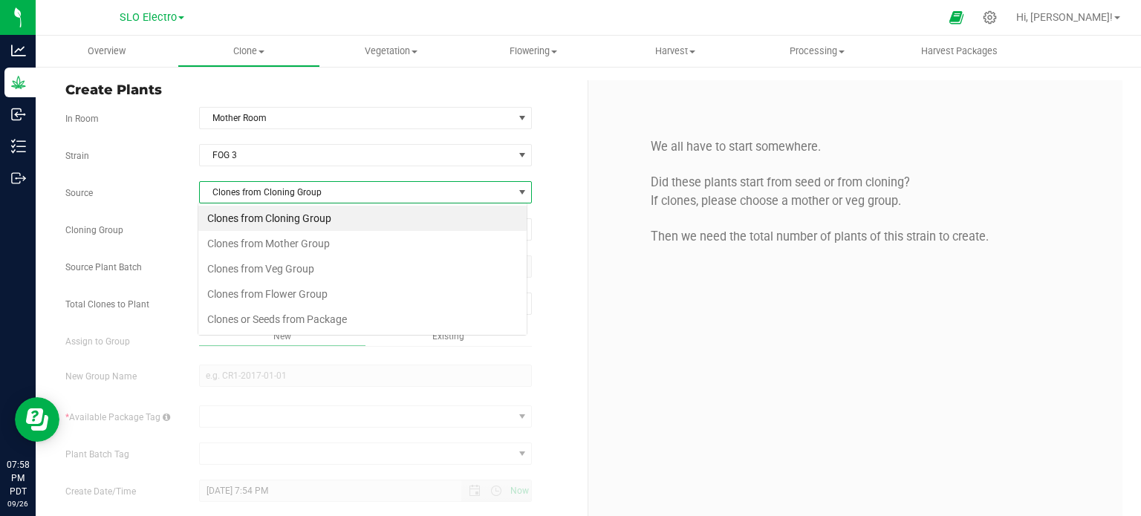
scroll to position [22, 329]
click at [354, 321] on li "Clones or Seeds from Package" at bounding box center [362, 319] width 328 height 25
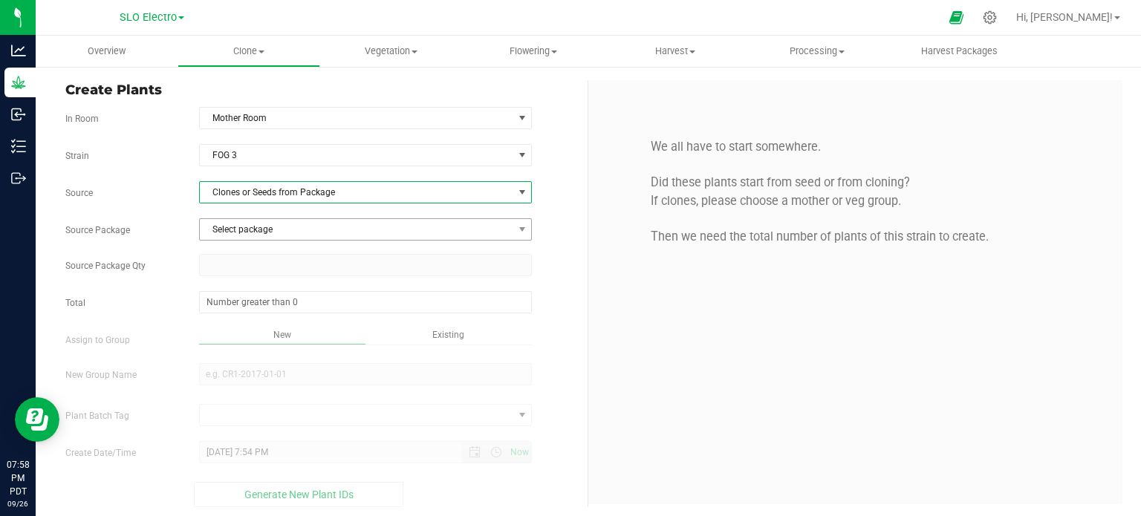
click at [355, 237] on span "Select package" at bounding box center [357, 229] width 314 height 21
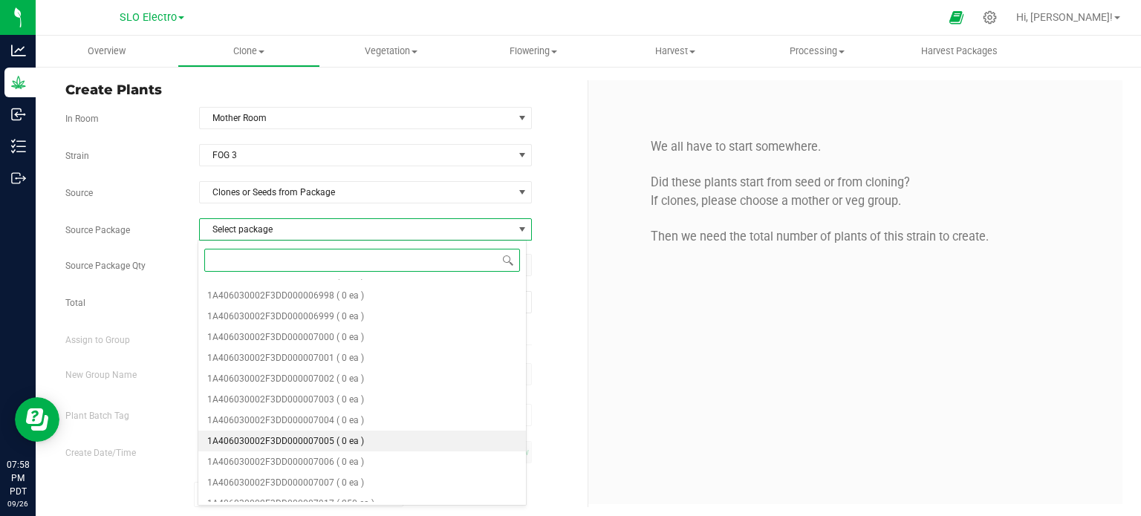
scroll to position [443, 0]
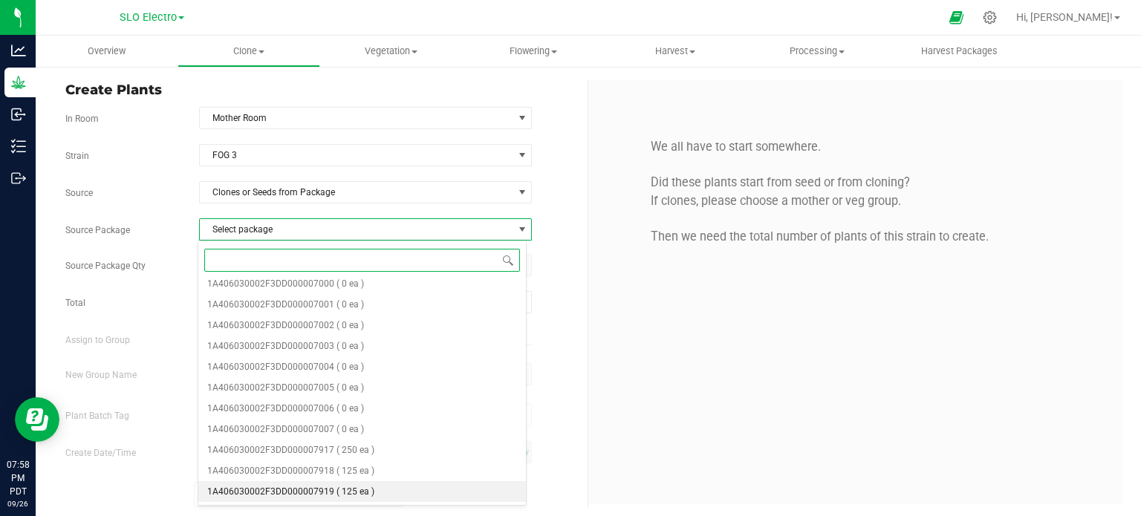
click at [369, 497] on span "( 125 ea )" at bounding box center [356, 492] width 38 height 10
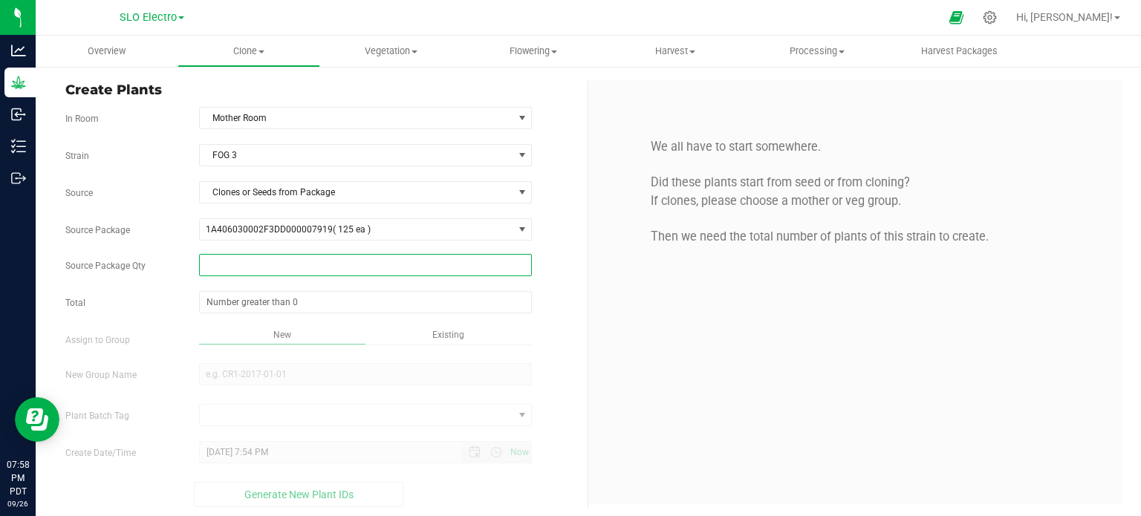
click at [383, 272] on span at bounding box center [366, 265] width 334 height 22
type input "100"
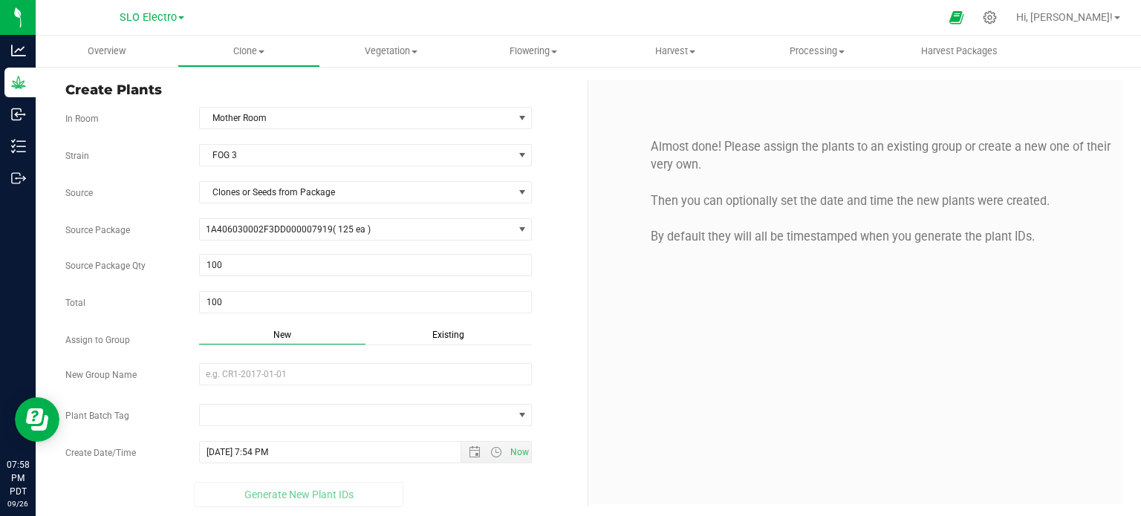
click at [555, 340] on div "Assign to Group New Existing" at bounding box center [321, 338] width 534 height 20
click at [396, 359] on div "Strain FOG 3 Source Clones or Seeds from Package Source Package 1A406030002F3DD…" at bounding box center [320, 325] width 511 height 363
drag, startPoint x: 403, startPoint y: 369, endPoint x: 410, endPoint y: 362, distance: 10.0
click at [404, 369] on input "New Group Name" at bounding box center [366, 374] width 334 height 22
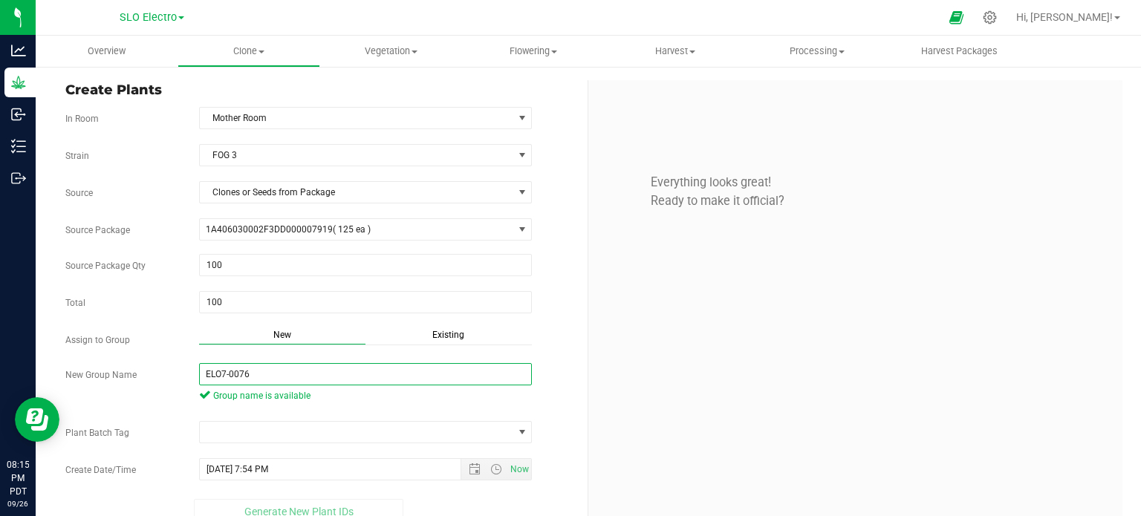
type input "ELO7-0076"
drag, startPoint x: 438, startPoint y: 321, endPoint x: 434, endPoint y: 329, distance: 9.3
click at [435, 328] on div "Strain FOG 3 Source Clones or Seeds from Package Source Package 1A406030002F3DD…" at bounding box center [320, 334] width 511 height 380
click at [432, 341] on div "Existing" at bounding box center [449, 336] width 166 height 17
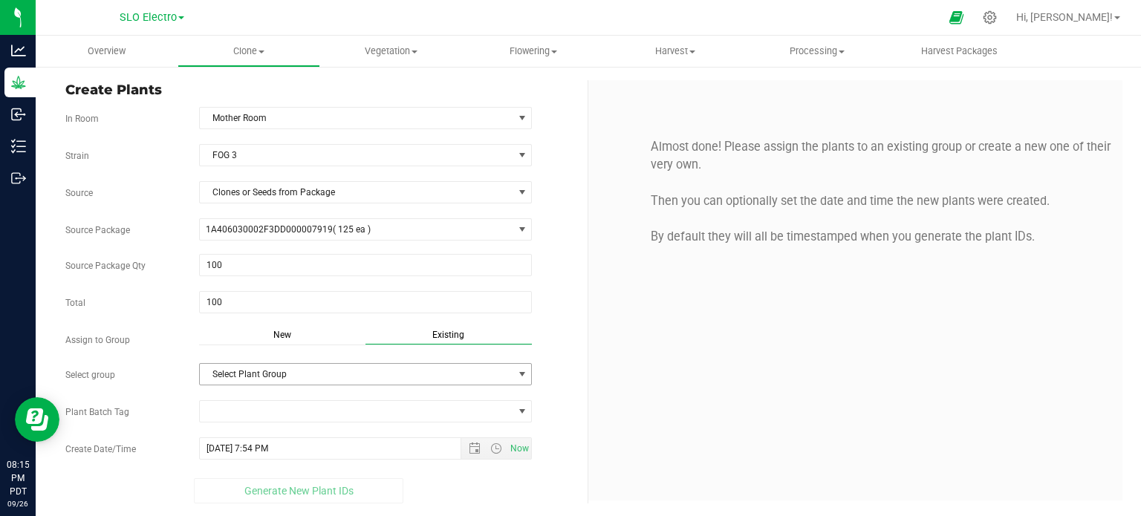
click at [413, 368] on span "Select Plant Group" at bounding box center [357, 374] width 314 height 21
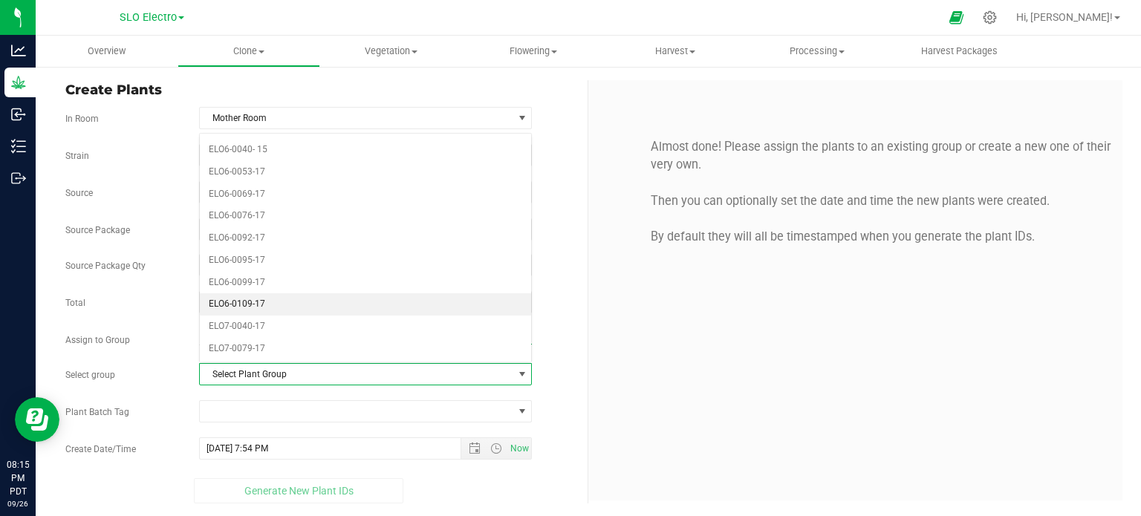
scroll to position [2081, 0]
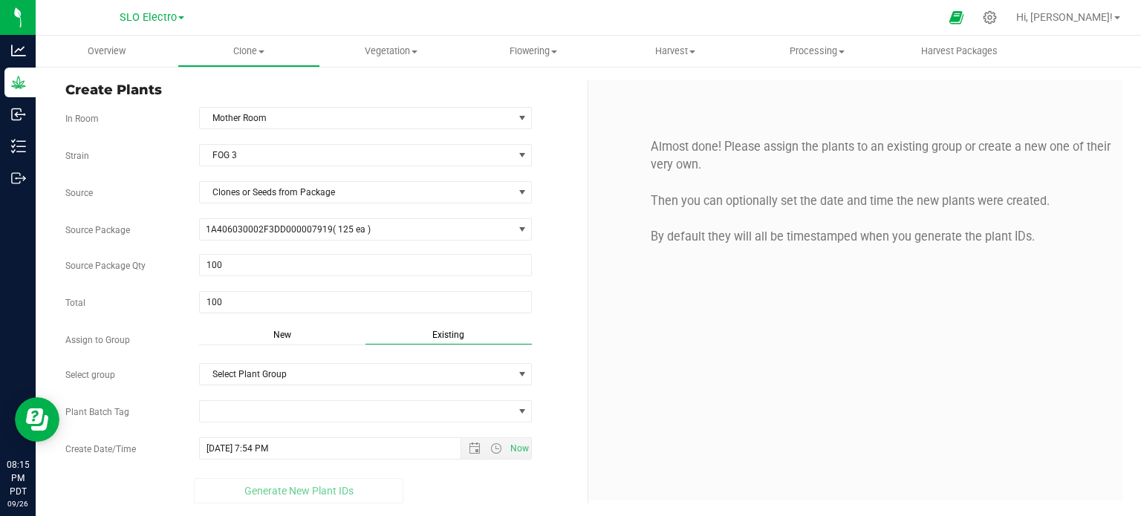
click at [285, 338] on span "New" at bounding box center [282, 335] width 18 height 10
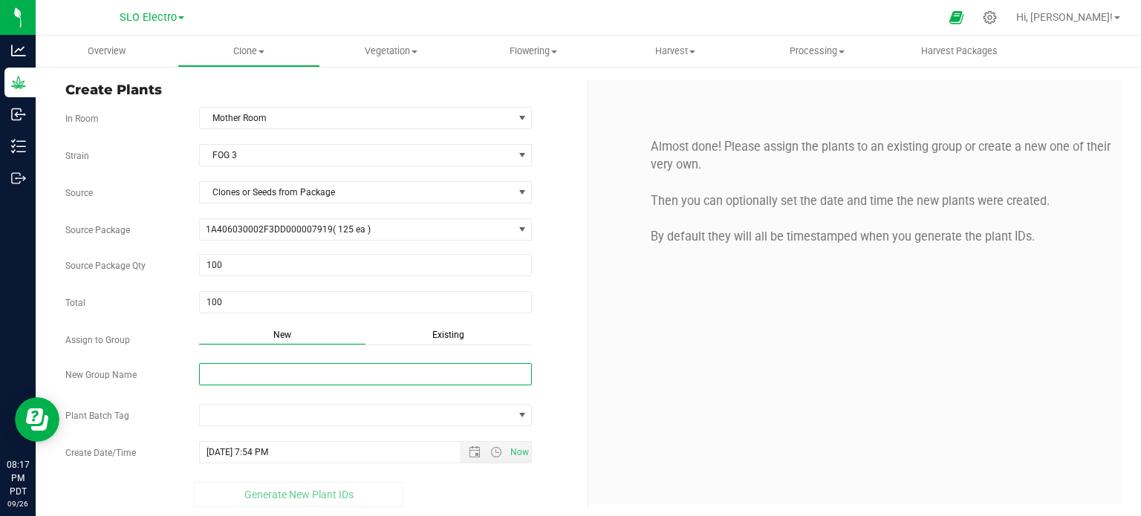
click at [268, 380] on input "New Group Name" at bounding box center [366, 374] width 334 height 22
click at [539, 332] on div "Assign to Group New Existing" at bounding box center [321, 338] width 534 height 20
click at [332, 353] on div "Strain FOG 3 Source Clones or Seeds from Package Source Package 1A406030002F3DD…" at bounding box center [320, 325] width 511 height 363
click at [331, 363] on input "New Group Name" at bounding box center [366, 374] width 334 height 22
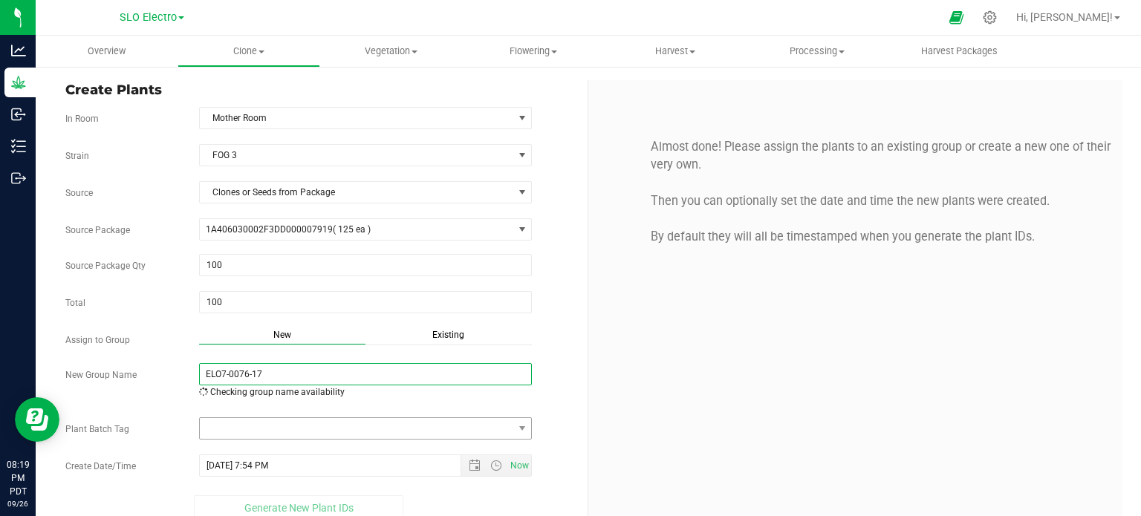
type input "ELO7-0076-17"
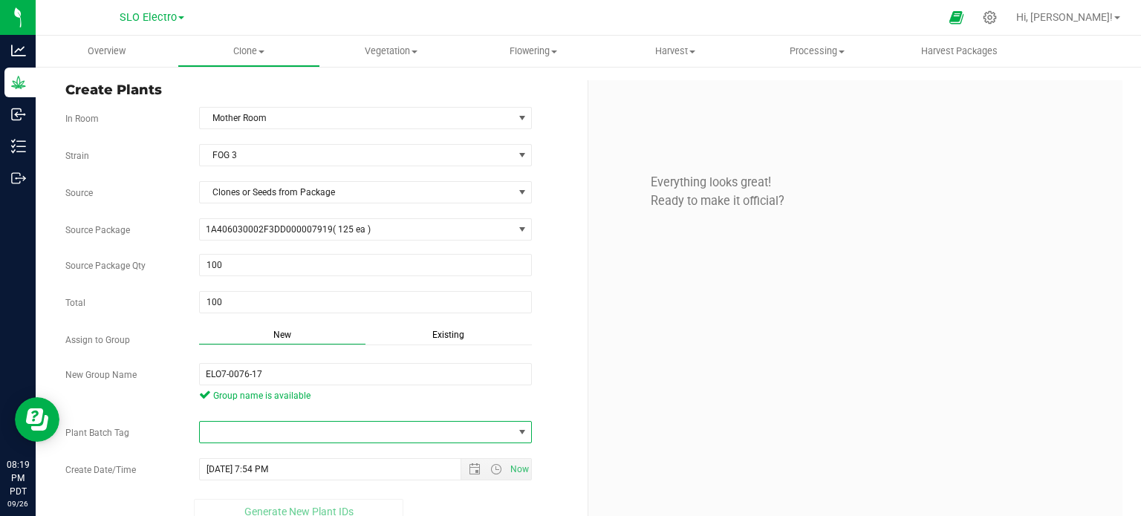
click at [497, 424] on span at bounding box center [357, 432] width 314 height 21
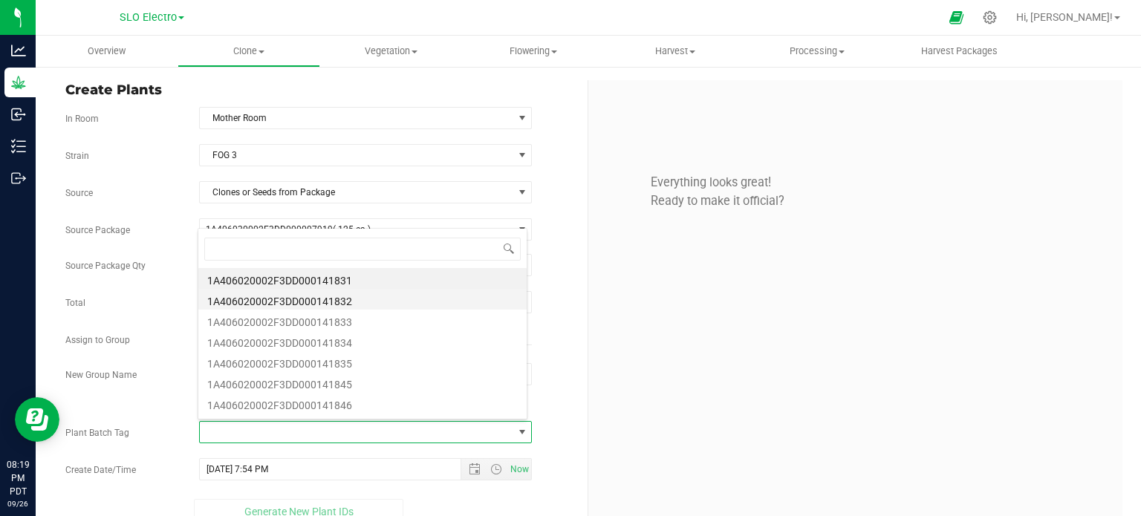
scroll to position [22, 326]
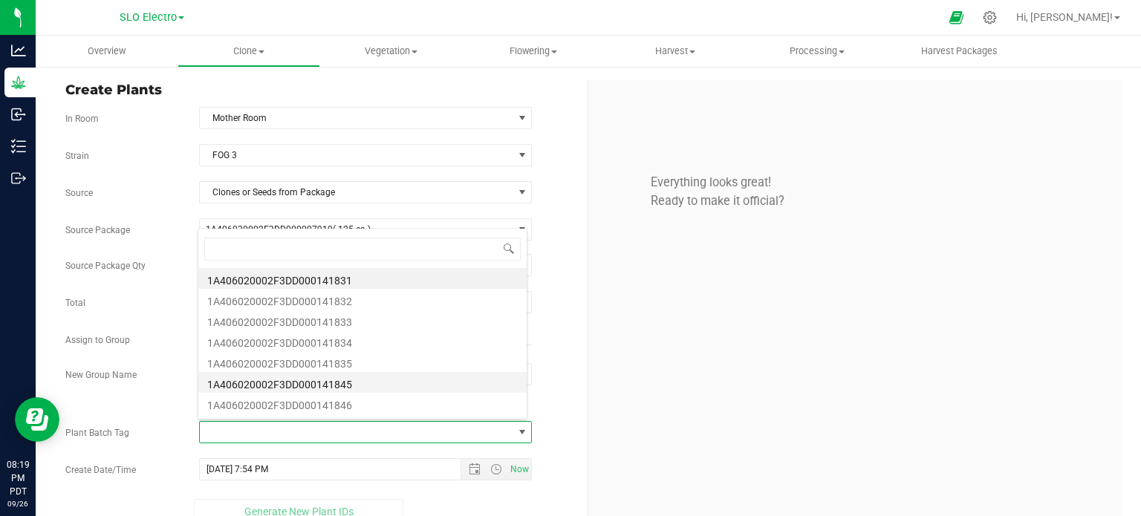
click at [401, 385] on li "1A406020002F3DD000141845" at bounding box center [362, 382] width 328 height 21
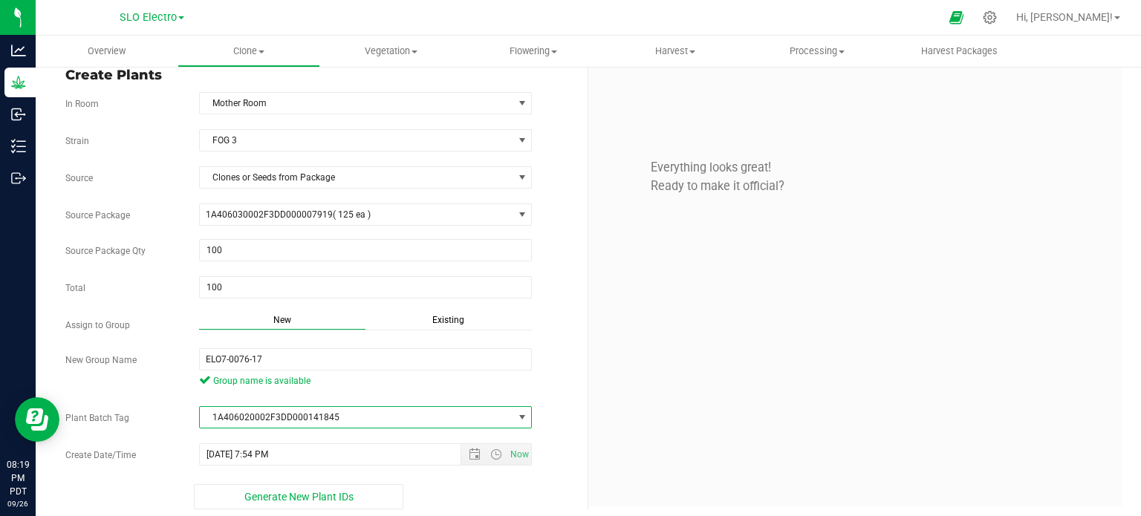
scroll to position [20, 0]
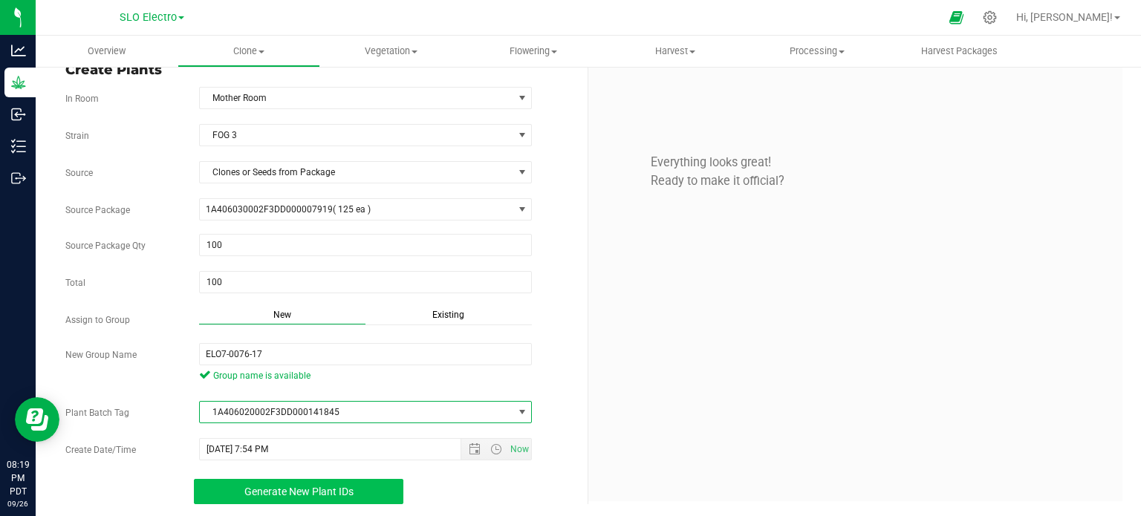
click at [350, 487] on span "Generate New Plant IDs" at bounding box center [298, 492] width 109 height 12
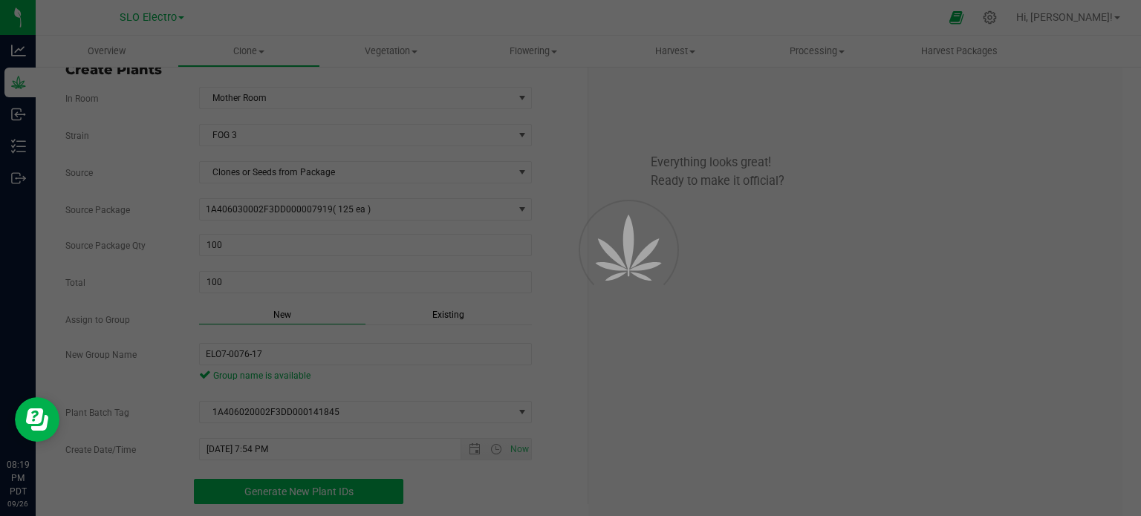
scroll to position [45, 0]
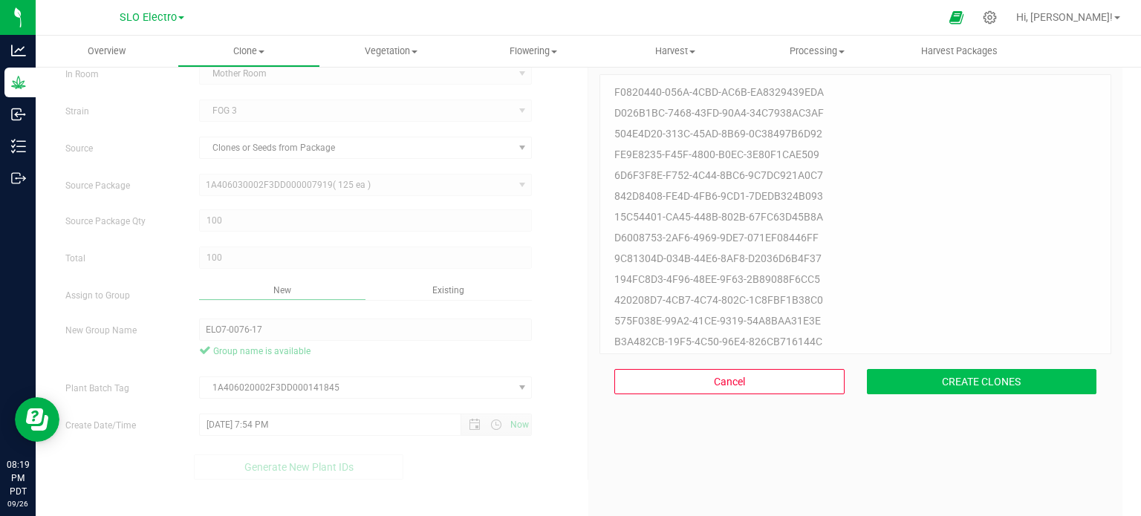
drag, startPoint x: 986, startPoint y: 363, endPoint x: 975, endPoint y: 380, distance: 19.8
click at [977, 377] on div "Cancel CREATE CLONES" at bounding box center [856, 381] width 512 height 55
click at [976, 380] on button "CREATE CLONES" at bounding box center [982, 381] width 230 height 25
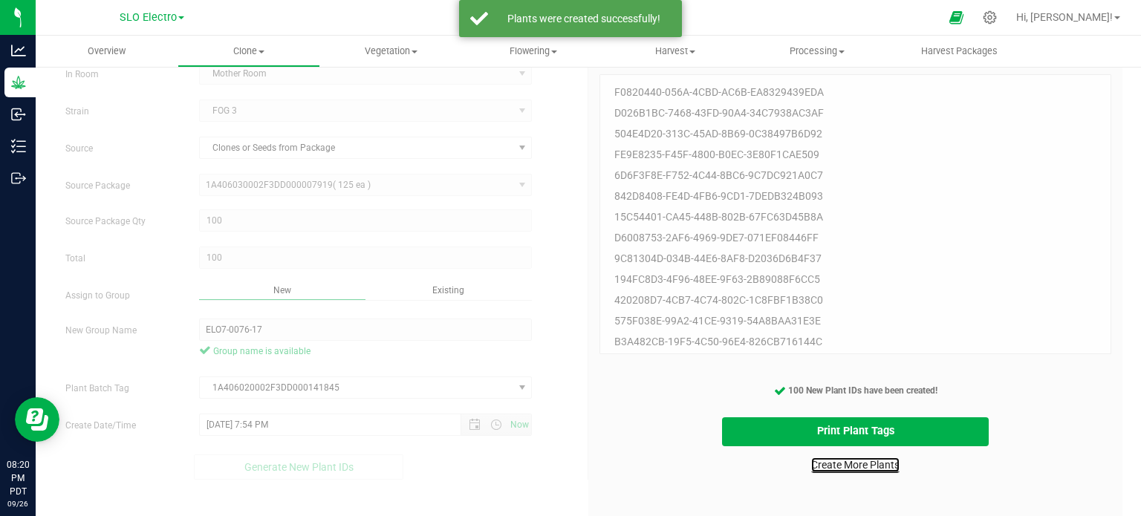
click at [855, 469] on link "Create More Plants" at bounding box center [855, 465] width 88 height 15
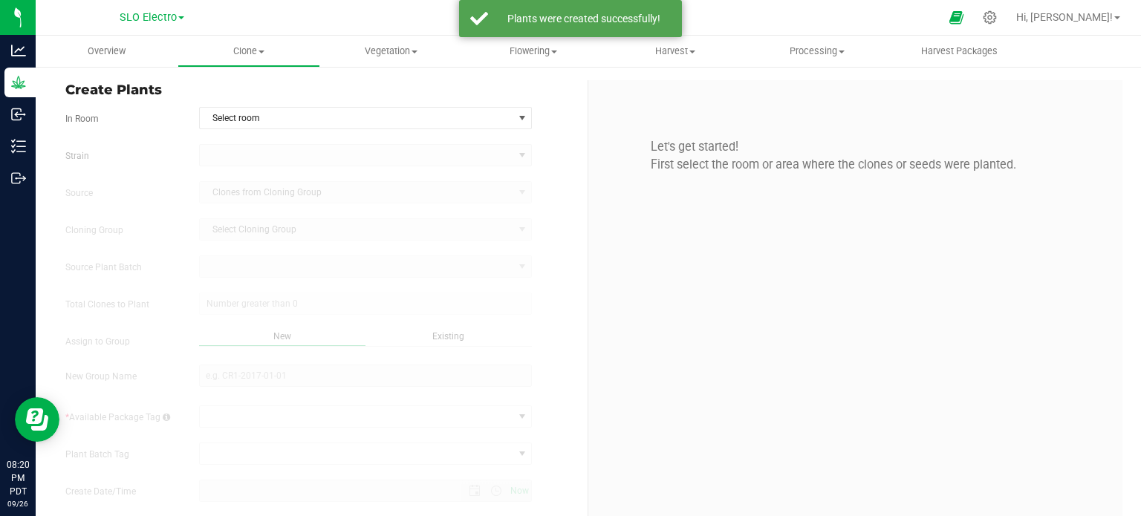
type input "9/26/2025 8:20 PM"
click at [426, 120] on span "Select room" at bounding box center [357, 118] width 314 height 21
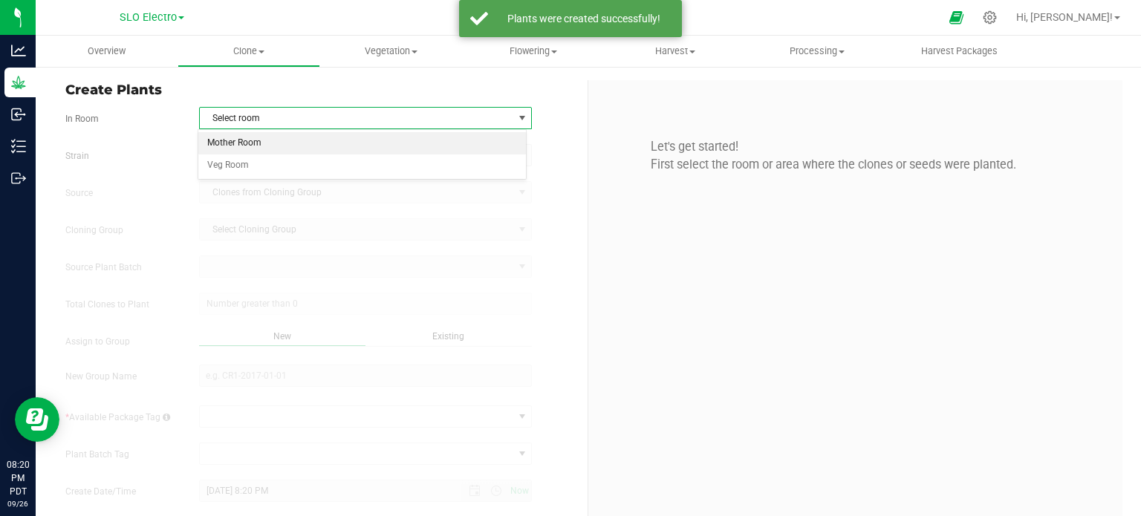
click at [285, 141] on li "Mother Room" at bounding box center [362, 143] width 328 height 22
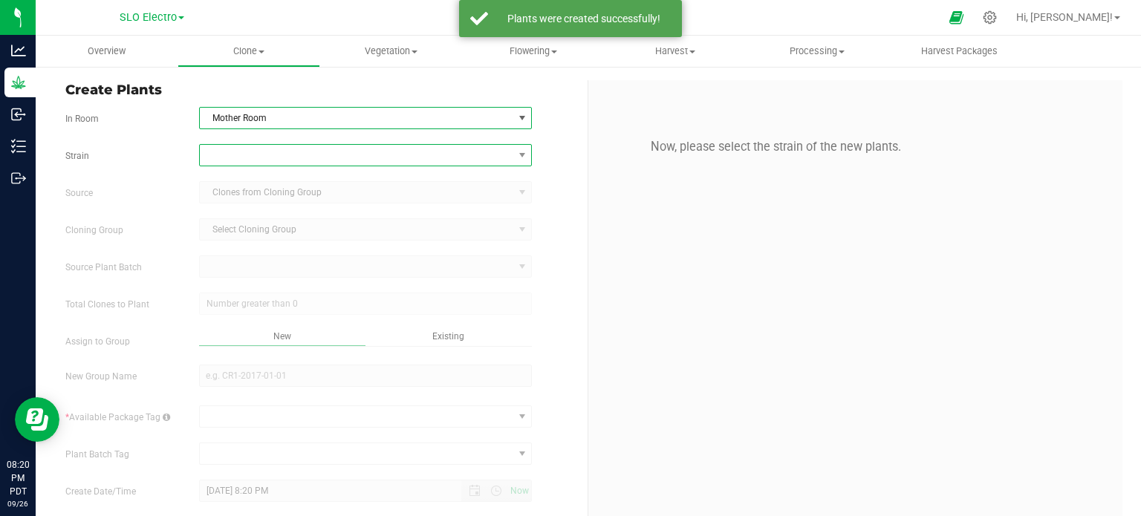
click at [292, 161] on span at bounding box center [357, 155] width 314 height 21
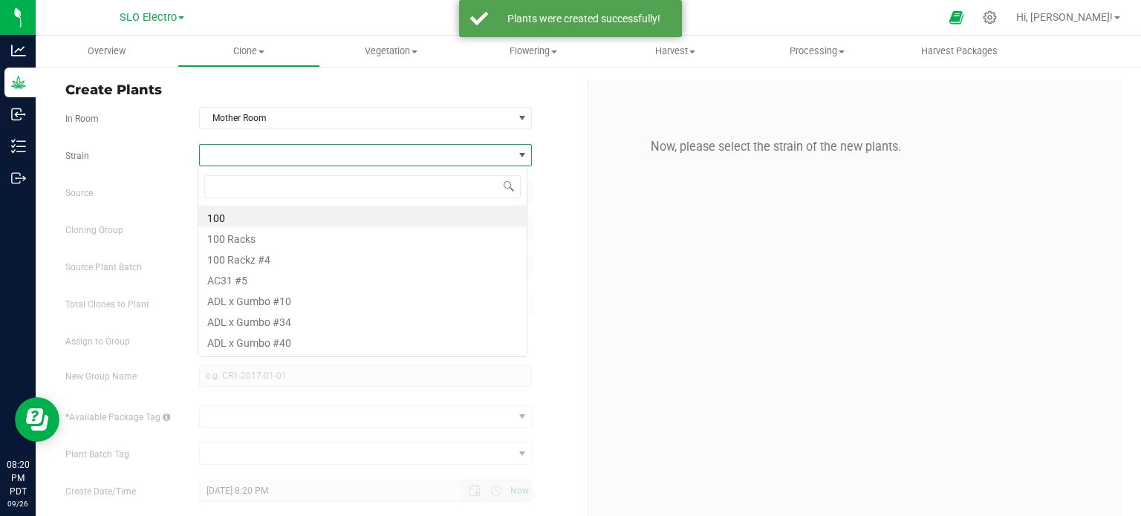
scroll to position [22, 329]
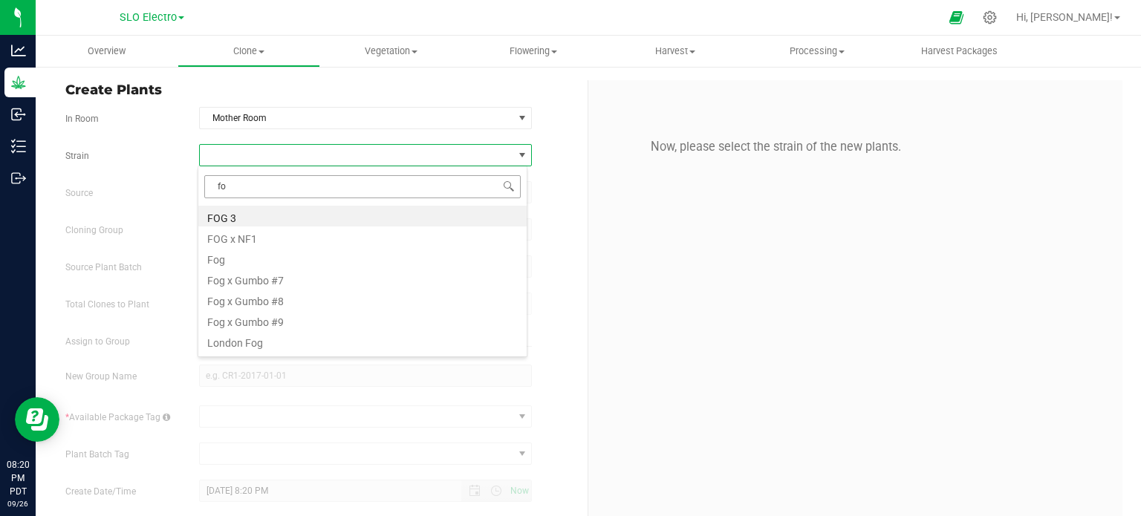
type input "fog"
click at [250, 218] on li "FOG 3" at bounding box center [362, 216] width 328 height 21
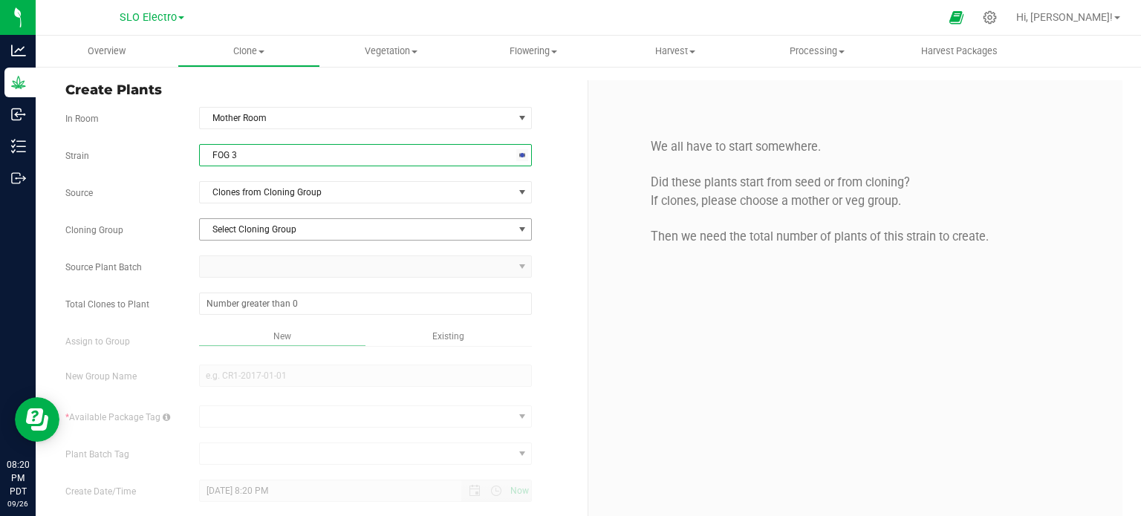
click at [279, 210] on div "Strain FOG 3 Source Clones from Cloning Group Cloning Group Select Cloning Grou…" at bounding box center [320, 345] width 511 height 402
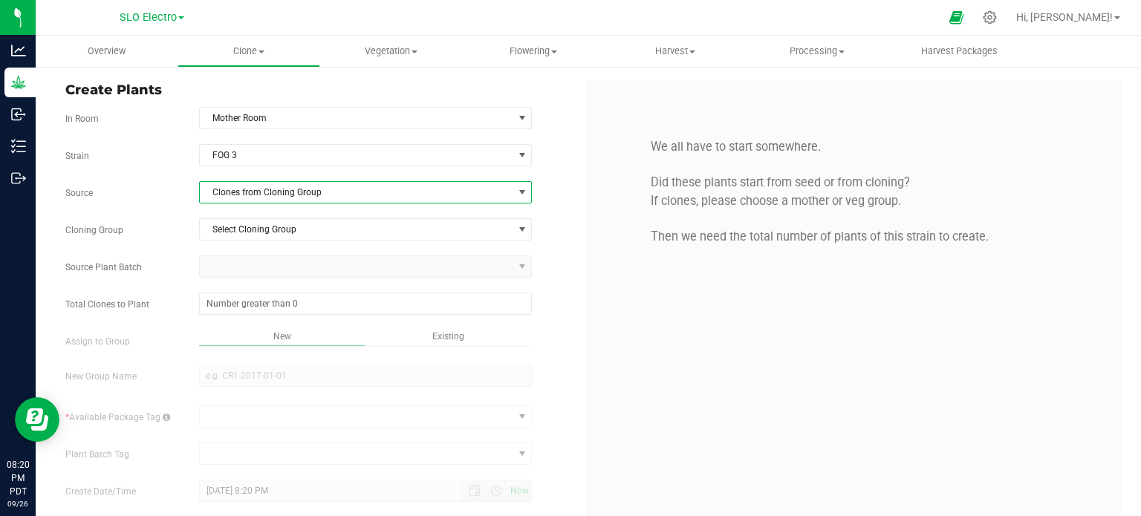
click at [294, 196] on span "Clones from Cloning Group" at bounding box center [357, 192] width 314 height 21
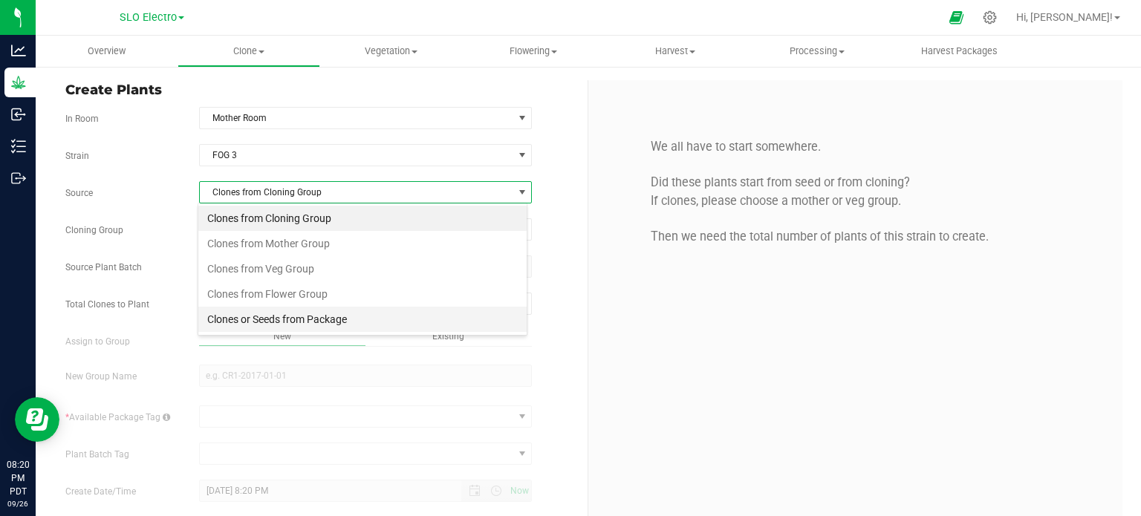
scroll to position [22, 329]
click at [306, 322] on li "Clones or Seeds from Package" at bounding box center [362, 319] width 328 height 25
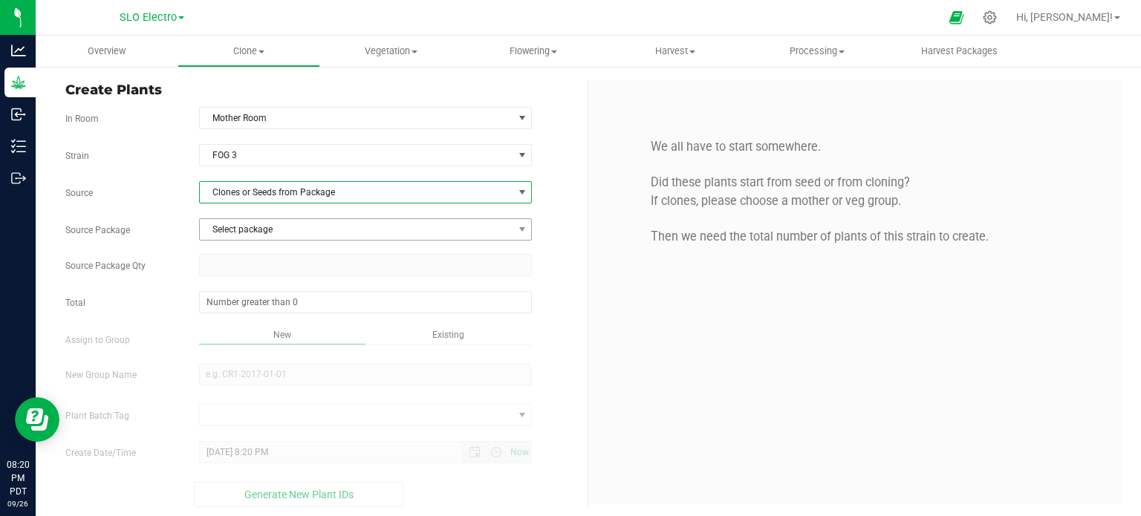
click at [320, 239] on span "Select package" at bounding box center [357, 229] width 314 height 21
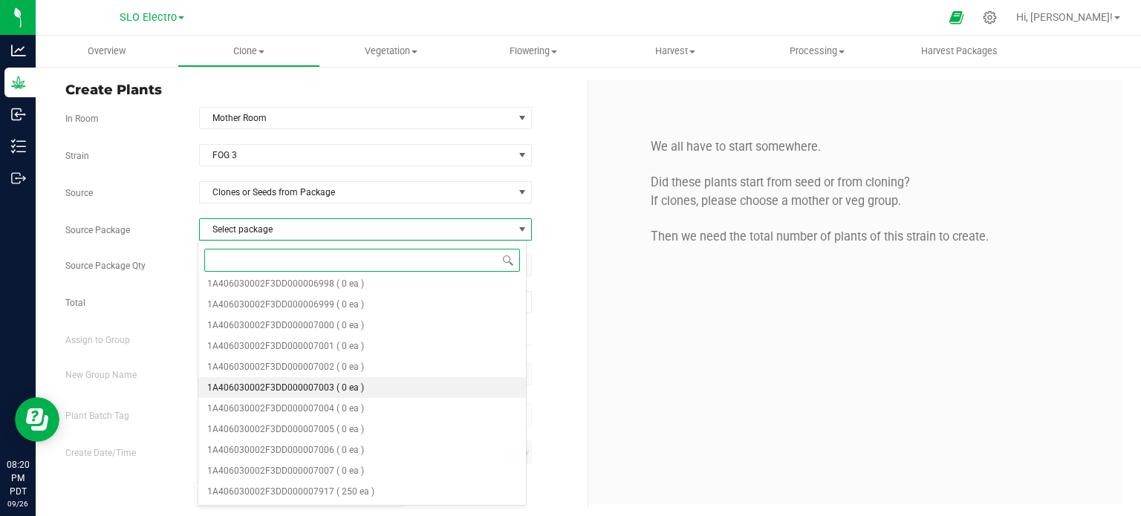
scroll to position [443, 0]
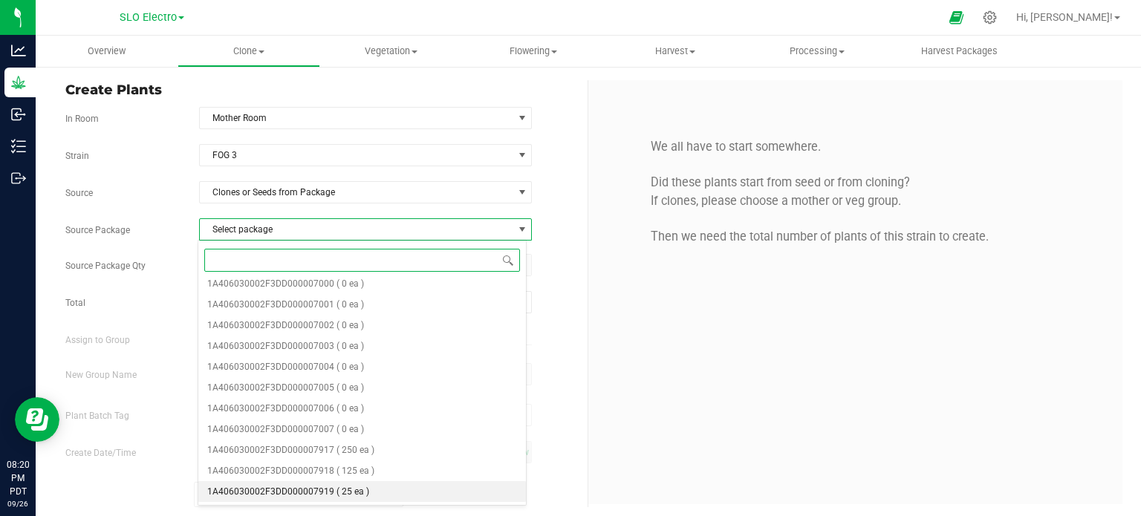
click at [367, 496] on li "1A406030002F3DD000007919 ( 25 ea )" at bounding box center [362, 491] width 328 height 21
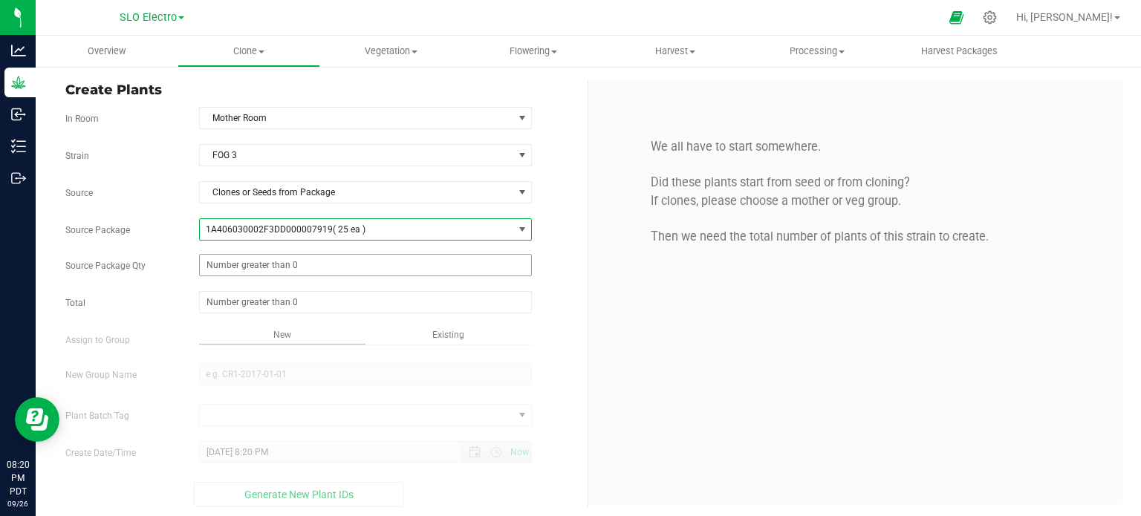
click at [296, 254] on span at bounding box center [366, 265] width 334 height 22
click at [300, 259] on span at bounding box center [366, 265] width 334 height 22
type input "25"
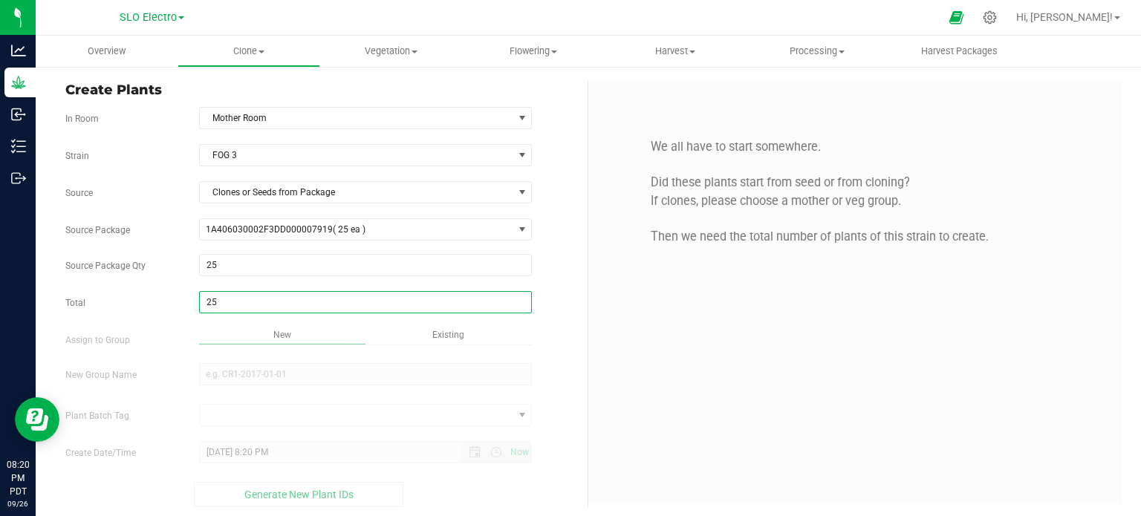
type input "25"
click at [450, 331] on div "Overview Clone Create plants Cloning groups Cloning plant batches Apply to plan…" at bounding box center [589, 276] width 1106 height 481
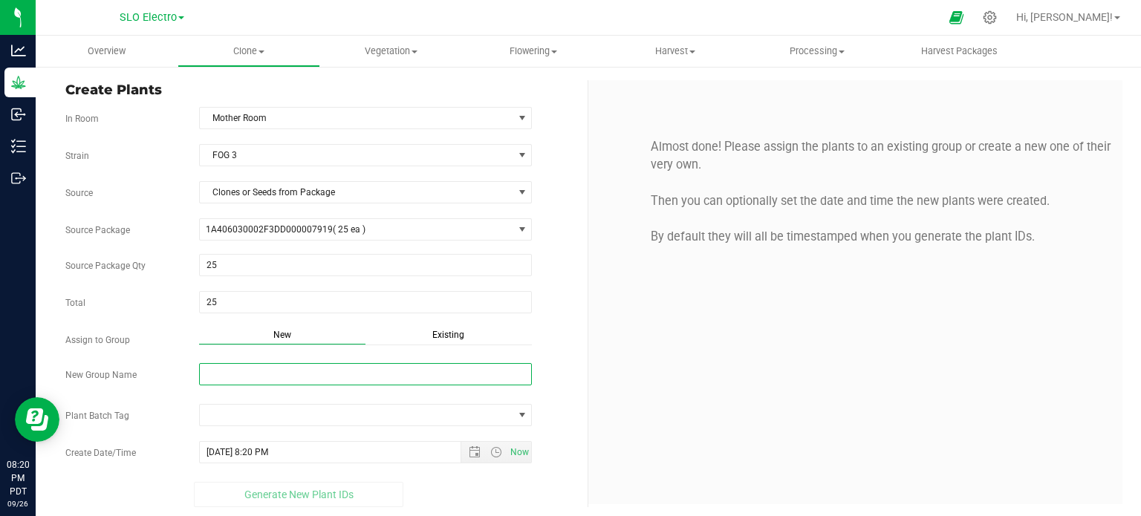
click at [461, 368] on input "New Group Name" at bounding box center [366, 374] width 334 height 22
click at [447, 338] on span "Existing" at bounding box center [448, 335] width 32 height 10
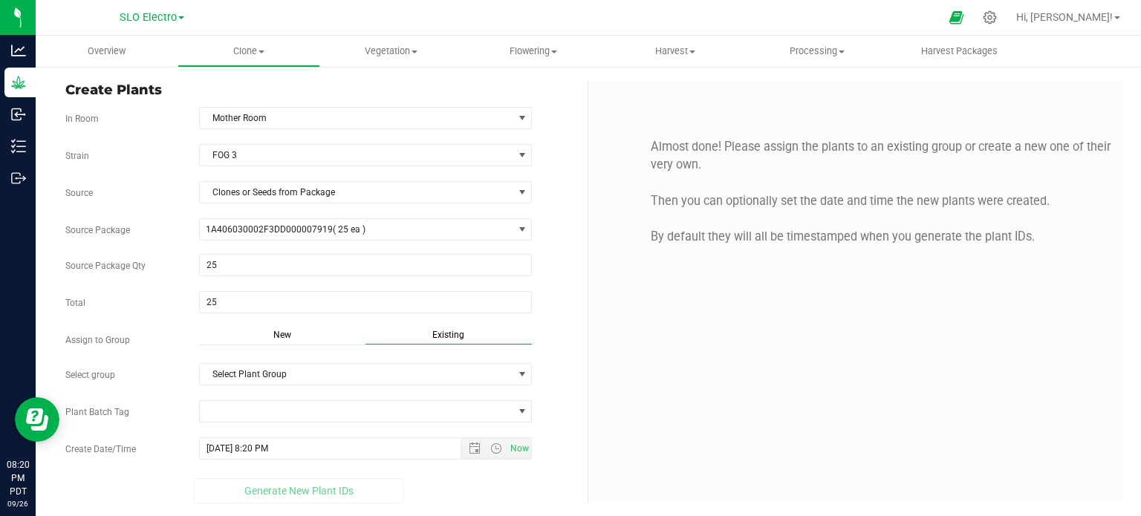
click at [451, 363] on span "Select Plant Group" at bounding box center [366, 374] width 334 height 22
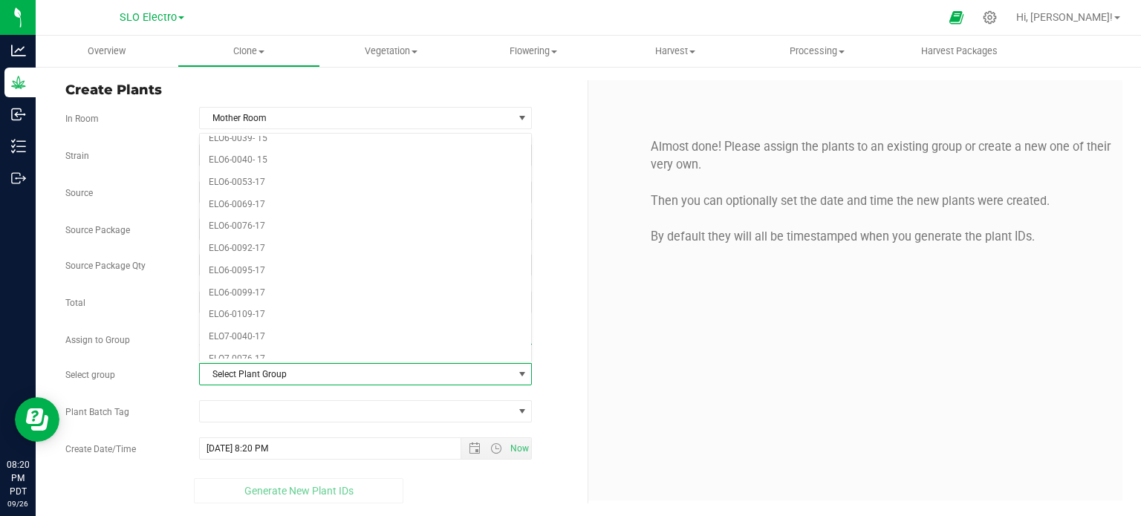
scroll to position [2081, 0]
click at [279, 264] on li "ELO7-0076-17" at bounding box center [366, 275] width 332 height 22
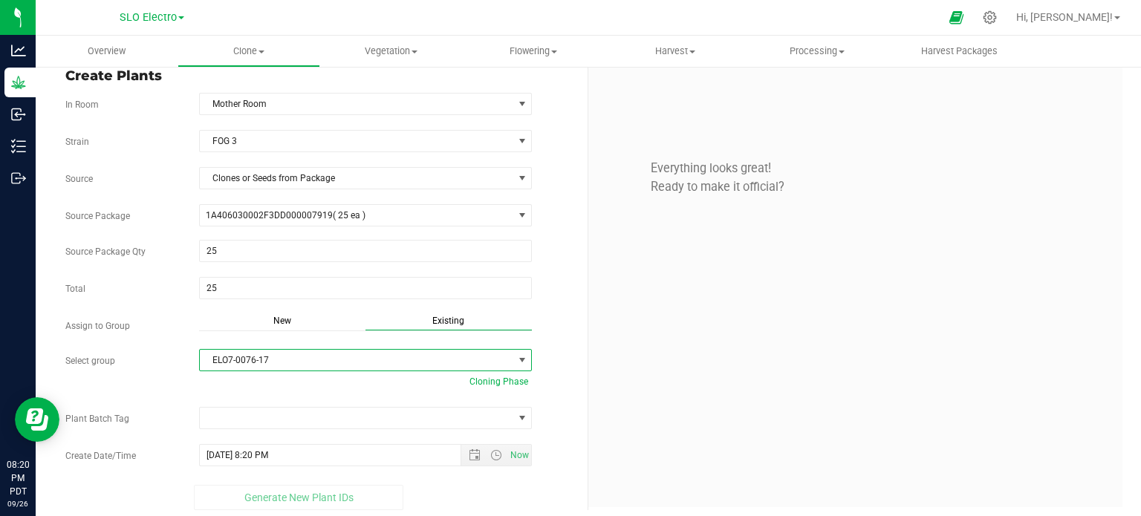
scroll to position [20, 0]
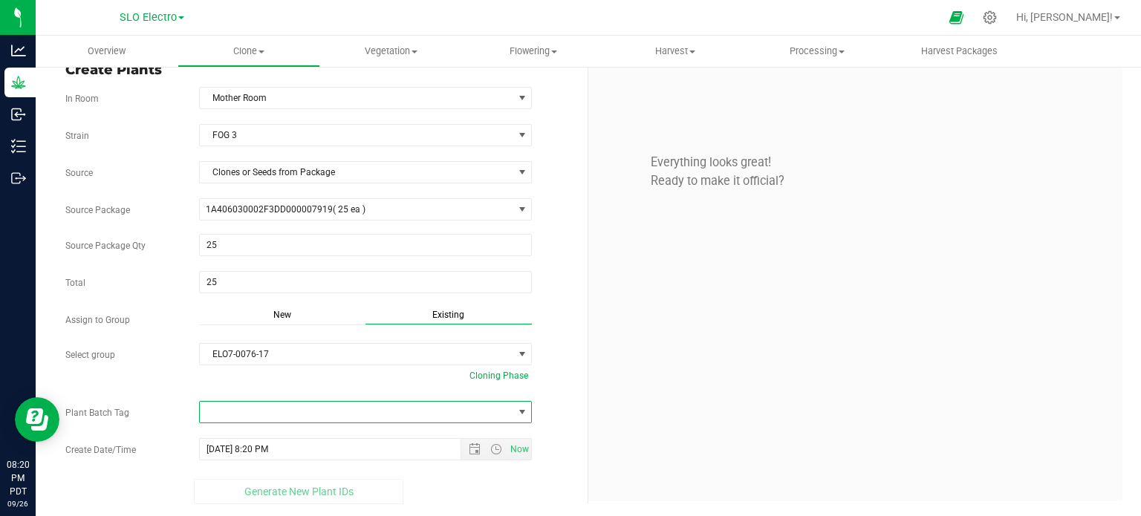
click at [411, 409] on span at bounding box center [357, 412] width 314 height 21
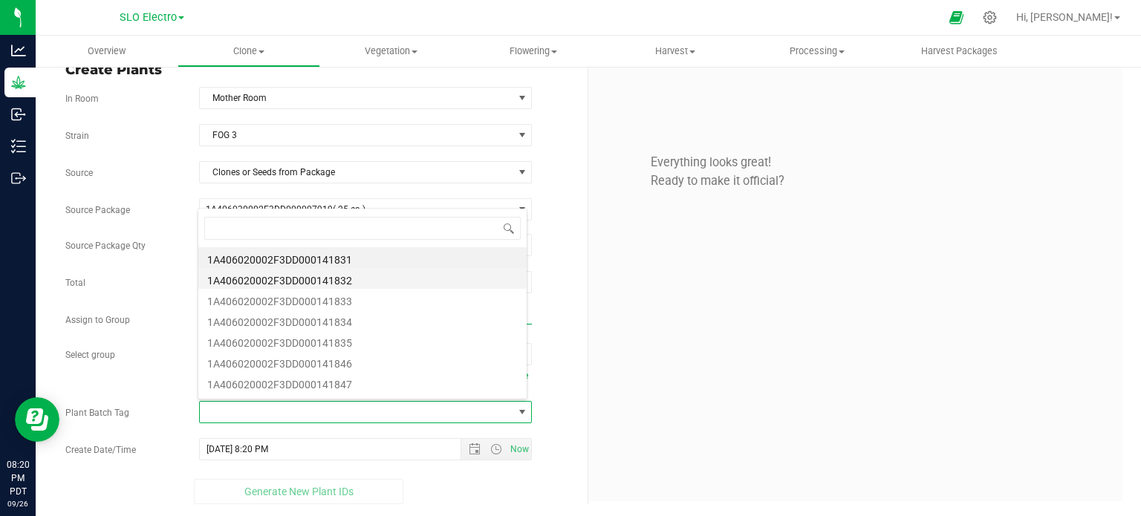
scroll to position [22, 326]
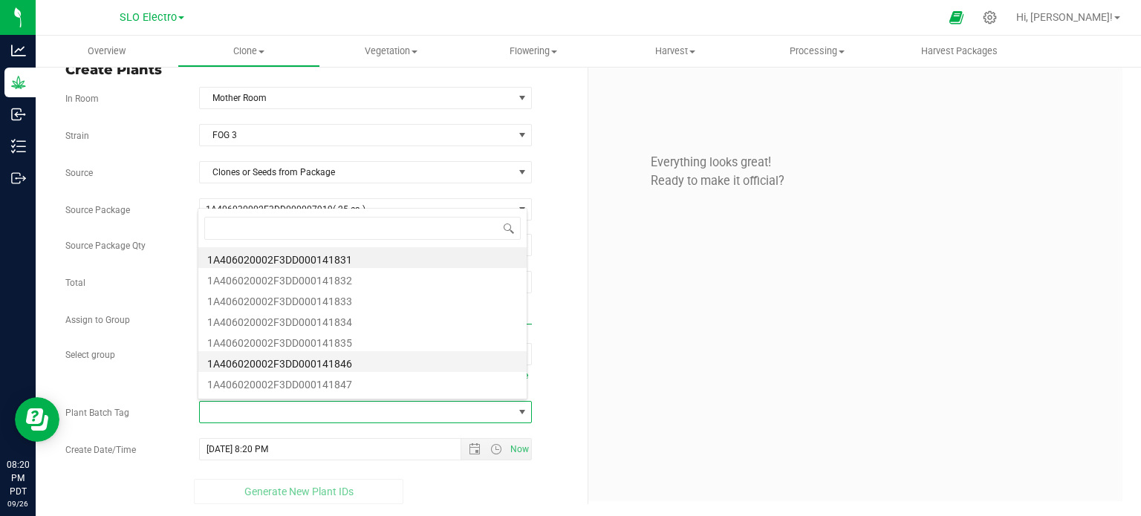
click at [380, 365] on li "1A406020002F3DD000141846" at bounding box center [362, 361] width 328 height 21
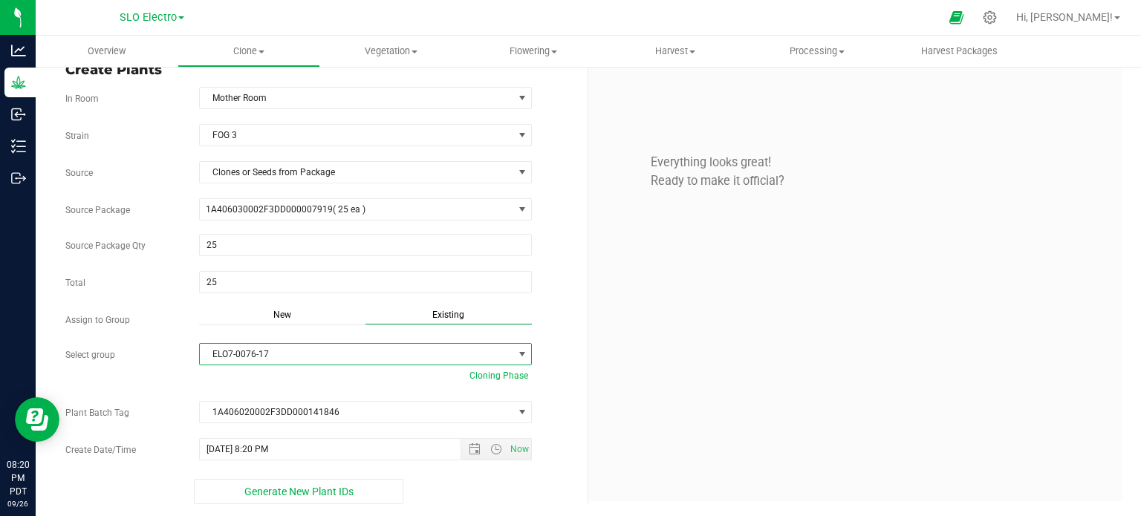
click at [505, 353] on span "ELO7-0076-17" at bounding box center [357, 354] width 314 height 21
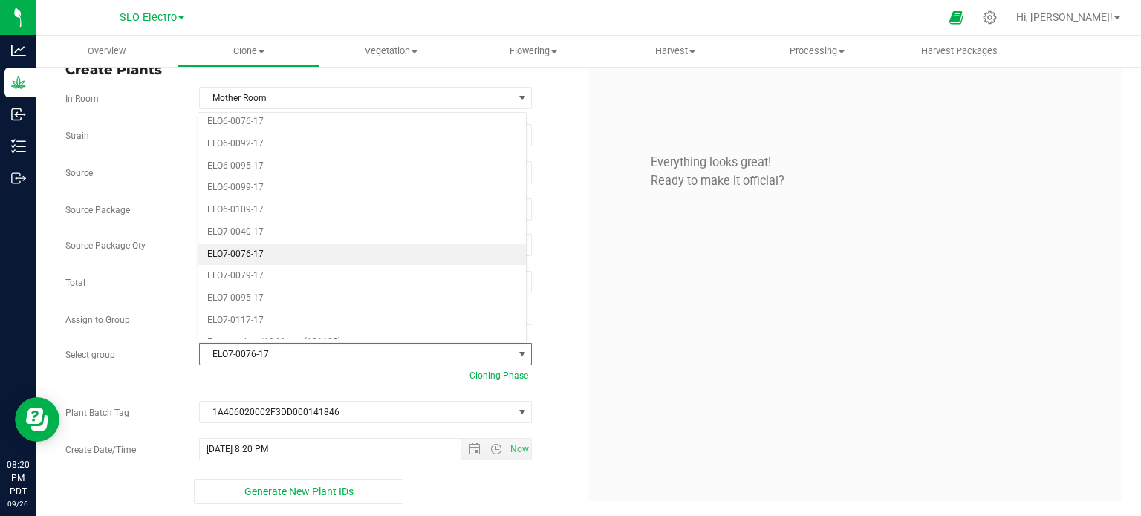
click at [507, 353] on span "ELO7-0076-17" at bounding box center [357, 354] width 314 height 21
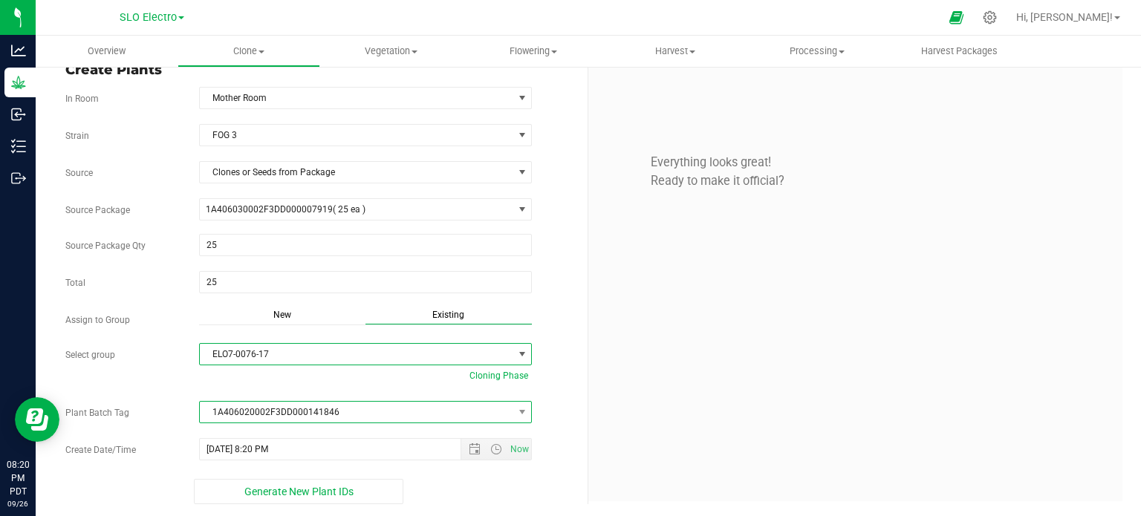
click at [501, 404] on span "1A406020002F3DD000141846" at bounding box center [357, 412] width 314 height 21
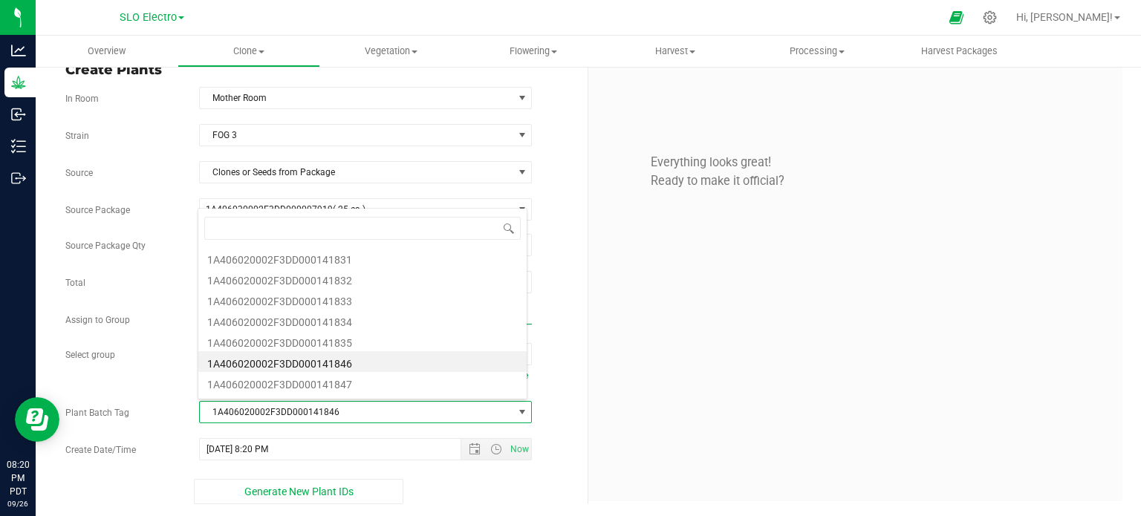
scroll to position [22, 326]
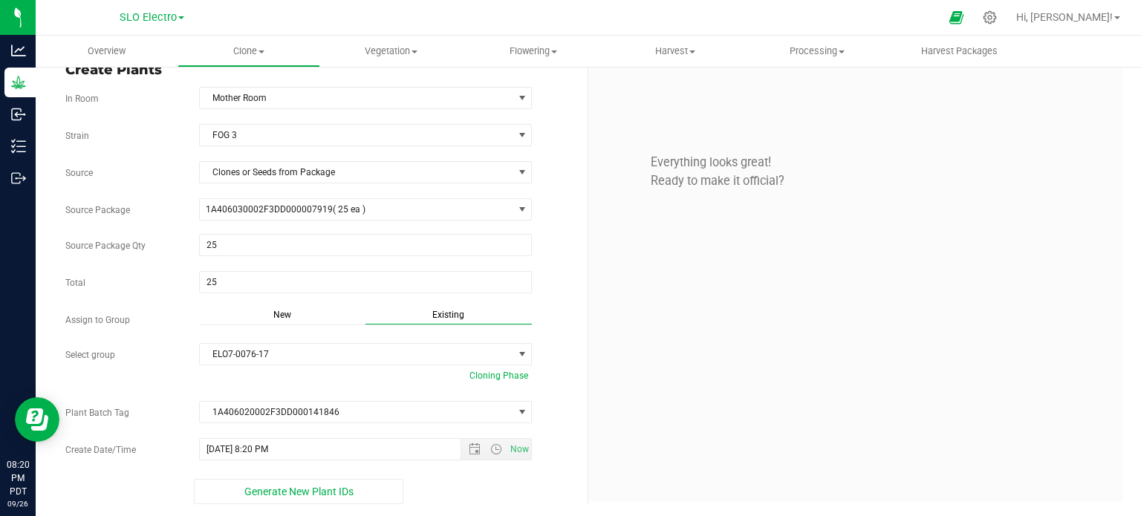
click at [617, 350] on div "Everything looks great! Ready to make it official?" at bounding box center [855, 280] width 534 height 441
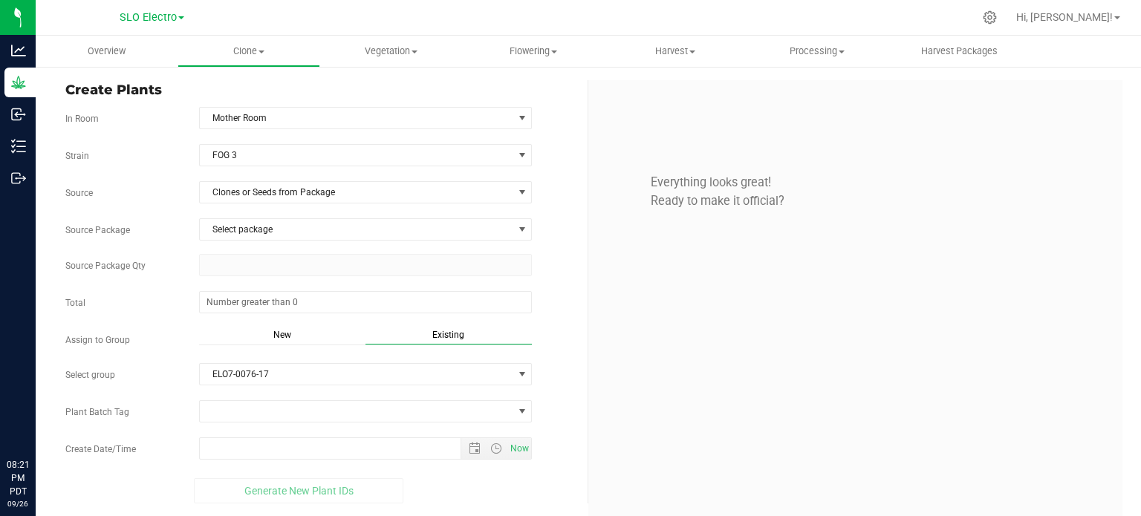
type input "[DATE] 8:21 PM"
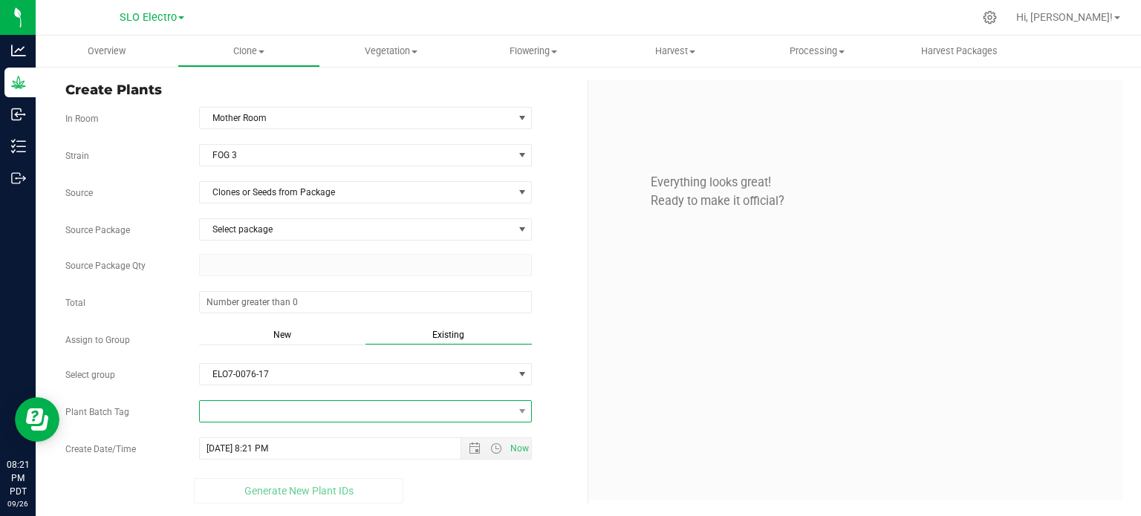
click at [439, 407] on span at bounding box center [357, 411] width 314 height 21
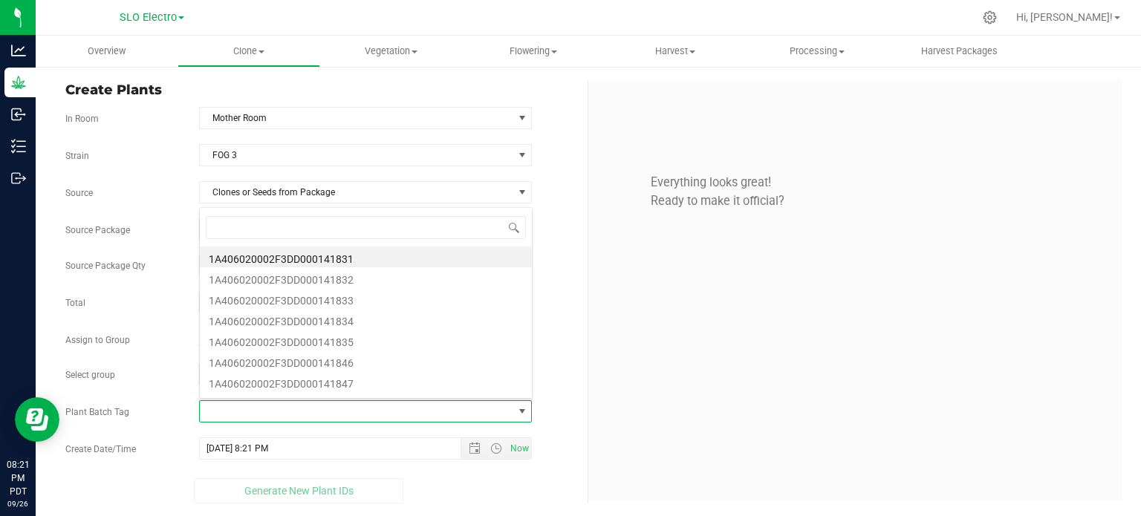
scroll to position [22, 329]
click at [415, 362] on li "1A406020002F3DD000141846" at bounding box center [366, 361] width 332 height 21
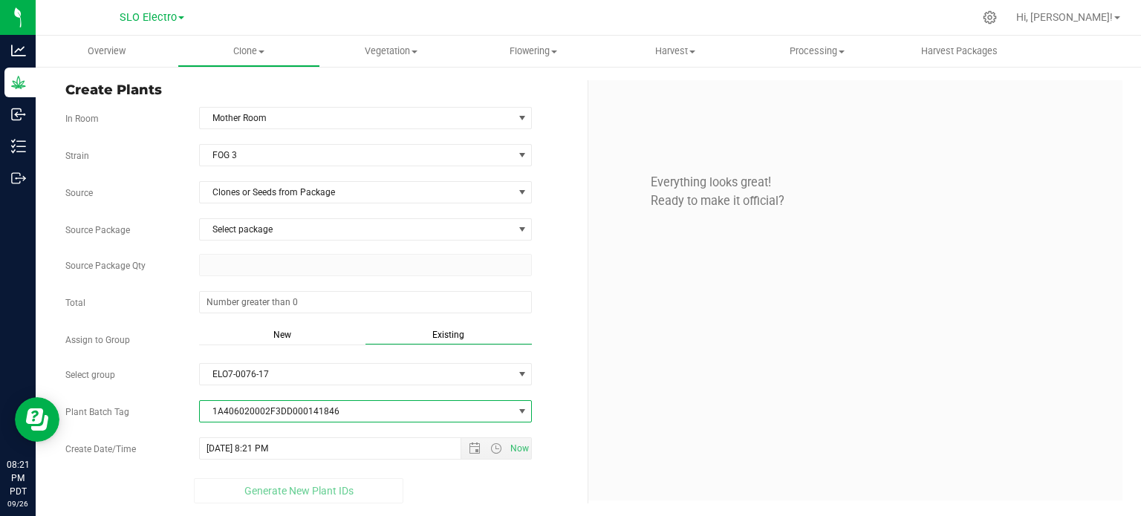
click at [293, 271] on span at bounding box center [366, 265] width 334 height 22
click at [311, 238] on span "Select package" at bounding box center [357, 229] width 314 height 21
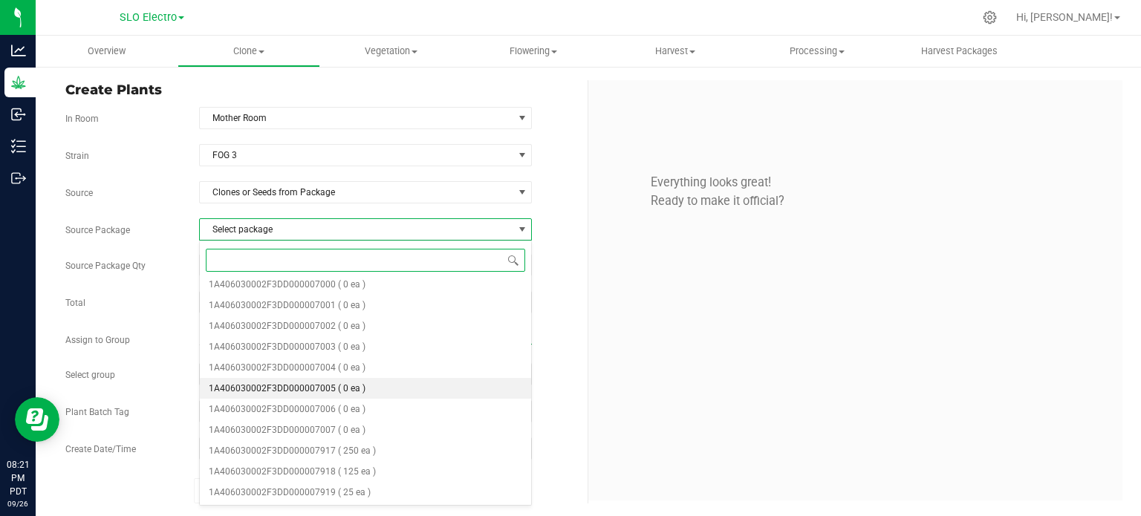
scroll to position [443, 0]
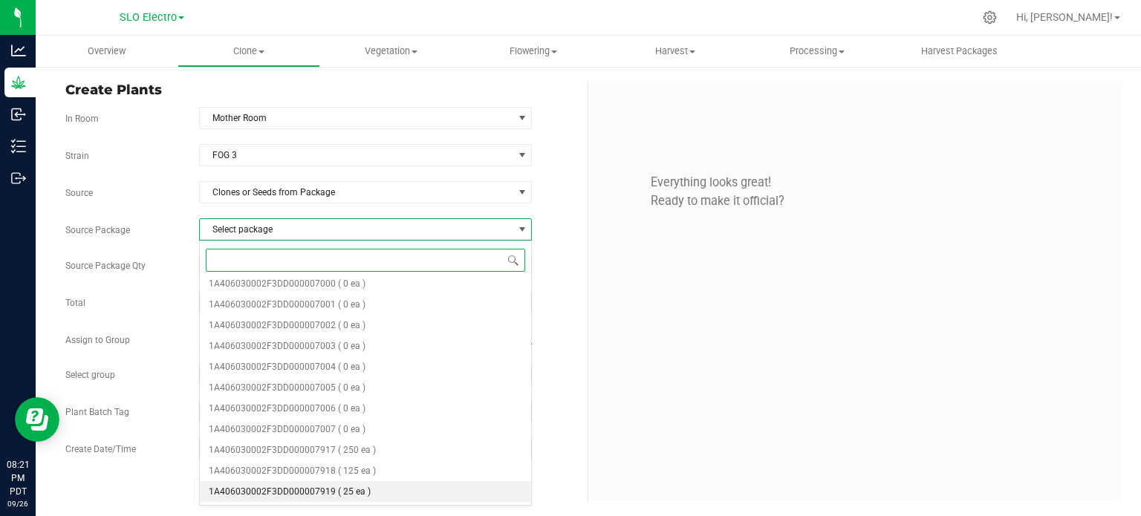
click at [361, 495] on span "( 25 ea )" at bounding box center [354, 492] width 33 height 10
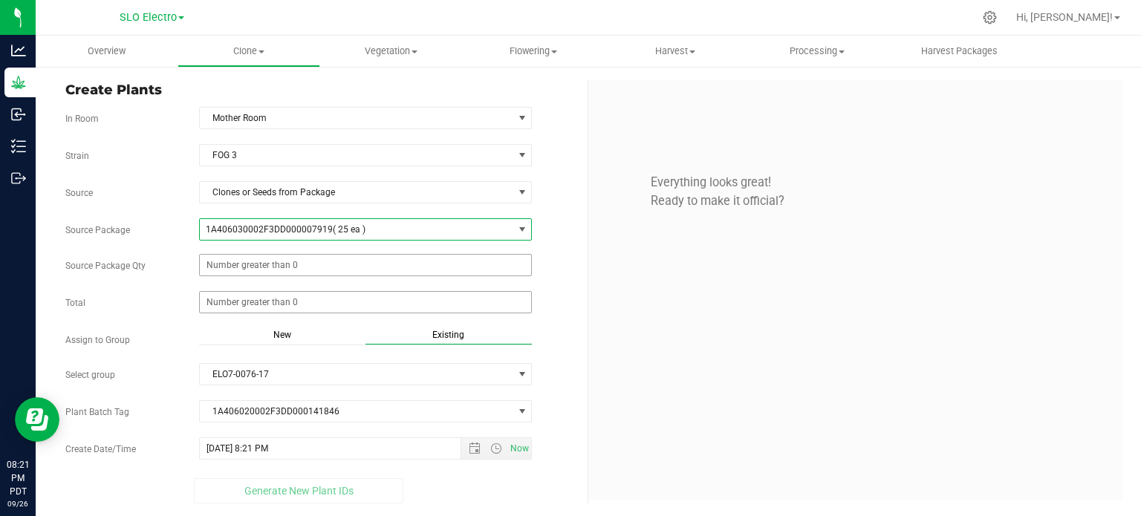
click at [351, 274] on span at bounding box center [366, 265] width 334 height 22
click at [355, 259] on span at bounding box center [366, 265] width 334 height 22
type input "25"
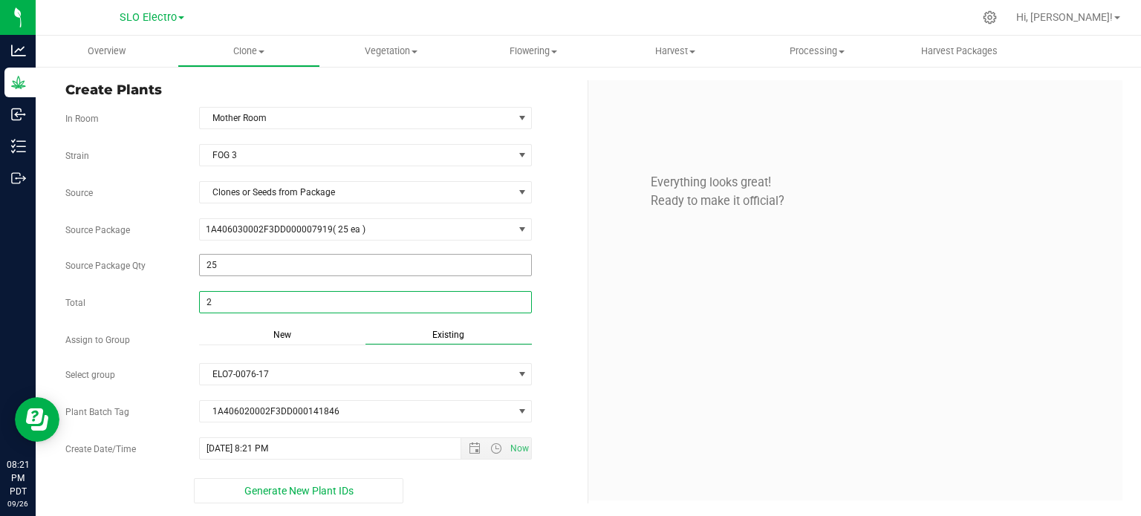
type input "25"
click at [752, 358] on div "Everything looks great! Ready to make it official?" at bounding box center [855, 290] width 534 height 421
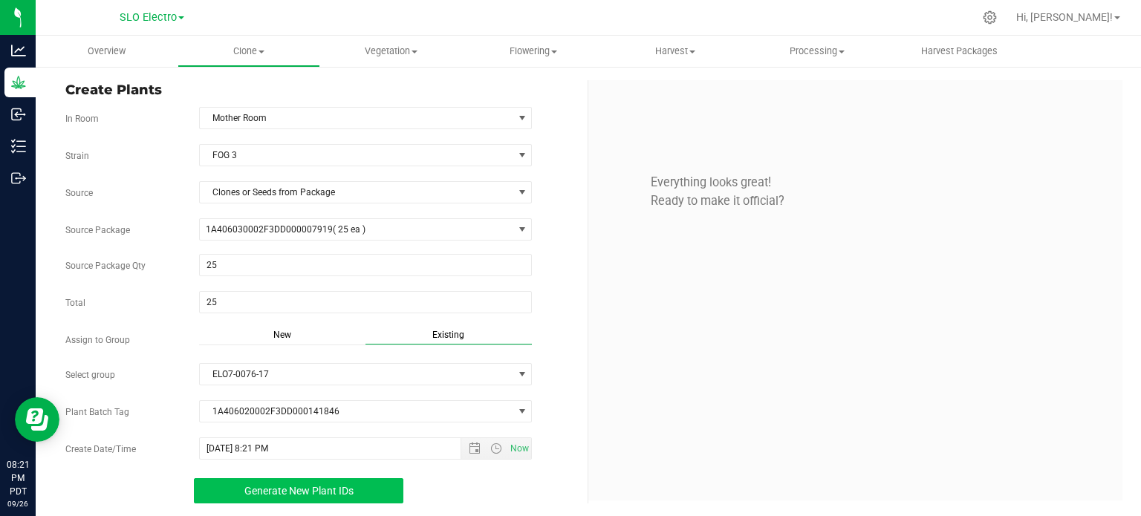
click at [305, 493] on span "Generate New Plant IDs" at bounding box center [298, 491] width 109 height 12
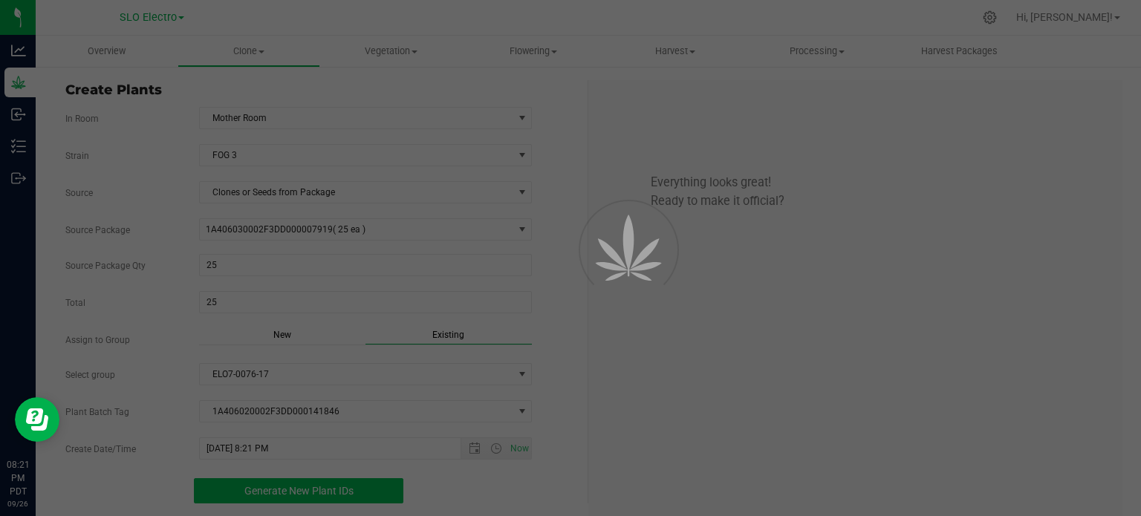
scroll to position [45, 0]
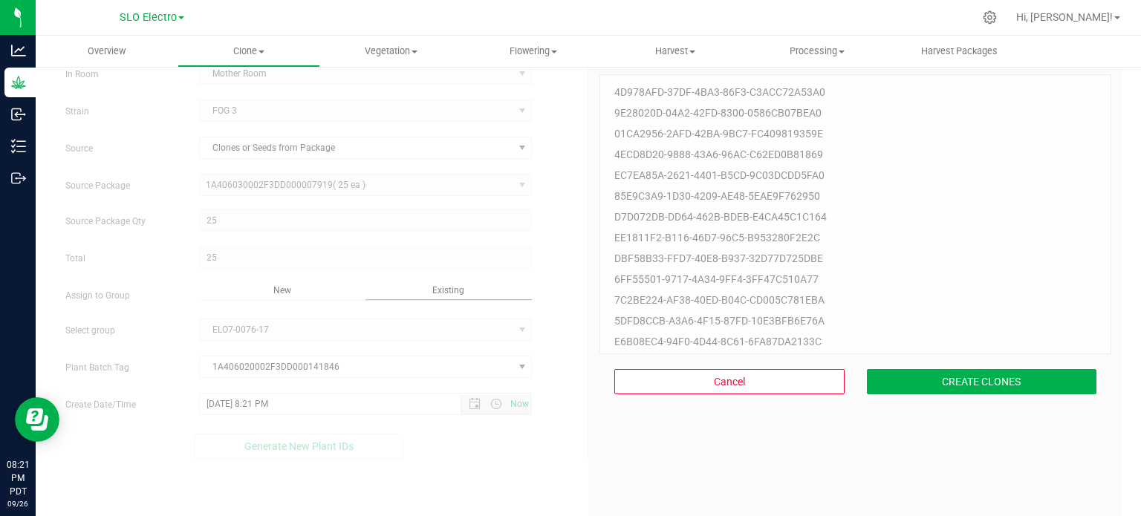
click at [984, 395] on div "Cancel CREATE CLONES" at bounding box center [856, 381] width 512 height 55
click at [979, 394] on button "CREATE CLONES" at bounding box center [982, 381] width 230 height 25
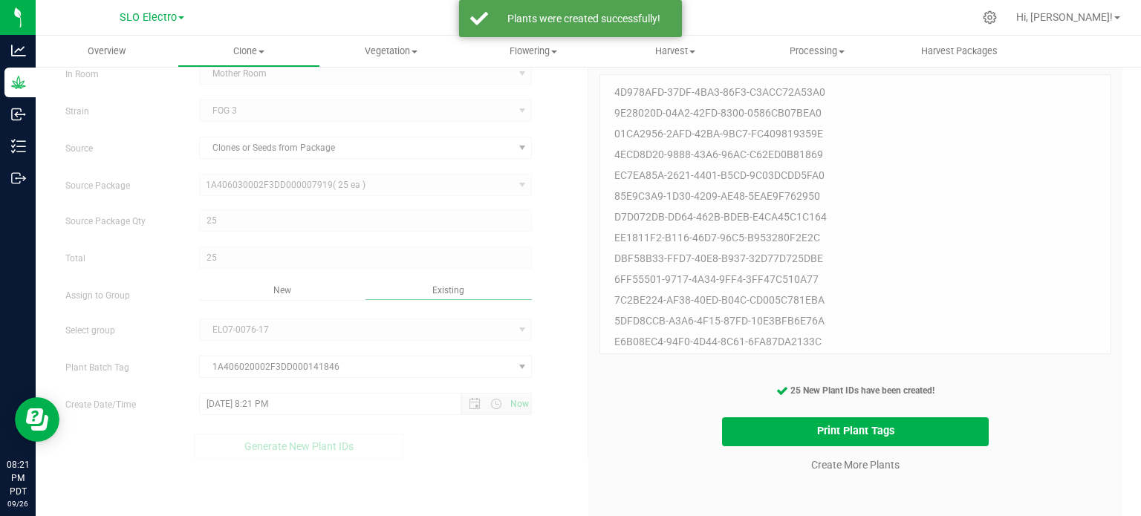
click at [863, 476] on cancel-button "Create More Plants" at bounding box center [856, 465] width 102 height 26
click at [868, 470] on link "Create More Plants" at bounding box center [855, 465] width 88 height 15
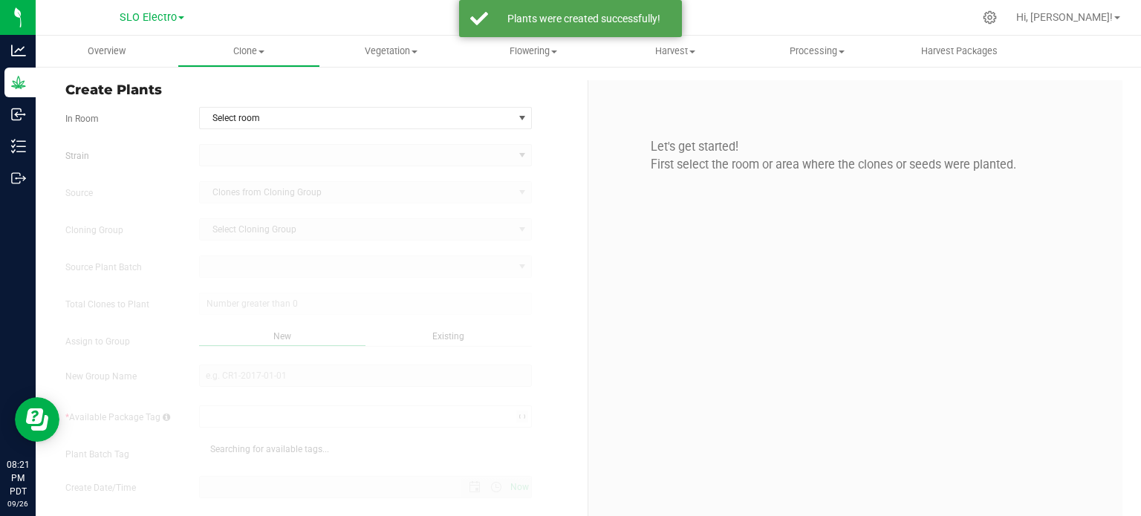
type input "[DATE] 8:21 PM"
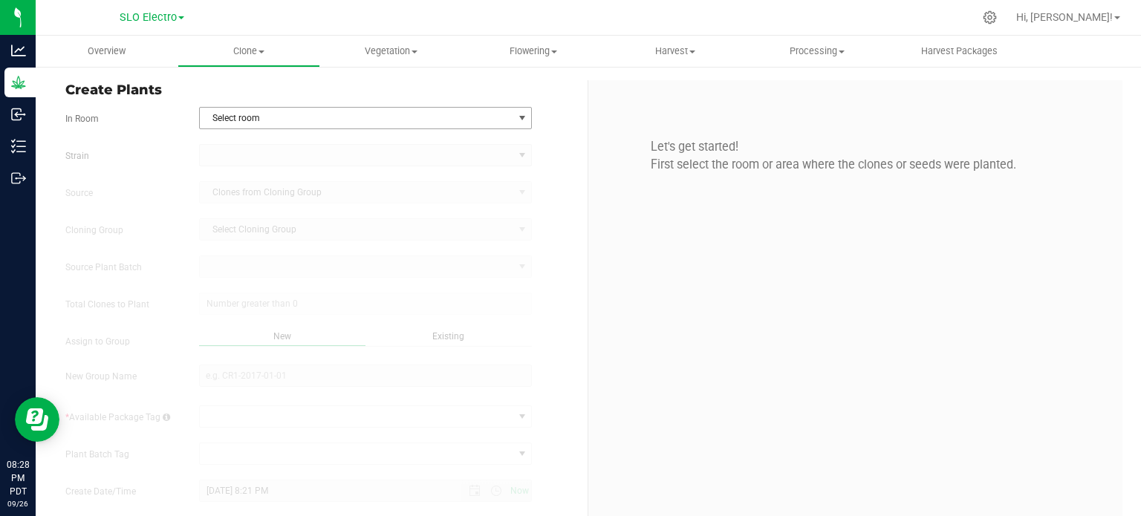
click at [463, 118] on span "Select room" at bounding box center [357, 118] width 314 height 21
click at [588, 137] on div "Let's get started! First select the room or area where the clones or seeds were…" at bounding box center [855, 311] width 534 height 463
click at [503, 121] on span "Select room" at bounding box center [357, 118] width 314 height 21
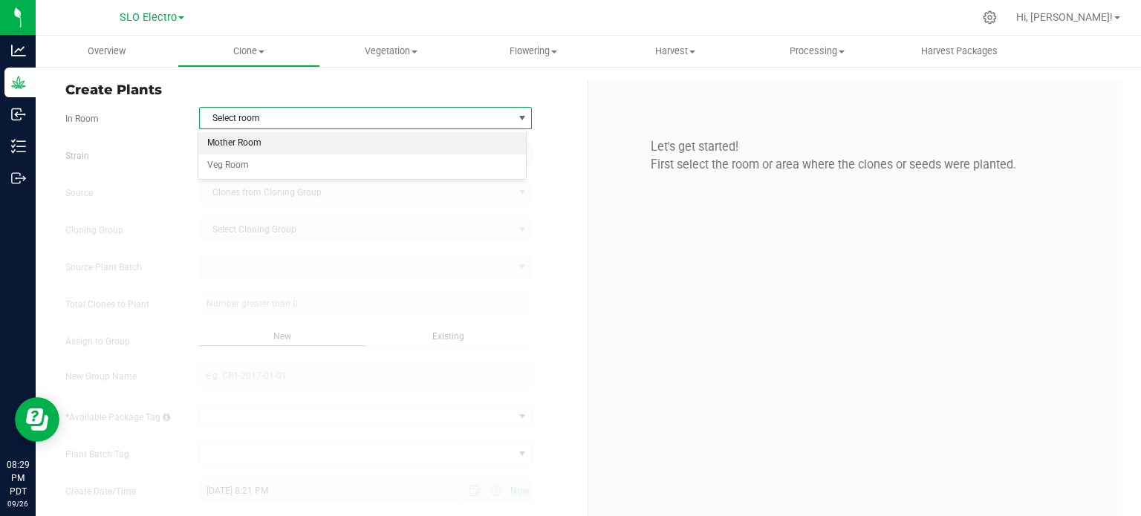
click at [423, 141] on li "Mother Room" at bounding box center [362, 143] width 328 height 22
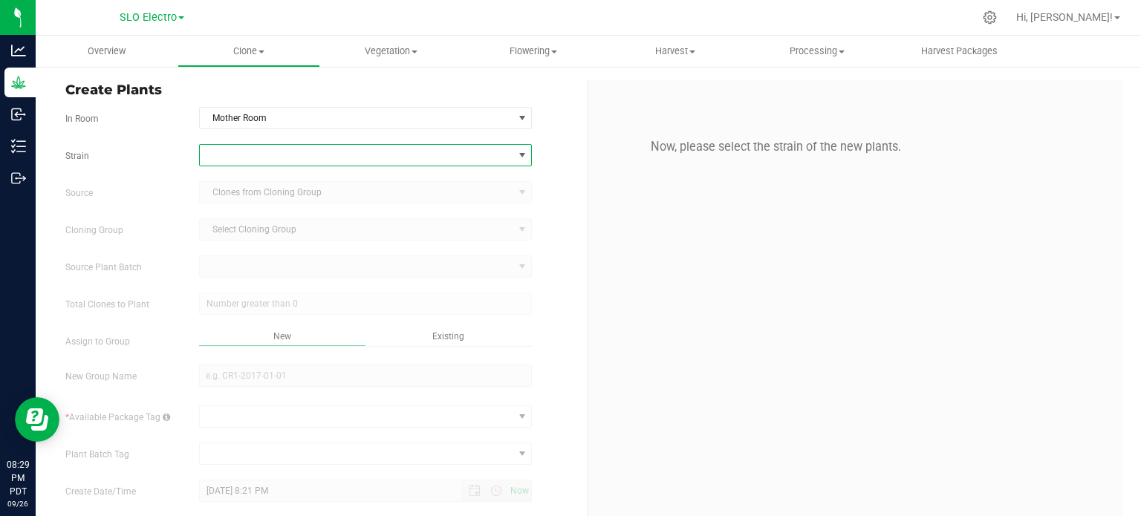
click at [523, 158] on span at bounding box center [522, 155] width 19 height 21
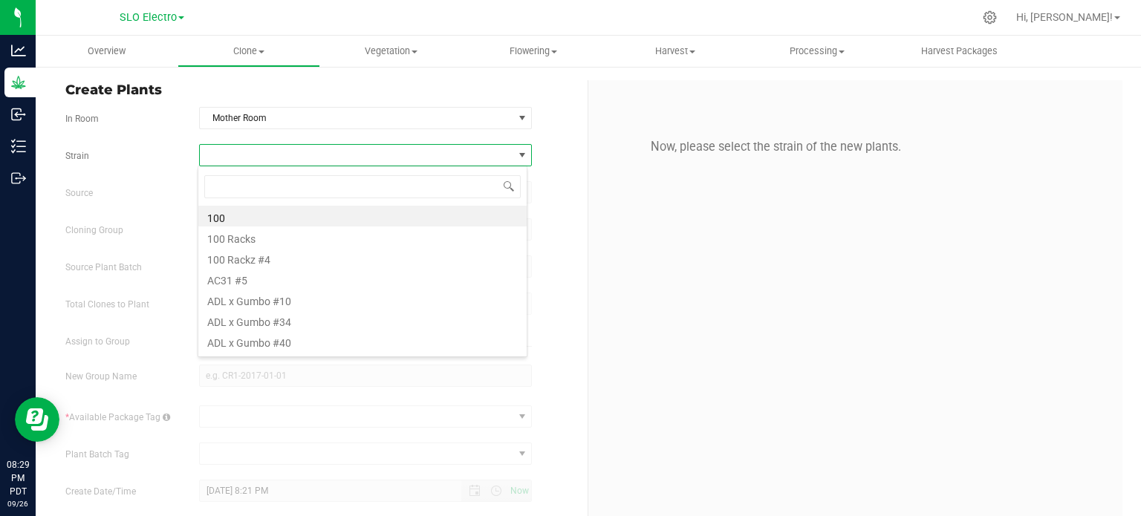
scroll to position [22, 329]
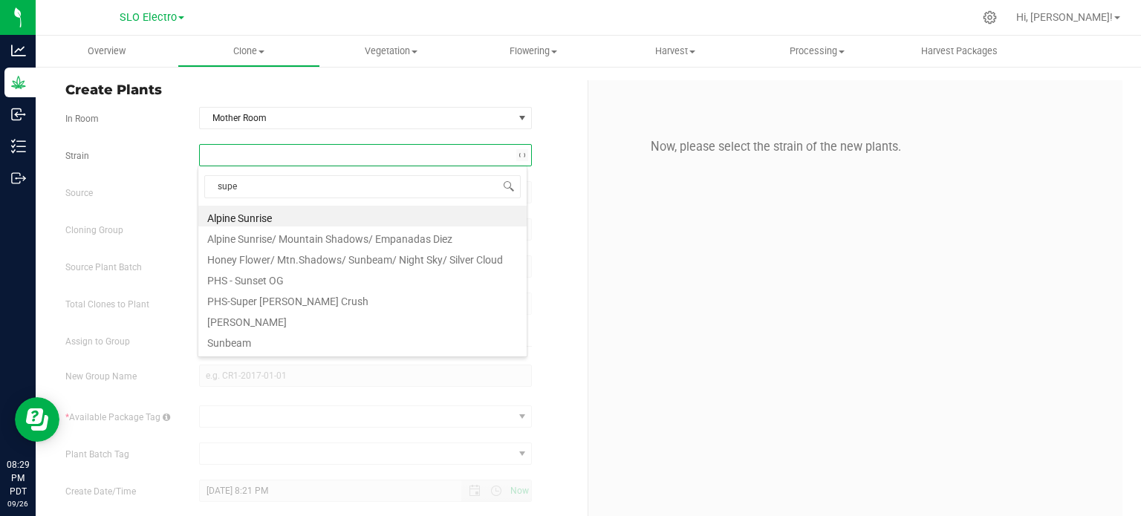
type input "super"
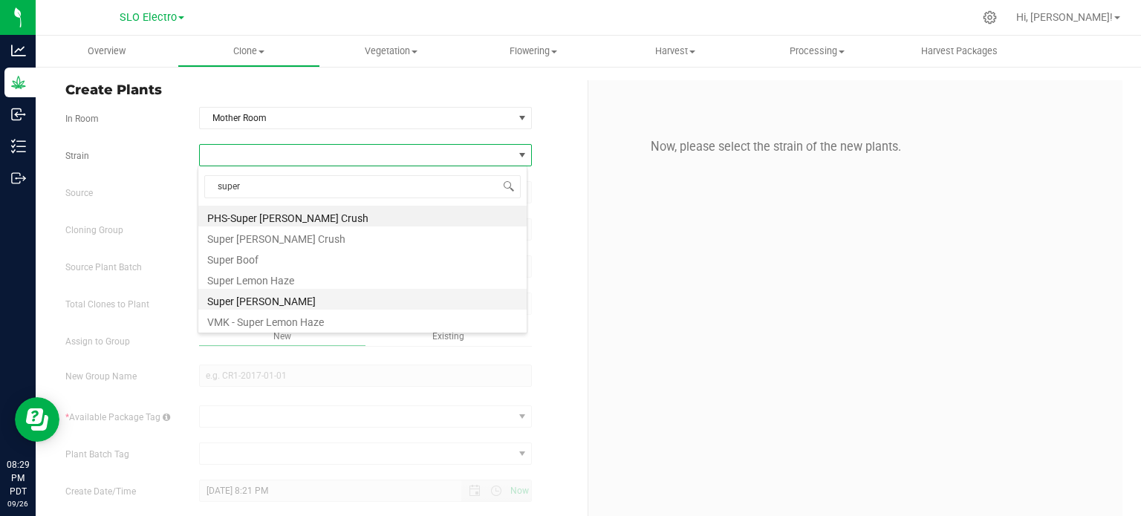
click at [241, 300] on li "Super [PERSON_NAME]" at bounding box center [362, 299] width 328 height 21
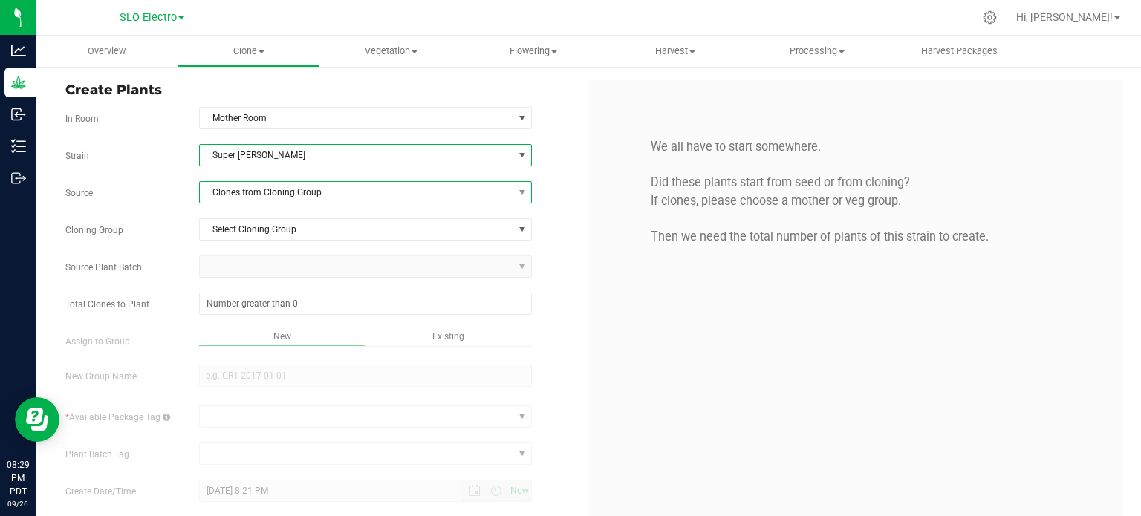
click at [390, 198] on span "Clones from Cloning Group" at bounding box center [357, 192] width 314 height 21
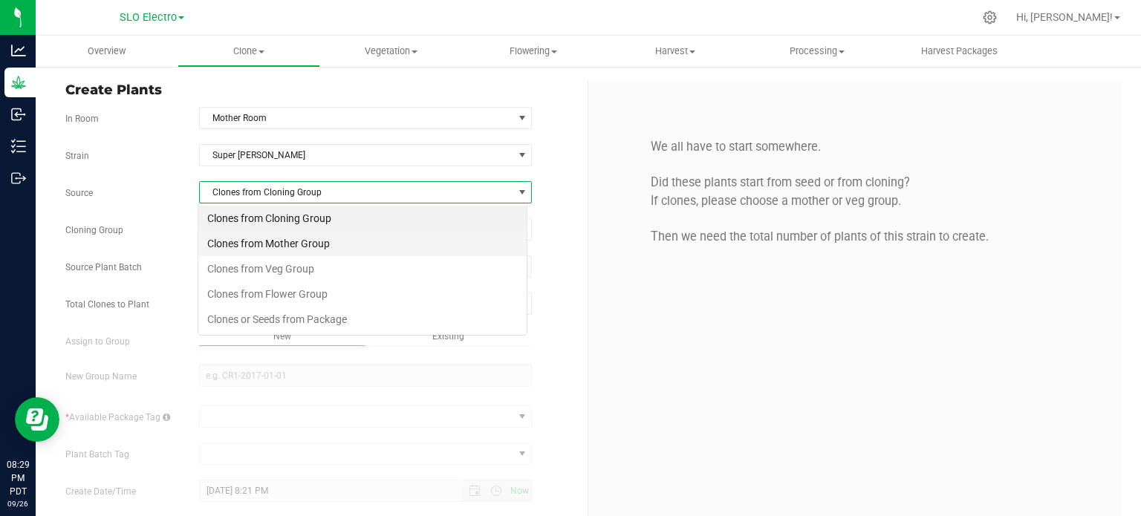
scroll to position [22, 329]
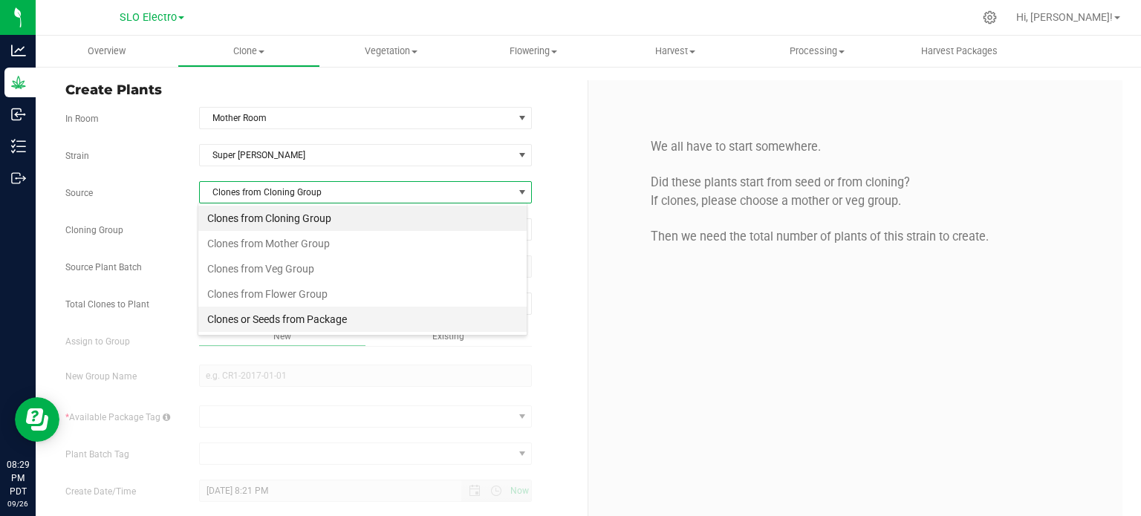
click at [337, 313] on li "Clones or Seeds from Package" at bounding box center [362, 319] width 328 height 25
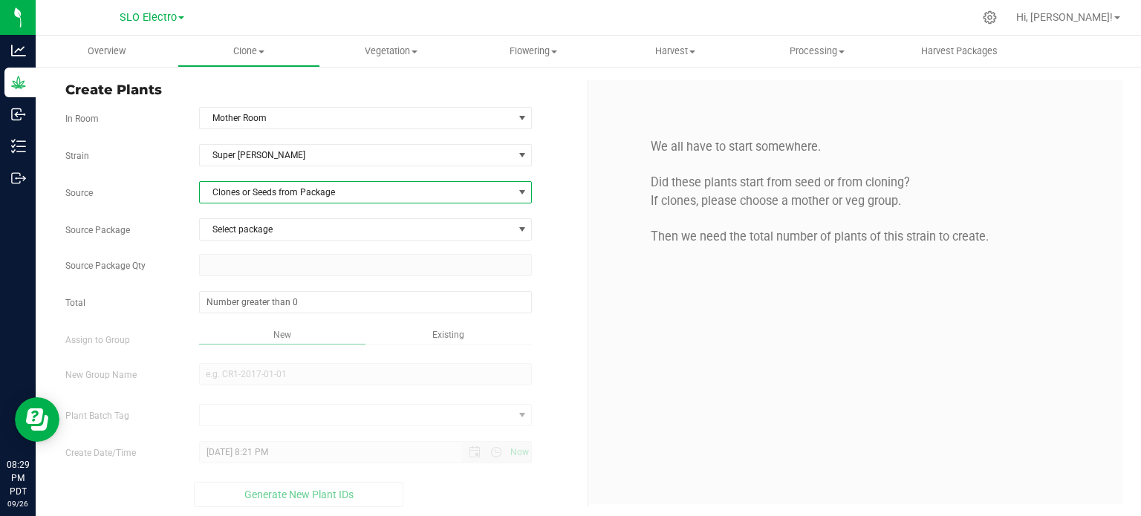
click at [385, 185] on span "Clones or Seeds from Package" at bounding box center [357, 192] width 314 height 21
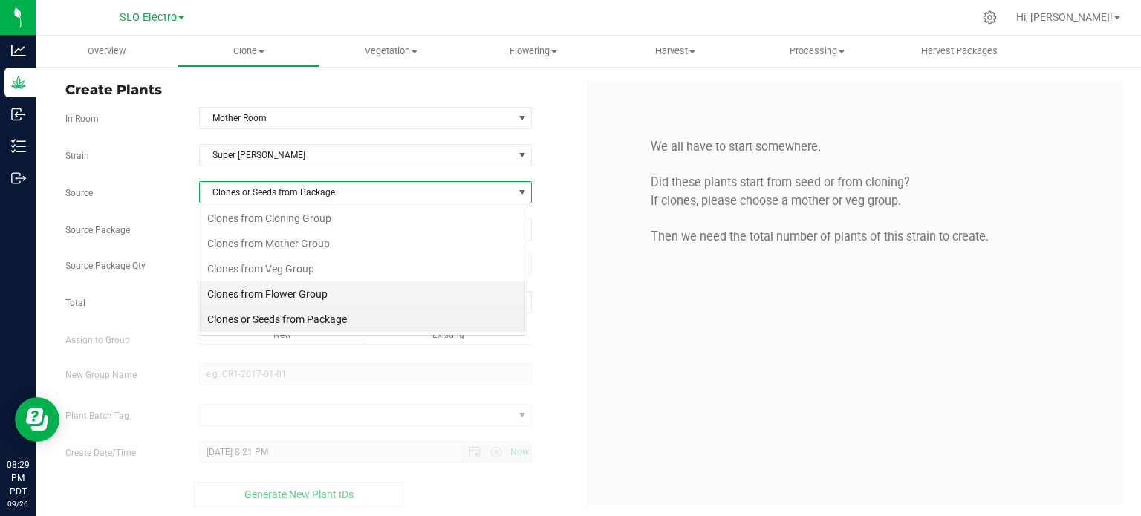
scroll to position [22, 329]
click at [342, 322] on li "Clones or Seeds from Package" at bounding box center [362, 319] width 328 height 25
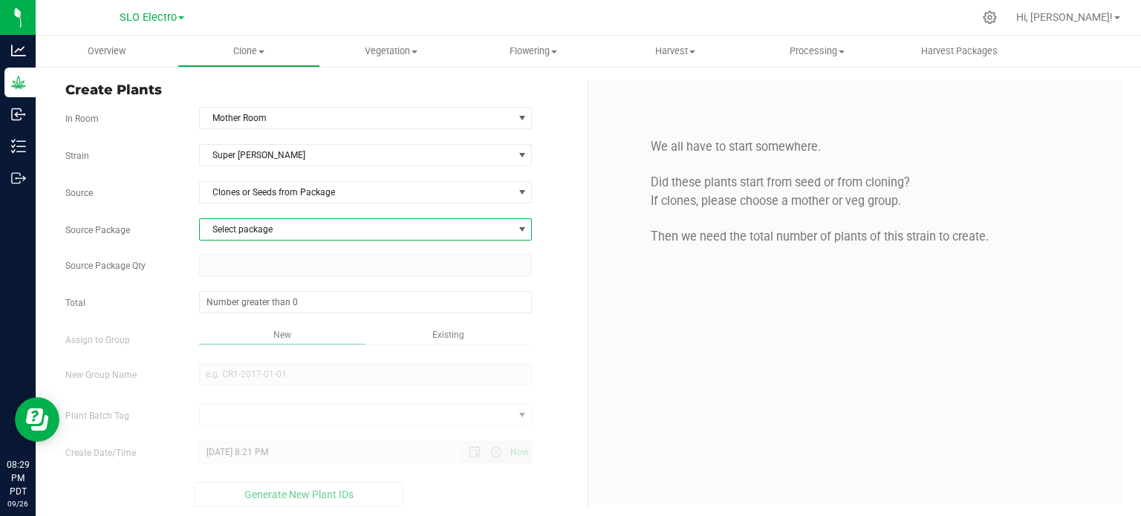
click at [340, 219] on span "Select package" at bounding box center [357, 229] width 314 height 21
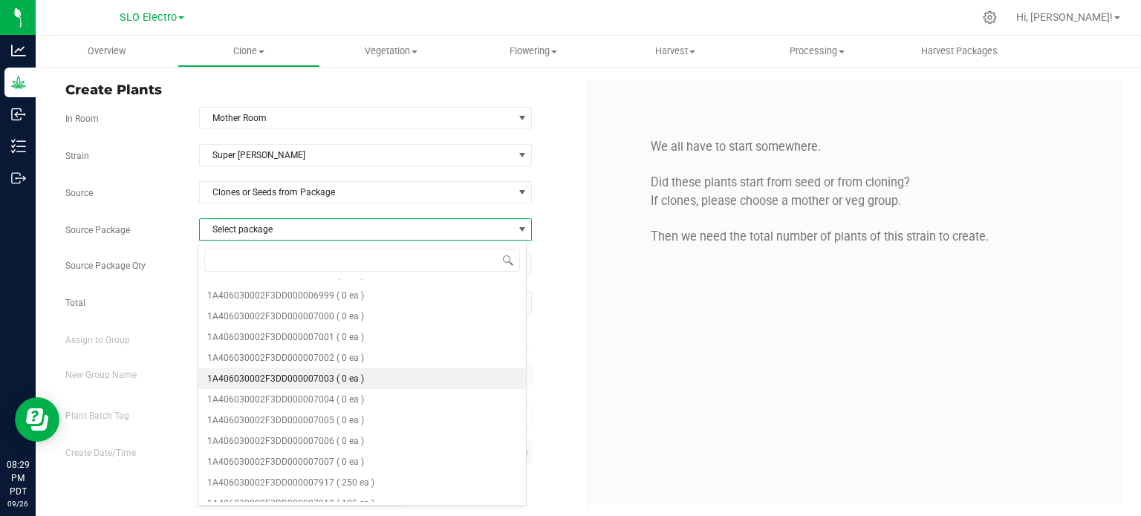
scroll to position [422, 0]
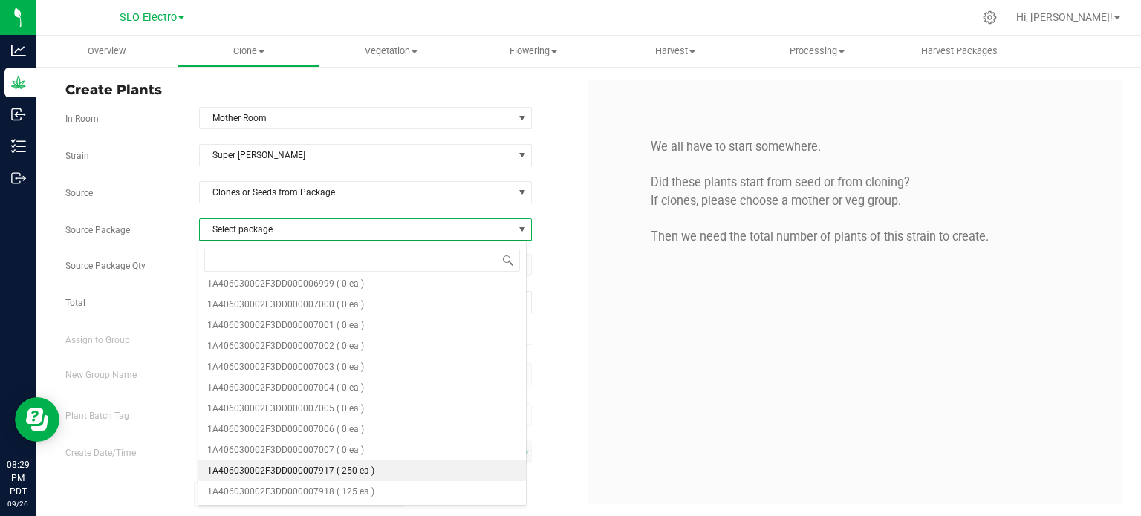
click at [389, 473] on li "1A406030002F3DD000007917 ( 250 ea )" at bounding box center [362, 471] width 328 height 21
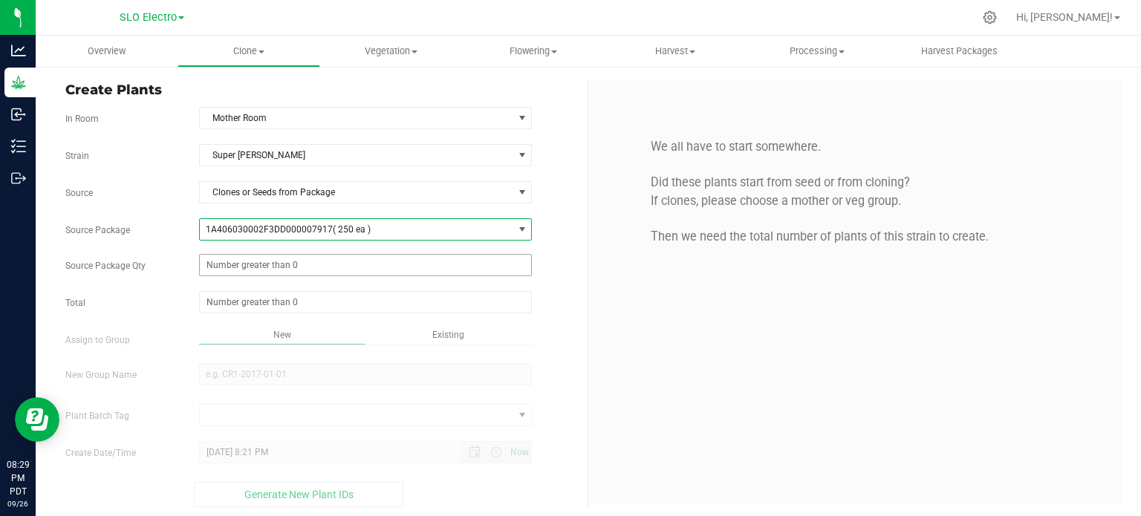
click at [347, 266] on span at bounding box center [366, 265] width 334 height 22
type input "100"
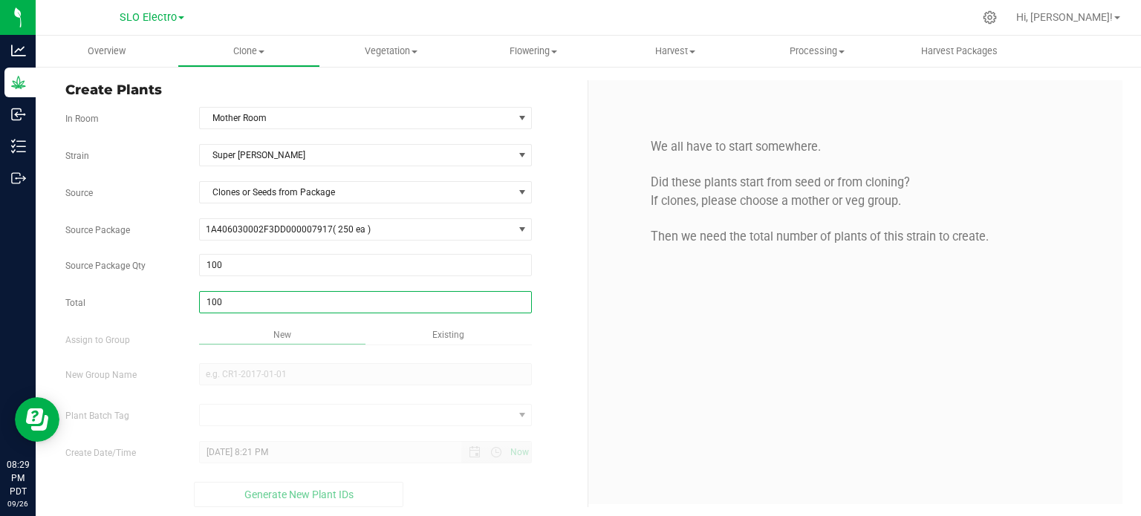
type input "100"
click at [392, 400] on div "Strain Super [PERSON_NAME] Source Clones or Seeds from Package Source Package 1…" at bounding box center [320, 325] width 511 height 363
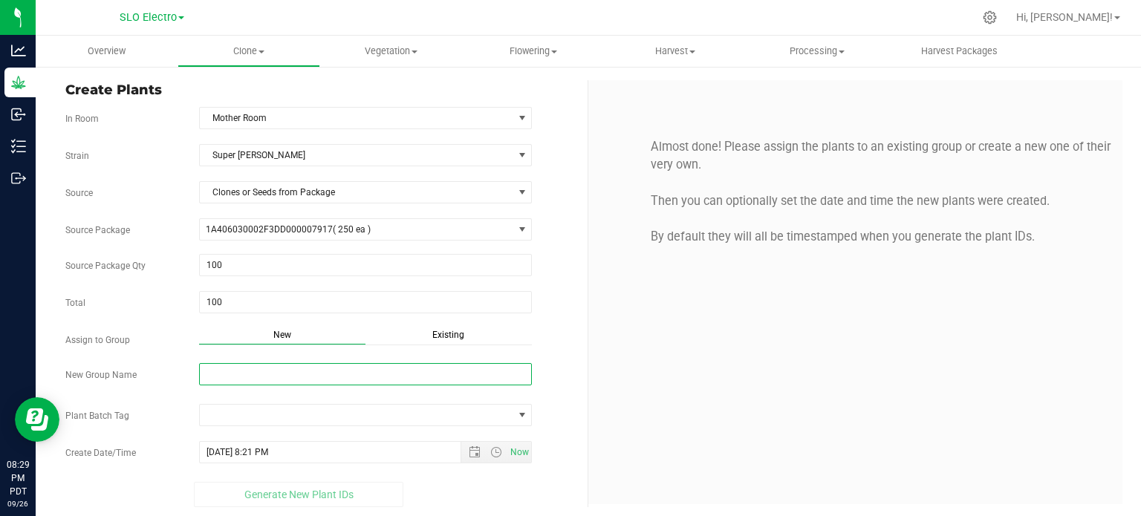
click at [383, 369] on input "New Group Name" at bounding box center [366, 374] width 334 height 22
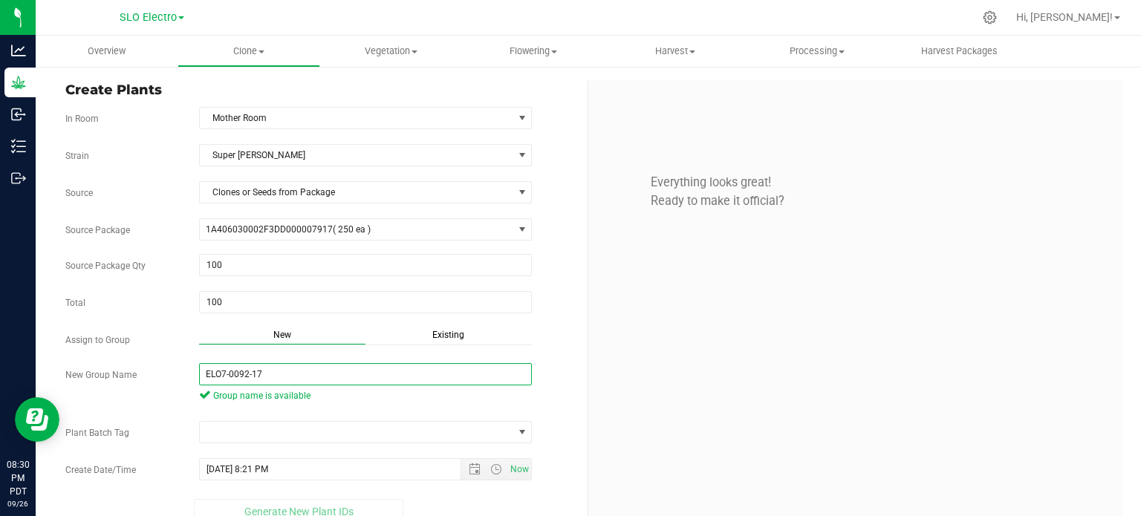
type input "ELO7-0092-17"
click at [321, 418] on div "Strain Super [PERSON_NAME] Source Clones or Seeds from Package Source Package 1…" at bounding box center [320, 334] width 511 height 380
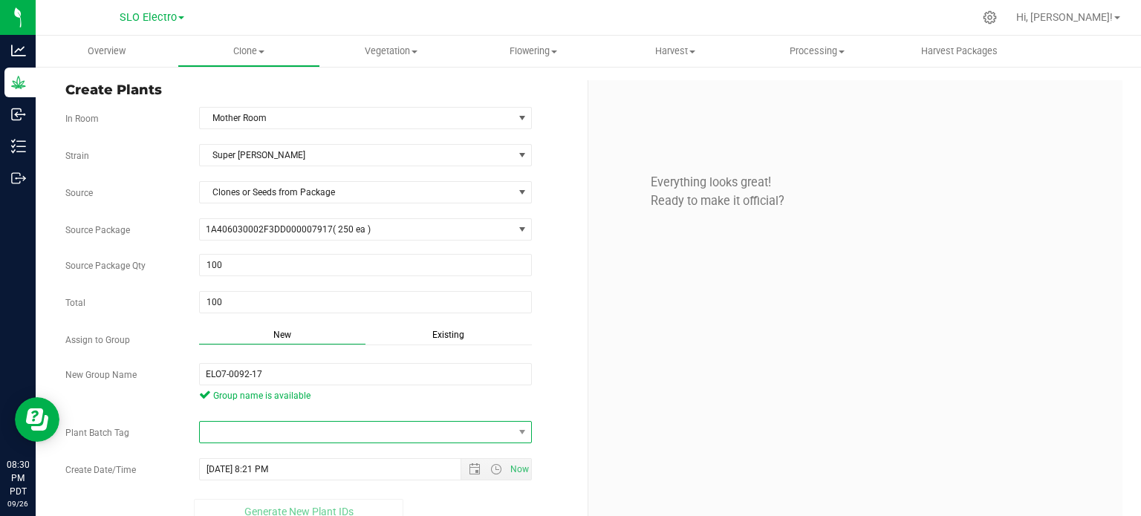
click at [325, 427] on span at bounding box center [357, 432] width 314 height 21
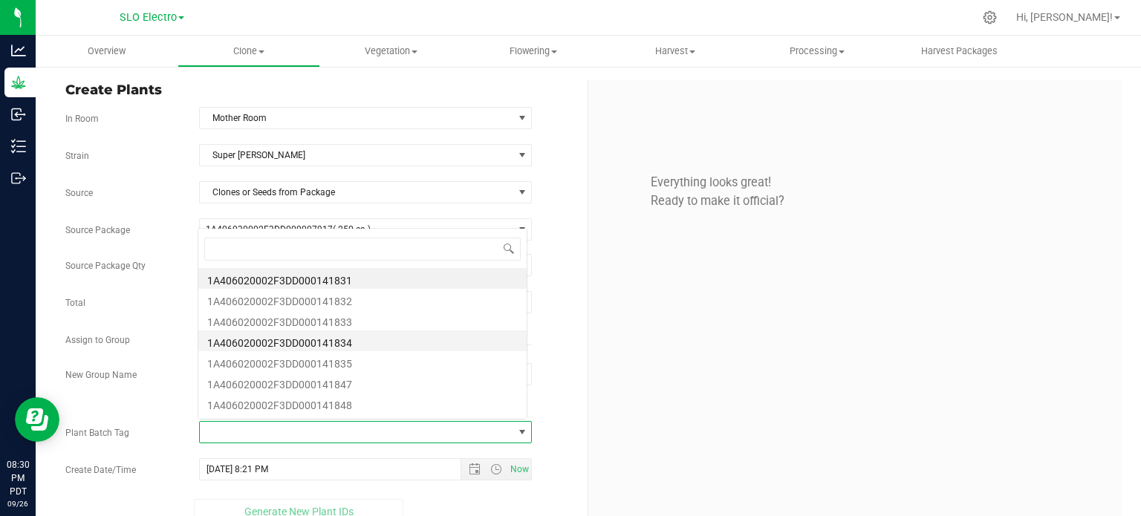
scroll to position [22, 326]
click at [381, 285] on li "1A406020002F3DD000141831" at bounding box center [362, 278] width 328 height 21
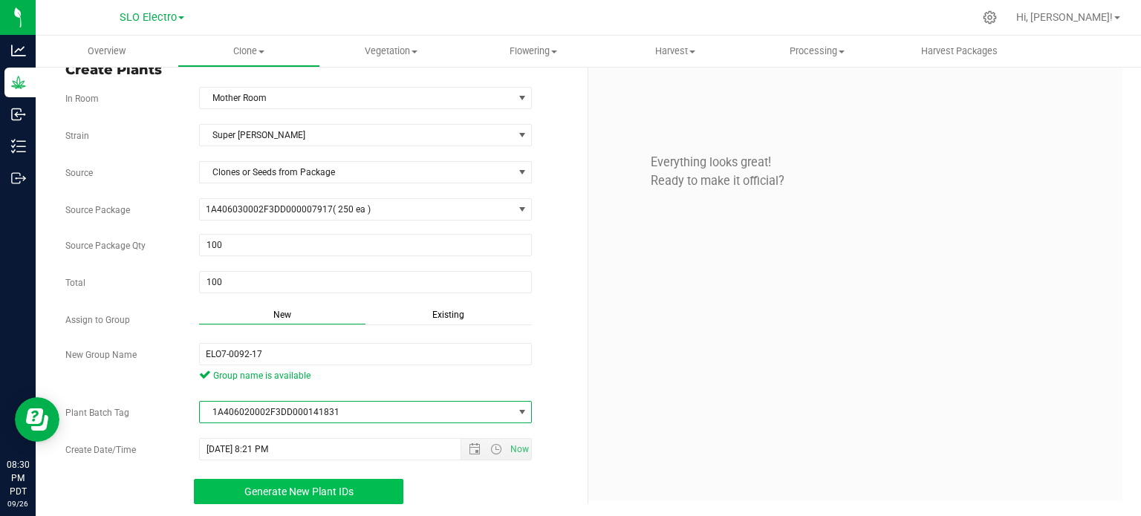
click at [326, 486] on span "Generate New Plant IDs" at bounding box center [298, 492] width 109 height 12
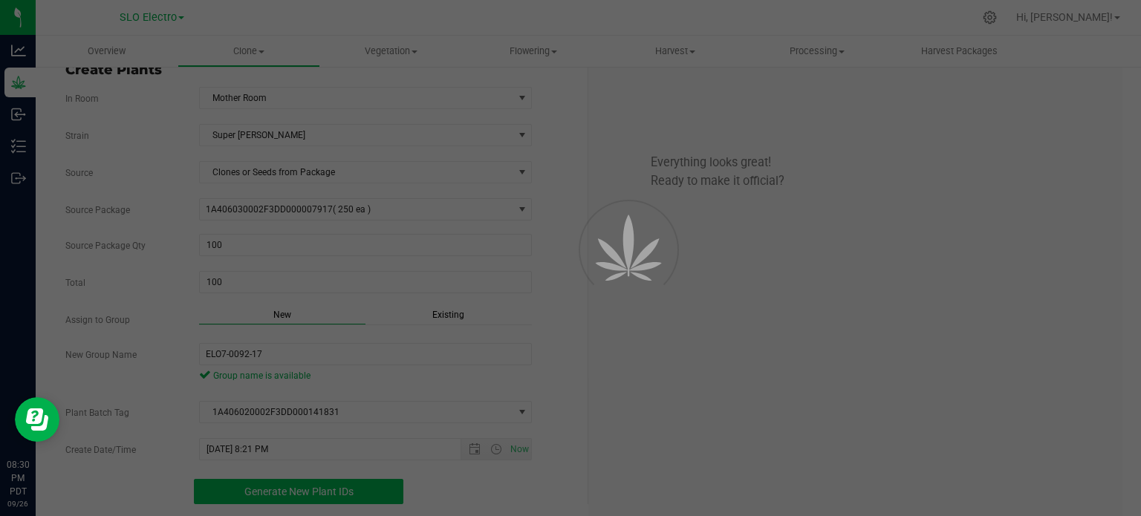
scroll to position [45, 0]
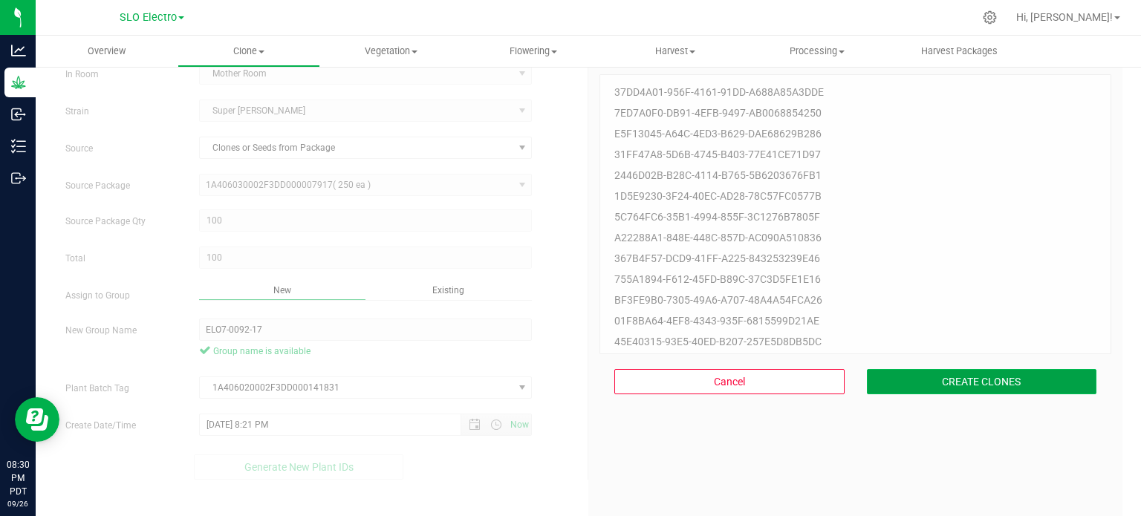
click at [970, 383] on button "CREATE CLONES" at bounding box center [982, 381] width 230 height 25
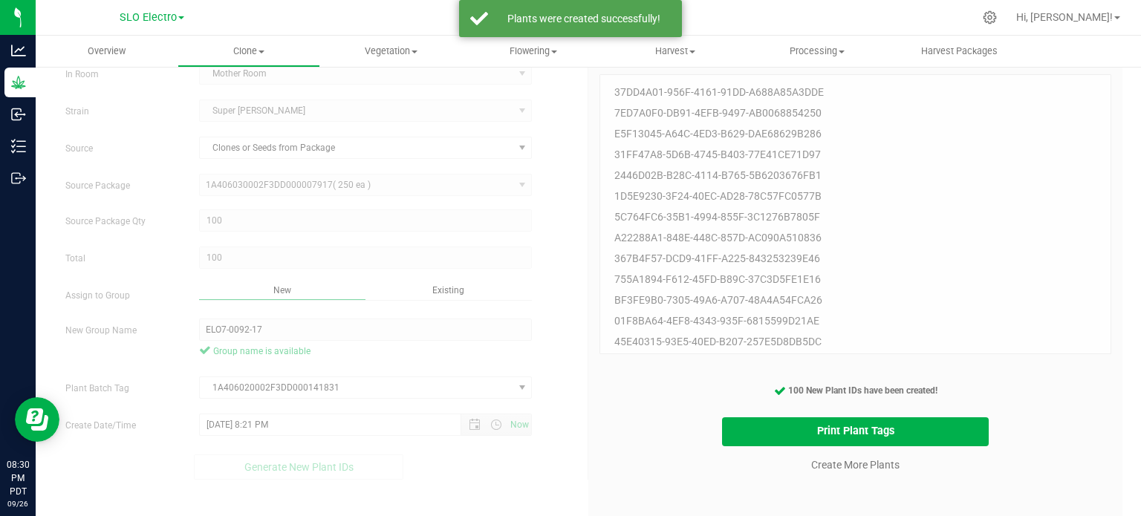
click at [861, 454] on cancel-button "Create More Plants" at bounding box center [856, 465] width 102 height 26
click at [860, 460] on link "Create More Plants" at bounding box center [855, 465] width 88 height 15
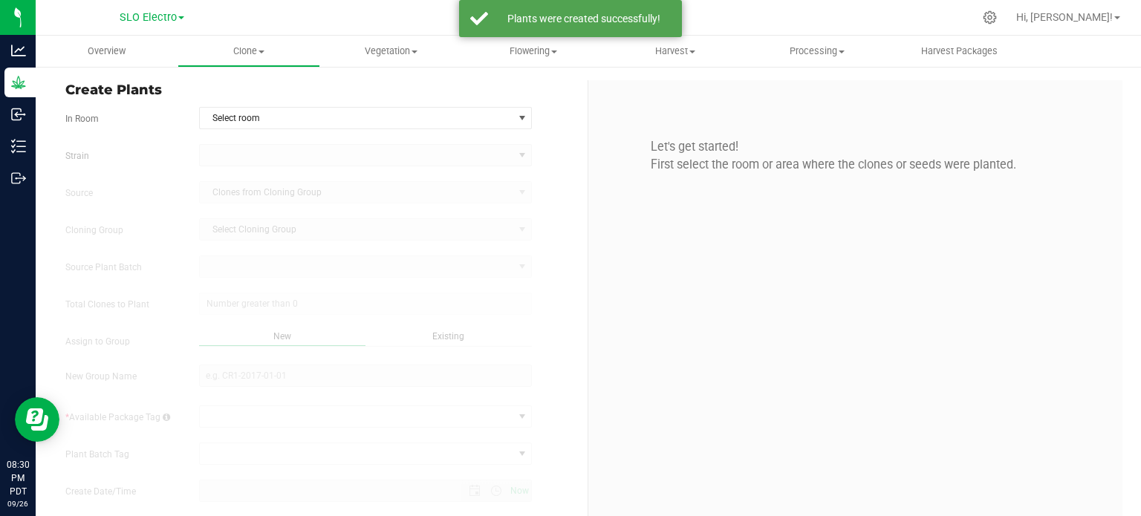
type input "[DATE] 8:30 PM"
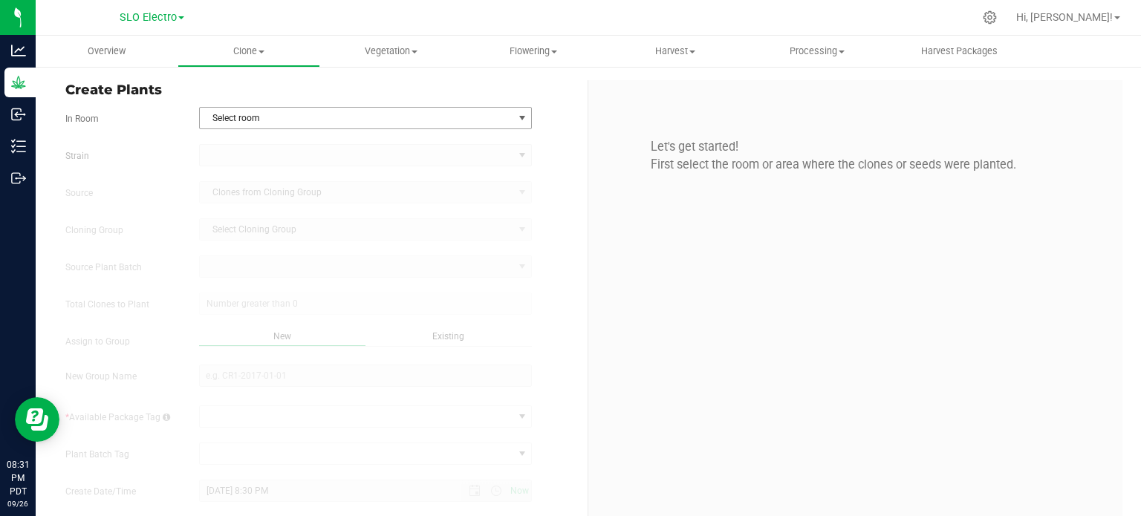
click at [513, 109] on span "select" at bounding box center [522, 118] width 19 height 21
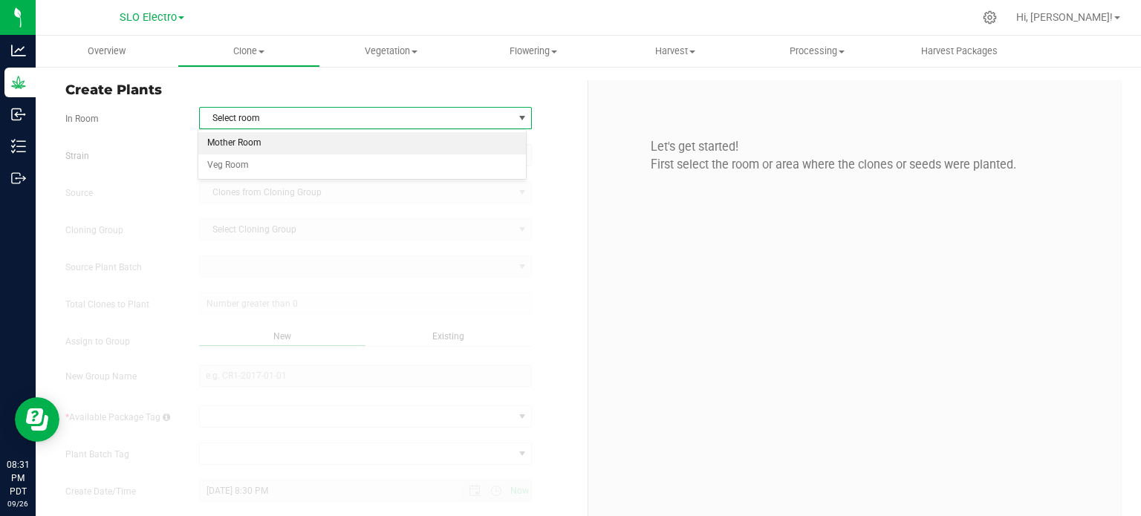
click at [372, 148] on li "Mother Room" at bounding box center [362, 143] width 328 height 22
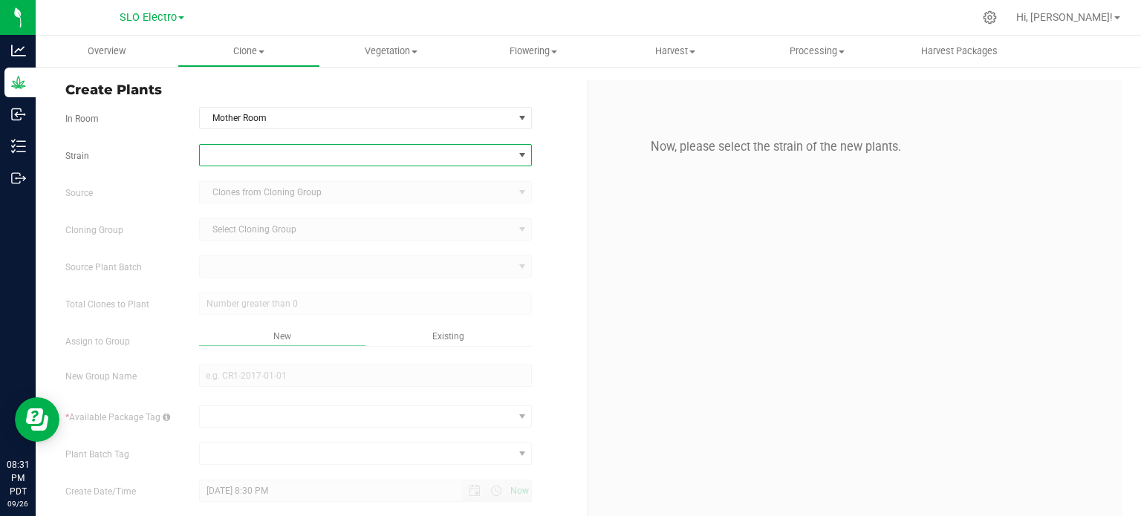
click at [366, 163] on span at bounding box center [357, 155] width 314 height 21
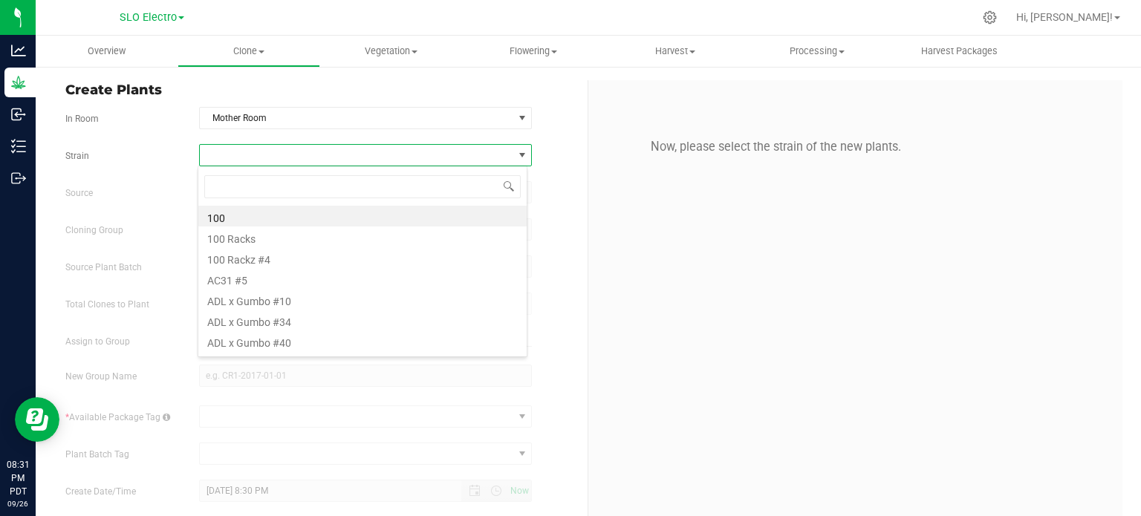
scroll to position [22, 329]
click at [351, 159] on span at bounding box center [357, 155] width 314 height 21
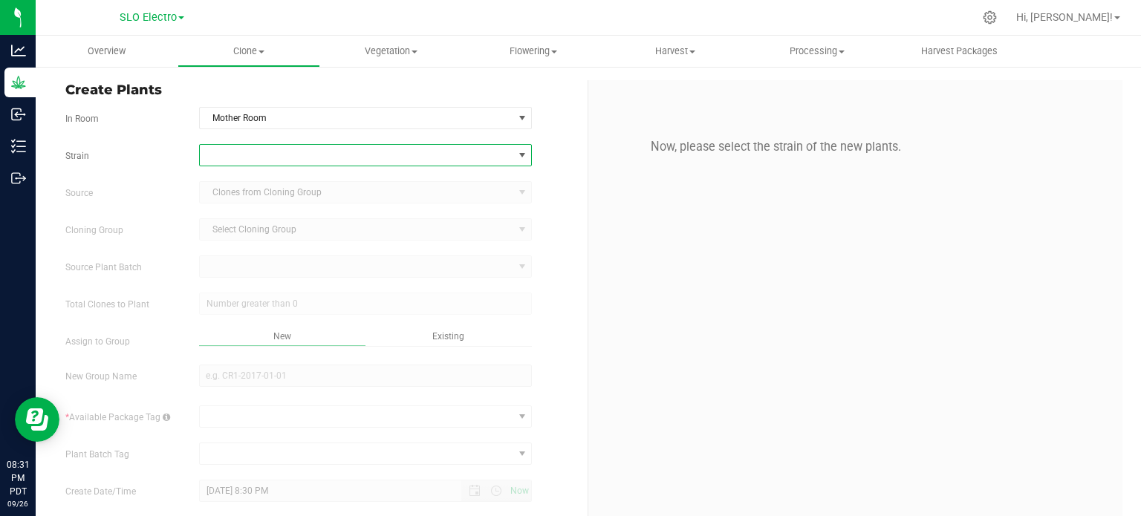
click at [463, 158] on span at bounding box center [357, 155] width 314 height 21
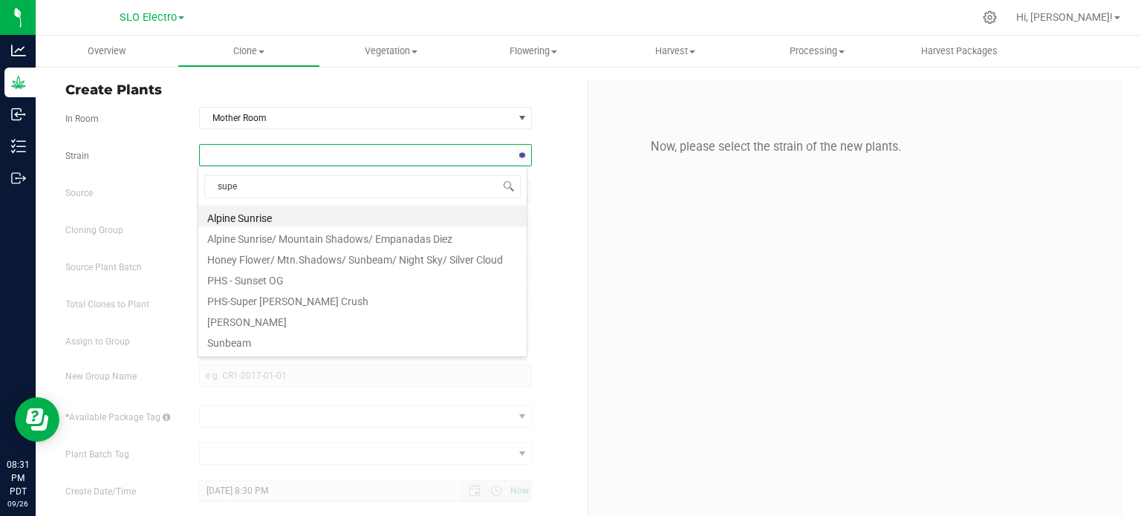
type input "super"
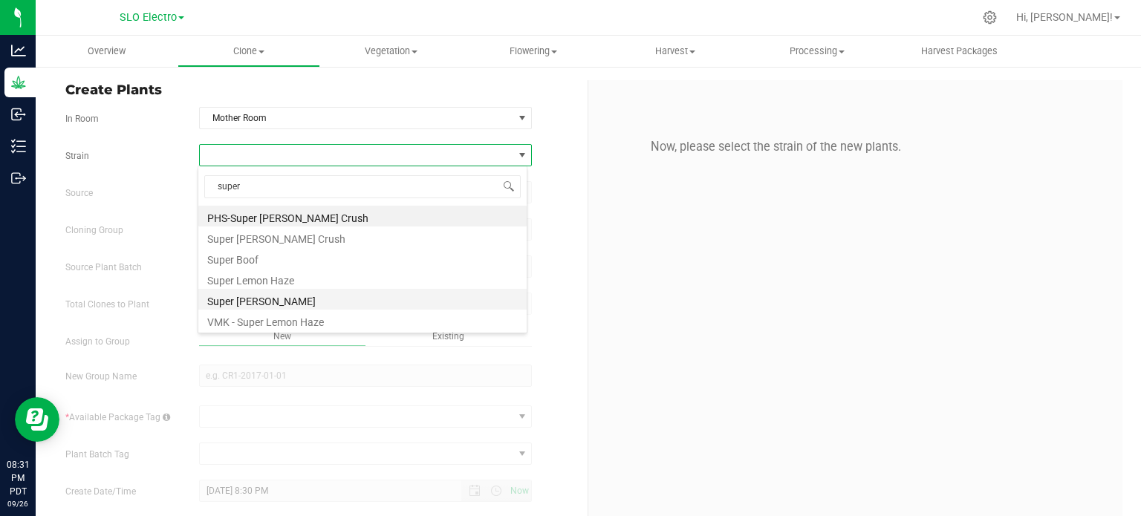
click at [263, 296] on li "Super [PERSON_NAME]" at bounding box center [362, 299] width 328 height 21
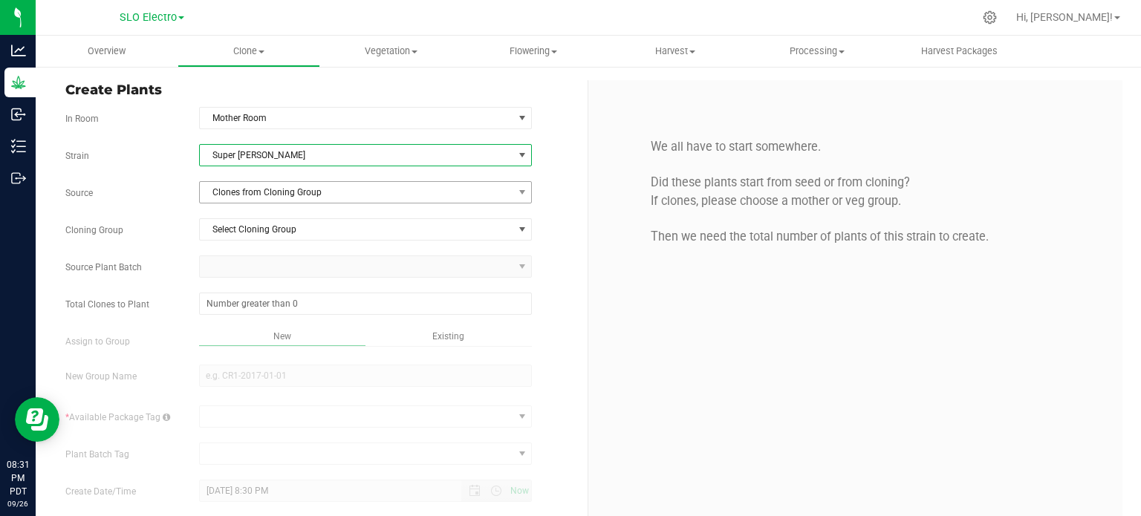
drag, startPoint x: 490, startPoint y: 205, endPoint x: 499, endPoint y: 202, distance: 9.4
click at [495, 204] on div "Strain Super [PERSON_NAME] Source Clones from Cloning Group Cloning Group Selec…" at bounding box center [320, 345] width 511 height 402
click at [516, 192] on span at bounding box center [522, 193] width 12 height 12
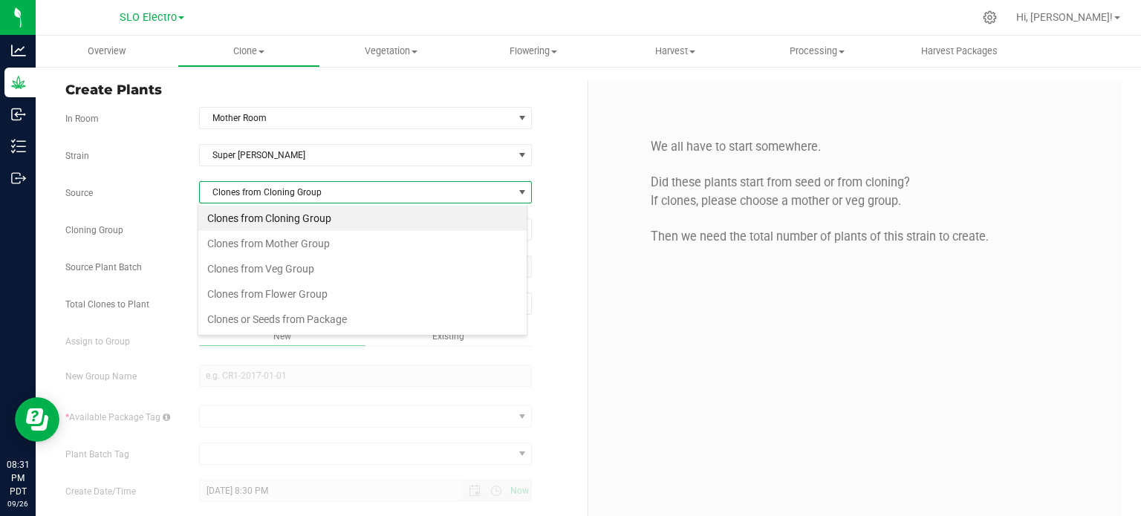
scroll to position [22, 329]
click at [336, 311] on li "Clones or Seeds from Package" at bounding box center [362, 319] width 328 height 25
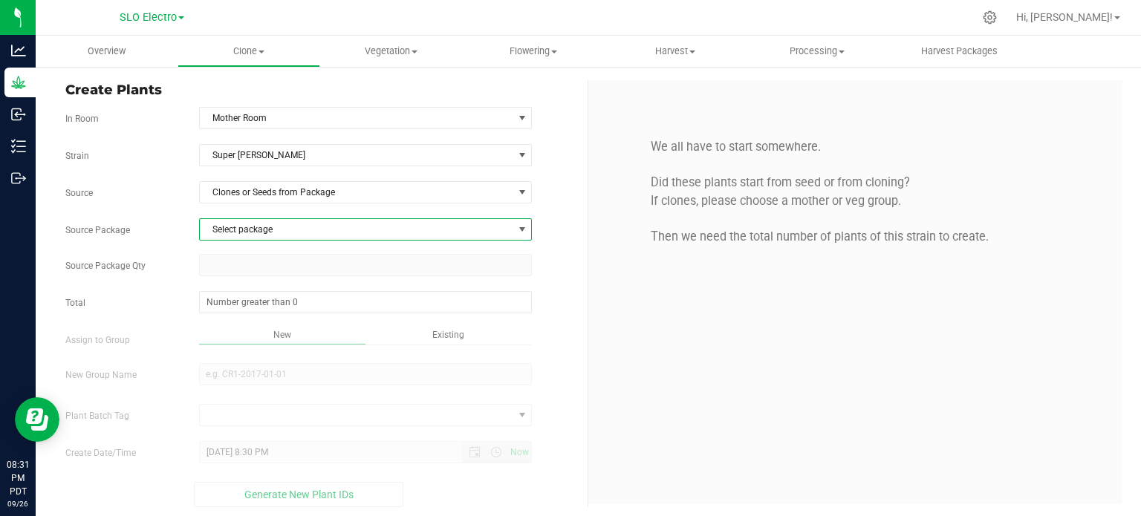
click at [360, 233] on span "Select package" at bounding box center [357, 229] width 314 height 21
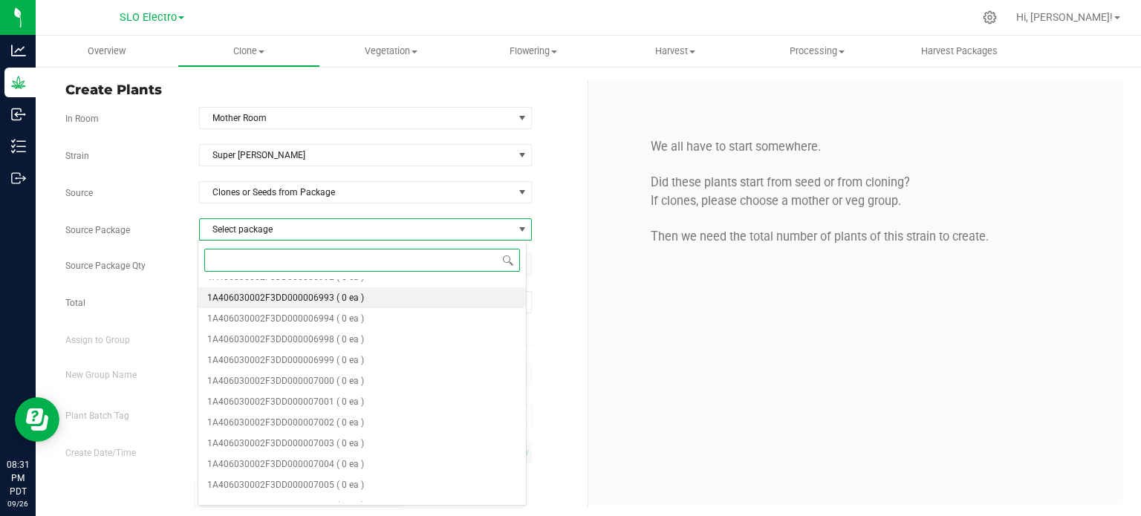
scroll to position [422, 0]
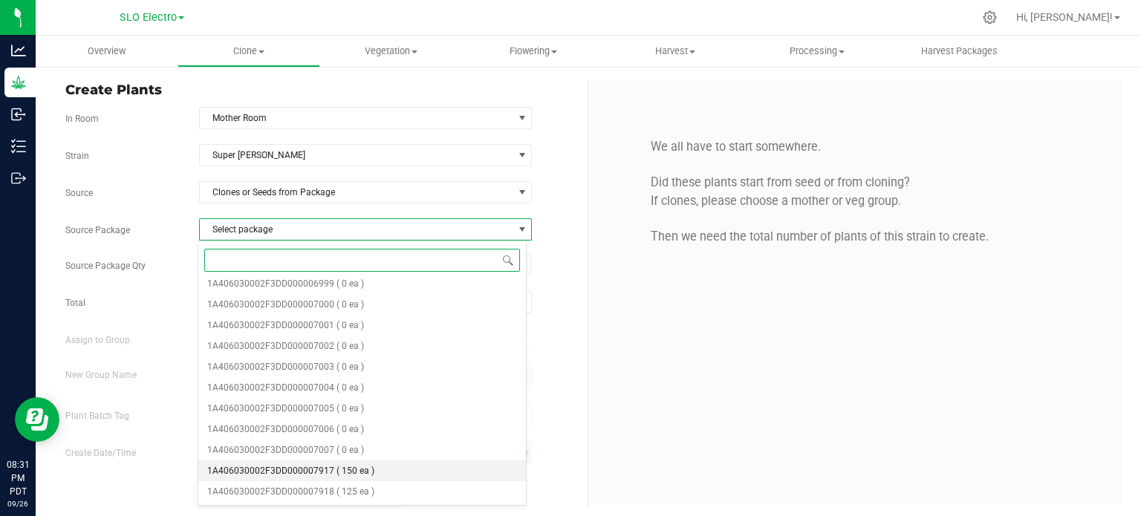
click at [374, 475] on li "1A406030002F3DD000007917 ( 150 ea )" at bounding box center [362, 471] width 328 height 21
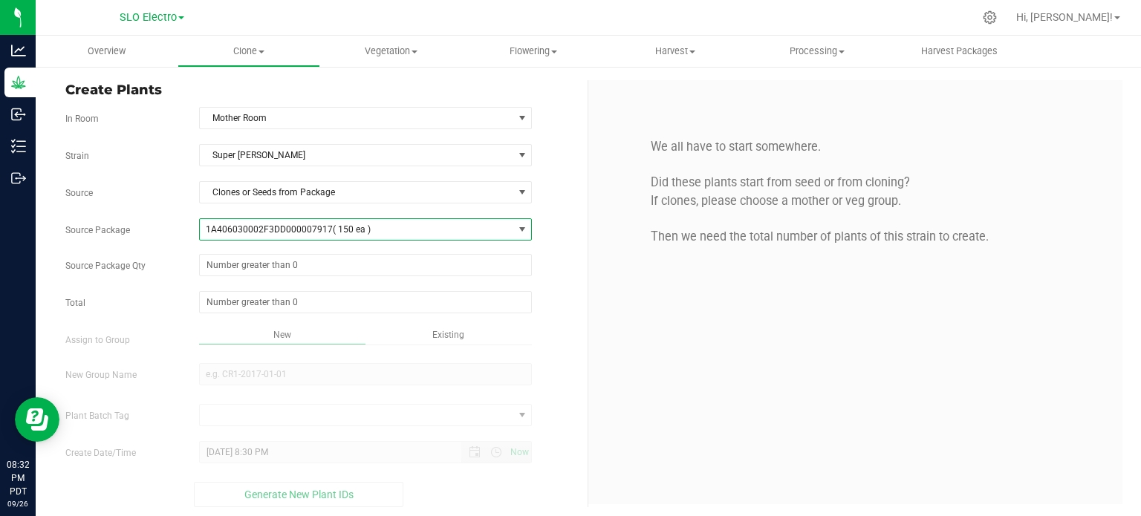
click at [334, 277] on div "Strain Super [PERSON_NAME] Source Clones or Seeds from Package Source Package 1…" at bounding box center [320, 325] width 511 height 363
click at [342, 267] on span at bounding box center [366, 265] width 334 height 22
type input "100"
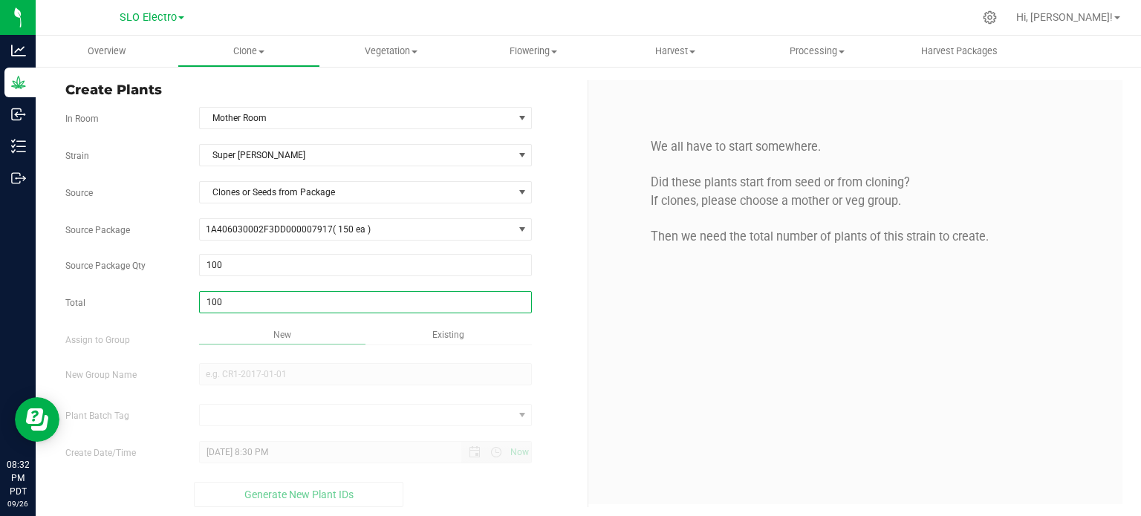
type input "100"
click at [551, 380] on div "Overview Clone Create plants Cloning groups Cloning plant batches Apply to plan…" at bounding box center [589, 276] width 1106 height 481
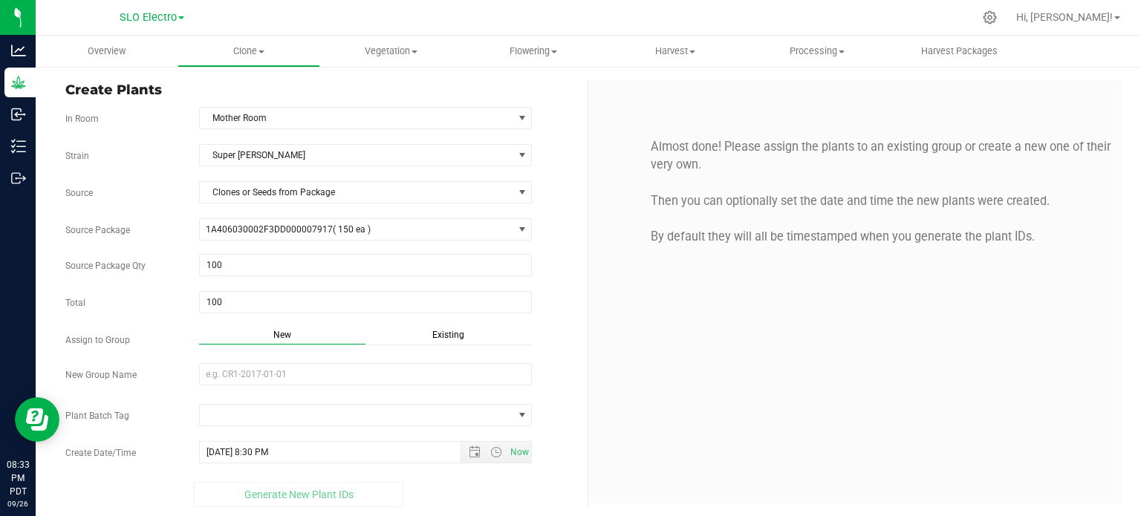
click at [419, 360] on div "Strain Super [PERSON_NAME] Source Clones or Seeds from Package Source Package 1…" at bounding box center [320, 325] width 511 height 363
click at [421, 372] on input "New Group Name" at bounding box center [366, 374] width 334 height 22
click at [479, 334] on div "Existing" at bounding box center [449, 336] width 166 height 17
click at [418, 378] on span "Select Plant Group" at bounding box center [357, 374] width 314 height 21
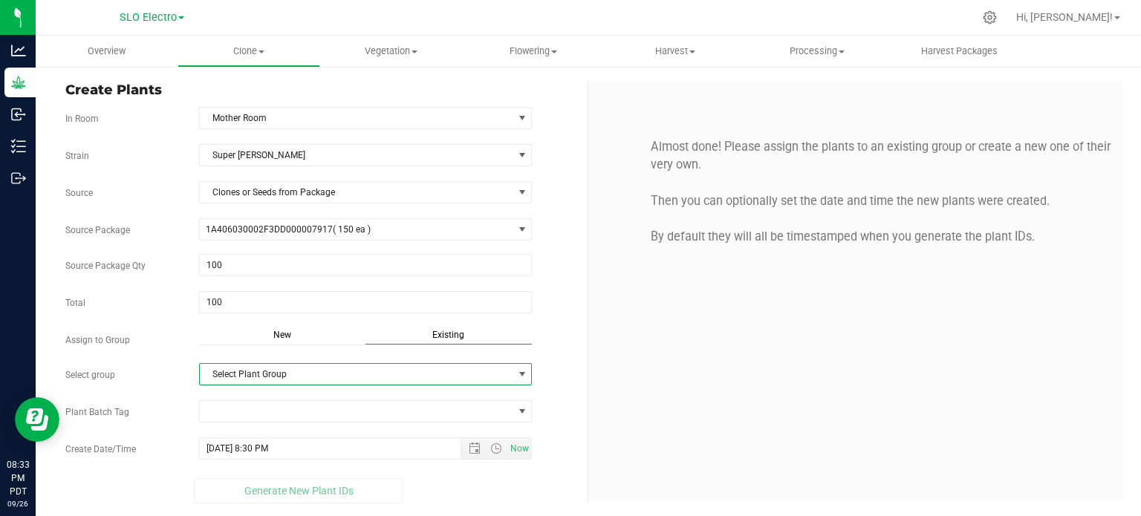
drag, startPoint x: 433, startPoint y: 377, endPoint x: 448, endPoint y: 377, distance: 14.9
click at [434, 377] on span "Select Plant Group" at bounding box center [357, 374] width 314 height 21
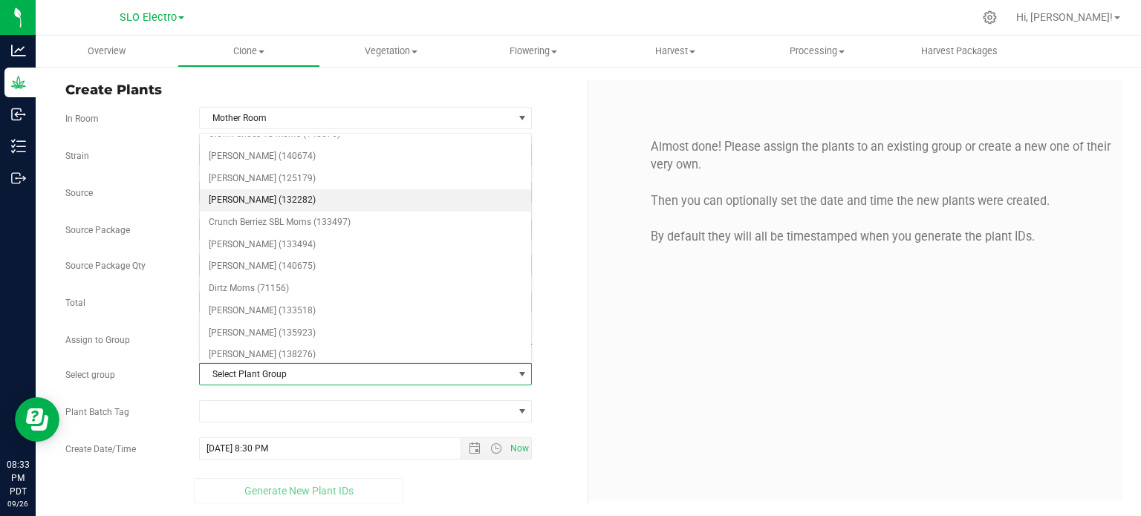
scroll to position [594, 0]
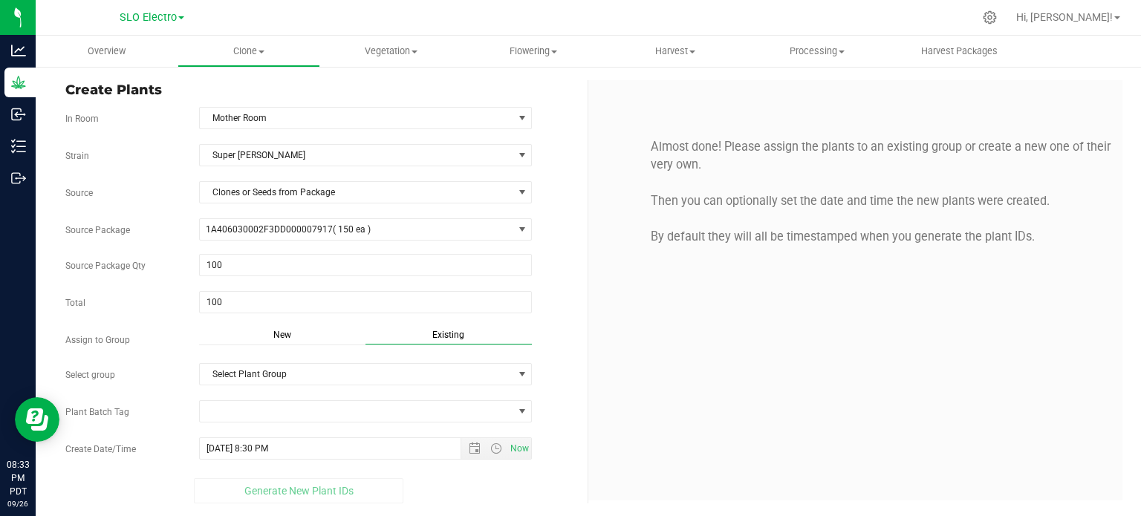
drag, startPoint x: 716, startPoint y: 327, endPoint x: 648, endPoint y: 320, distance: 67.9
click at [713, 324] on div "Almost done! Please assign the plants to an existing group or create a new one …" at bounding box center [855, 290] width 534 height 421
click at [412, 189] on span "Clones or Seeds from Package" at bounding box center [357, 192] width 314 height 21
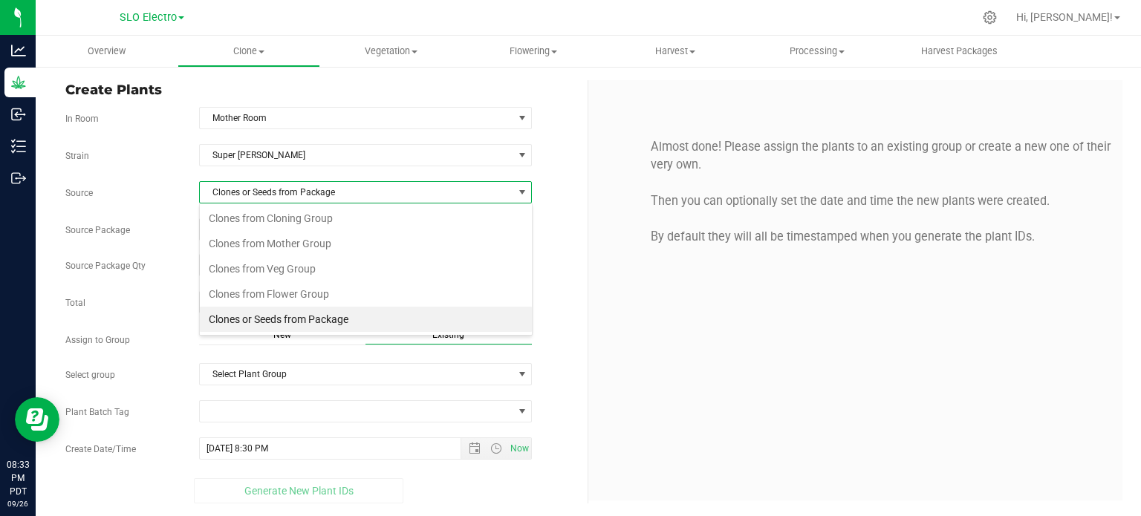
scroll to position [22, 333]
click at [343, 323] on li "Clones or Seeds from Package" at bounding box center [366, 319] width 332 height 25
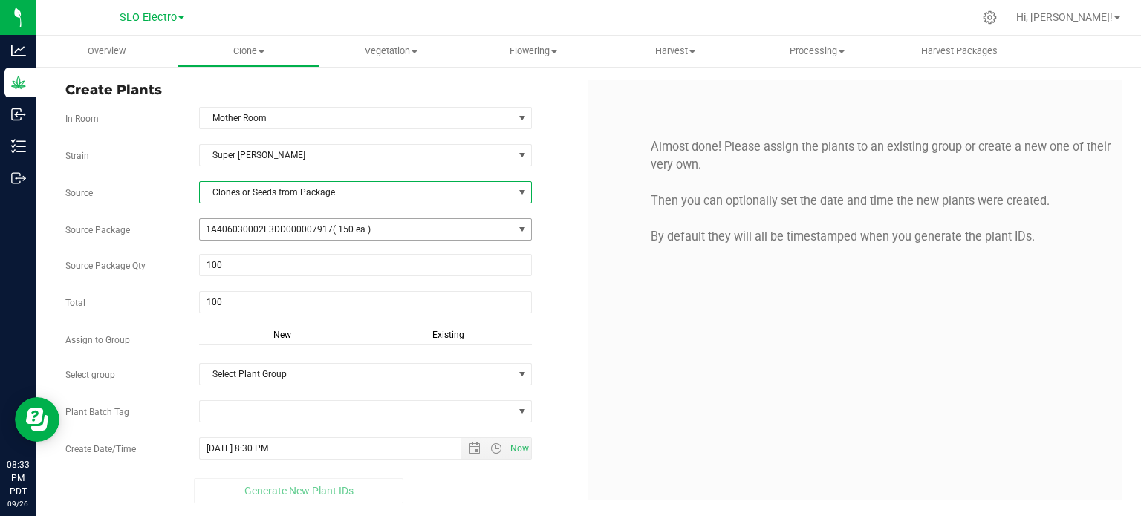
click at [429, 231] on span "1A406030002F3DD000007917 ( 150 ea )" at bounding box center [357, 229] width 314 height 21
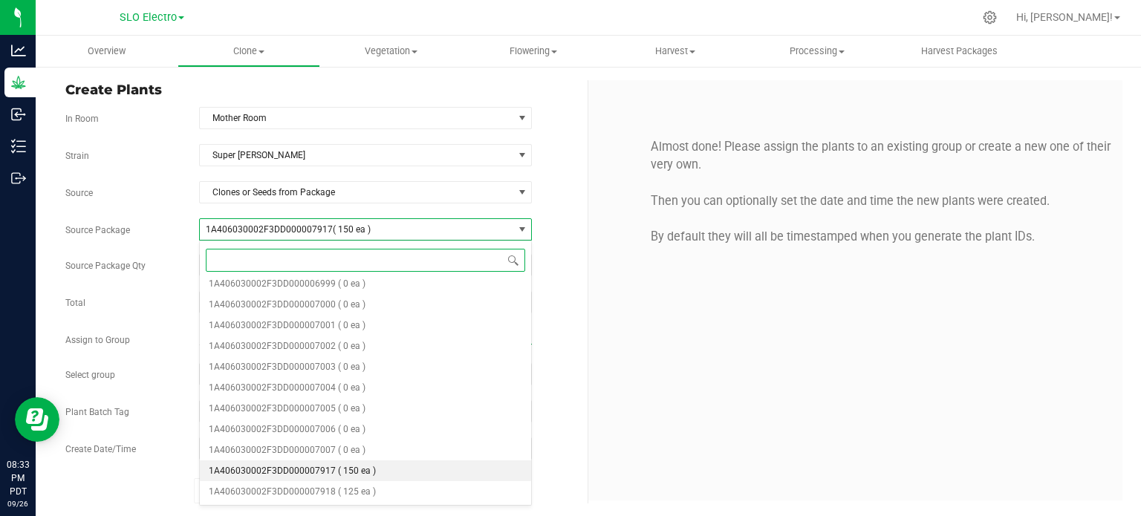
click at [377, 472] on li "1A406030002F3DD000007917 ( 150 ea )" at bounding box center [366, 471] width 332 height 21
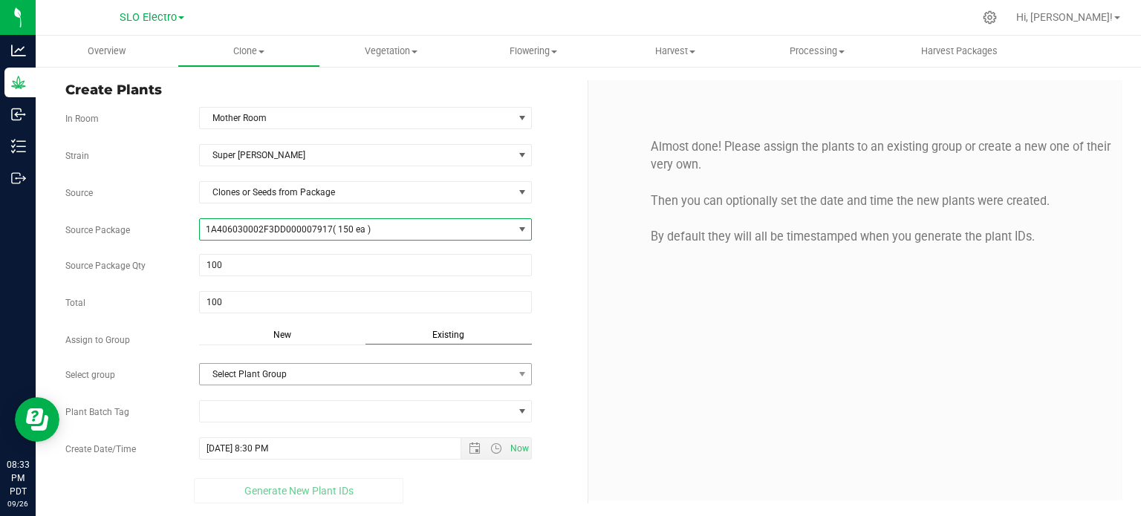
click at [424, 374] on span "Select Plant Group" at bounding box center [357, 374] width 314 height 21
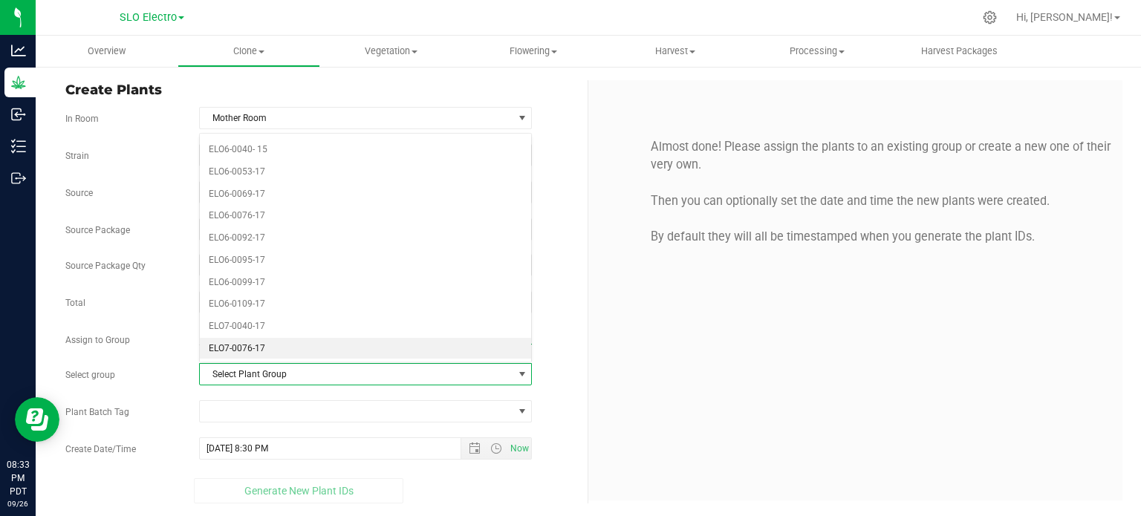
scroll to position [2155, 0]
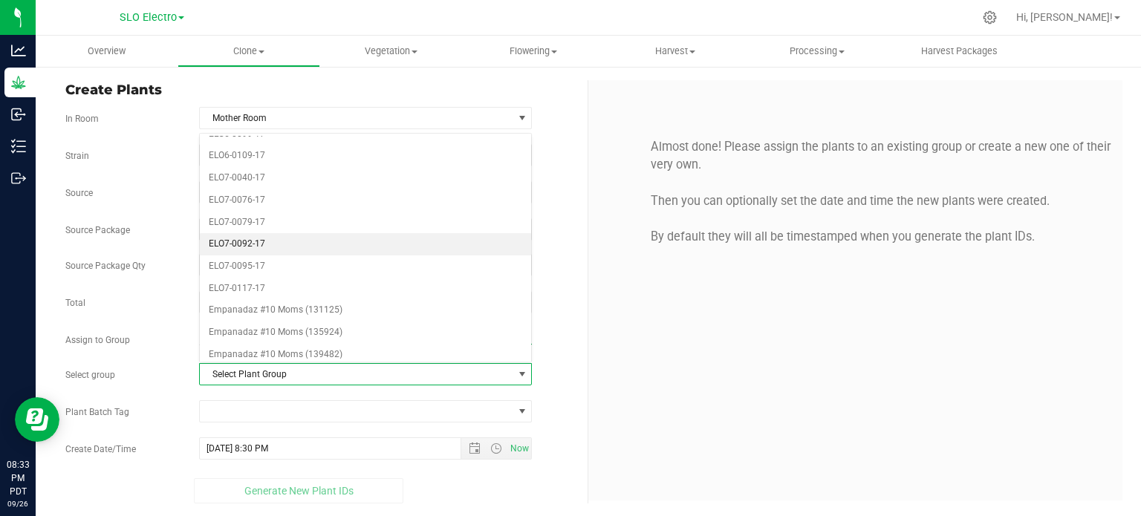
click at [253, 233] on li "ELO7-0092-17" at bounding box center [366, 244] width 332 height 22
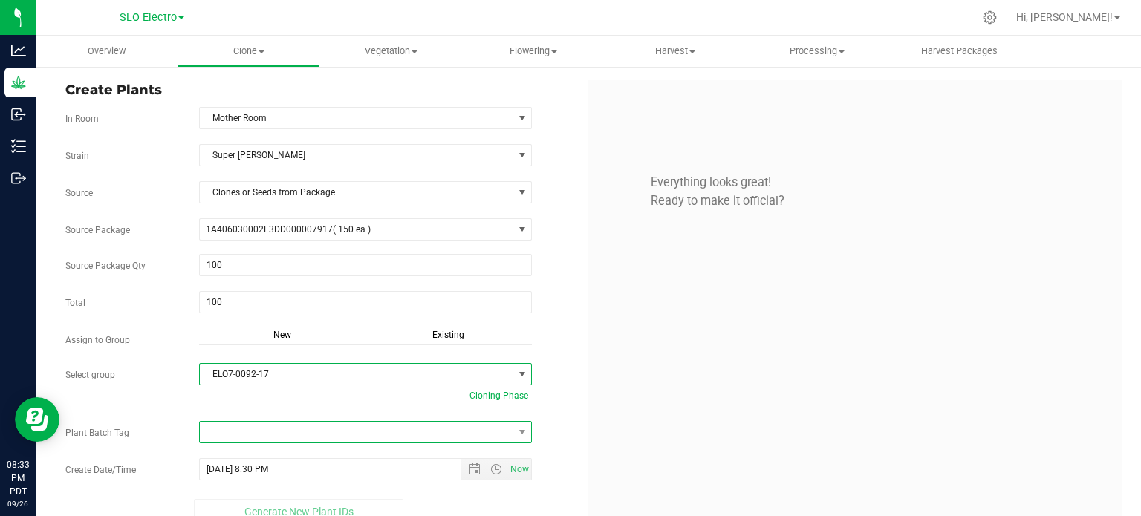
click at [389, 431] on span at bounding box center [357, 432] width 314 height 21
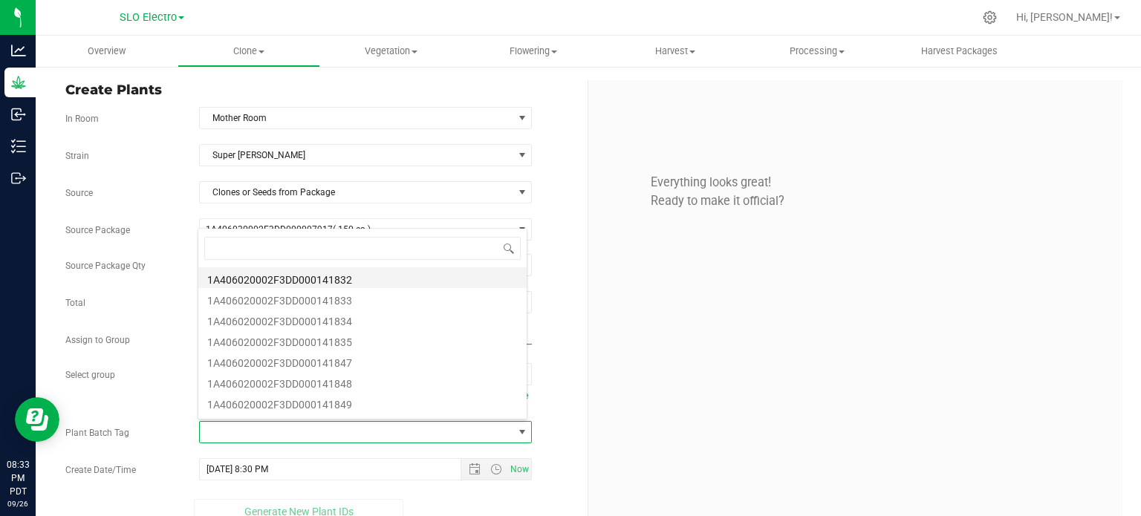
click at [434, 277] on li "1A406020002F3DD000141832" at bounding box center [362, 277] width 328 height 21
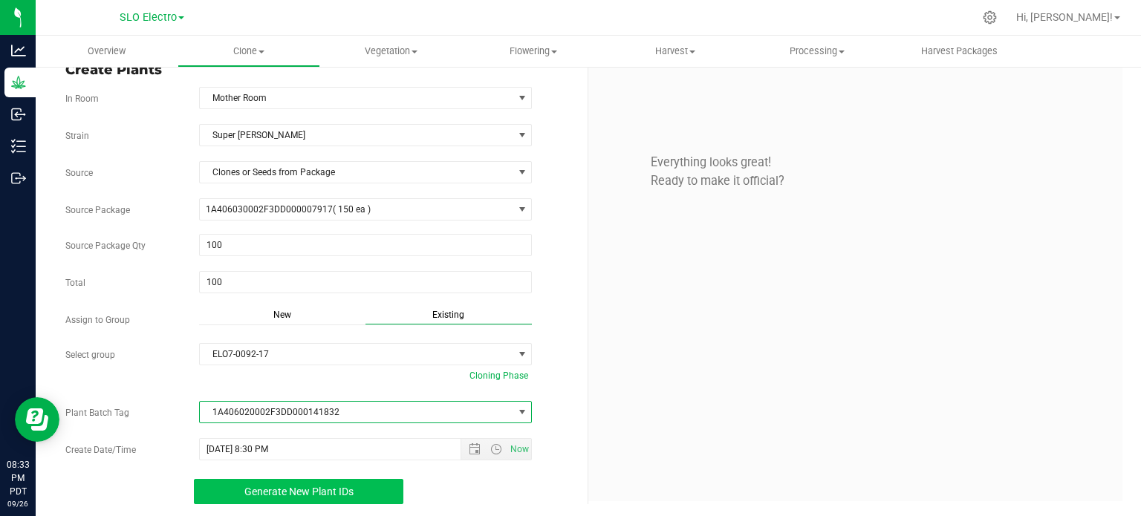
click at [357, 493] on button "Generate New Plant IDs" at bounding box center [299, 491] width 210 height 25
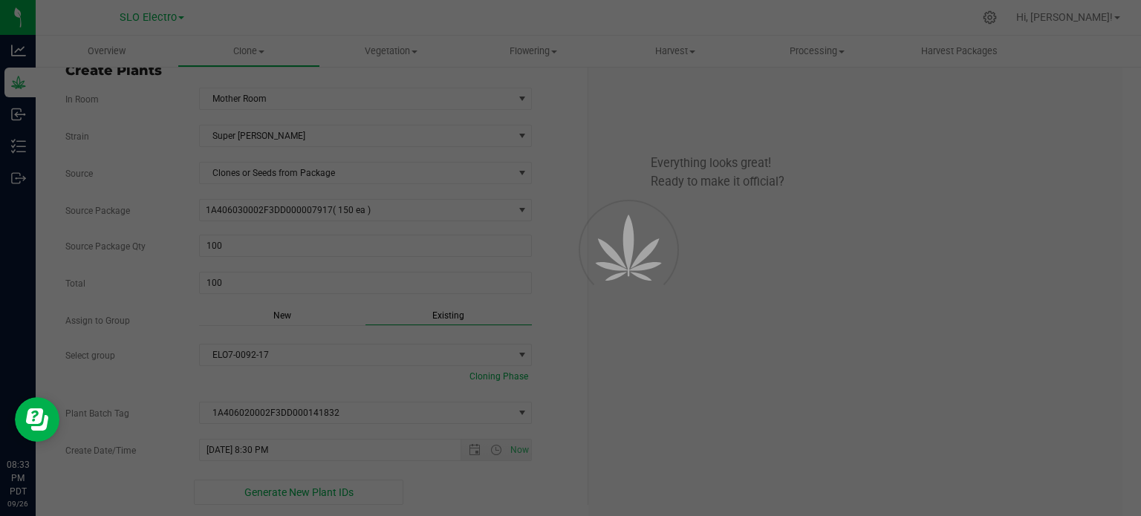
scroll to position [45, 0]
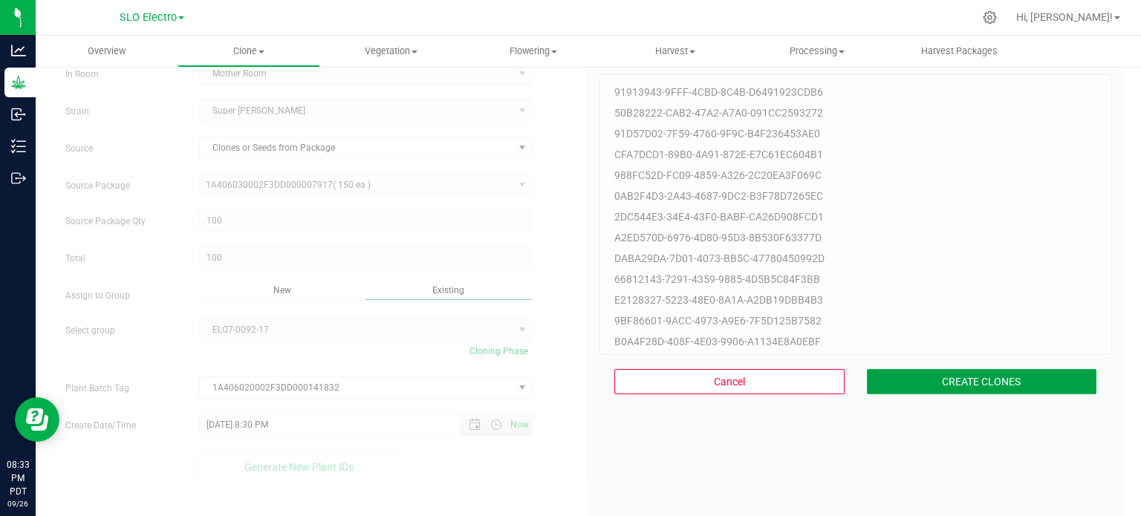
click at [972, 389] on button "CREATE CLONES" at bounding box center [982, 381] width 230 height 25
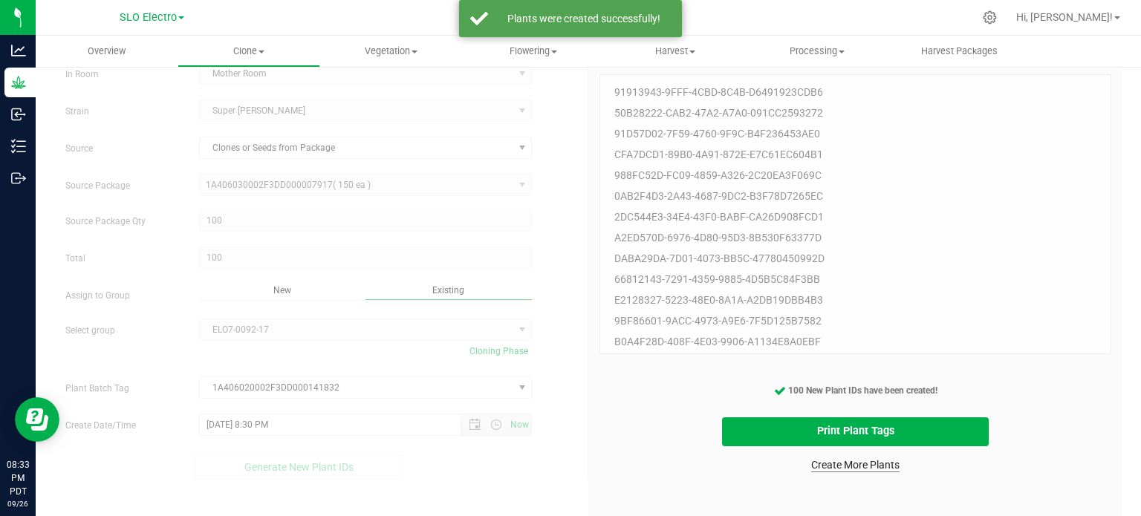
click at [852, 459] on cancel-button "Create More Plants" at bounding box center [856, 465] width 102 height 26
click at [865, 464] on link "Create More Plants" at bounding box center [855, 465] width 88 height 15
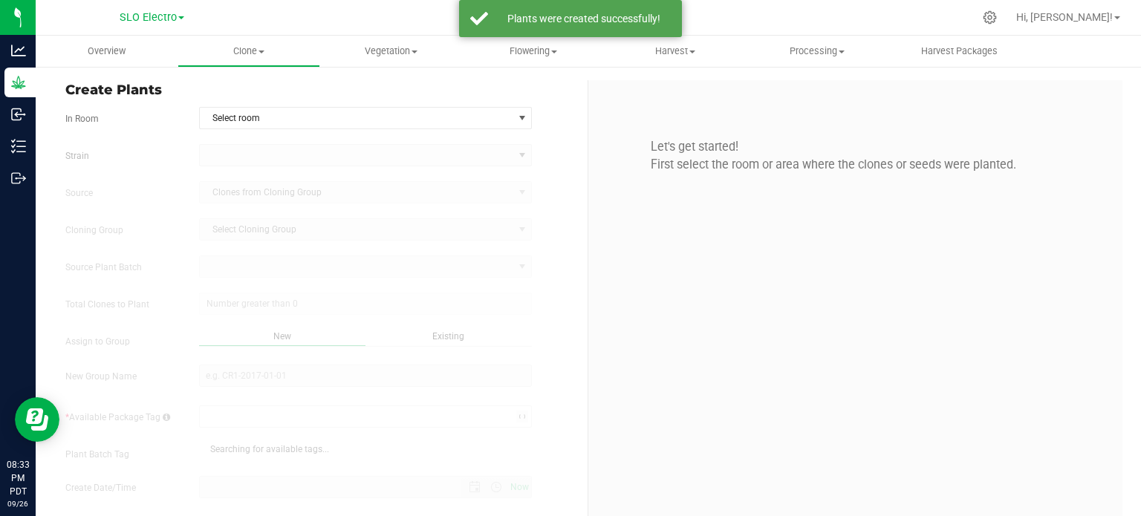
type input "[DATE] 8:33 PM"
click at [386, 127] on span "Select room" at bounding box center [357, 118] width 314 height 21
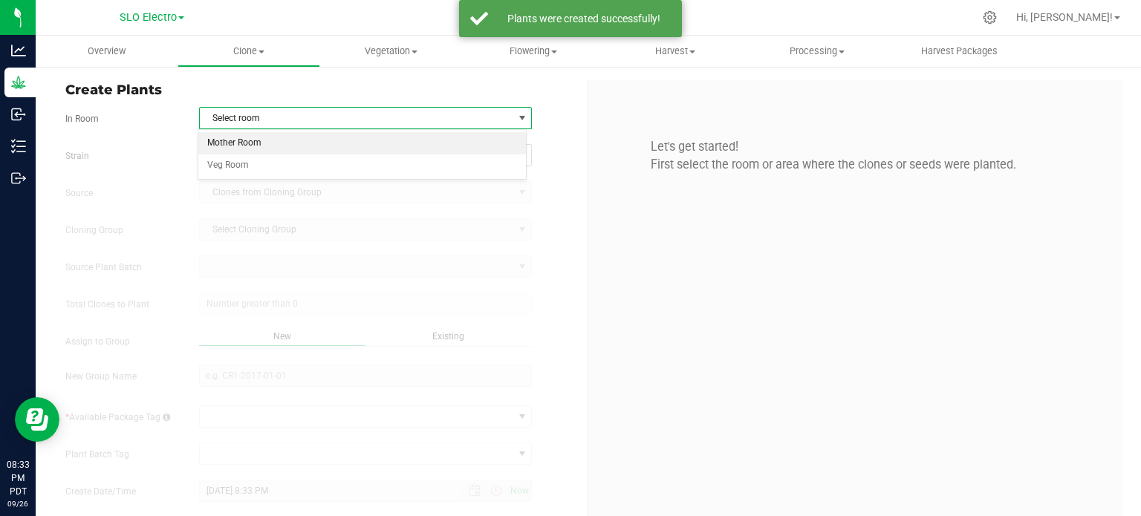
drag, startPoint x: 306, startPoint y: 147, endPoint x: 301, endPoint y: 155, distance: 9.7
click at [306, 146] on li "Mother Room" at bounding box center [362, 143] width 328 height 22
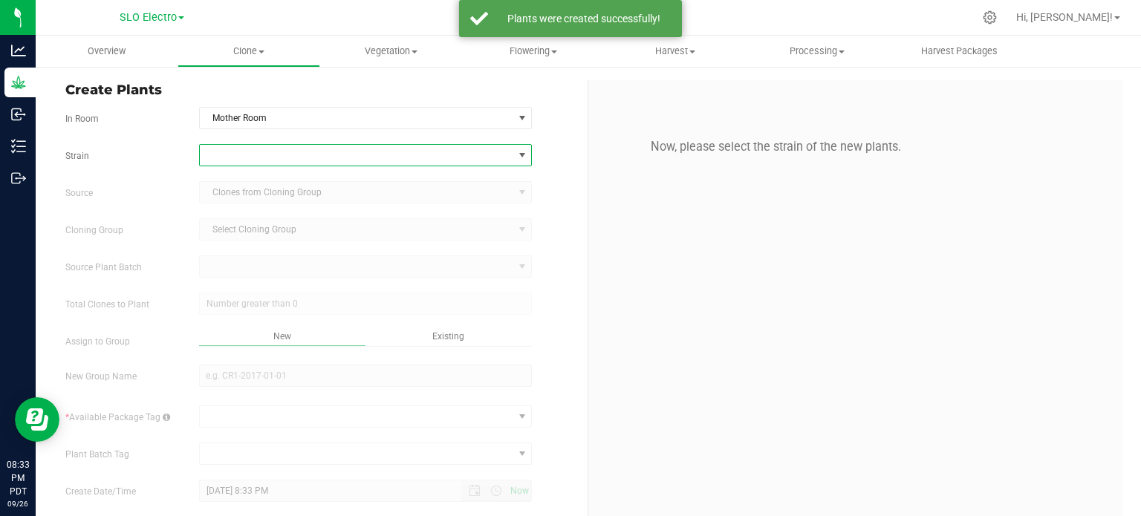
click at [299, 160] on span at bounding box center [357, 155] width 314 height 21
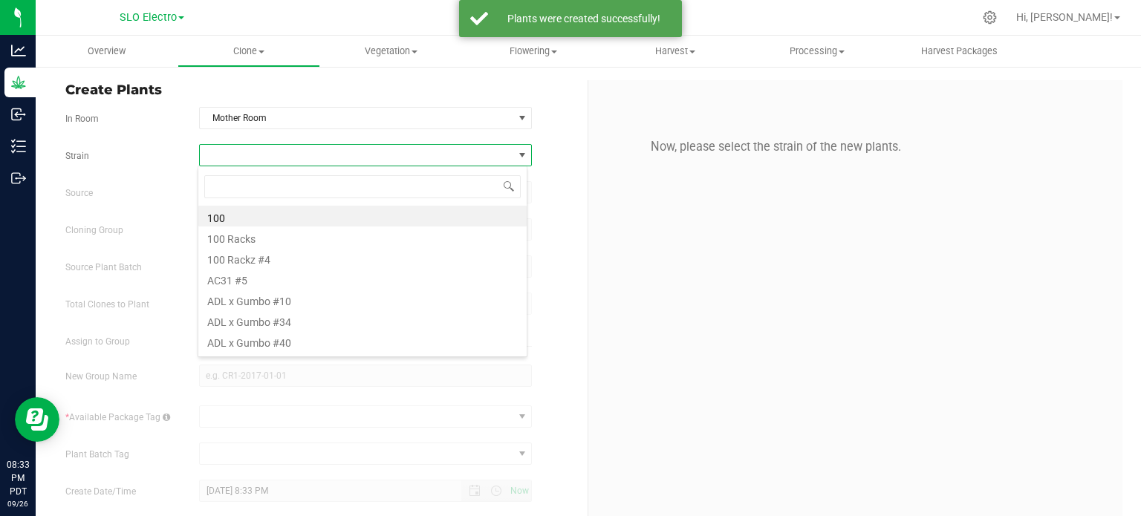
scroll to position [22, 329]
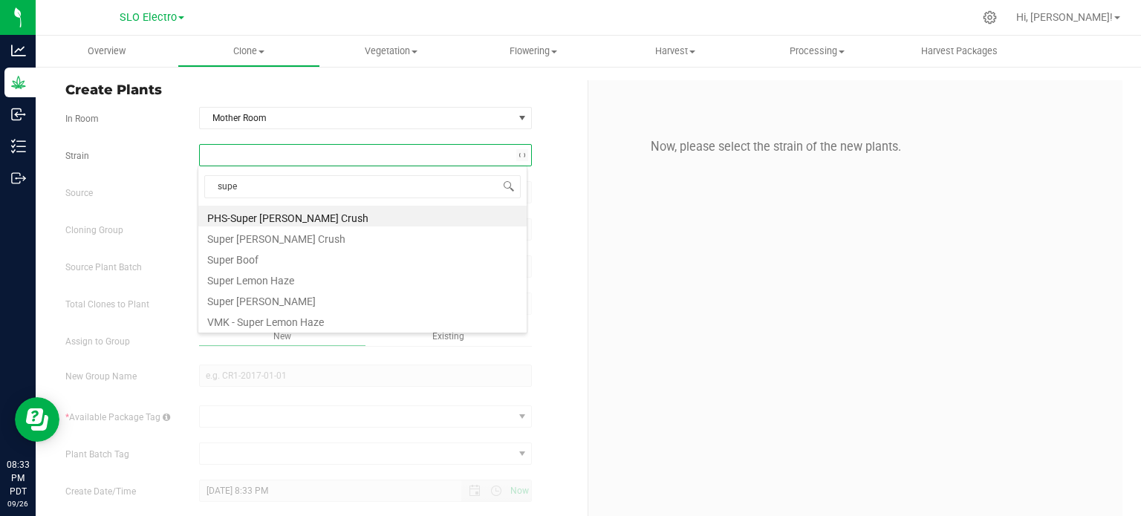
type input "super"
click at [291, 302] on li "Super [PERSON_NAME]" at bounding box center [362, 299] width 328 height 21
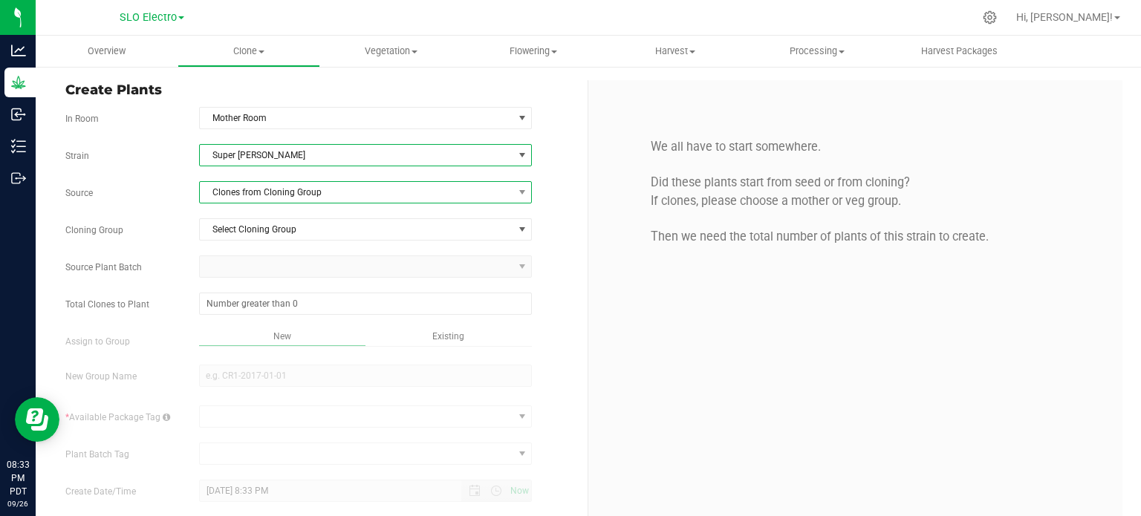
click at [384, 189] on span "Clones from Cloning Group" at bounding box center [357, 192] width 314 height 21
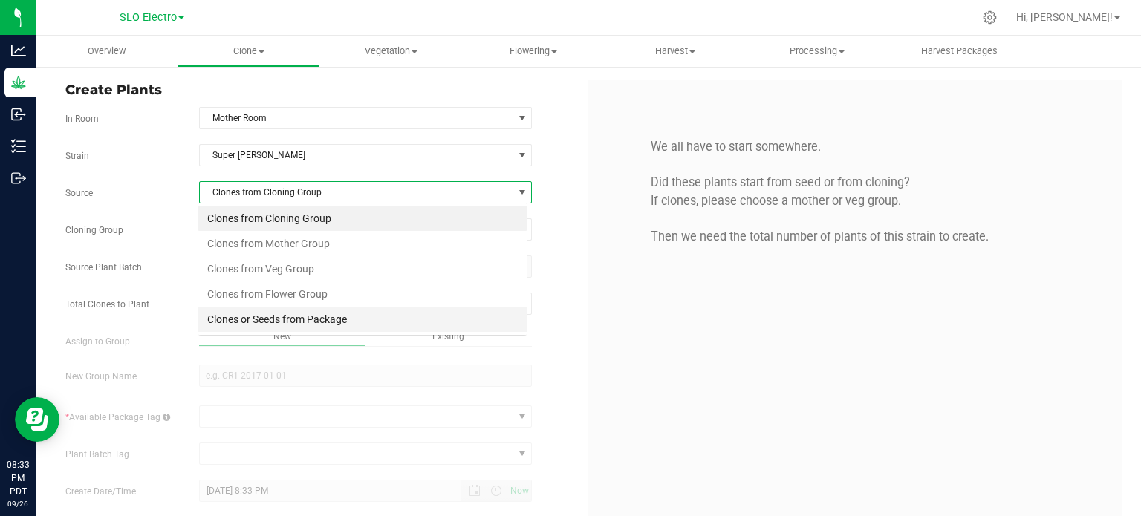
scroll to position [22, 329]
click at [321, 317] on li "Clones or Seeds from Package" at bounding box center [362, 319] width 328 height 25
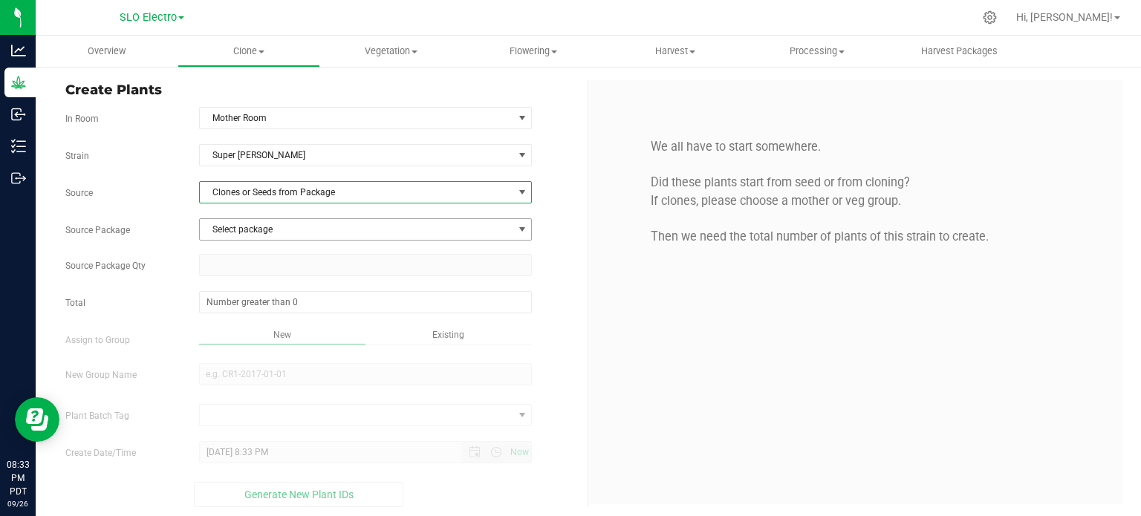
click at [374, 233] on span "Select package" at bounding box center [357, 229] width 314 height 21
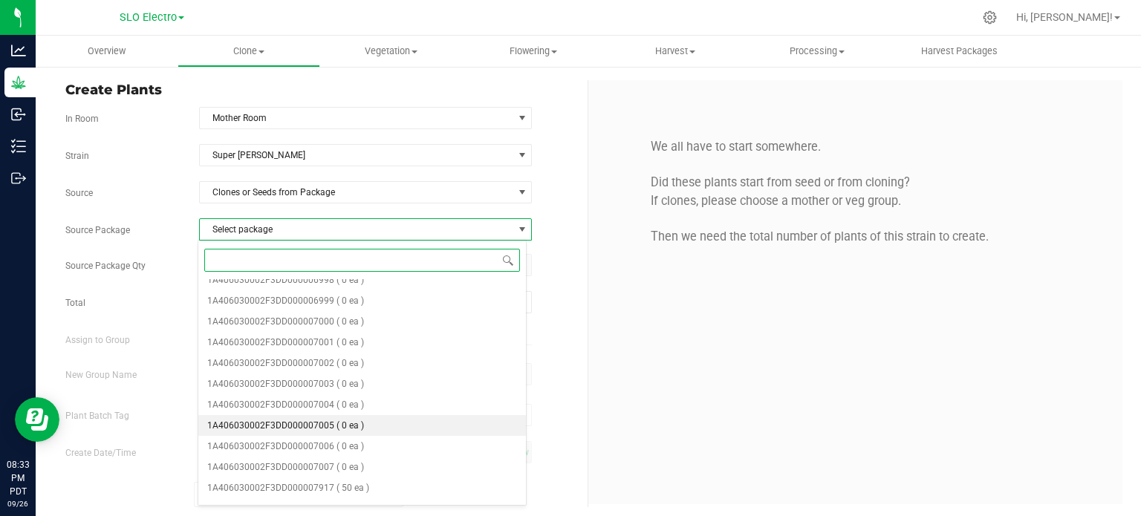
scroll to position [422, 0]
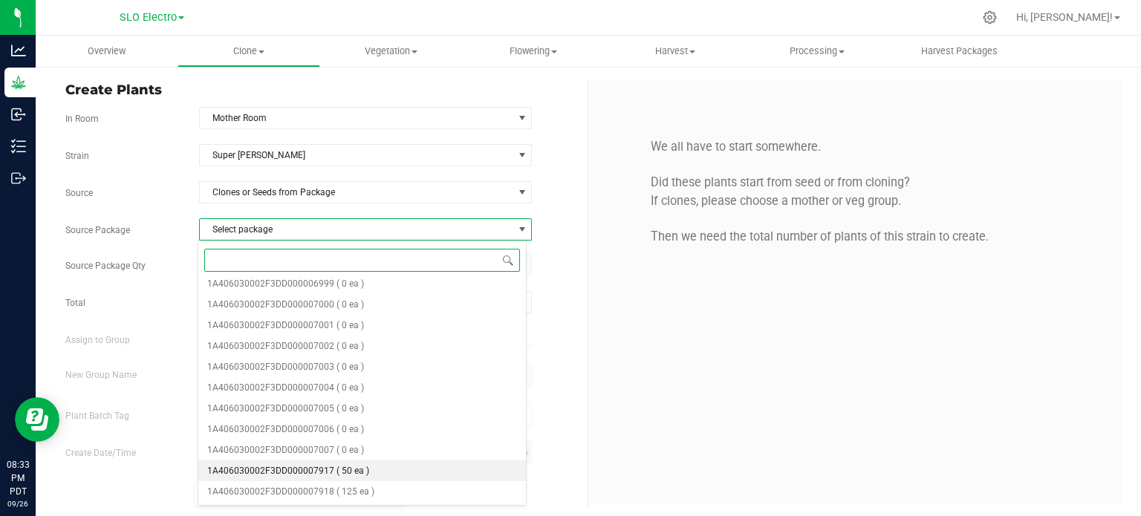
click at [366, 471] on li "1A406030002F3DD000007917 ( 50 ea )" at bounding box center [362, 471] width 328 height 21
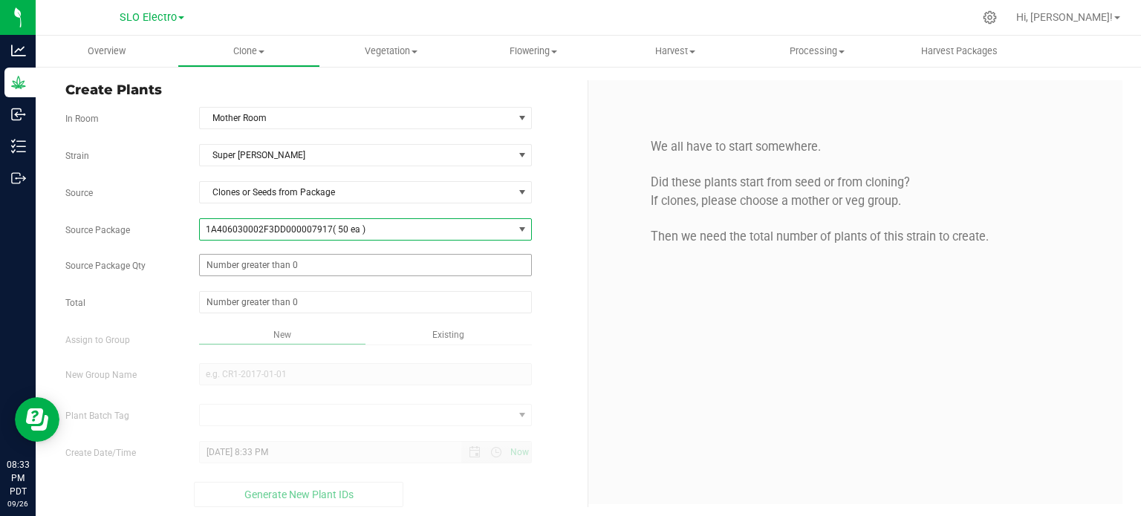
click at [316, 266] on span at bounding box center [366, 265] width 334 height 22
type input "50"
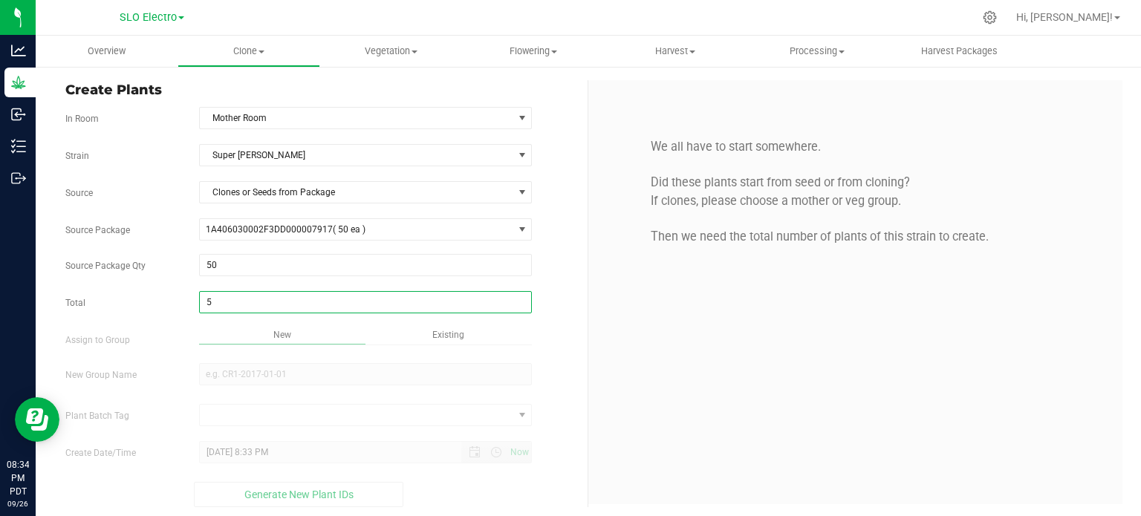
type input "50"
click at [609, 329] on div "Overview Clone Create plants Cloning groups Cloning plant batches Apply to plan…" at bounding box center [589, 276] width 1106 height 481
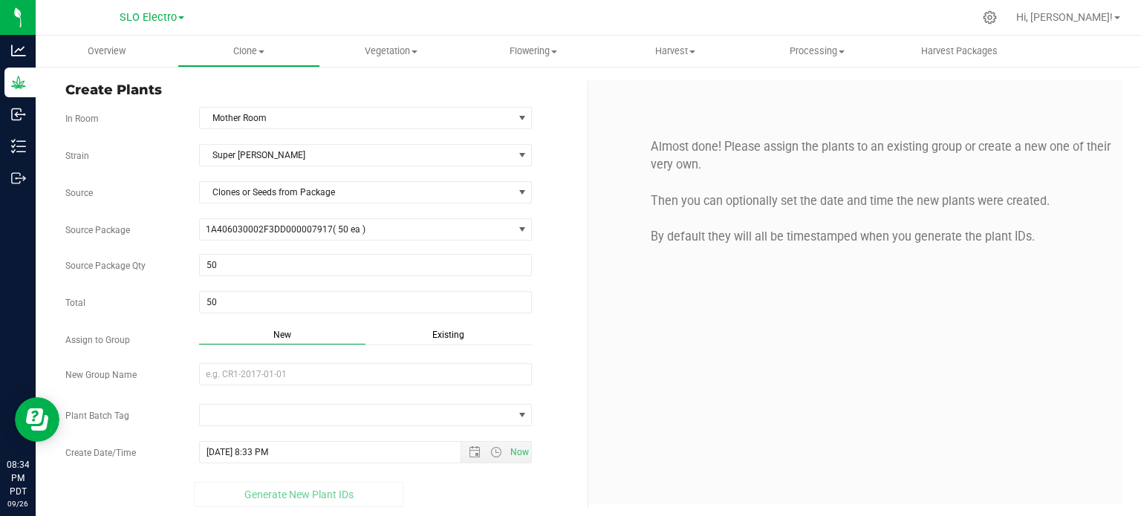
click at [441, 340] on div "Existing" at bounding box center [449, 336] width 166 height 17
click at [435, 358] on div "Strain Super [PERSON_NAME] Source Clones or Seeds from Package Source Package 1…" at bounding box center [320, 324] width 511 height 360
click at [429, 371] on span "Select Plant Group" at bounding box center [357, 374] width 314 height 21
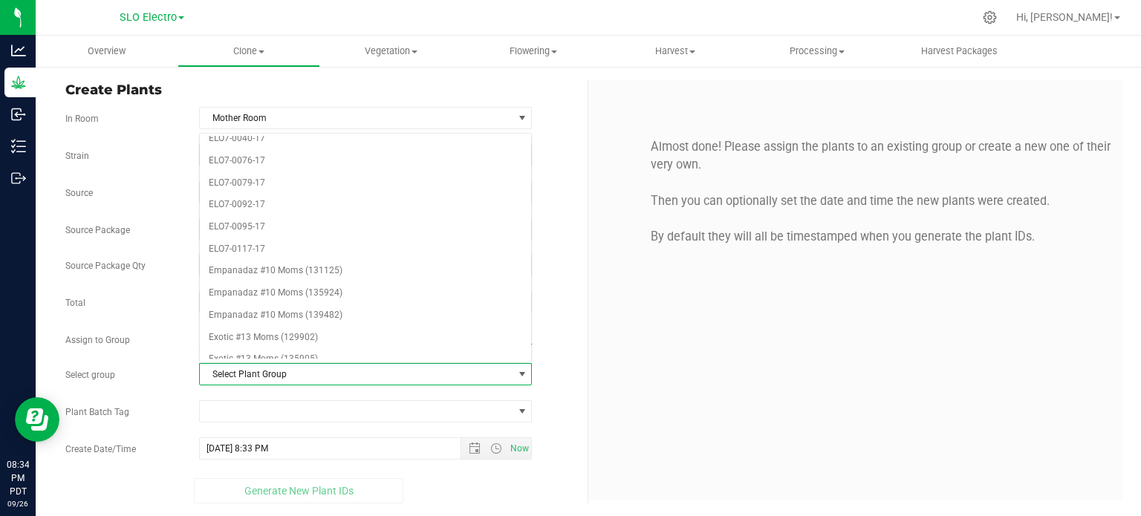
scroll to position [2081, 0]
click at [303, 308] on li "ELO7-0092-17" at bounding box center [366, 319] width 332 height 22
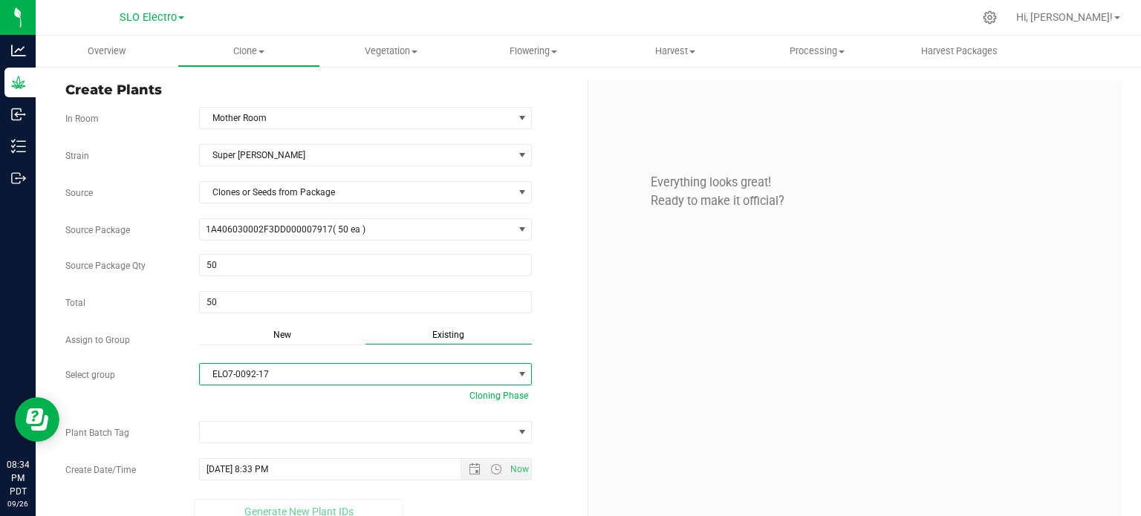
click at [331, 451] on div "Strain Super [PERSON_NAME] Source Clones or Seeds from Package Source Package 1…" at bounding box center [320, 334] width 511 height 380
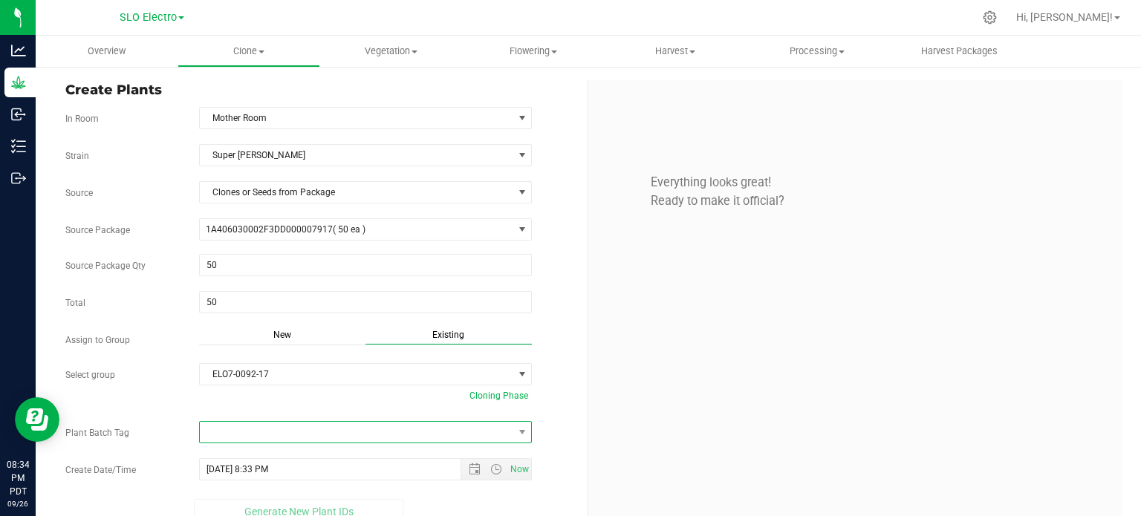
click at [331, 439] on span at bounding box center [357, 432] width 314 height 21
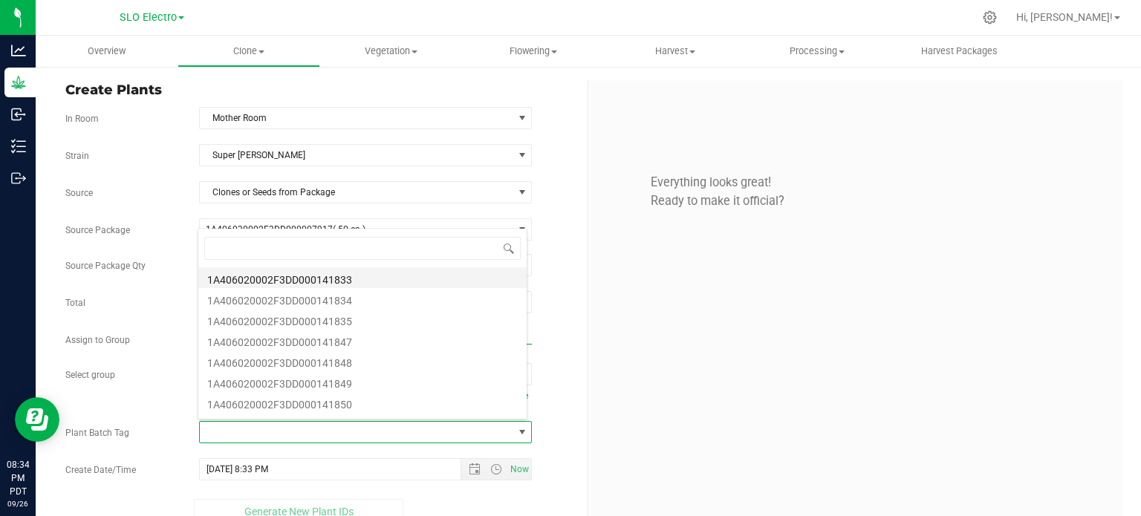
click at [354, 279] on li "1A406020002F3DD000141833" at bounding box center [362, 277] width 328 height 21
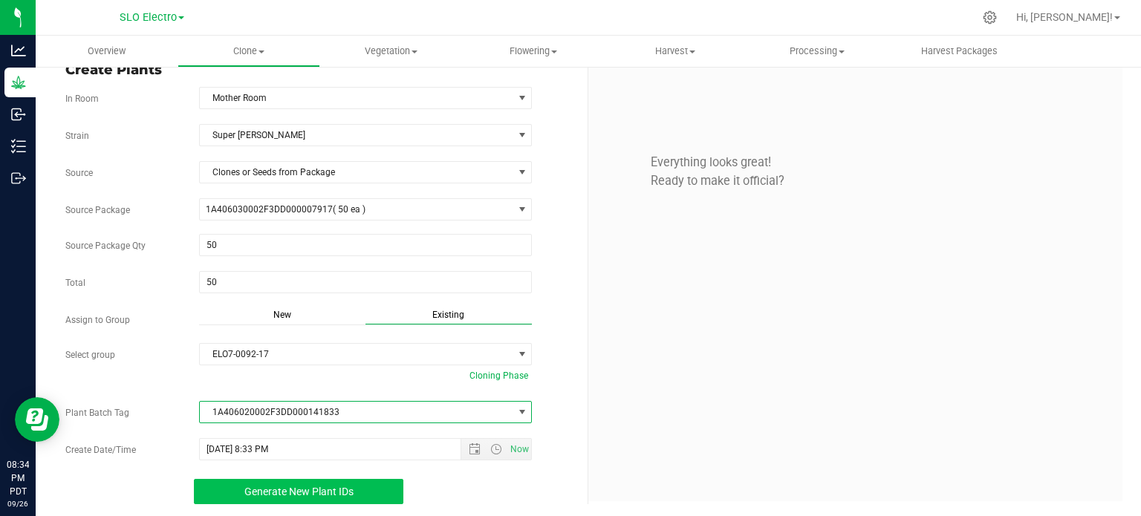
click at [348, 494] on span "Generate New Plant IDs" at bounding box center [298, 492] width 109 height 12
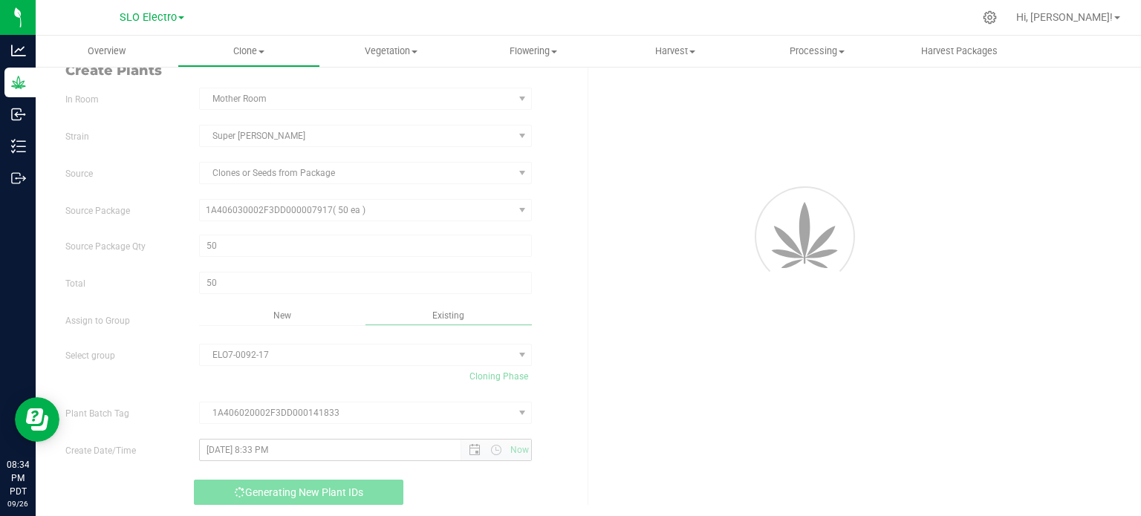
scroll to position [45, 0]
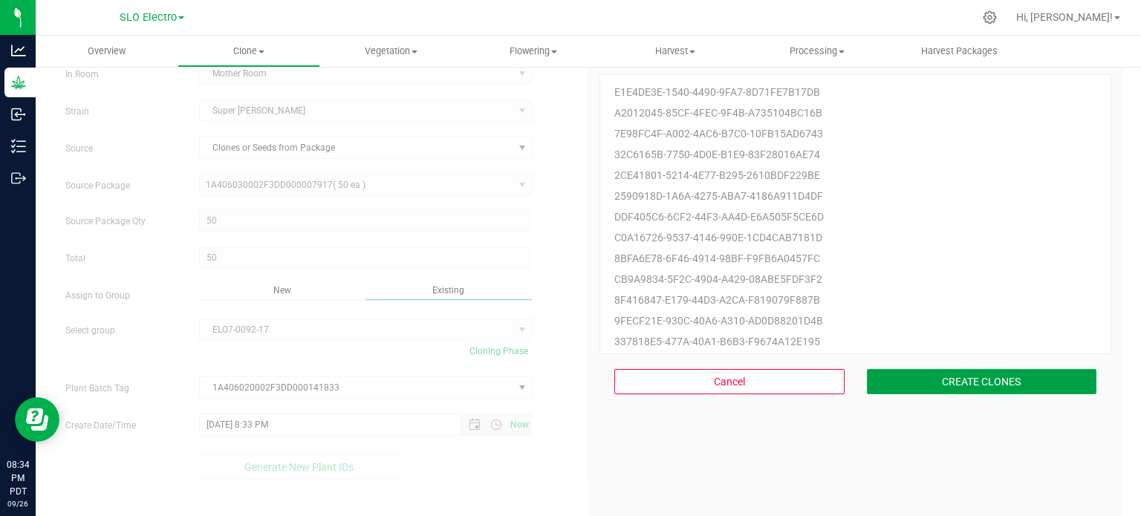
click at [966, 392] on button "CREATE CLONES" at bounding box center [982, 381] width 230 height 25
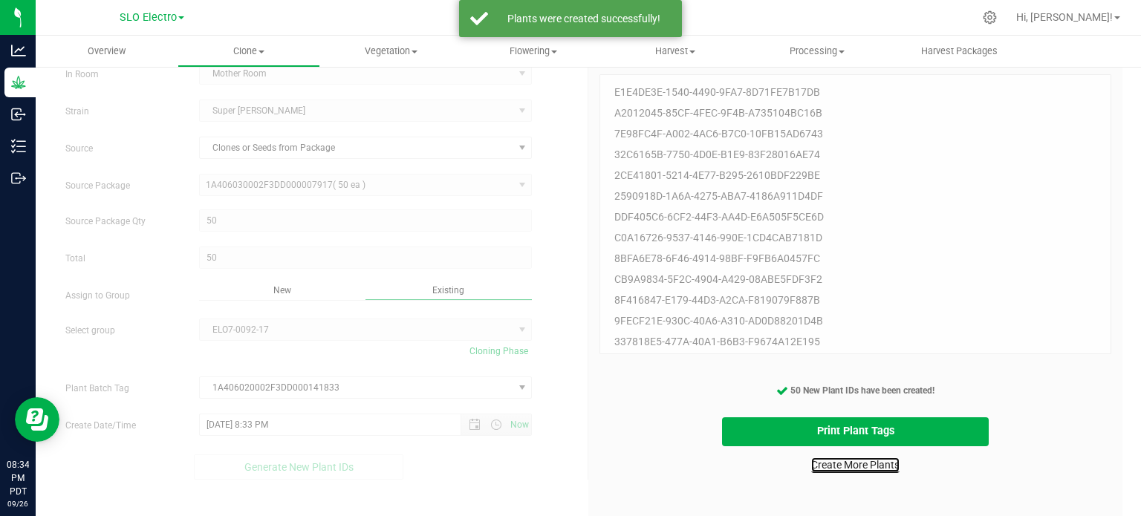
click at [881, 463] on link "Create More Plants" at bounding box center [855, 465] width 88 height 15
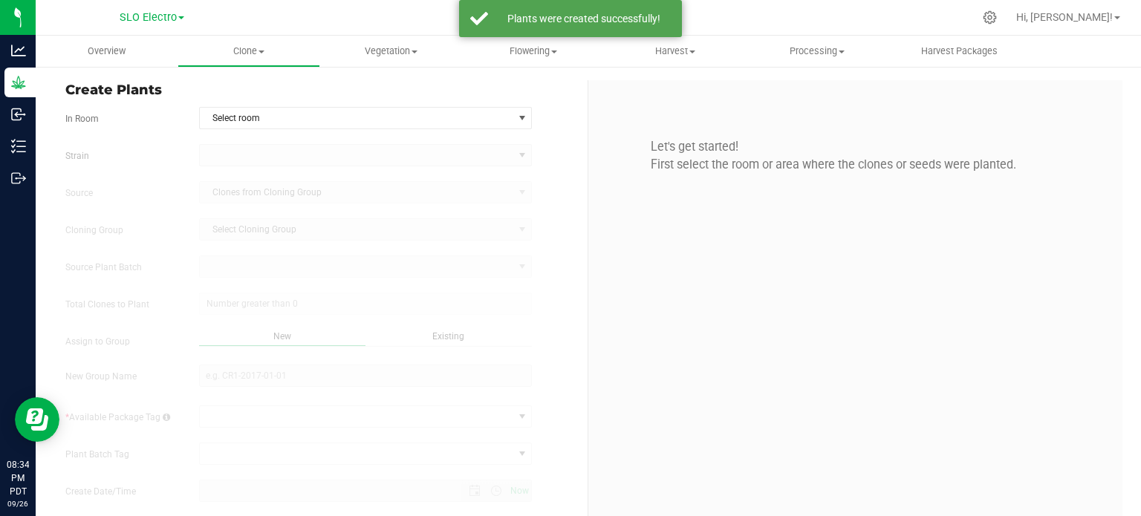
type input "[DATE] 8:34 PM"
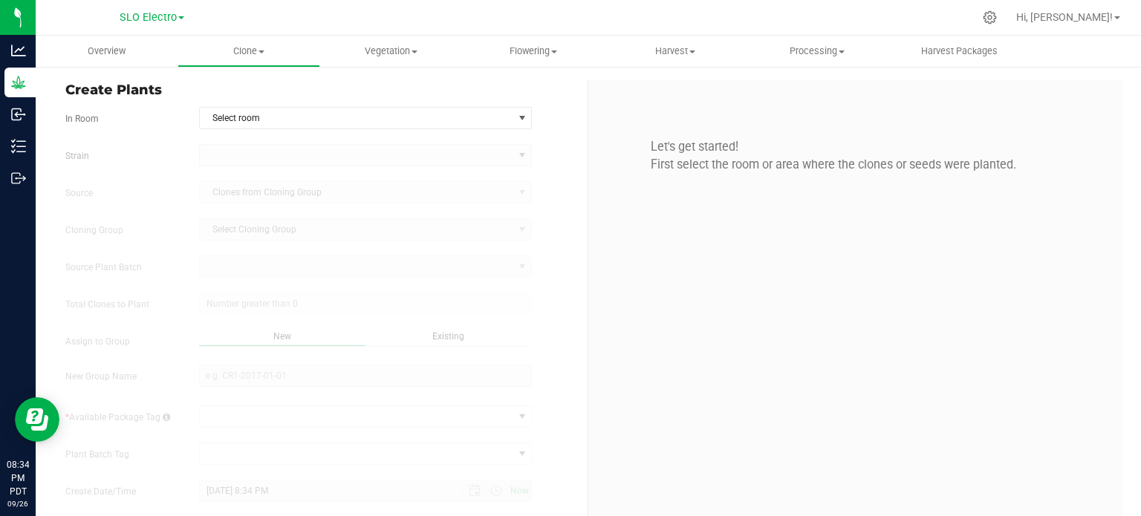
drag, startPoint x: 486, startPoint y: 549, endPoint x: 773, endPoint y: 236, distance: 424.9
click at [941, 361] on div "Let's get started! First select the room or area where the clones or seeds were…" at bounding box center [855, 311] width 534 height 463
click at [389, 117] on span "Select room" at bounding box center [357, 118] width 314 height 21
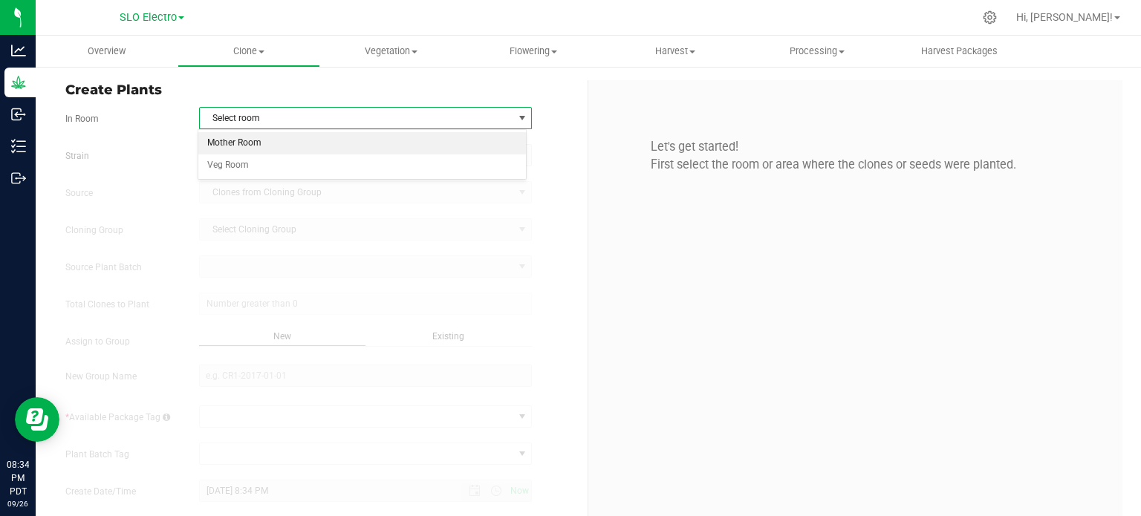
drag, startPoint x: 327, startPoint y: 133, endPoint x: 324, endPoint y: 141, distance: 8.7
click at [327, 134] on li "Mother Room" at bounding box center [362, 143] width 328 height 22
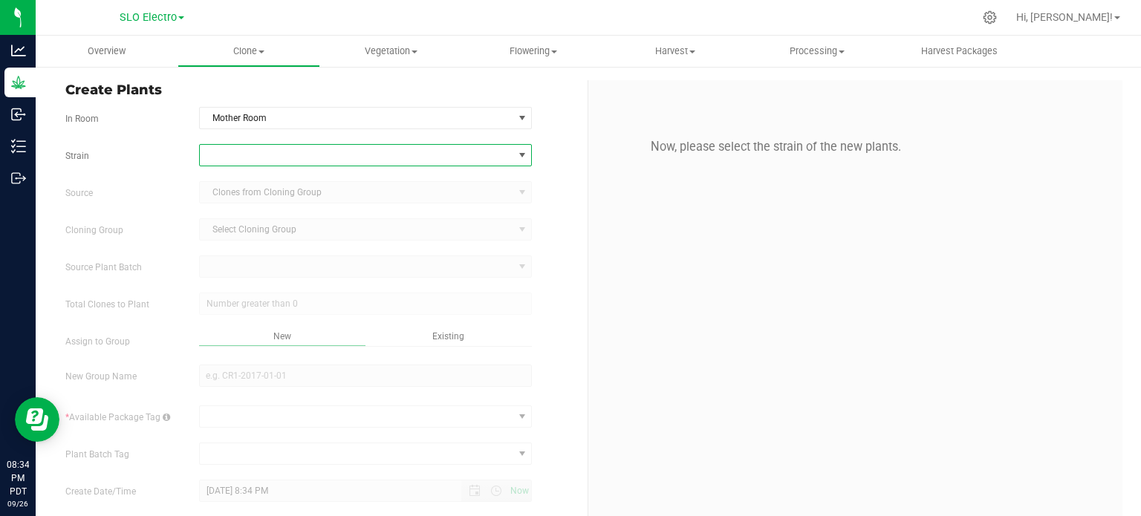
click at [321, 146] on span at bounding box center [357, 155] width 314 height 21
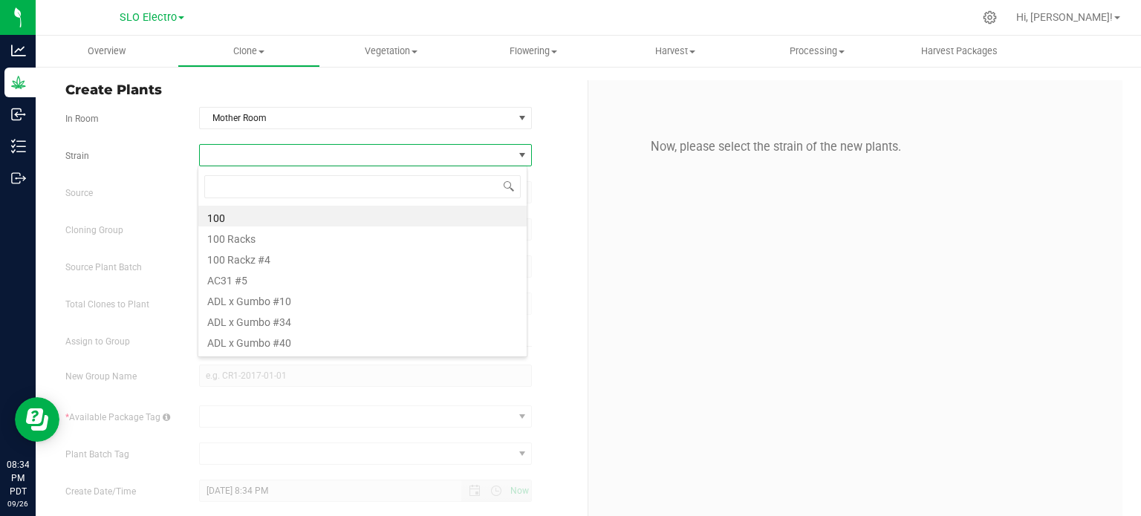
scroll to position [22, 329]
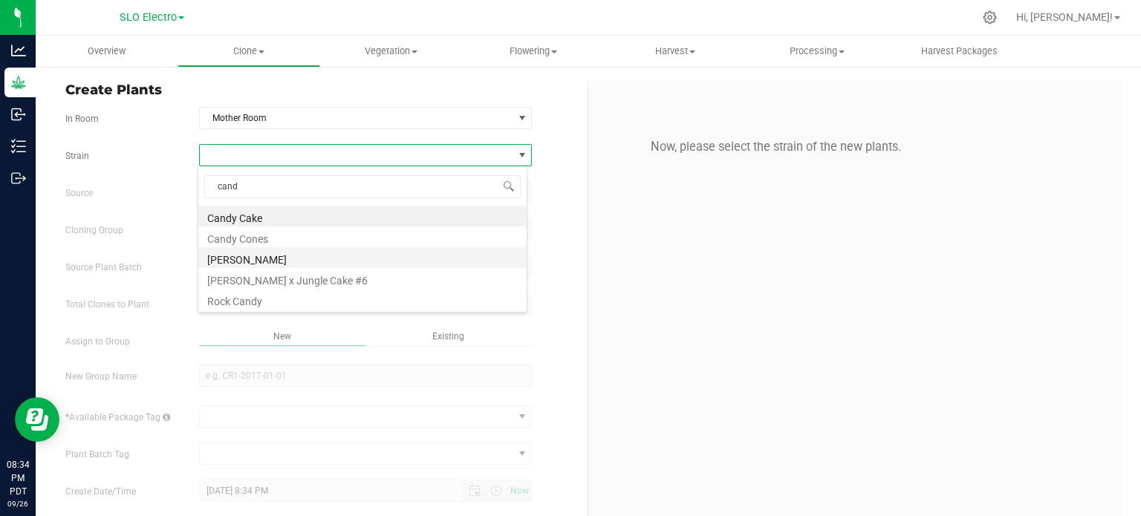
type input "candy"
click at [273, 261] on li "[PERSON_NAME]" at bounding box center [362, 257] width 328 height 21
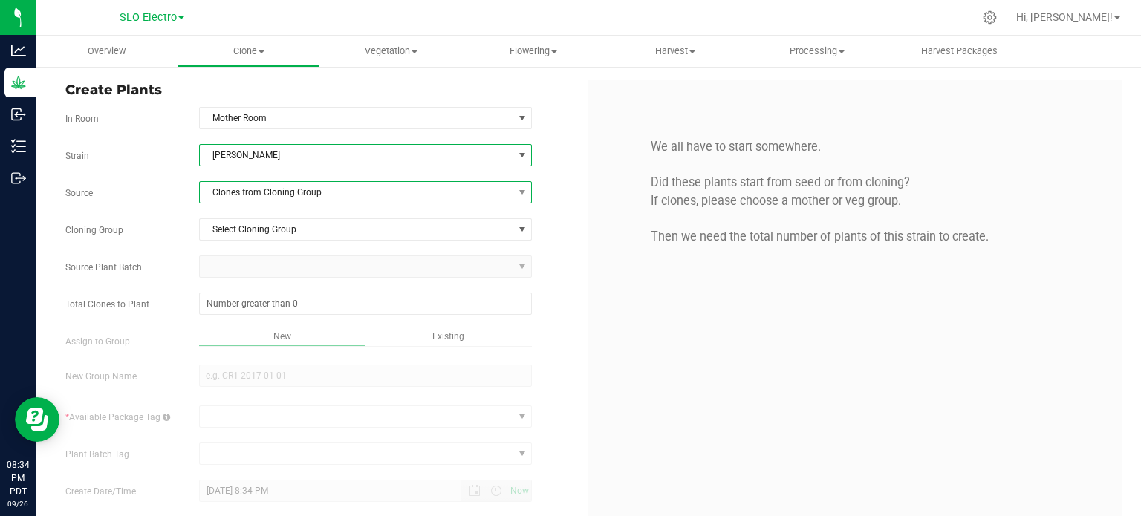
click at [322, 199] on span "Clones from Cloning Group" at bounding box center [357, 192] width 314 height 21
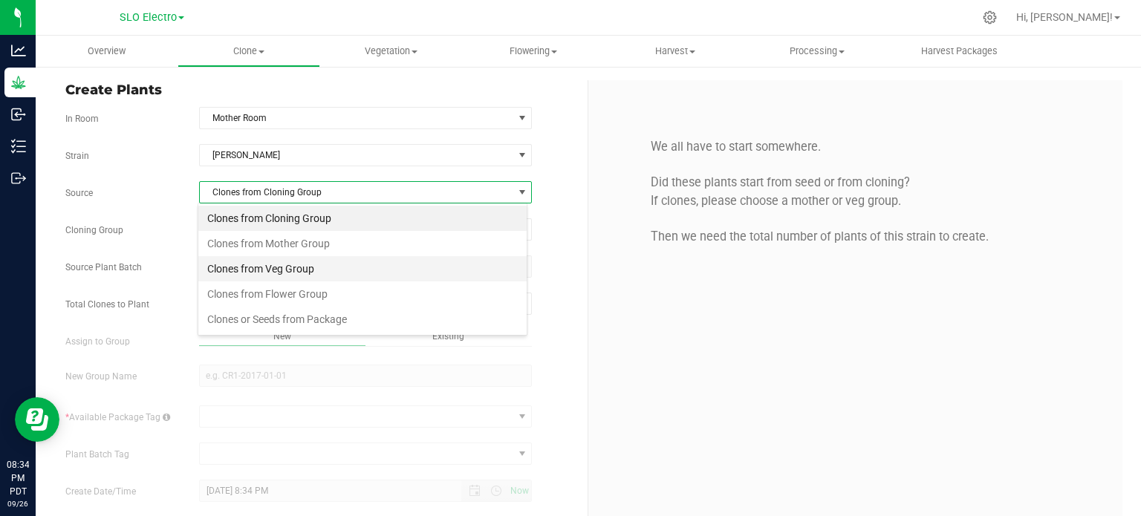
scroll to position [22, 329]
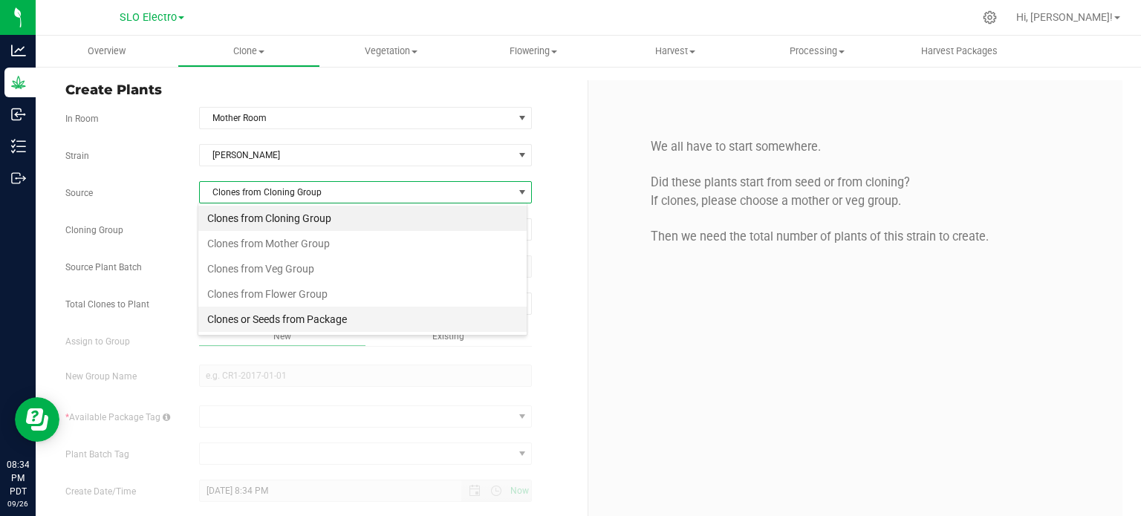
click at [315, 322] on li "Clones or Seeds from Package" at bounding box center [362, 319] width 328 height 25
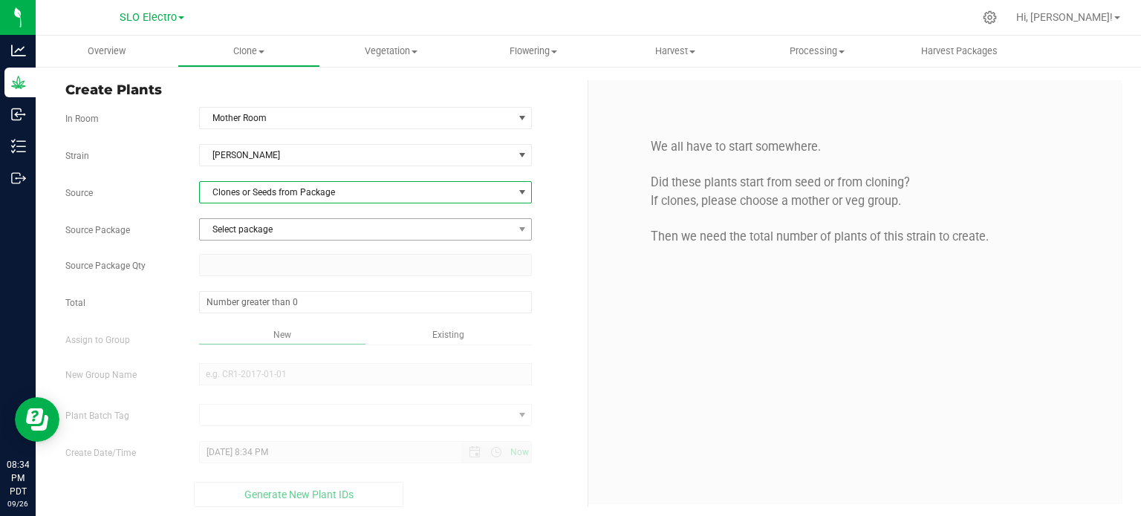
click at [436, 230] on span "Select package" at bounding box center [357, 229] width 314 height 21
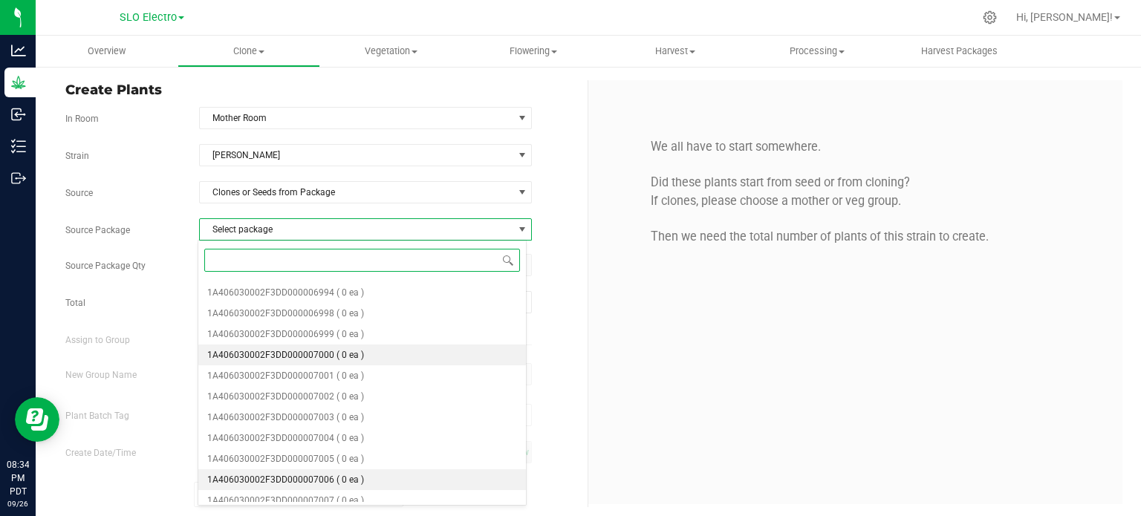
scroll to position [401, 0]
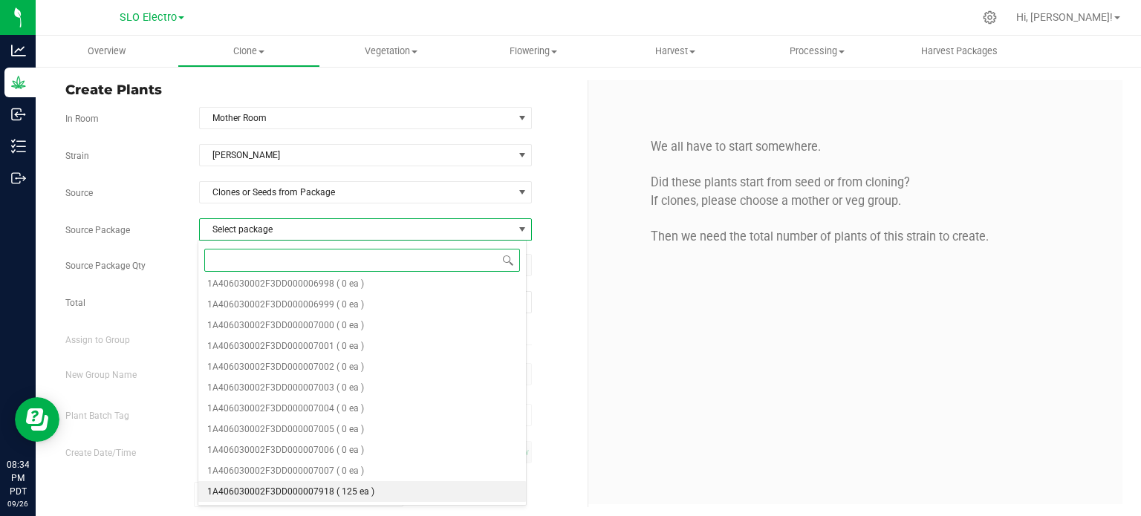
click at [372, 491] on li "1A406030002F3DD000007918 ( 125 ea )" at bounding box center [362, 491] width 328 height 21
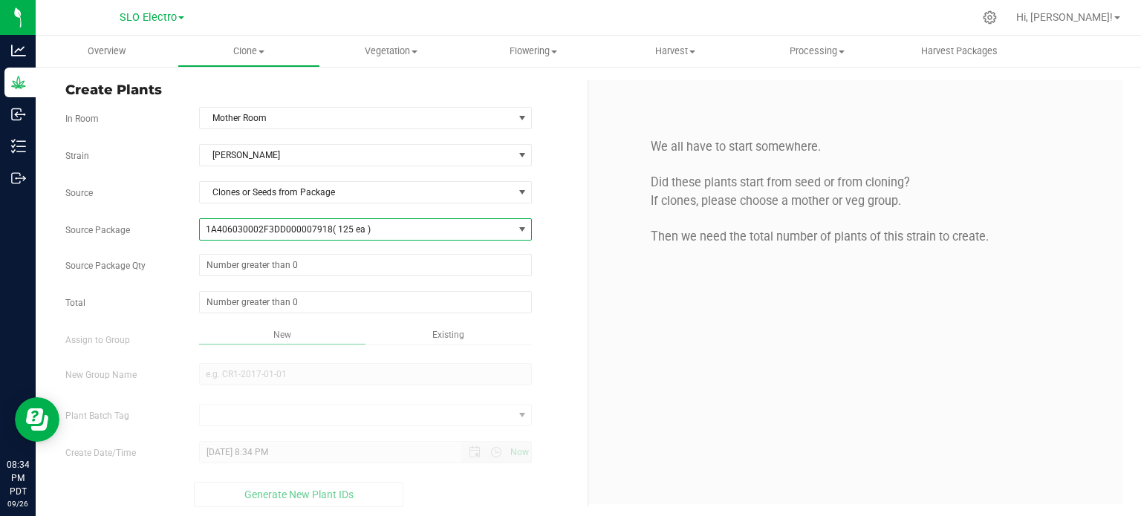
click at [395, 279] on div "Strain [PERSON_NAME] Source Clones or Seeds from Package Source Package 1A40603…" at bounding box center [320, 325] width 511 height 363
click at [409, 254] on span at bounding box center [366, 265] width 334 height 22
click at [414, 256] on span at bounding box center [366, 265] width 334 height 22
type input "100"
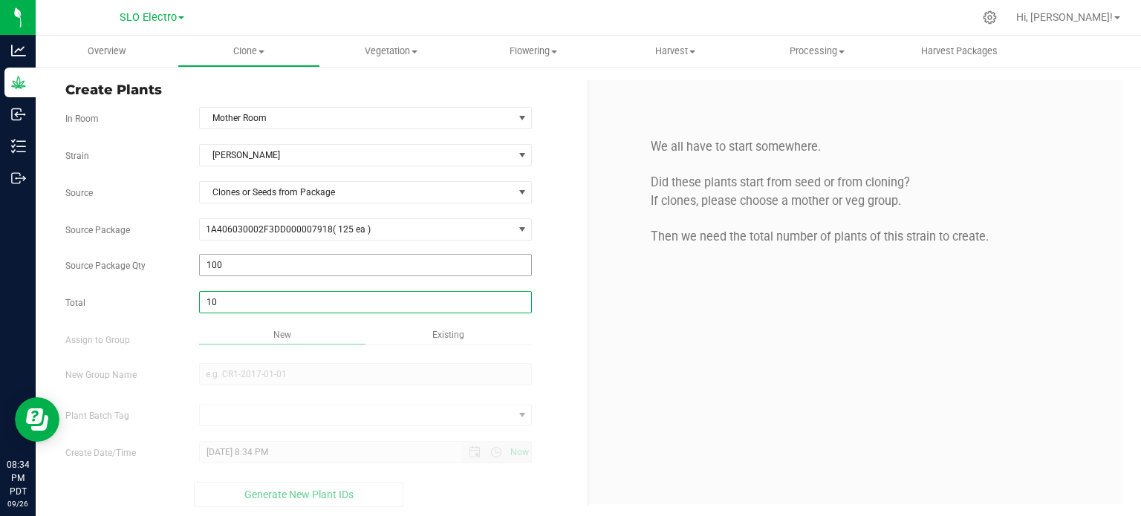
type input "100"
click at [372, 378] on input "New Group Name" at bounding box center [366, 374] width 334 height 22
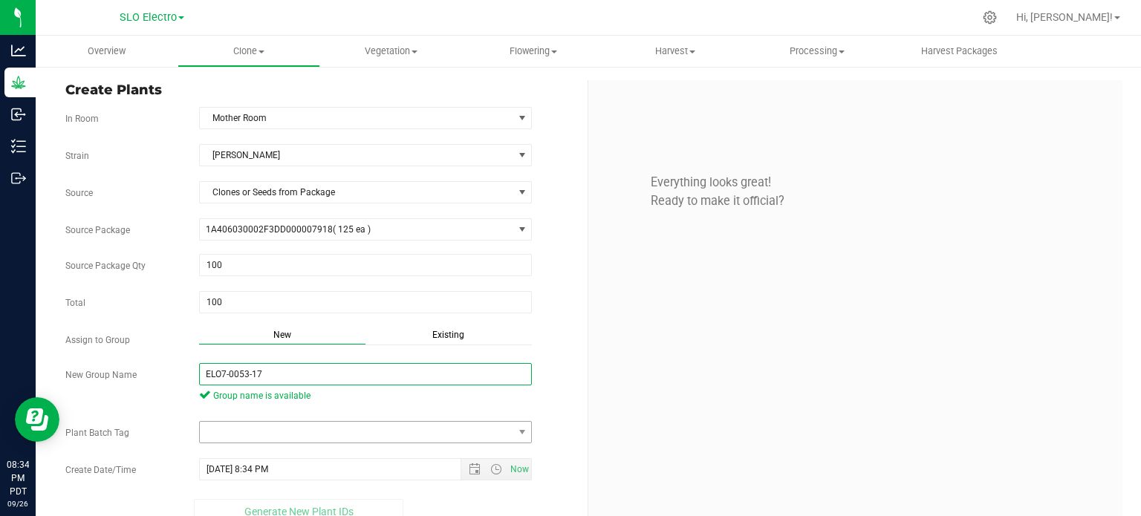
type input "ELO7-0053-17"
click at [421, 422] on span at bounding box center [357, 432] width 314 height 21
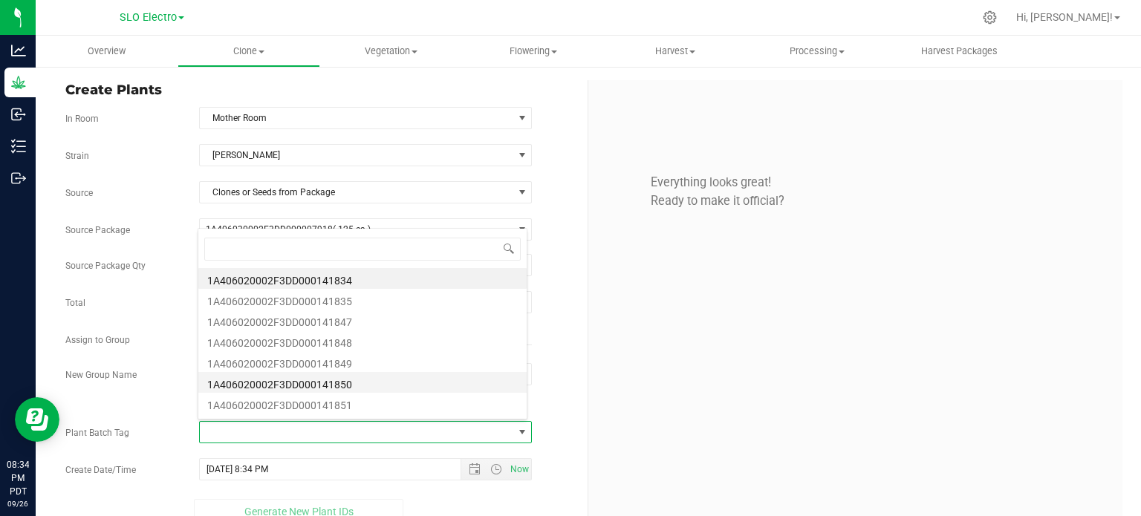
scroll to position [22, 326]
click at [360, 285] on li "1A406020002F3DD000141834" at bounding box center [362, 278] width 328 height 21
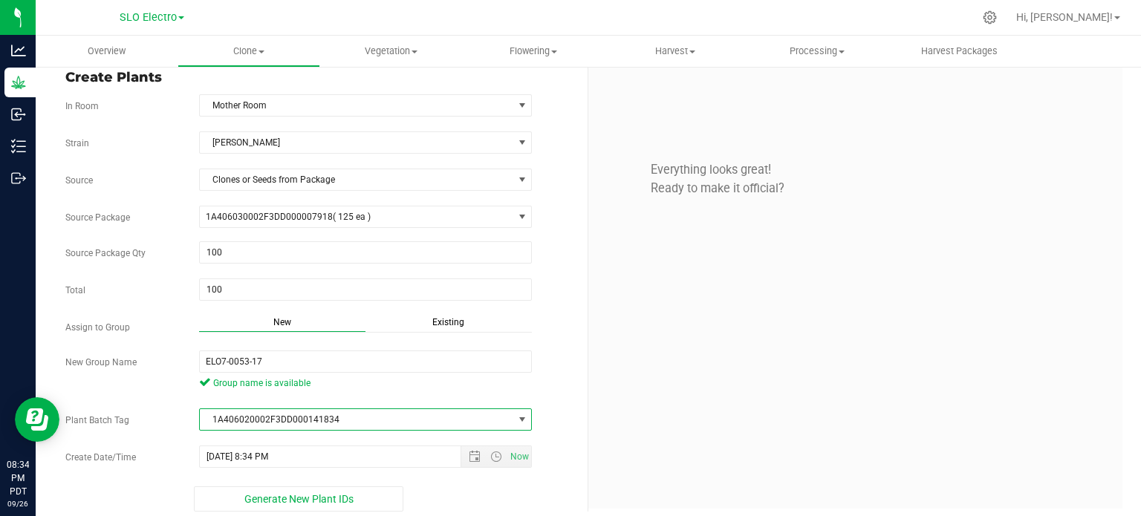
scroll to position [20, 0]
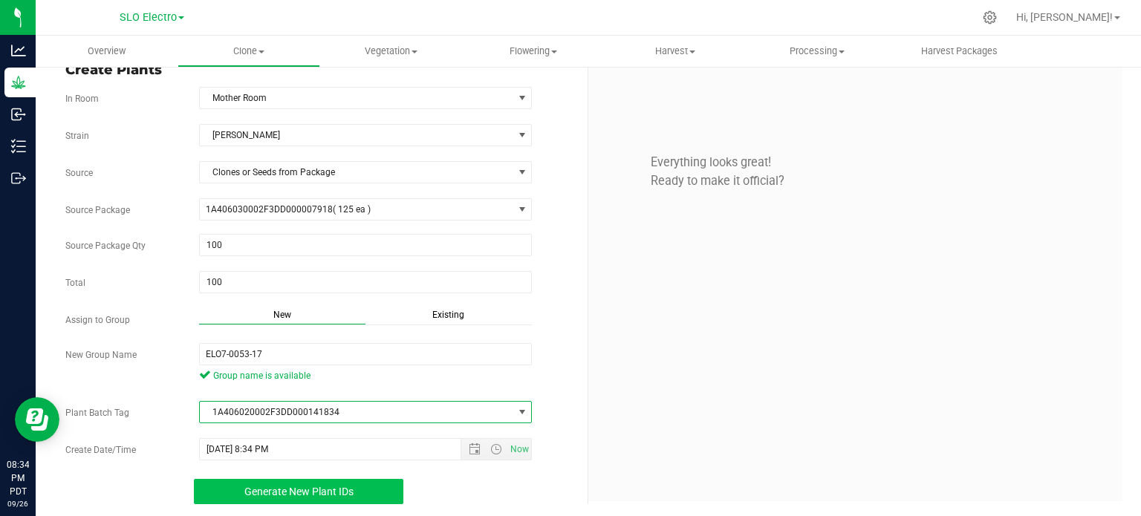
click at [333, 486] on span "Generate New Plant IDs" at bounding box center [298, 492] width 109 height 12
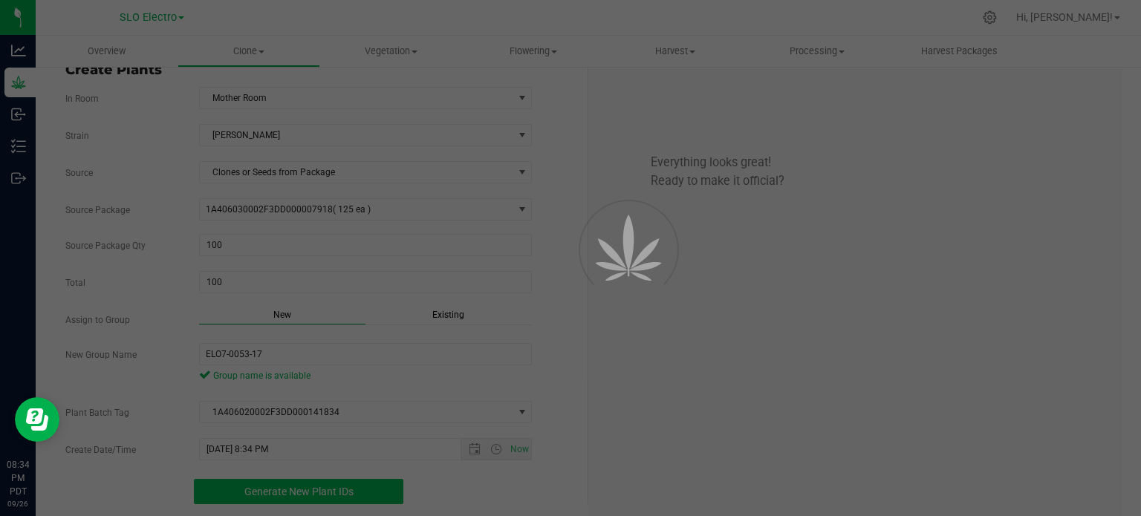
scroll to position [45, 0]
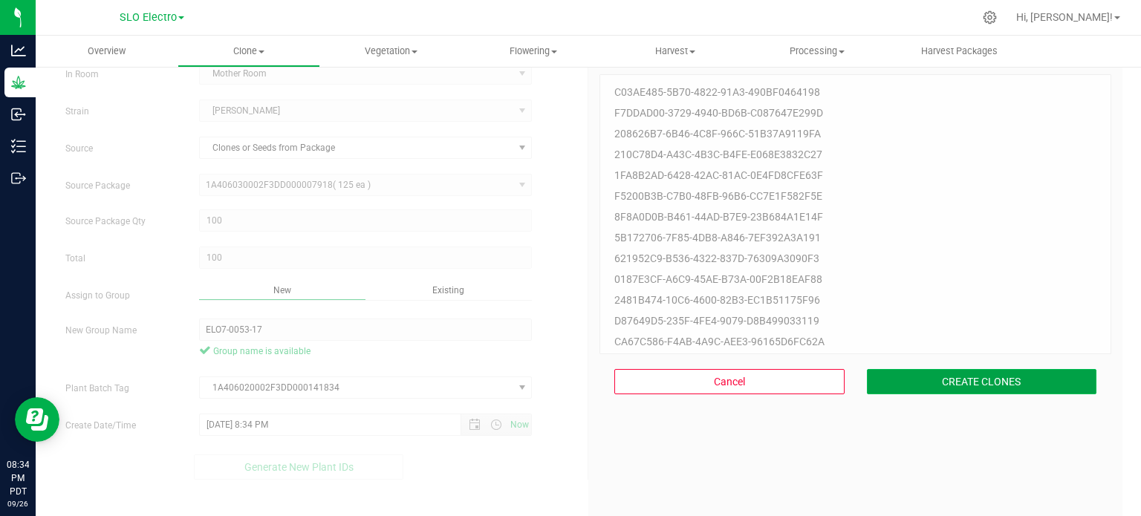
click at [912, 386] on button "CREATE CLONES" at bounding box center [982, 381] width 230 height 25
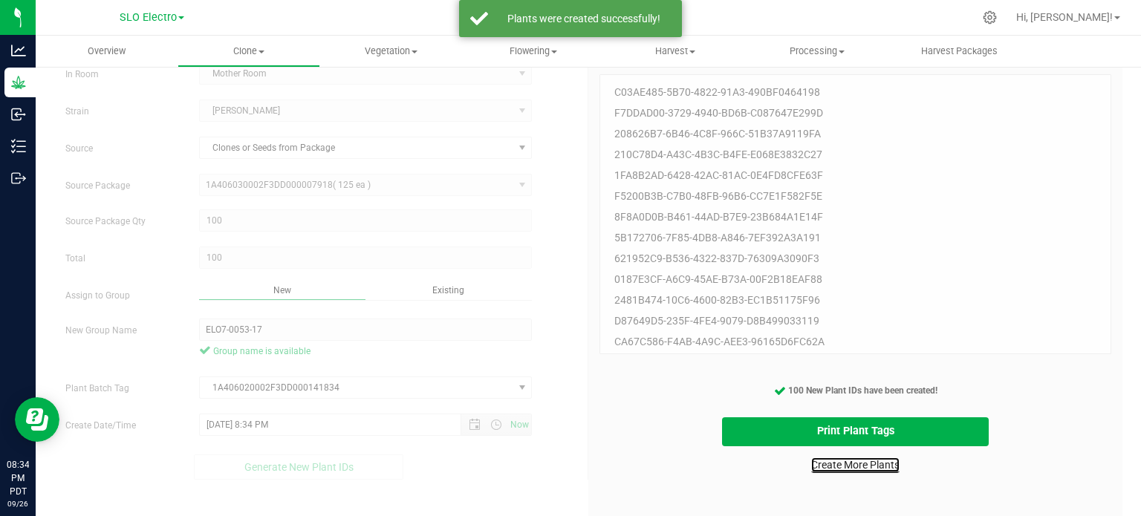
click at [883, 471] on link "Create More Plants" at bounding box center [855, 465] width 88 height 15
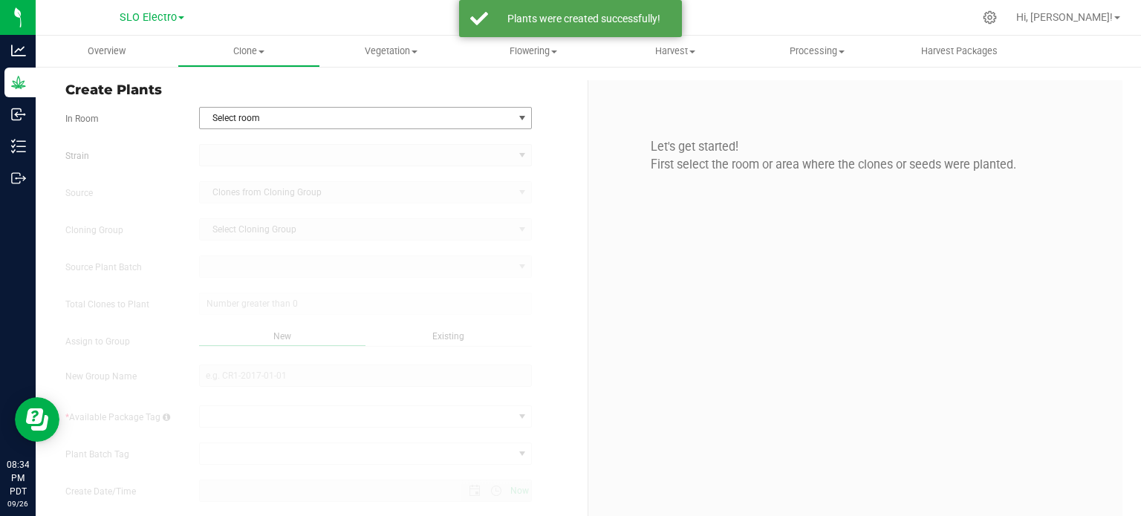
type input "[DATE] 8:34 PM"
click at [351, 114] on span "Select room" at bounding box center [357, 118] width 314 height 21
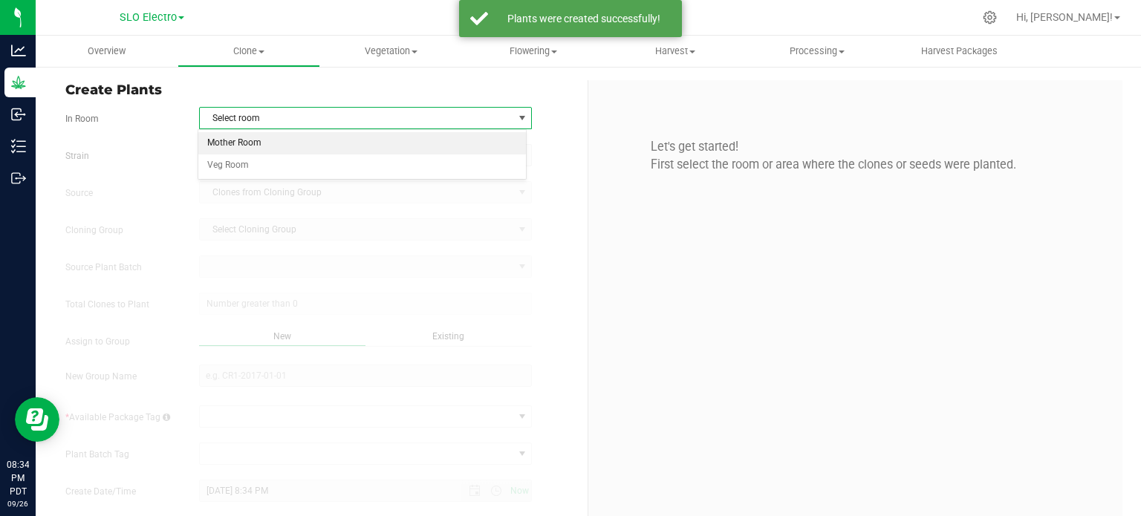
click at [325, 142] on li "Mother Room" at bounding box center [362, 143] width 328 height 22
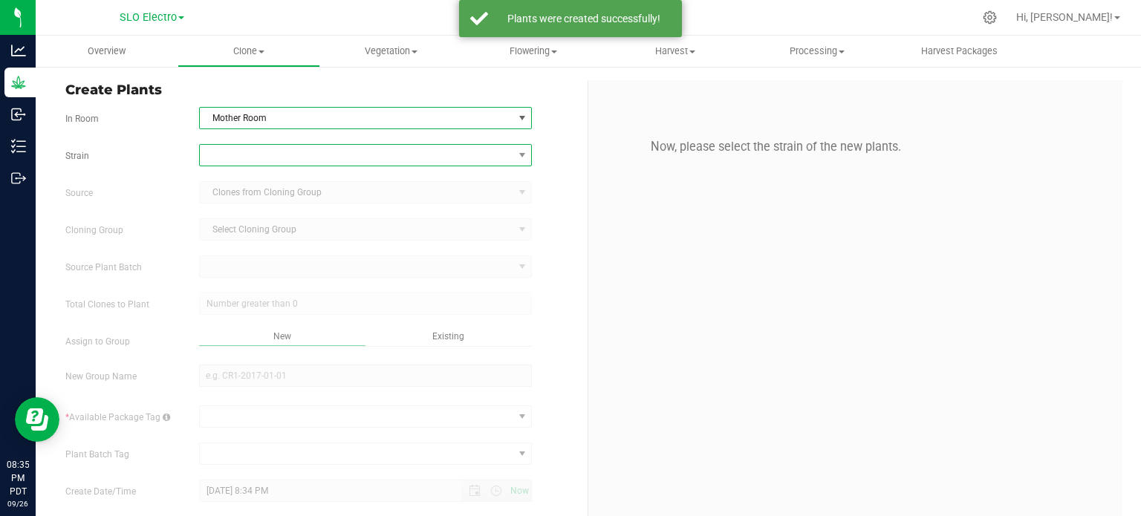
click at [327, 165] on span at bounding box center [366, 155] width 334 height 22
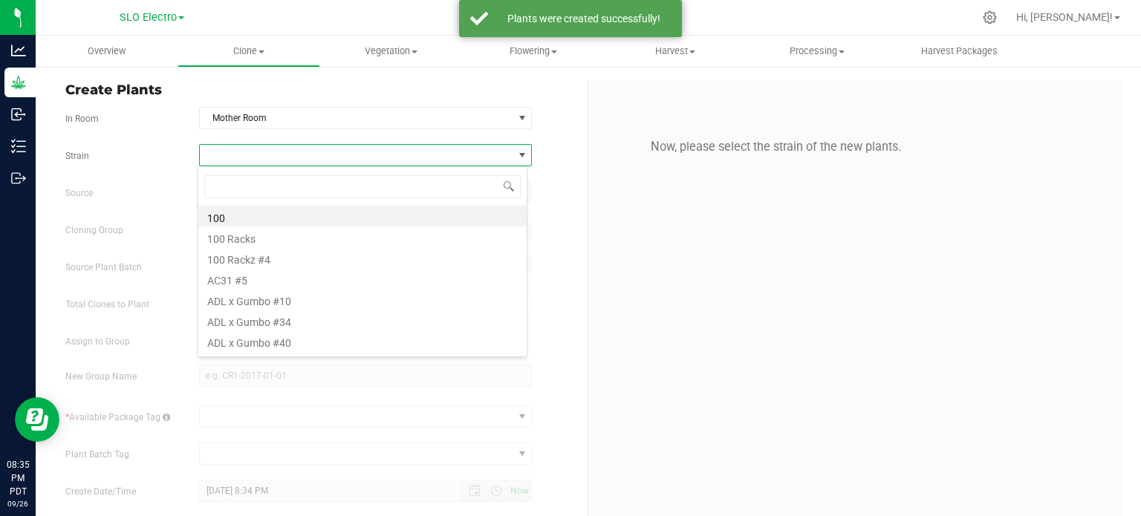
scroll to position [22, 329]
type input "candy"
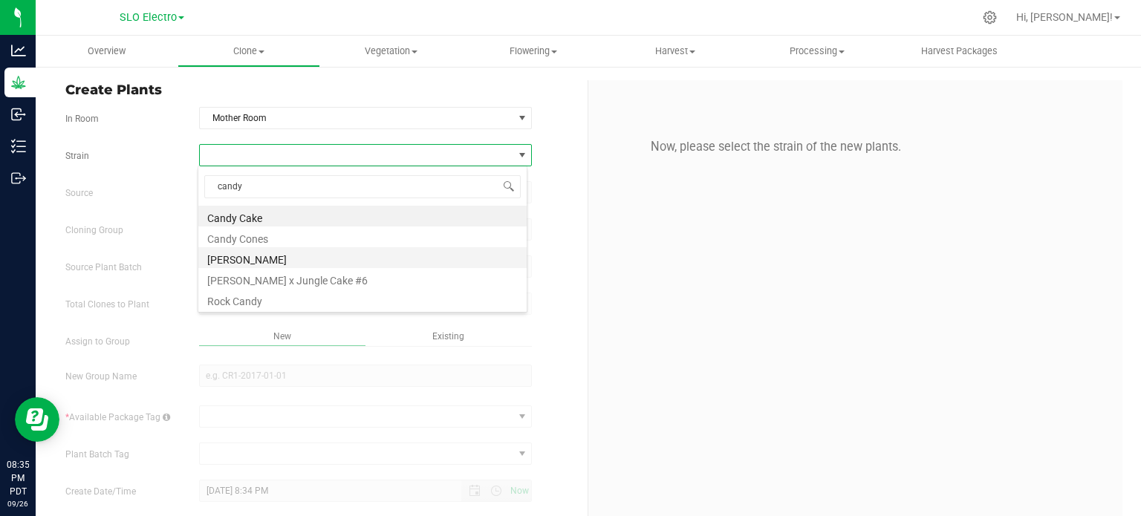
click at [285, 261] on li "[PERSON_NAME]" at bounding box center [362, 257] width 328 height 21
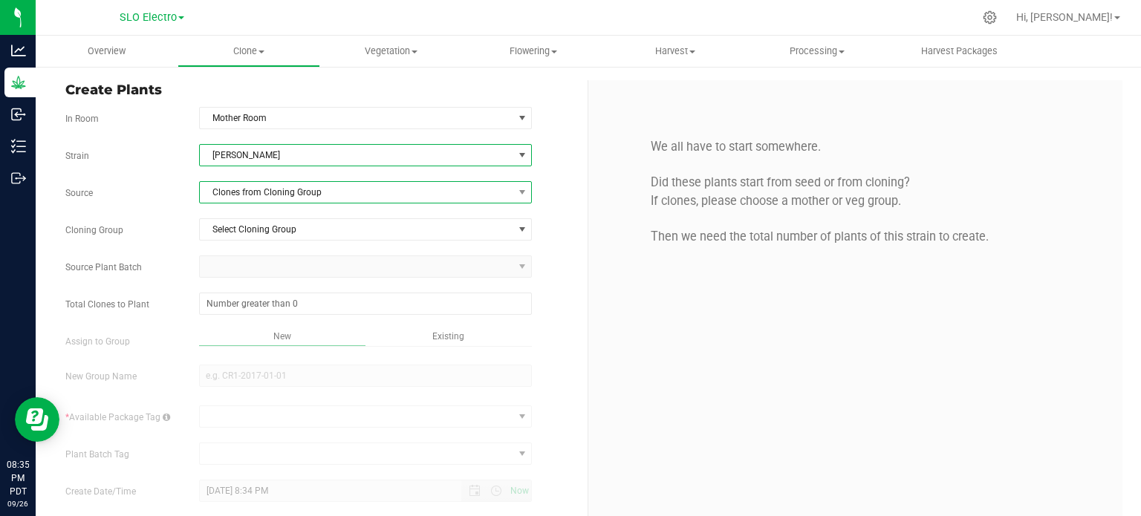
click at [327, 195] on span "Clones from Cloning Group" at bounding box center [357, 192] width 314 height 21
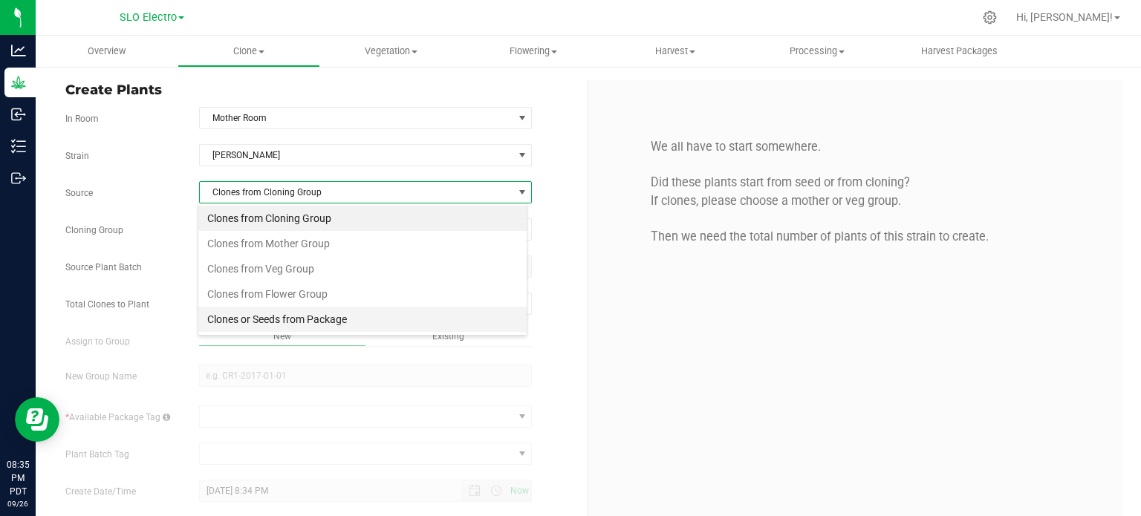
scroll to position [22, 329]
click at [325, 314] on li "Clones or Seeds from Package" at bounding box center [362, 319] width 328 height 25
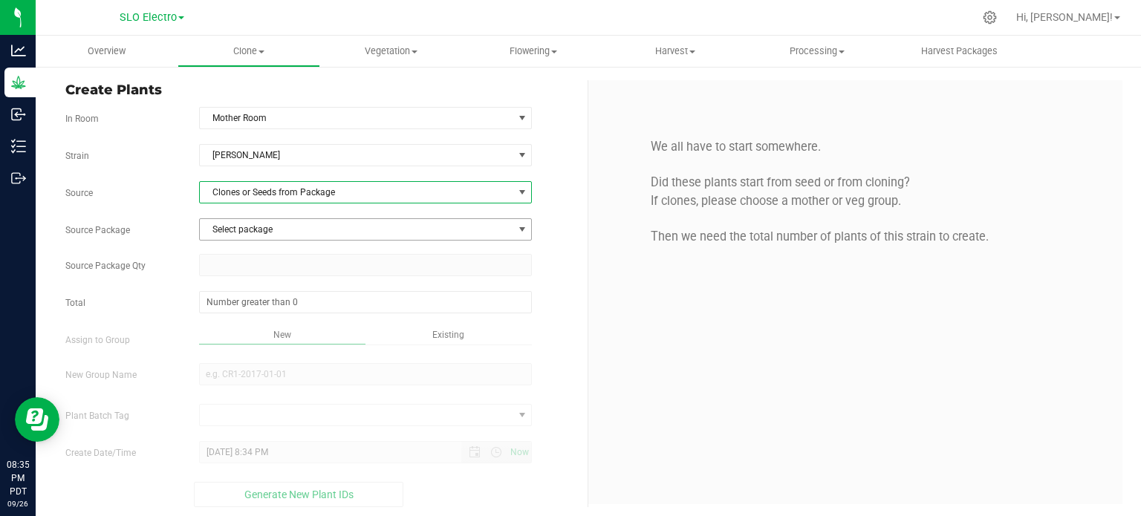
click at [348, 233] on span "Select package" at bounding box center [357, 229] width 314 height 21
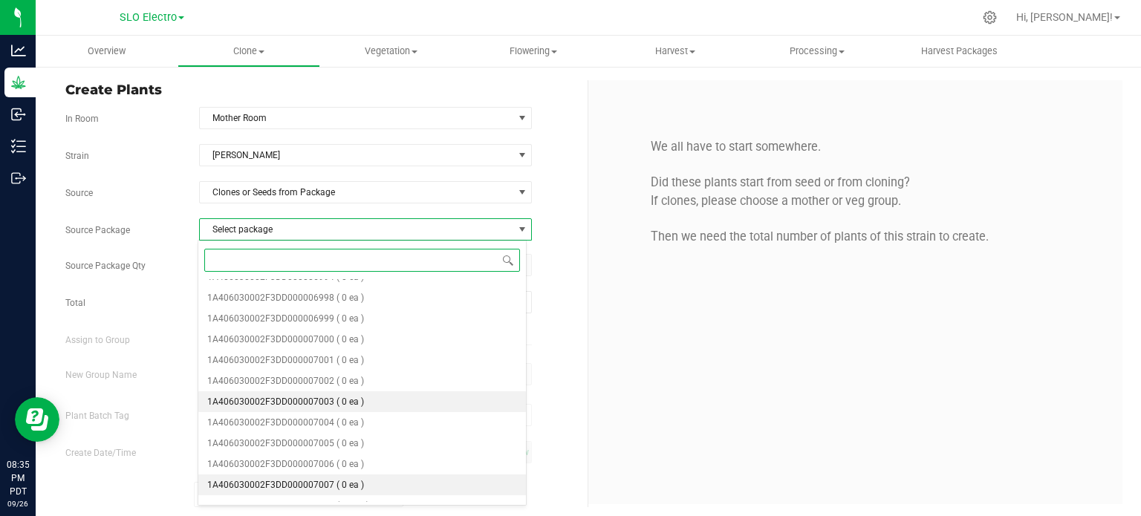
scroll to position [401, 0]
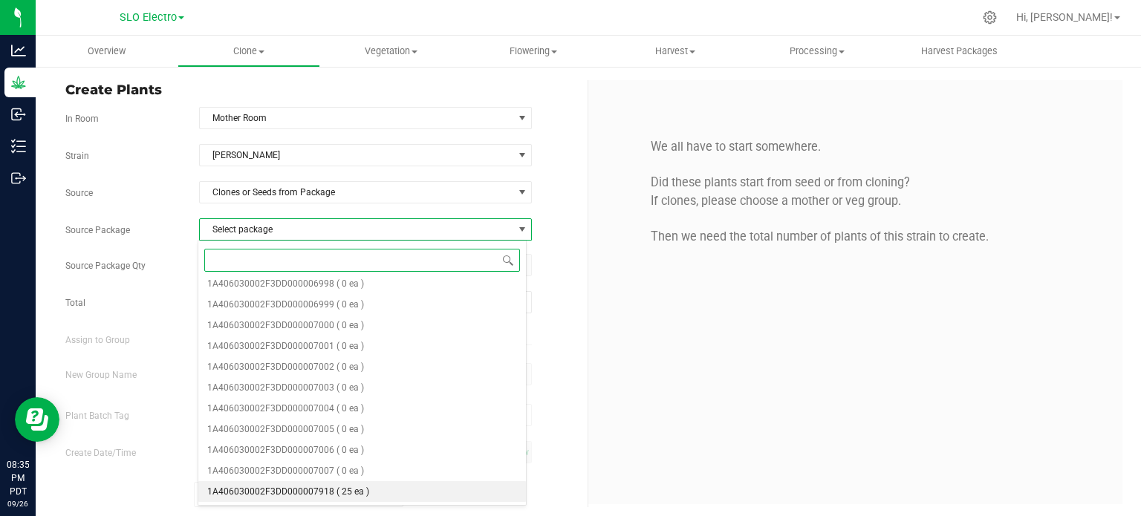
drag, startPoint x: 358, startPoint y: 489, endPoint x: 336, endPoint y: 386, distance: 104.9
click at [357, 489] on span "( 25 ea )" at bounding box center [353, 492] width 33 height 10
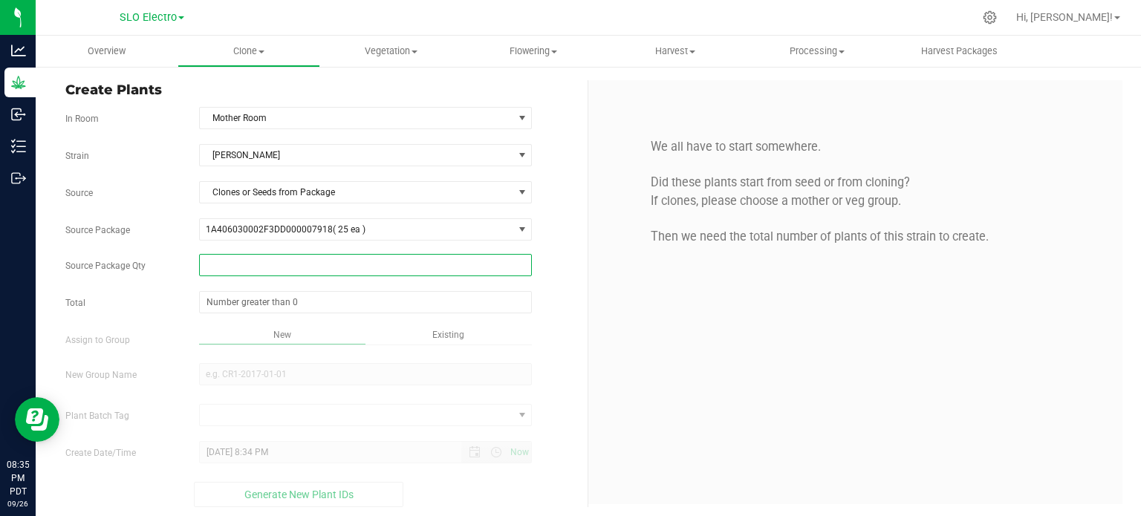
click at [321, 263] on span at bounding box center [366, 265] width 334 height 22
type input "25"
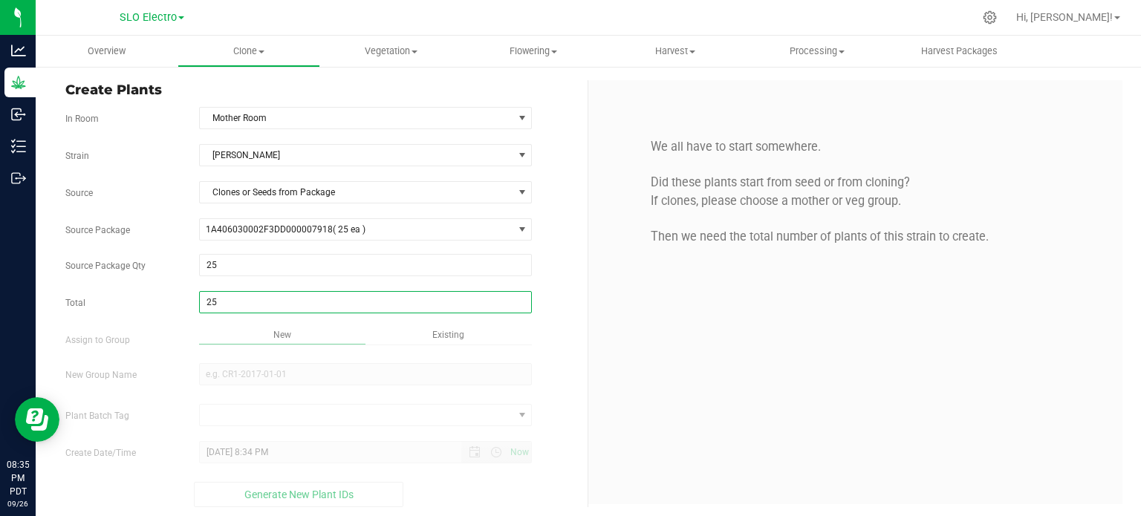
click at [440, 337] on span "Existing" at bounding box center [448, 335] width 32 height 10
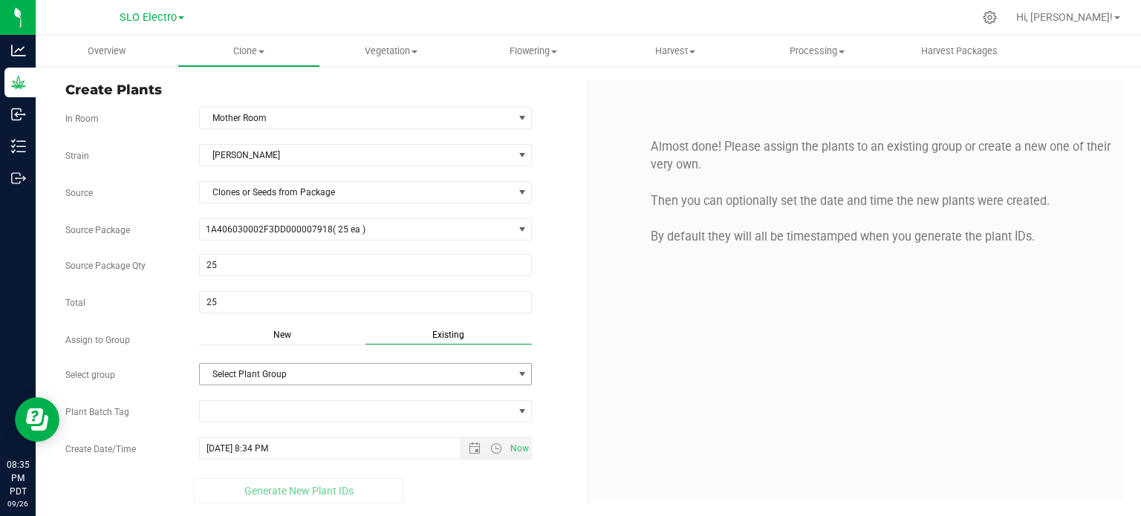
click at [453, 391] on div "Strain [PERSON_NAME] Source Clones or Seeds from Package Source Package 1A40603…" at bounding box center [320, 324] width 511 height 360
click at [452, 380] on span "Select Plant Group" at bounding box center [357, 374] width 314 height 21
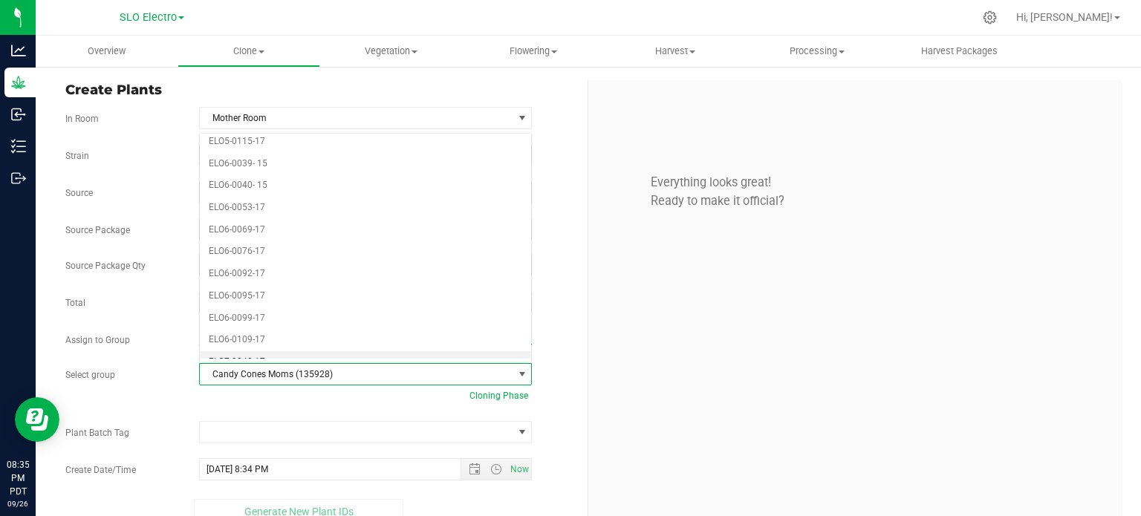
scroll to position [2045, 0]
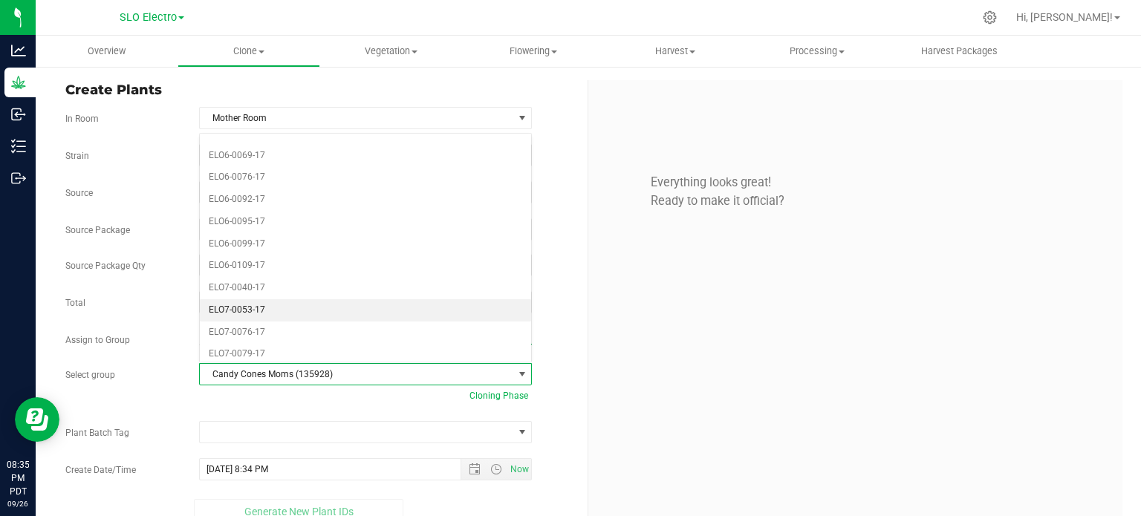
click at [296, 299] on li "ELO7-0053-17" at bounding box center [366, 310] width 332 height 22
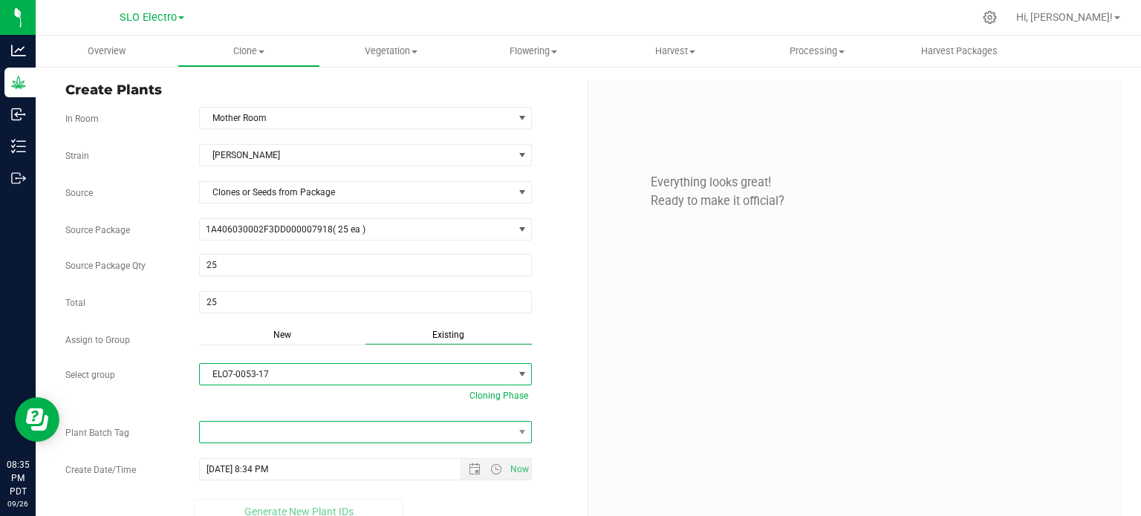
click at [431, 424] on span at bounding box center [357, 432] width 314 height 21
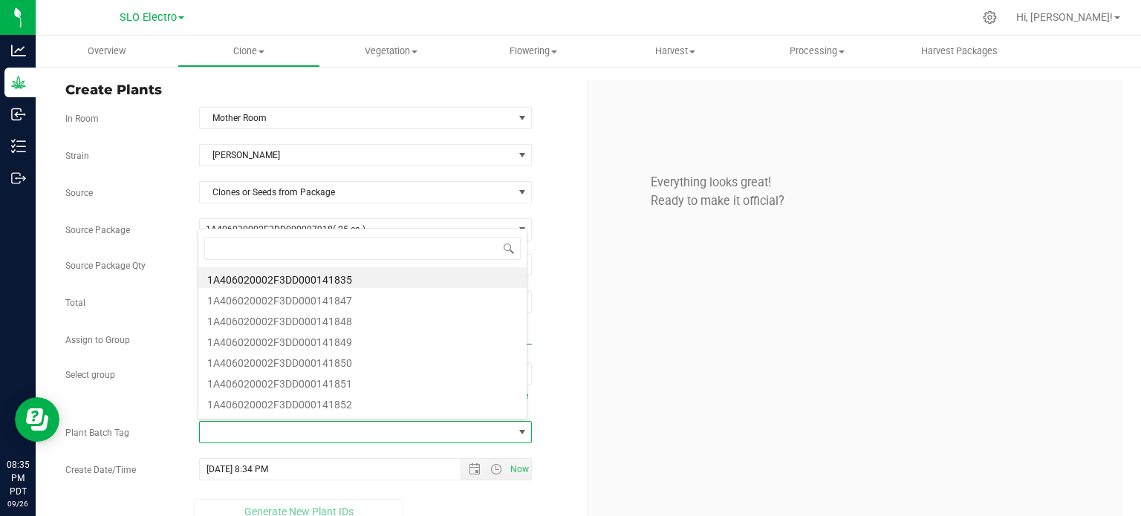
scroll to position [22, 326]
click at [382, 282] on li "1A406020002F3DD000141835" at bounding box center [362, 277] width 328 height 21
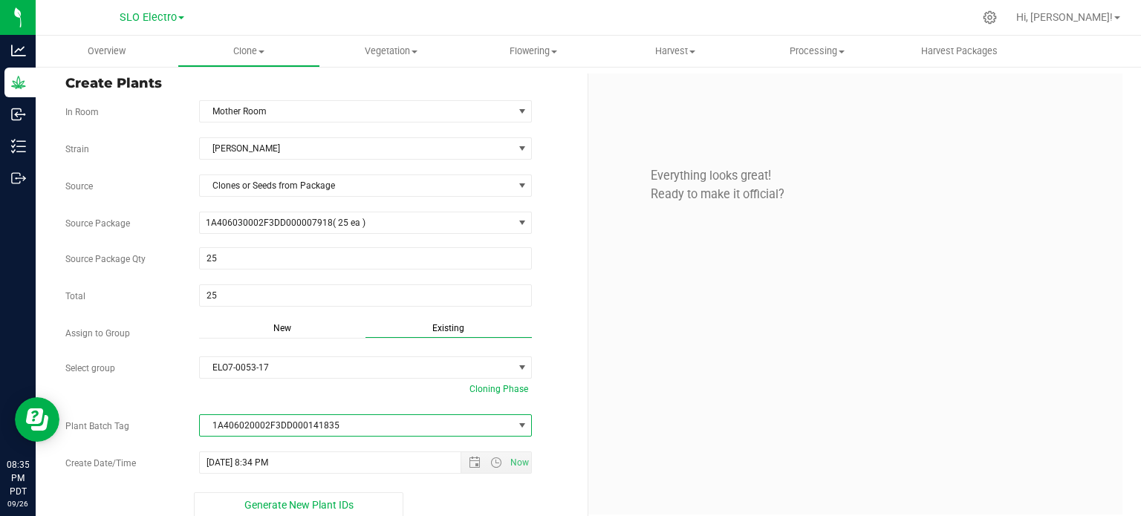
scroll to position [20, 0]
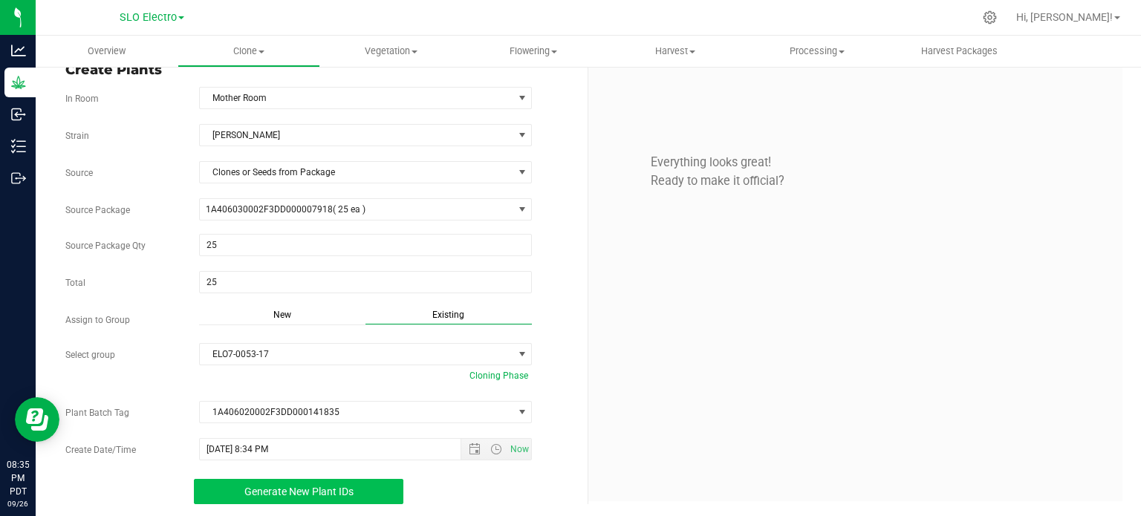
click at [369, 485] on button "Generate New Plant IDs" at bounding box center [299, 491] width 210 height 25
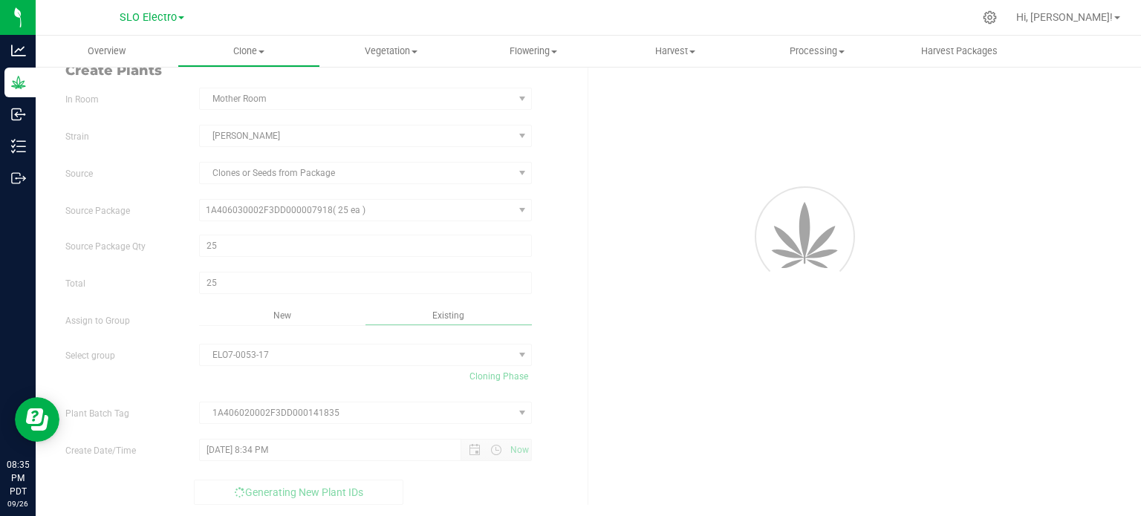
scroll to position [45, 0]
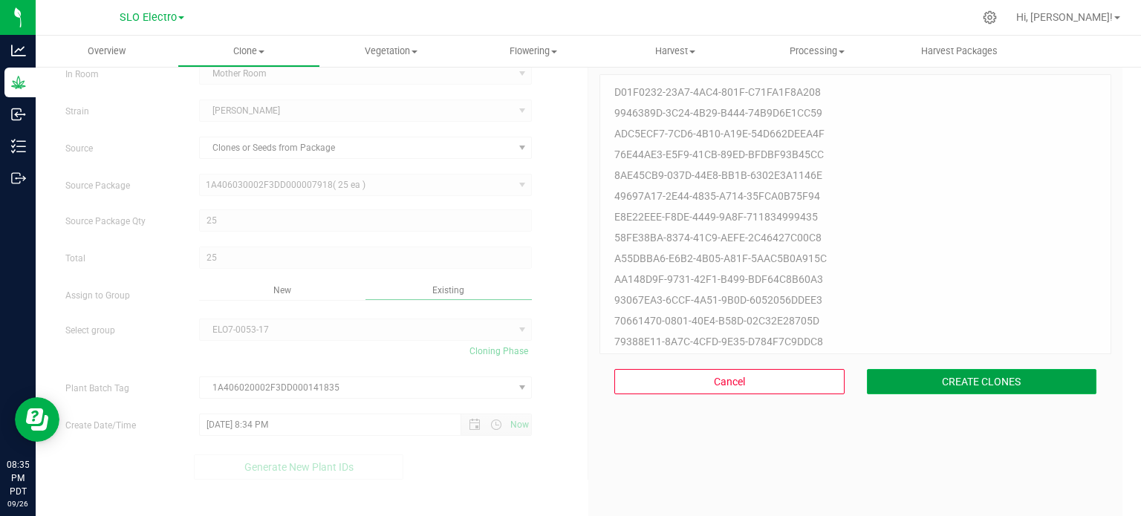
click at [987, 385] on button "CREATE CLONES" at bounding box center [982, 381] width 230 height 25
